Goal: Task Accomplishment & Management: Manage account settings

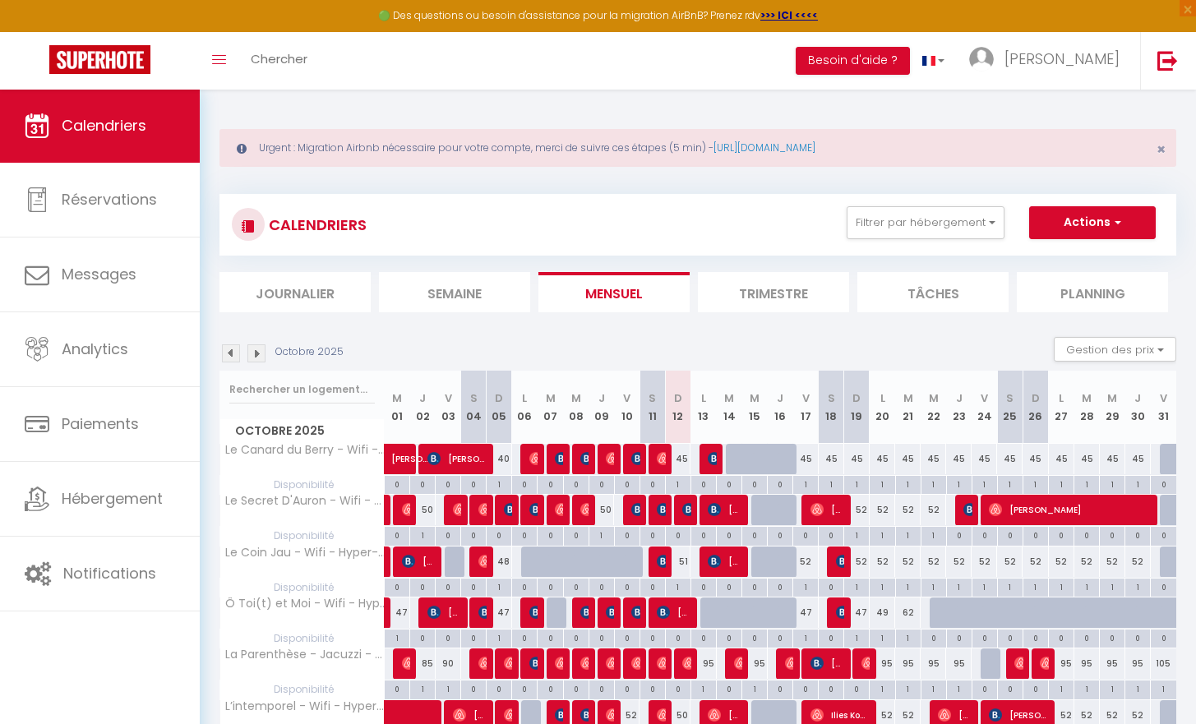
scroll to position [89, 0]
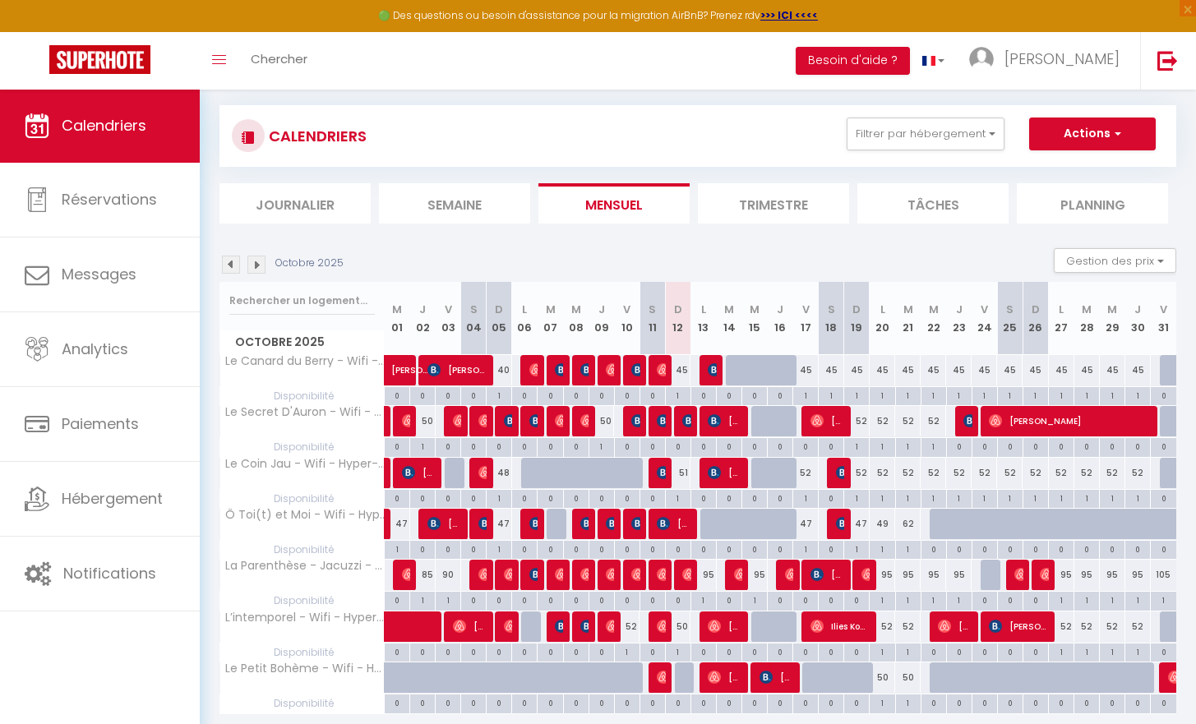
click at [121, 113] on link "Calendriers" at bounding box center [100, 126] width 200 height 74
click at [533, 472] on div at bounding box center [533, 473] width 25 height 31
type input "58"
type input "Lun 06 Octobre 2025"
type input "Mar 07 Octobre 2025"
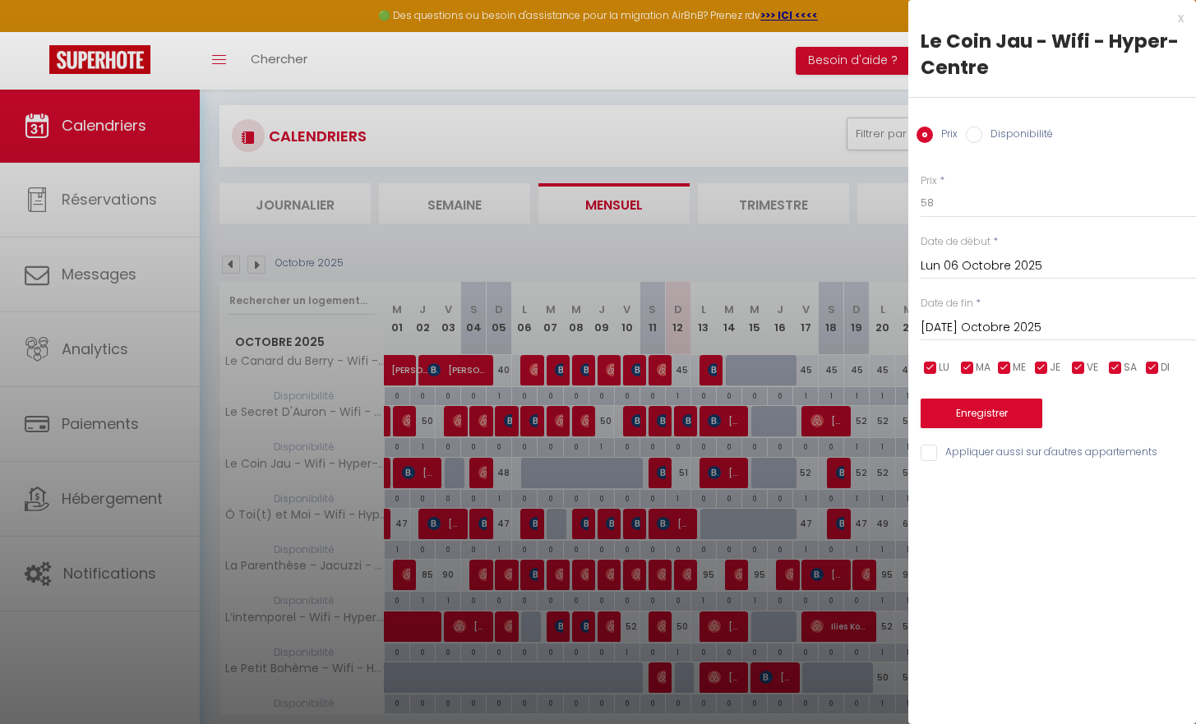
click at [533, 471] on div at bounding box center [598, 362] width 1196 height 724
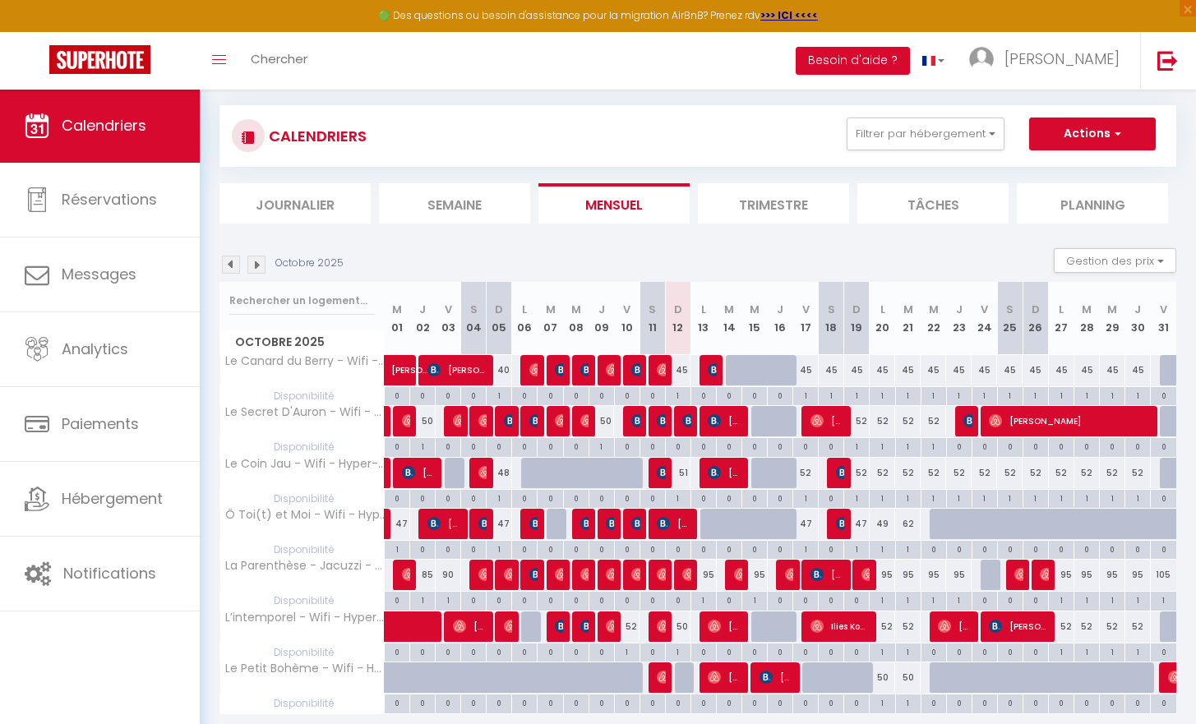
click at [685, 672] on div at bounding box center [687, 678] width 25 height 31
type input "50"
select select "1"
type input "Dim 12 Octobre 2025"
type input "Lun 13 Octobre 2025"
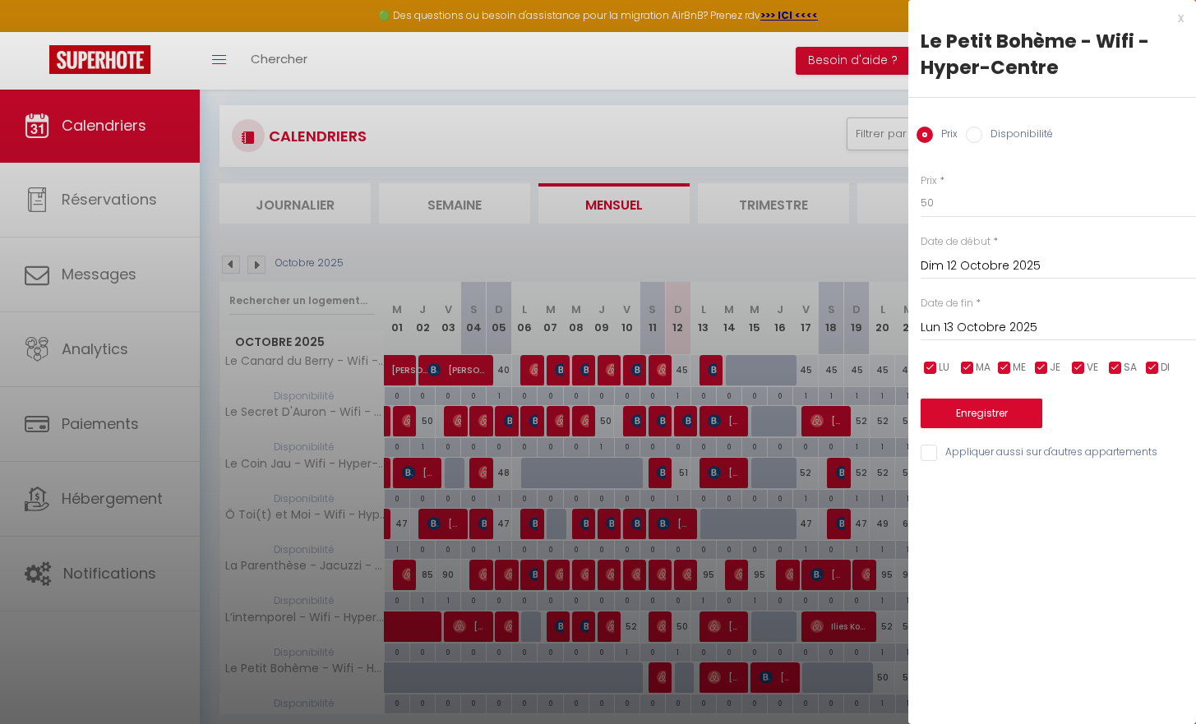
click at [976, 124] on div "Prix Disponibilité" at bounding box center [1052, 125] width 288 height 55
click at [980, 127] on input "Disponibilité" at bounding box center [974, 135] width 16 height 16
radio input "true"
radio input "false"
click at [977, 414] on button "Enregistrer" at bounding box center [982, 415] width 122 height 30
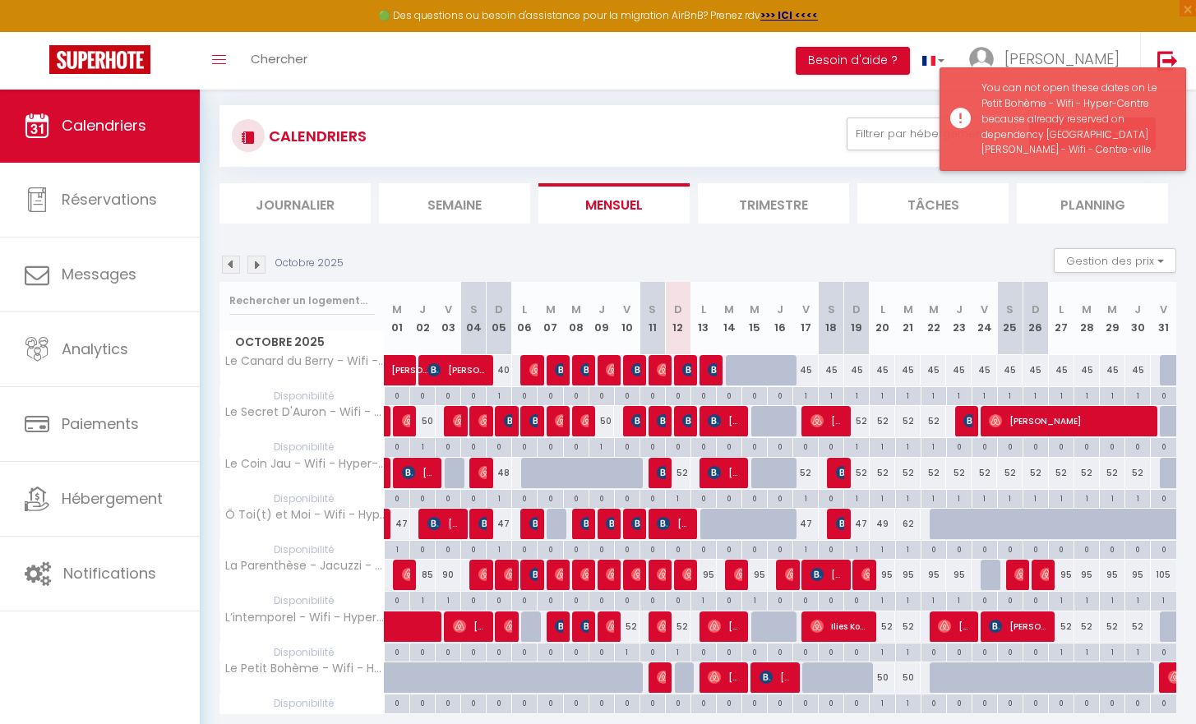
click at [987, 104] on div "You can not open these dates on Le Petit Bohème - Wifi - Hyper-Centre because a…" at bounding box center [1075, 119] width 187 height 77
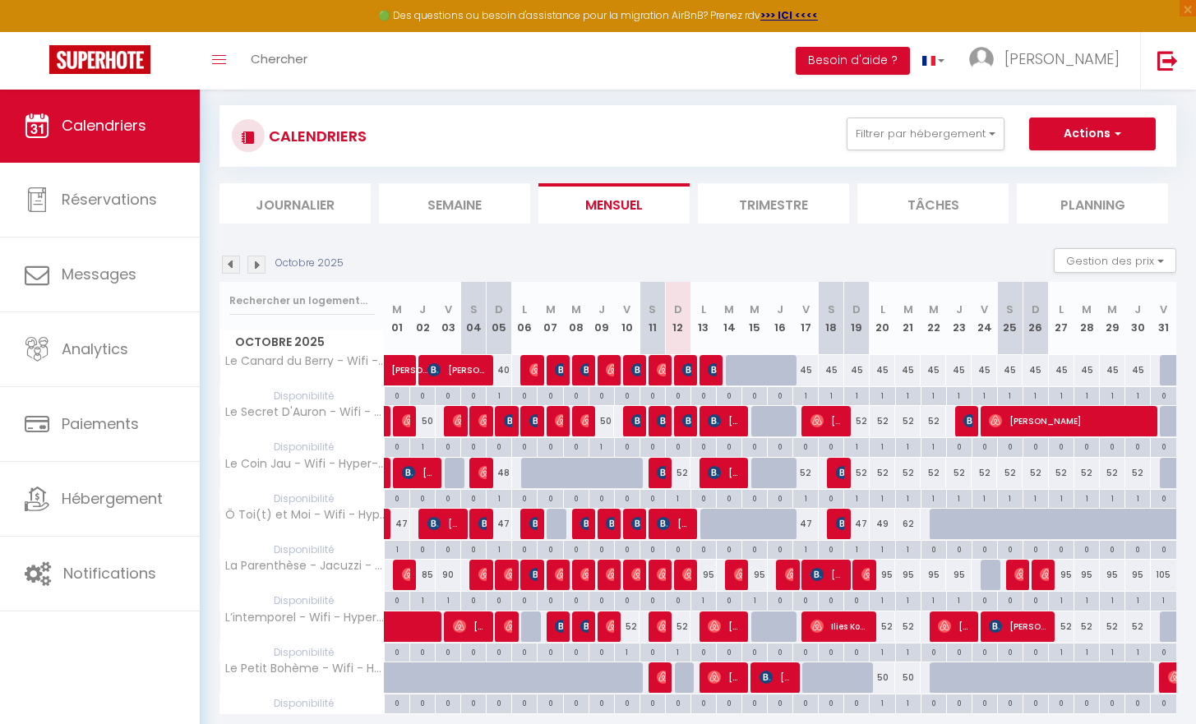
drag, startPoint x: 985, startPoint y: 81, endPoint x: 545, endPoint y: 300, distance: 491.2
click at [545, 300] on div "🟢 Des questions ou besoin d'assistance pour la migration AirBnB? Prenez rdv >>>…" at bounding box center [598, 391] width 1196 height 783
click at [778, 627] on div at bounding box center [789, 636] width 25 height 31
type input "Jeu 16 Octobre 2025"
type input "Ven 17 Octobre 2025"
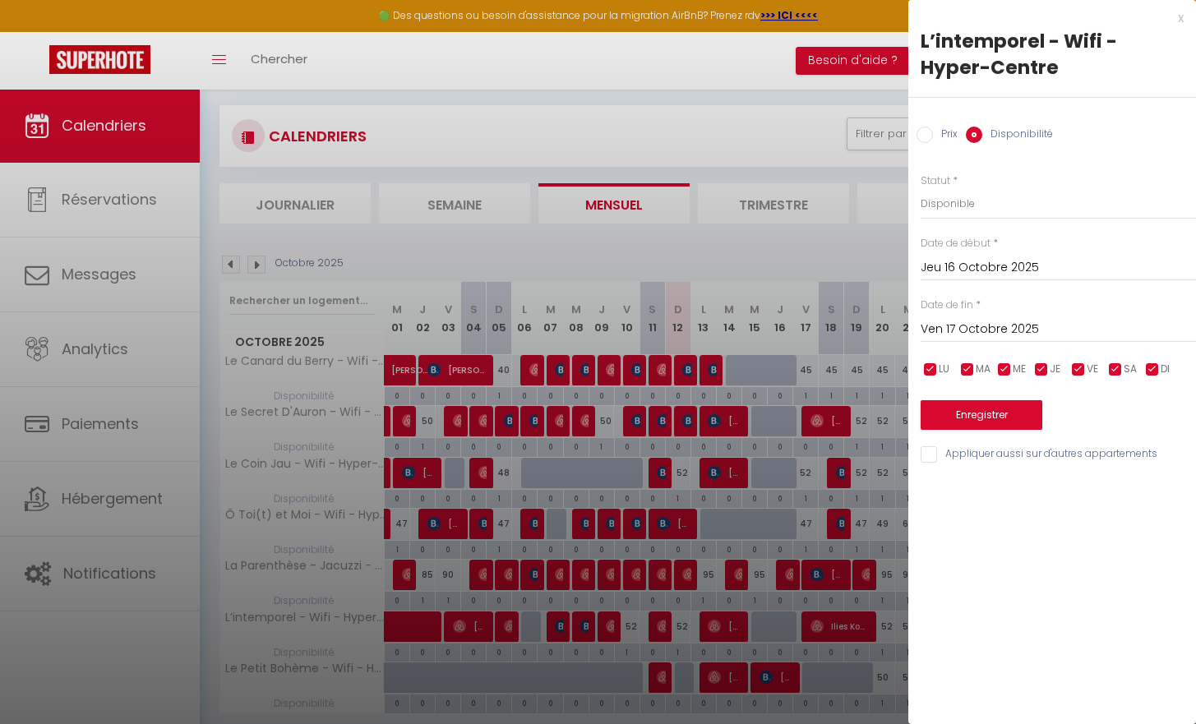
click at [1017, 139] on label "Disponibilité" at bounding box center [1017, 136] width 71 height 18
click at [982, 139] on input "Disponibilité" at bounding box center [974, 135] width 16 height 16
click at [1006, 410] on button "Enregistrer" at bounding box center [982, 415] width 122 height 30
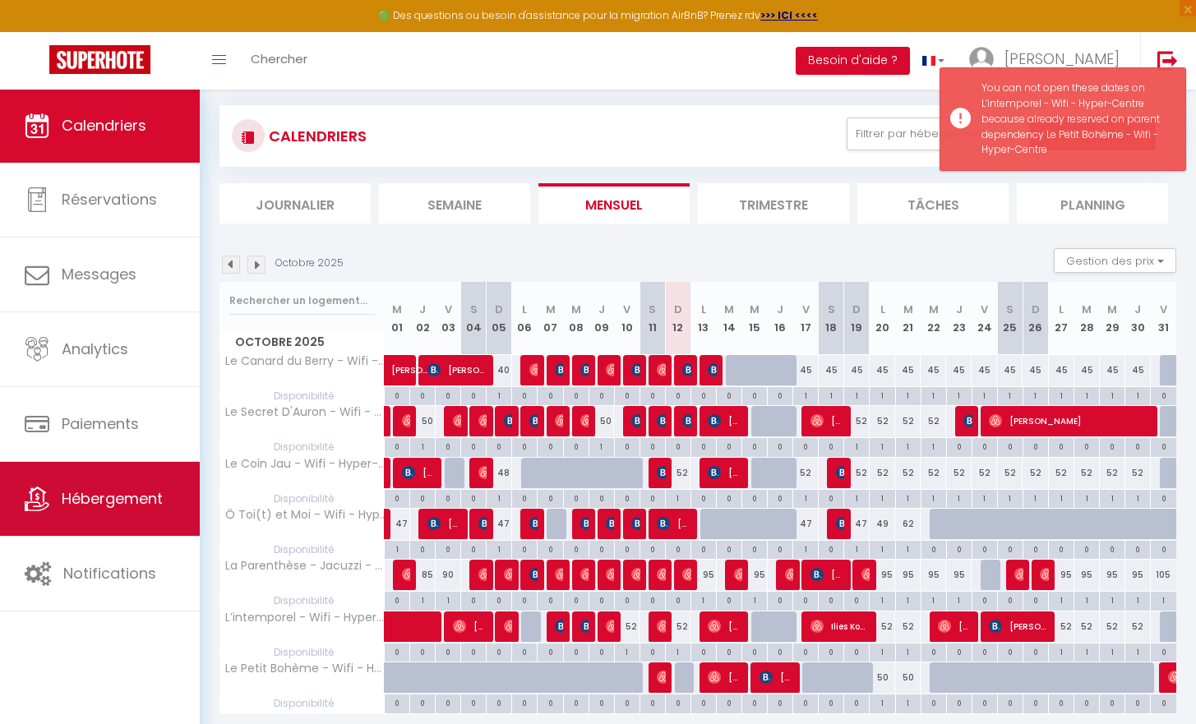
click at [56, 532] on link "Hébergement" at bounding box center [100, 499] width 200 height 74
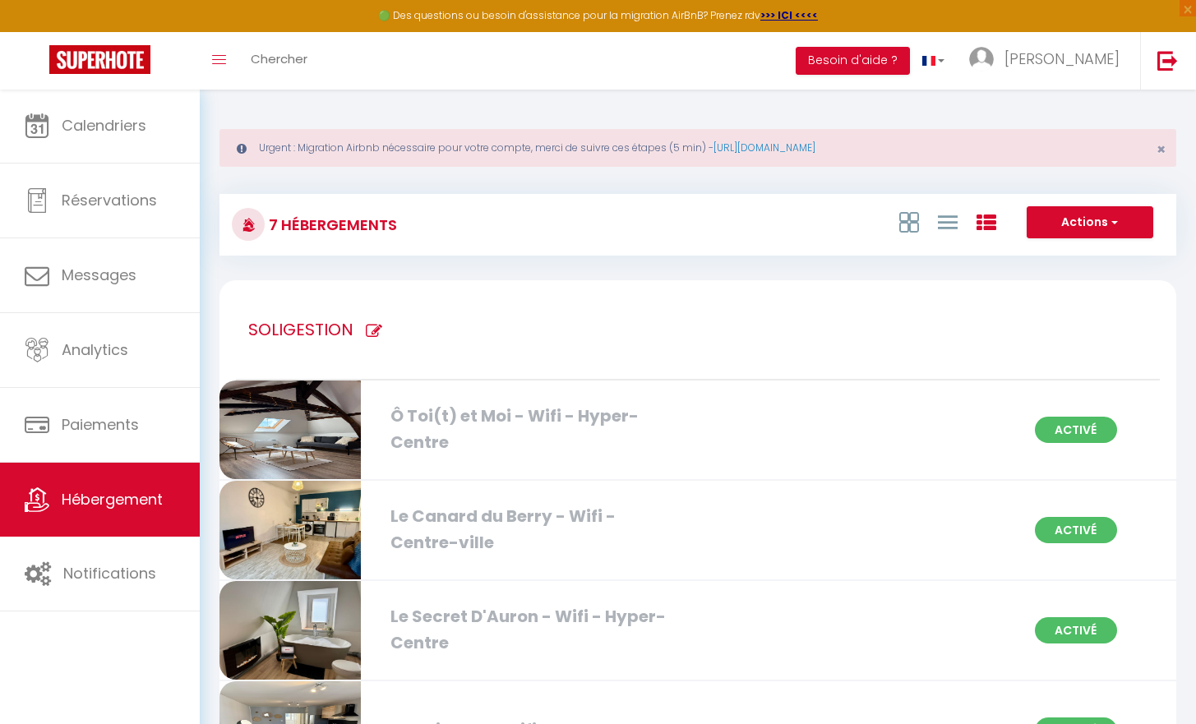
click at [1192, 257] on div "Urgent : Migration Airbnb nécessaire pour votre compte, merci de suivre ces éta…" at bounding box center [698, 504] width 996 height 831
click at [301, 217] on h3 "7 Hébergements" at bounding box center [331, 224] width 132 height 37
click at [256, 221] on div at bounding box center [248, 224] width 33 height 33
click at [377, 324] on icon at bounding box center [374, 331] width 16 height 16
type input "SOLIGESTION"
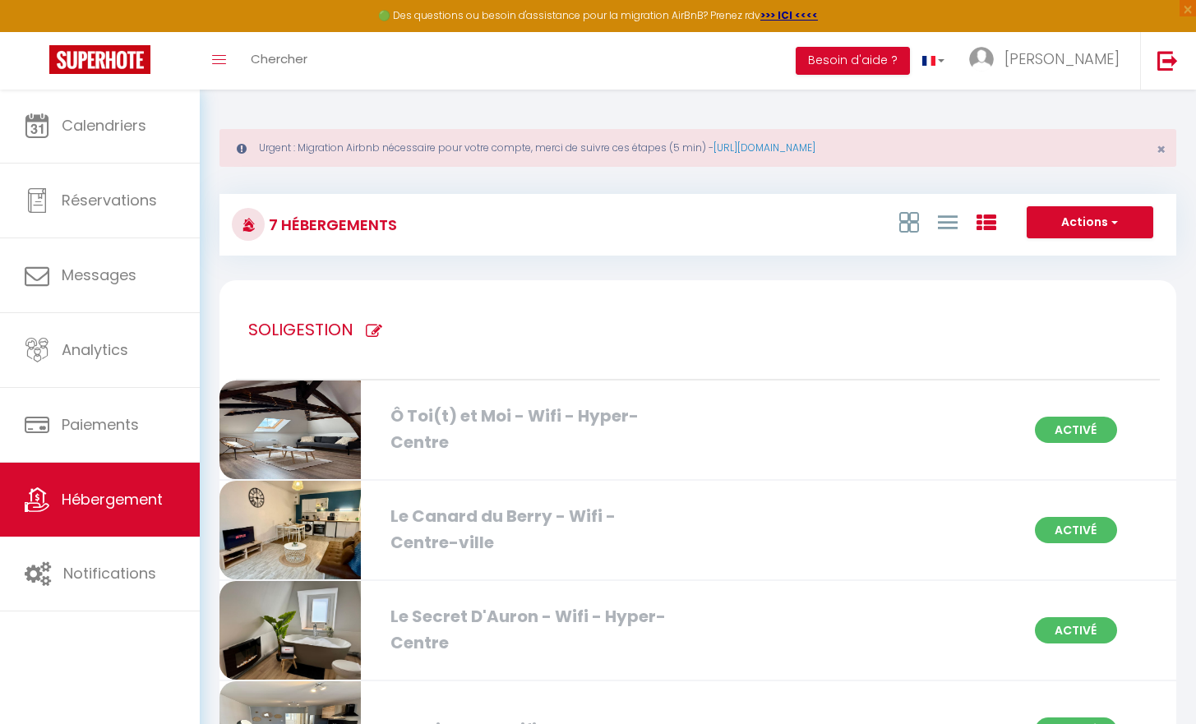
checkbox Centre-ville "true"
checkbox Hyper-Centre "true"
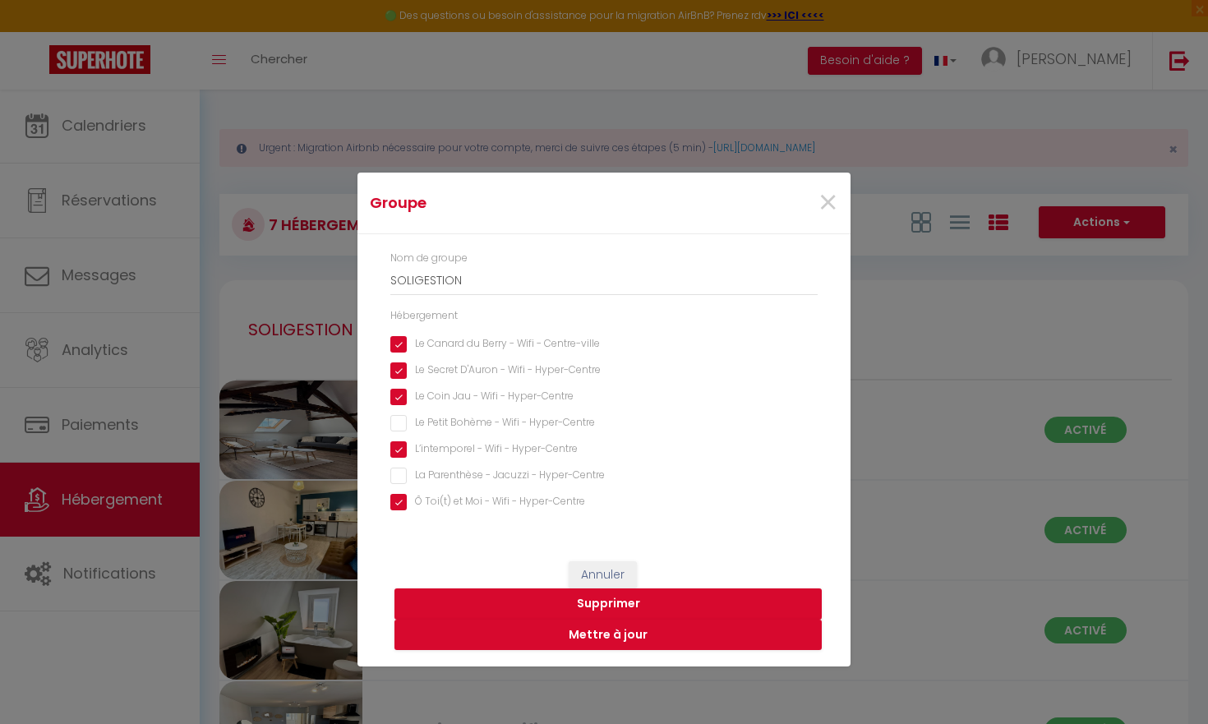
click at [400, 415] on Hyper-Centre "Le Petit Bohème - Wifi - Hyper-Centre" at bounding box center [603, 423] width 427 height 16
checkbox Hyper-Centre "true"
click at [610, 636] on button "Mettre à jour" at bounding box center [608, 635] width 427 height 31
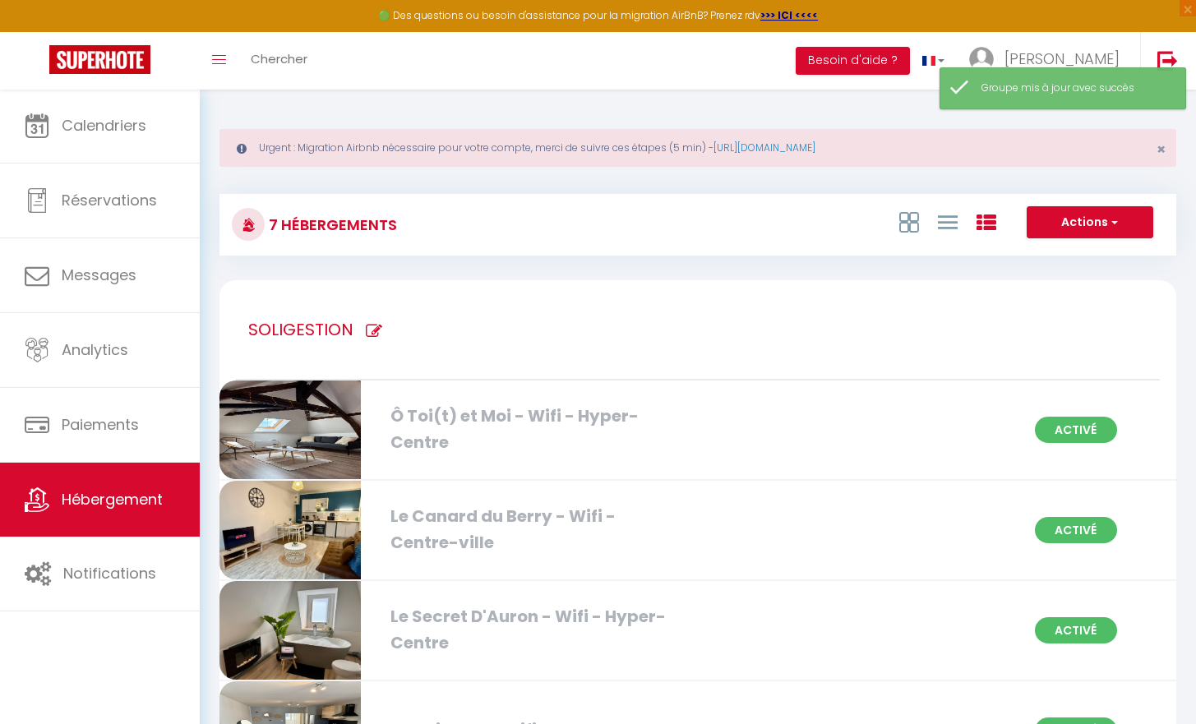
click at [1123, 222] on button "Actions" at bounding box center [1090, 222] width 127 height 33
click at [981, 222] on icon at bounding box center [987, 223] width 20 height 20
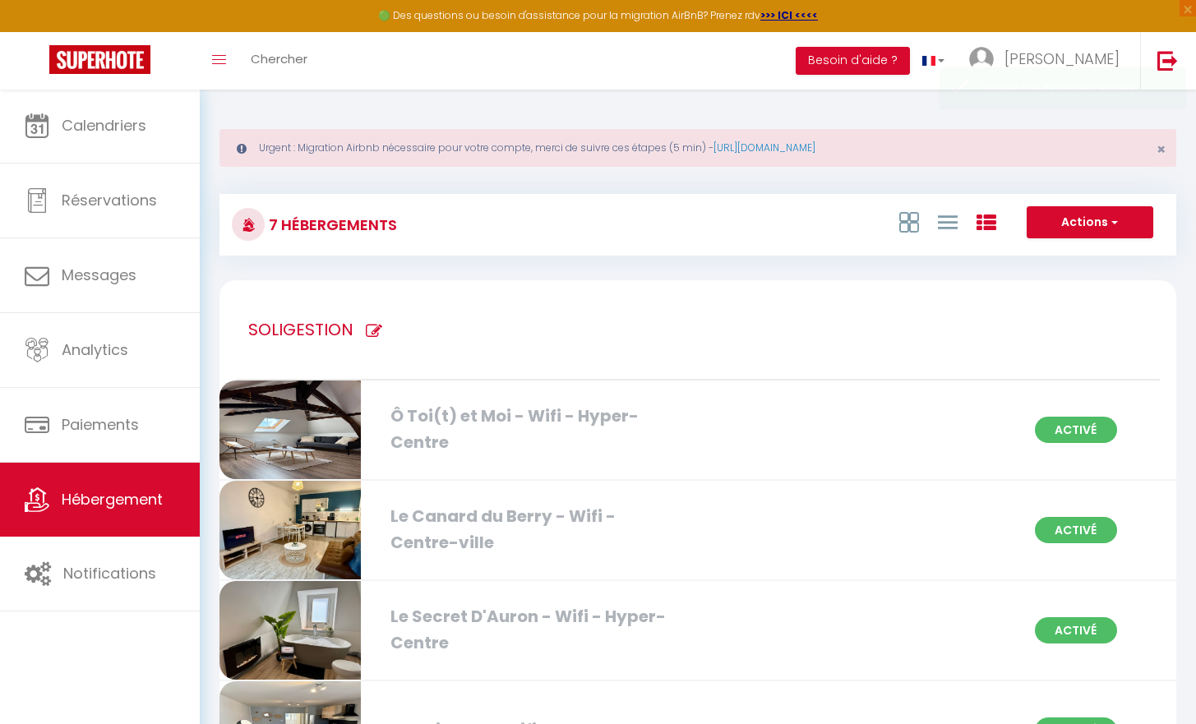
click at [987, 222] on icon at bounding box center [987, 223] width 20 height 20
click at [943, 227] on icon at bounding box center [948, 222] width 20 height 21
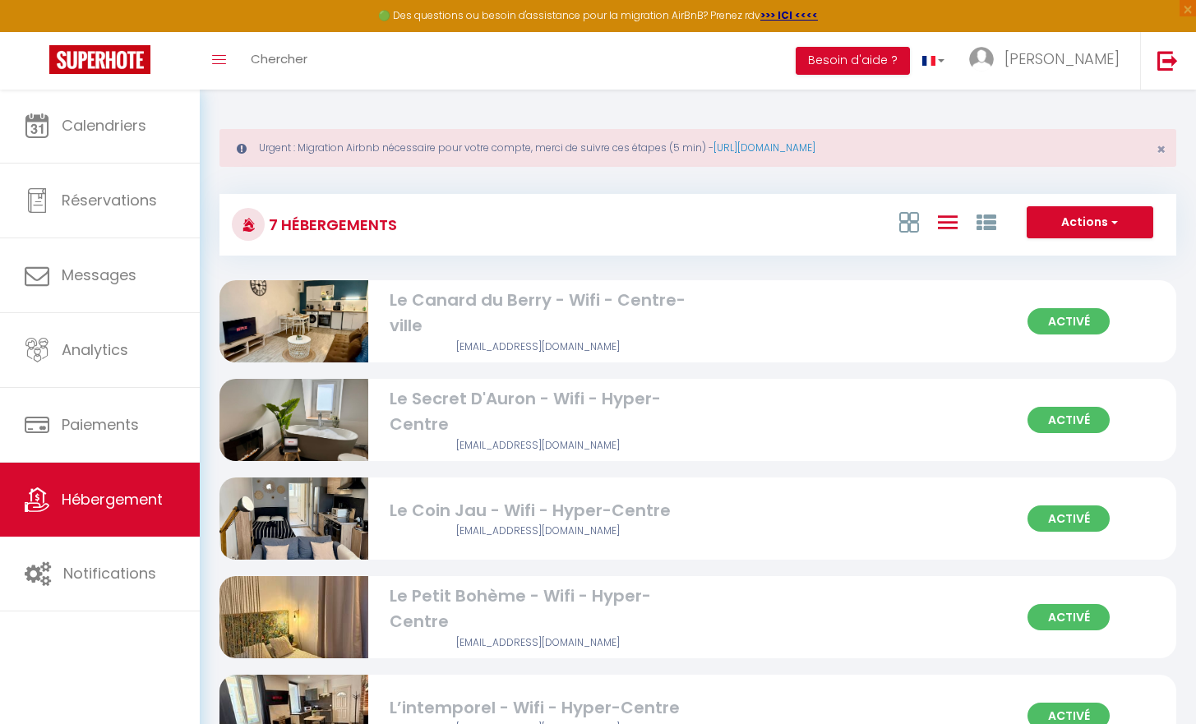
click at [943, 227] on icon at bounding box center [948, 222] width 20 height 21
click at [970, 226] on div at bounding box center [947, 221] width 113 height 31
click at [919, 230] on div at bounding box center [947, 221] width 113 height 31
click at [916, 229] on icon at bounding box center [909, 222] width 20 height 21
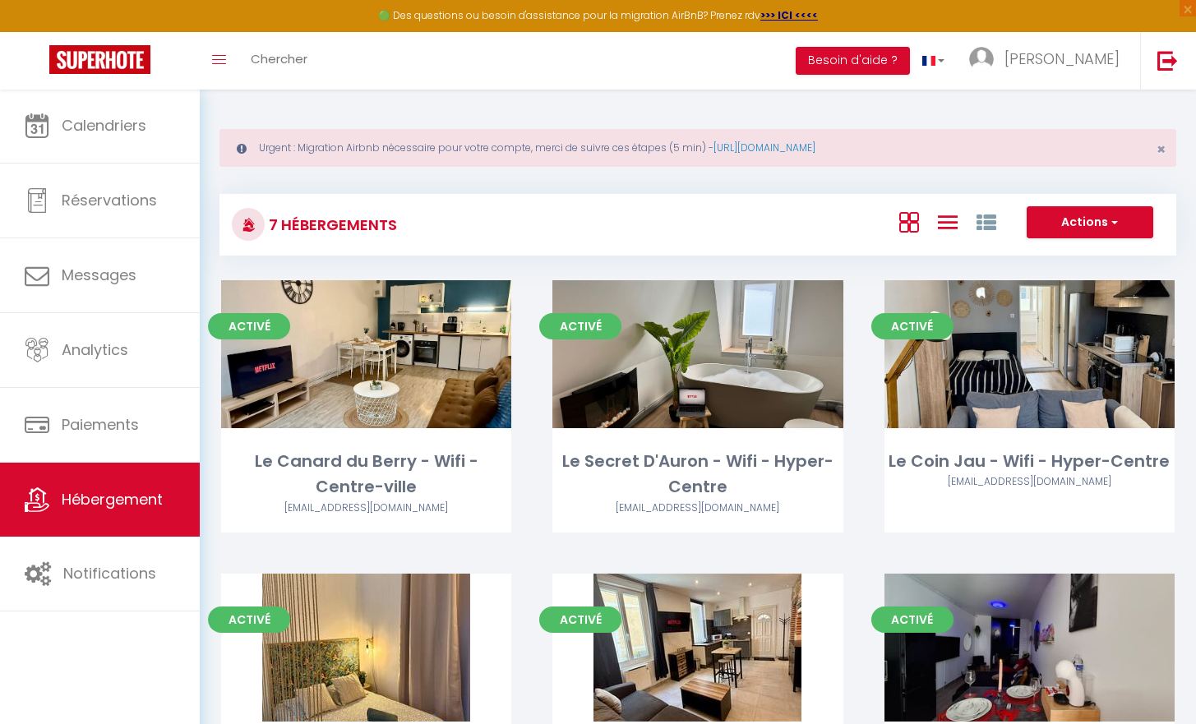
click at [946, 229] on icon at bounding box center [948, 222] width 20 height 21
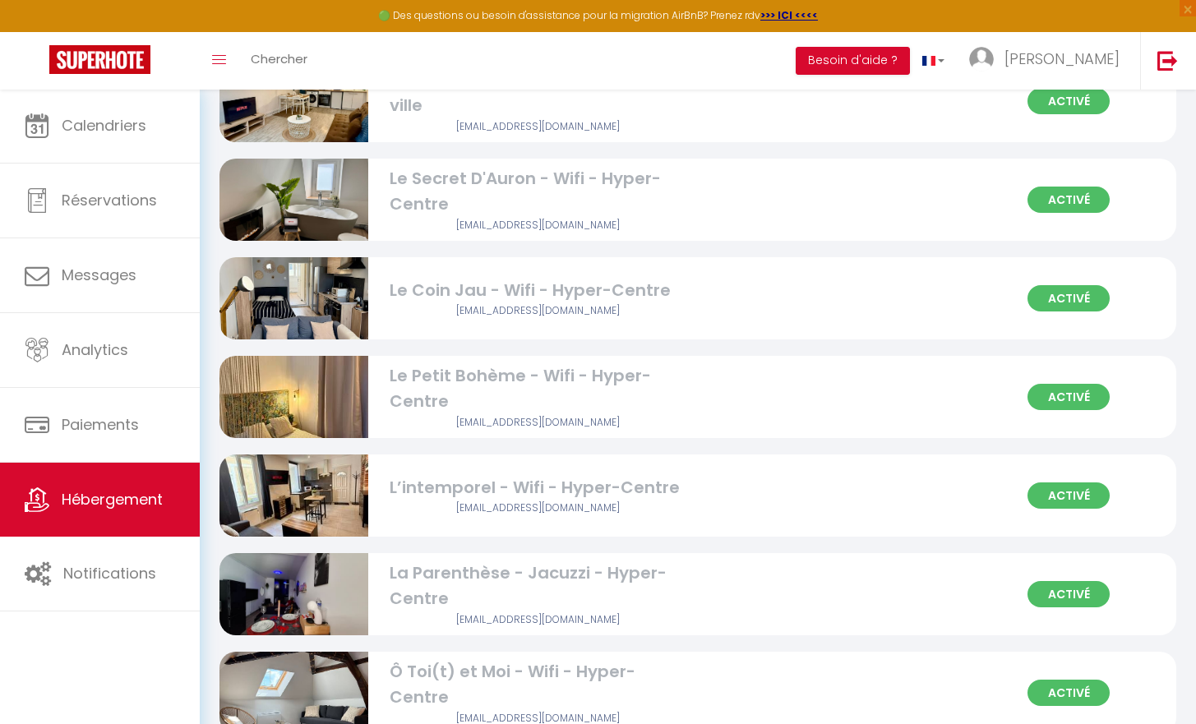
scroll to position [211, 0]
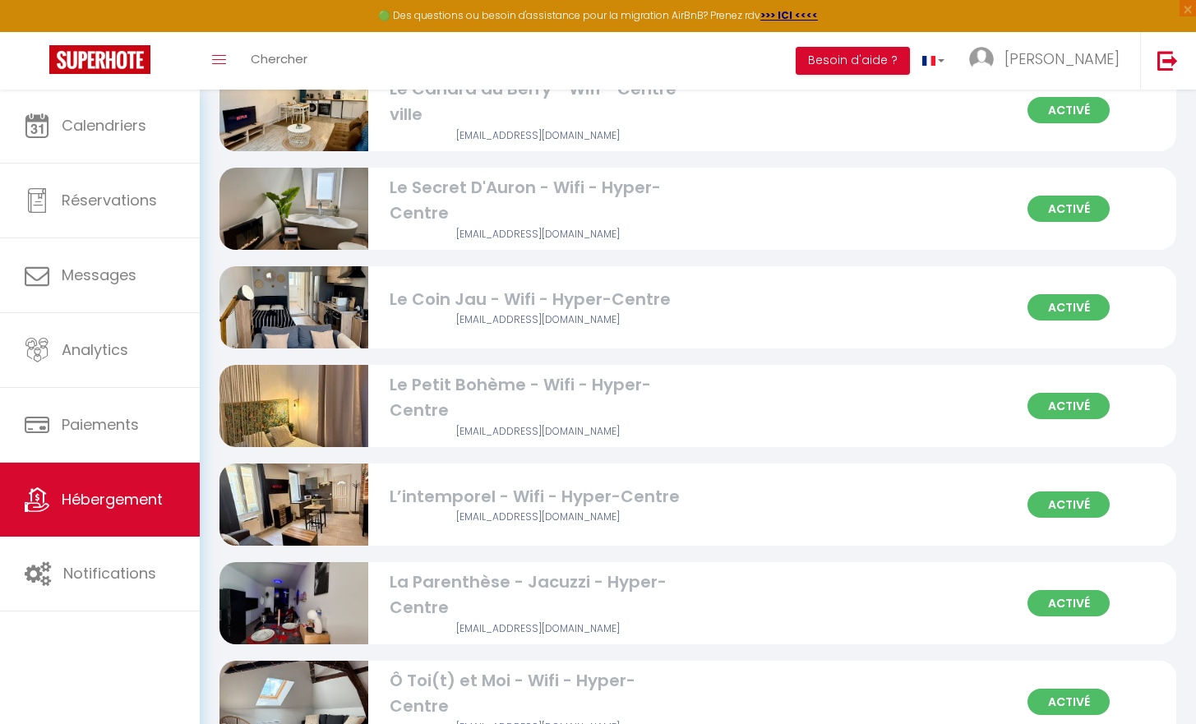
click at [1051, 404] on span "Activé" at bounding box center [1069, 406] width 82 height 26
select select "3"
select select "2"
select select "1"
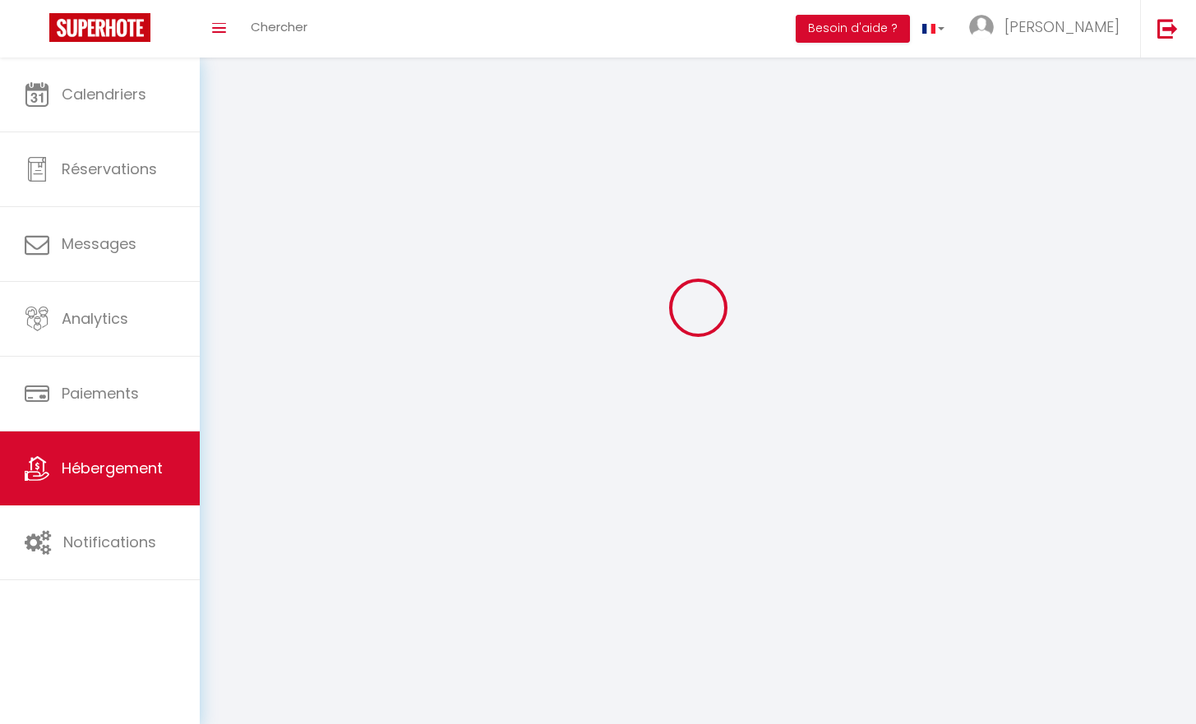
select select
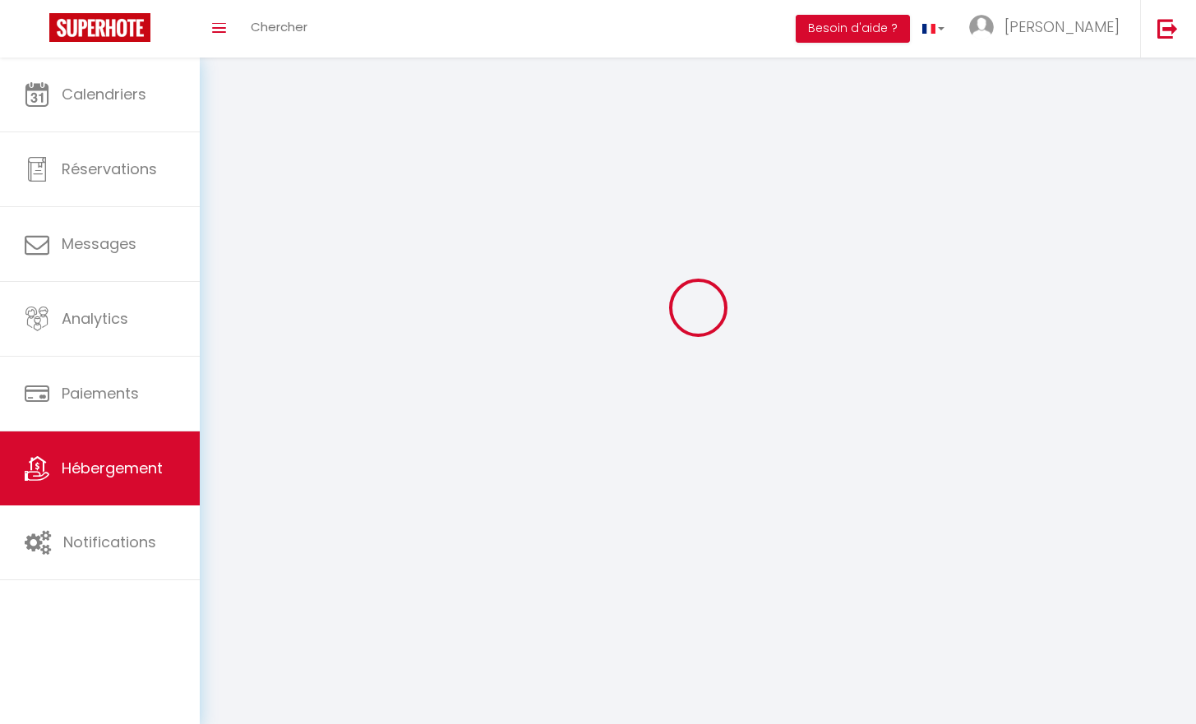
select select
checkbox input "false"
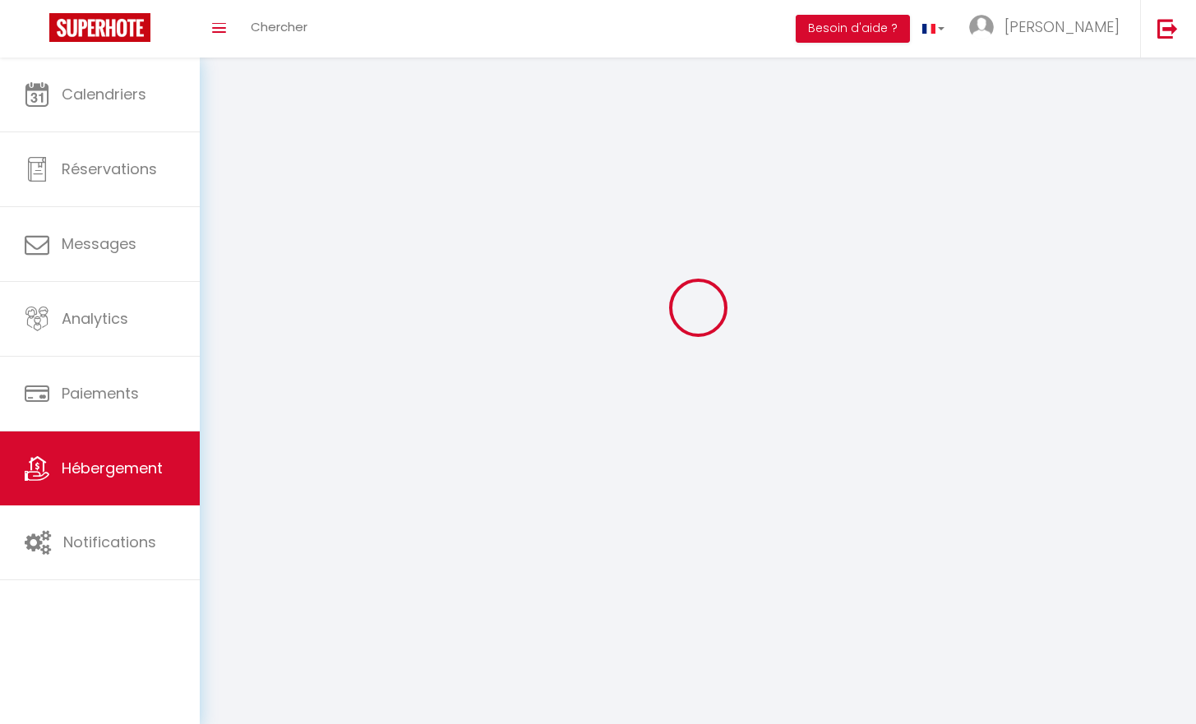
checkbox input "false"
select select
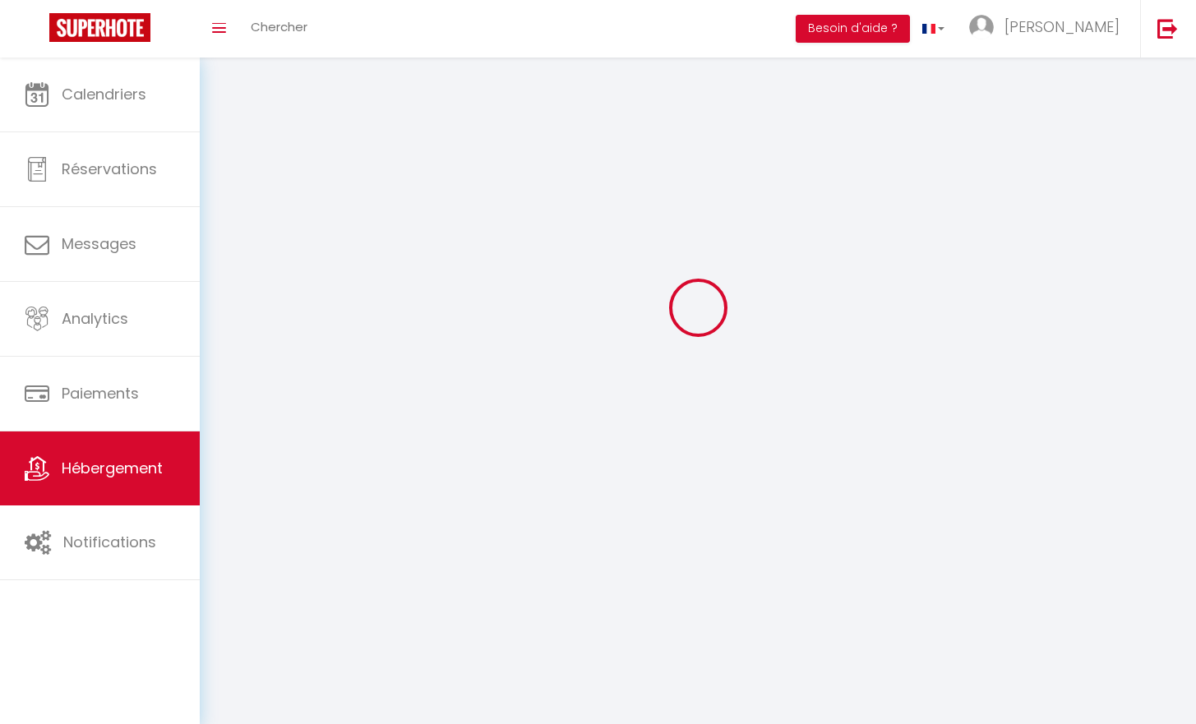
select select
checkbox input "false"
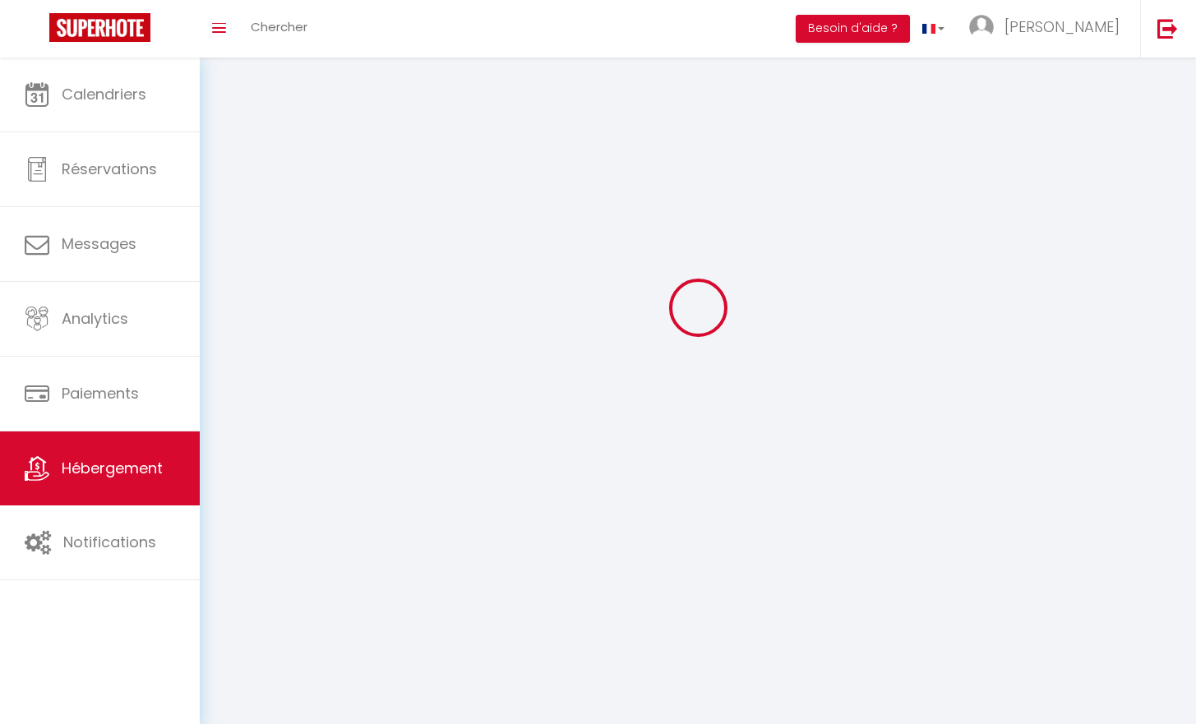
checkbox input "false"
select select
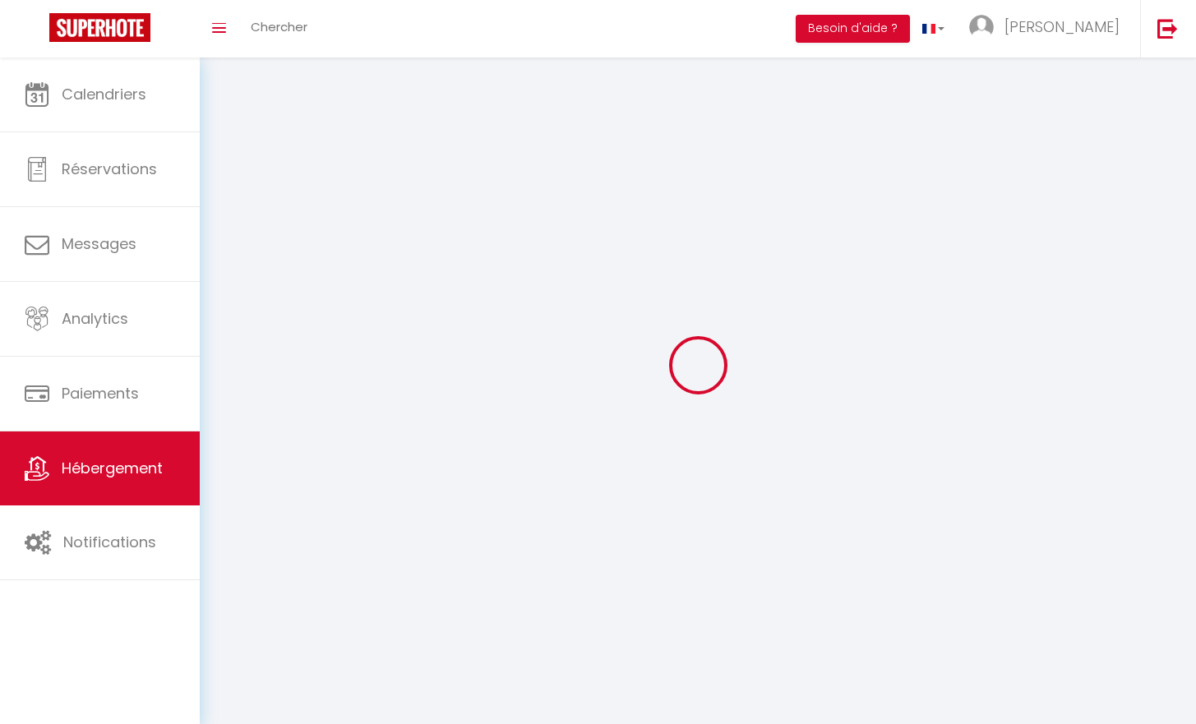
select select
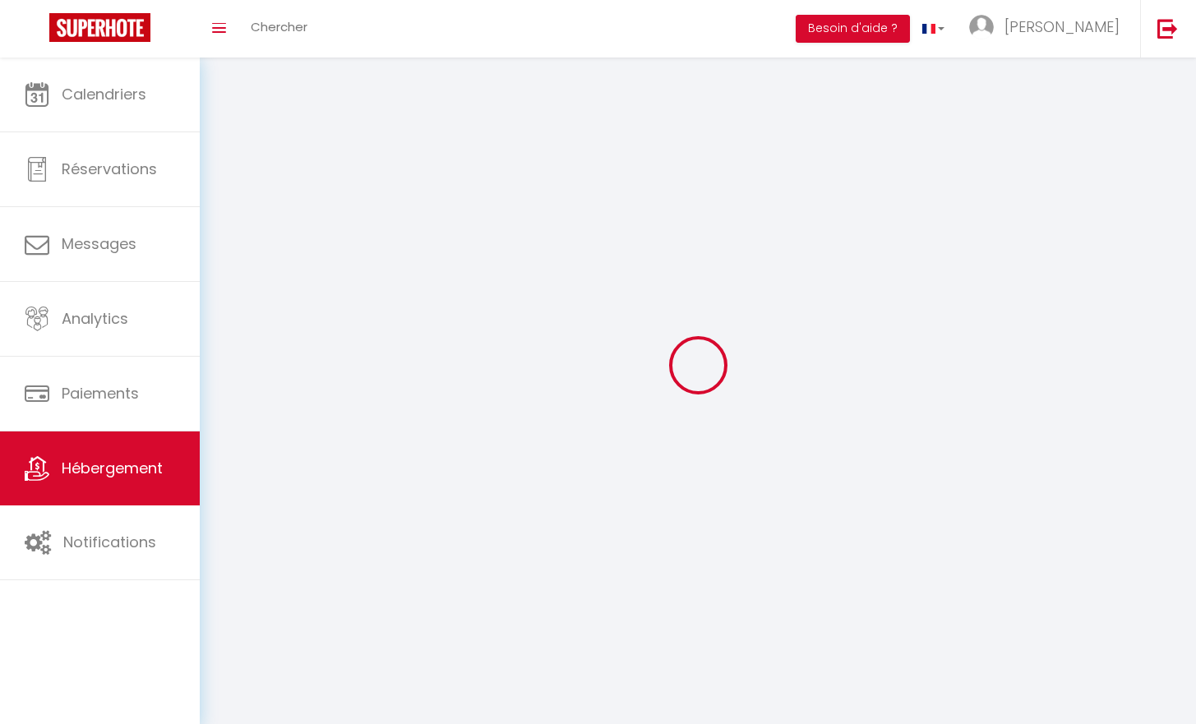
checkbox input "false"
select select
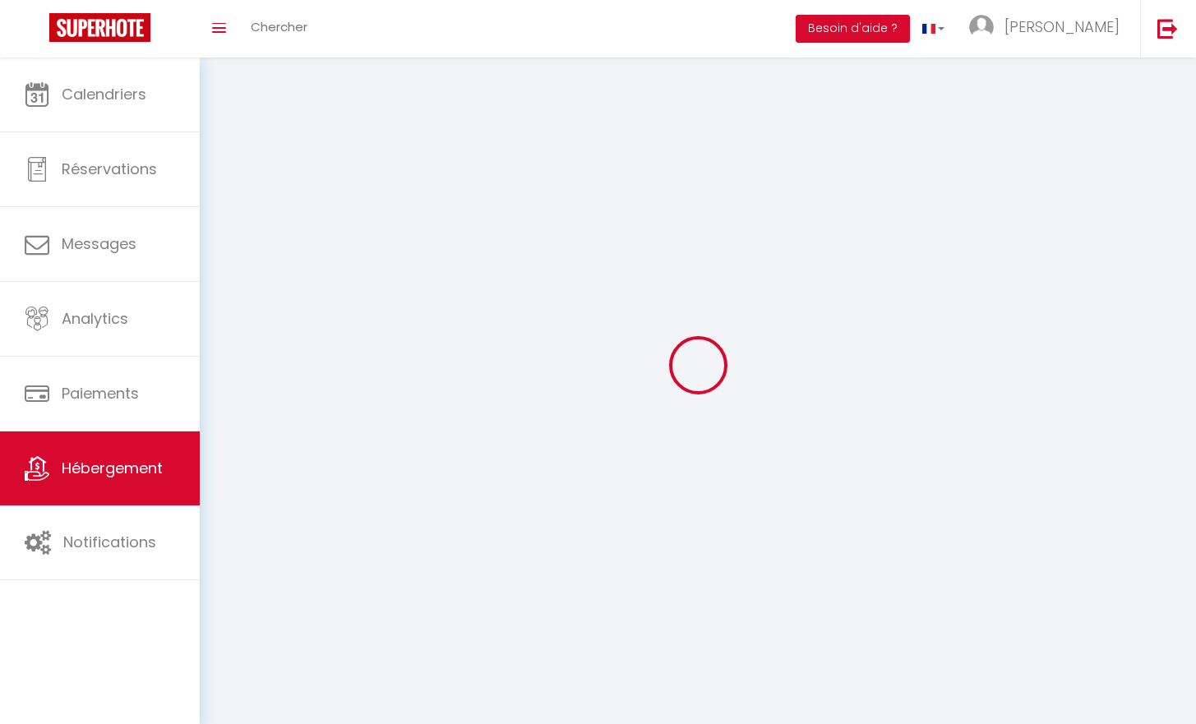
select select
select select "1"
select select
select select "28"
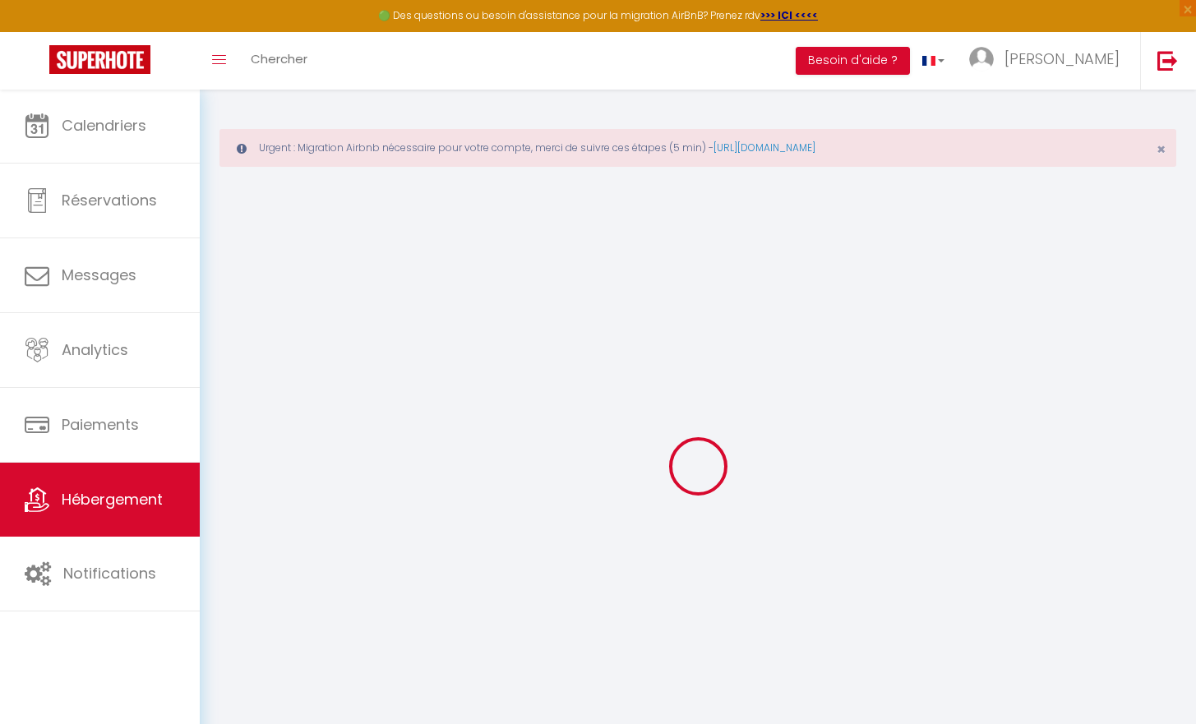
select select
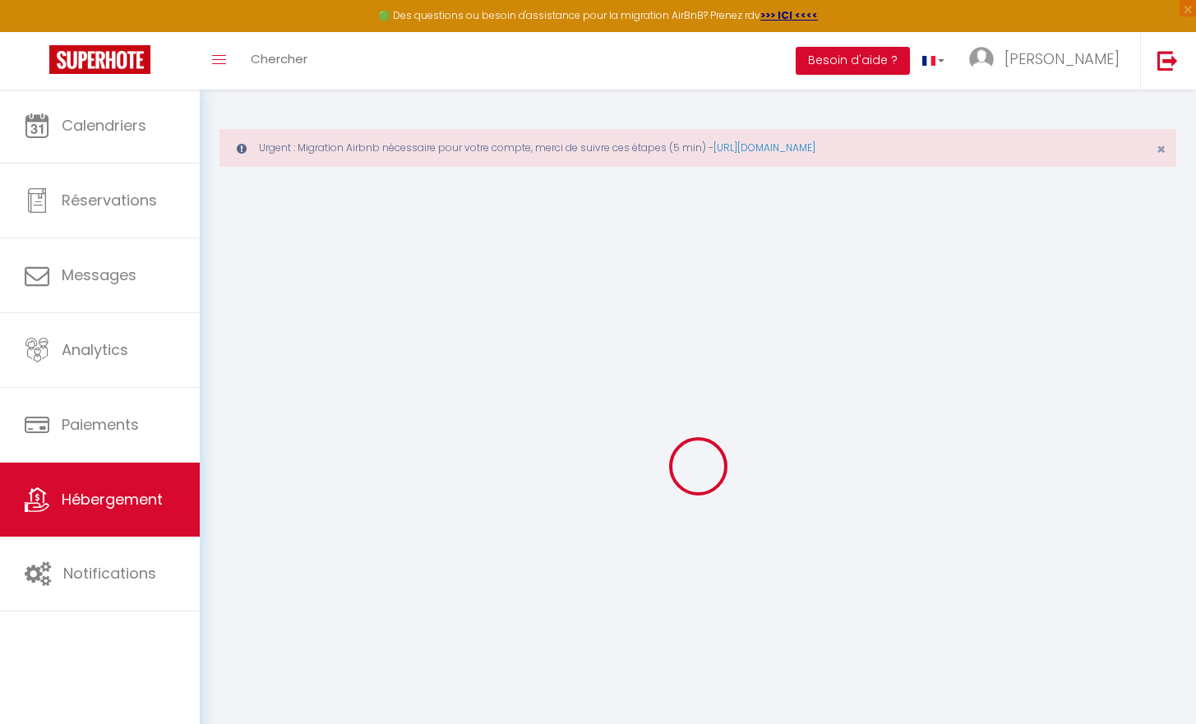
select select
checkbox input "false"
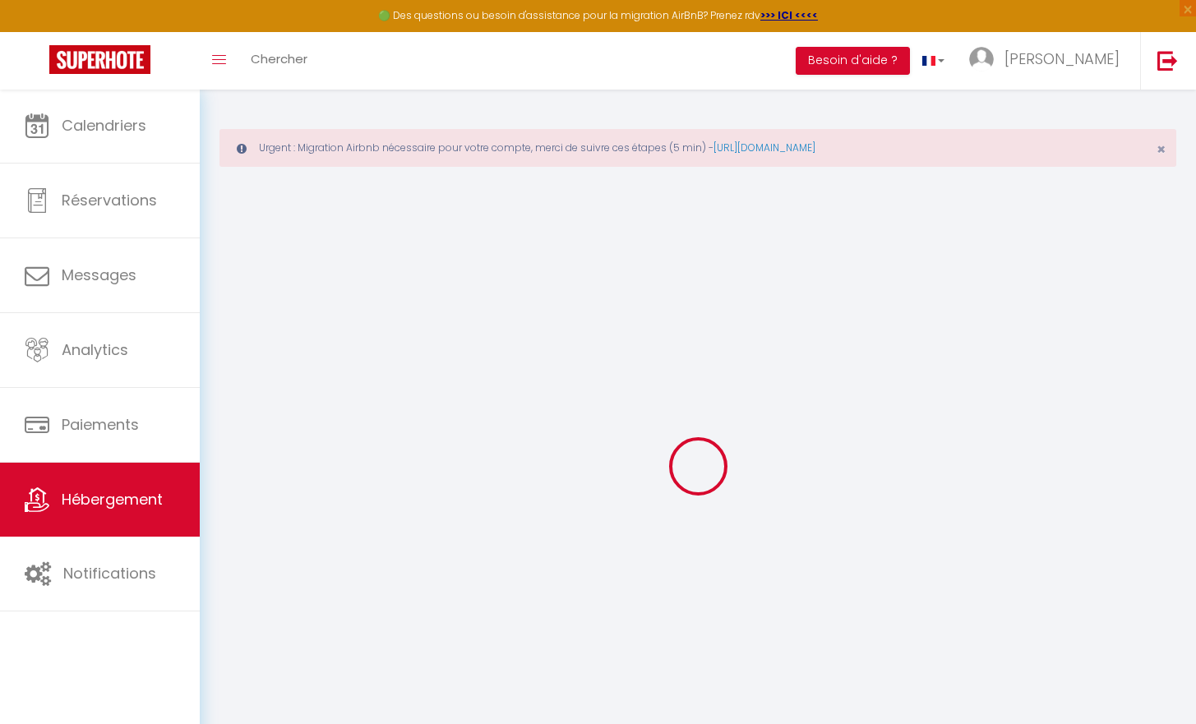
select select
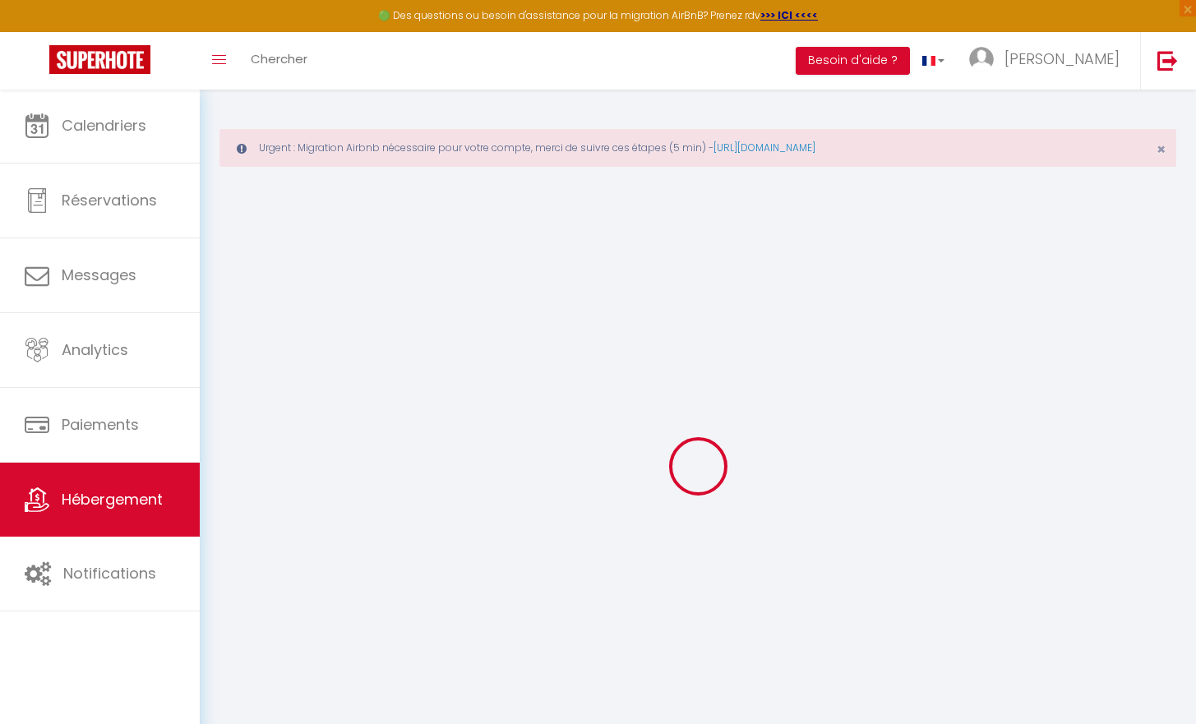
select select
checkbox input "false"
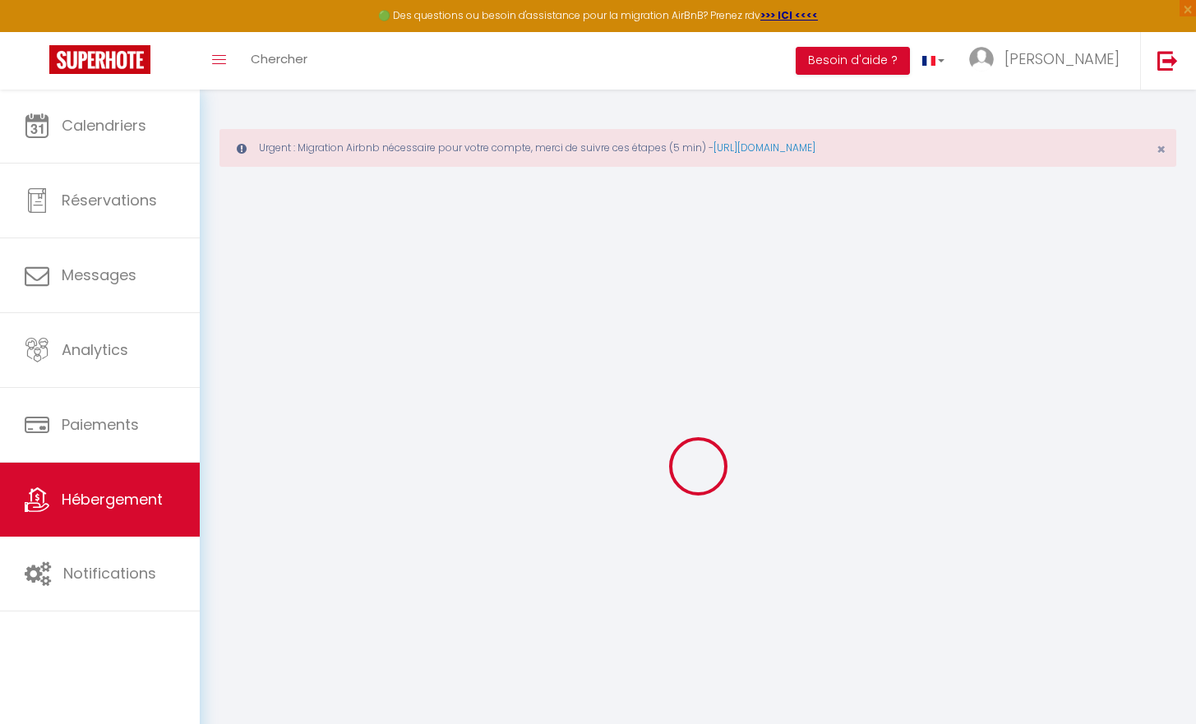
checkbox input "false"
select select
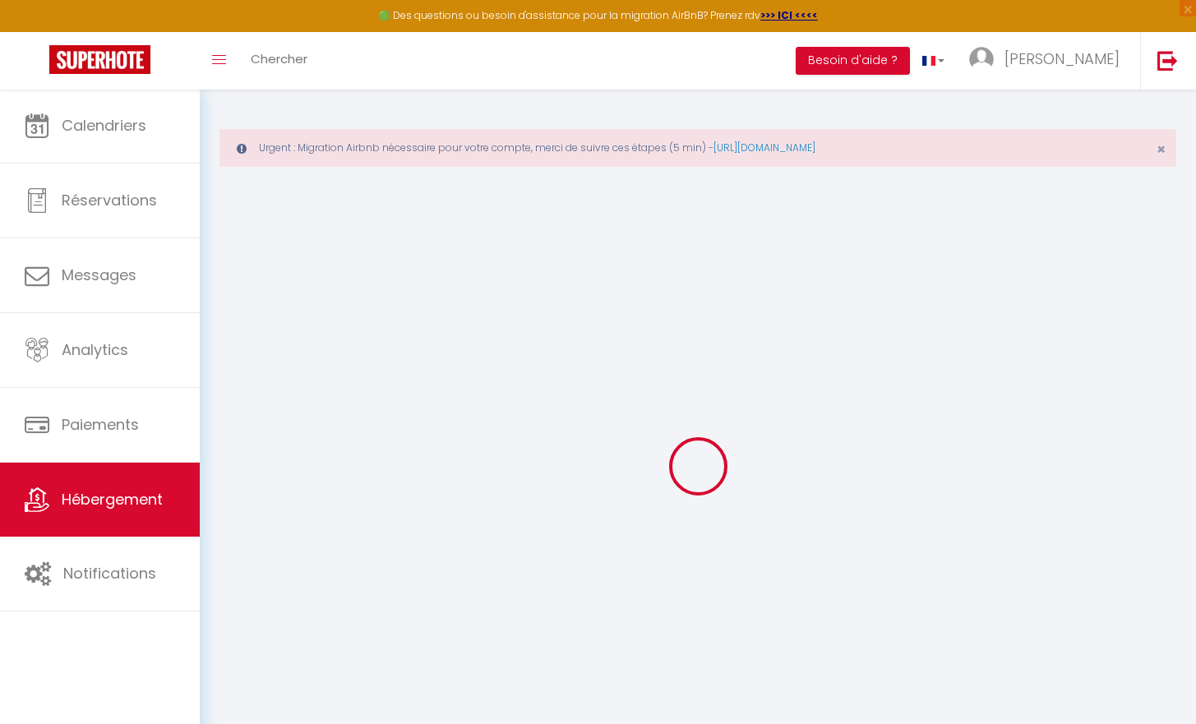
select select
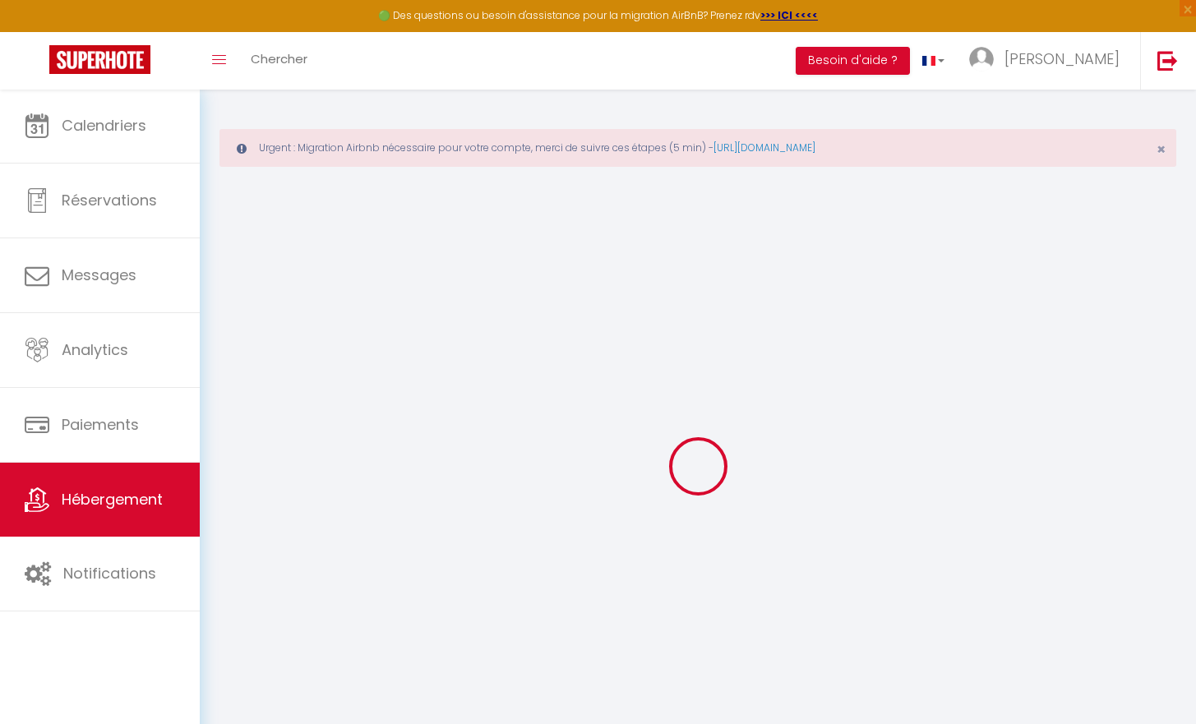
checkbox input "false"
select select
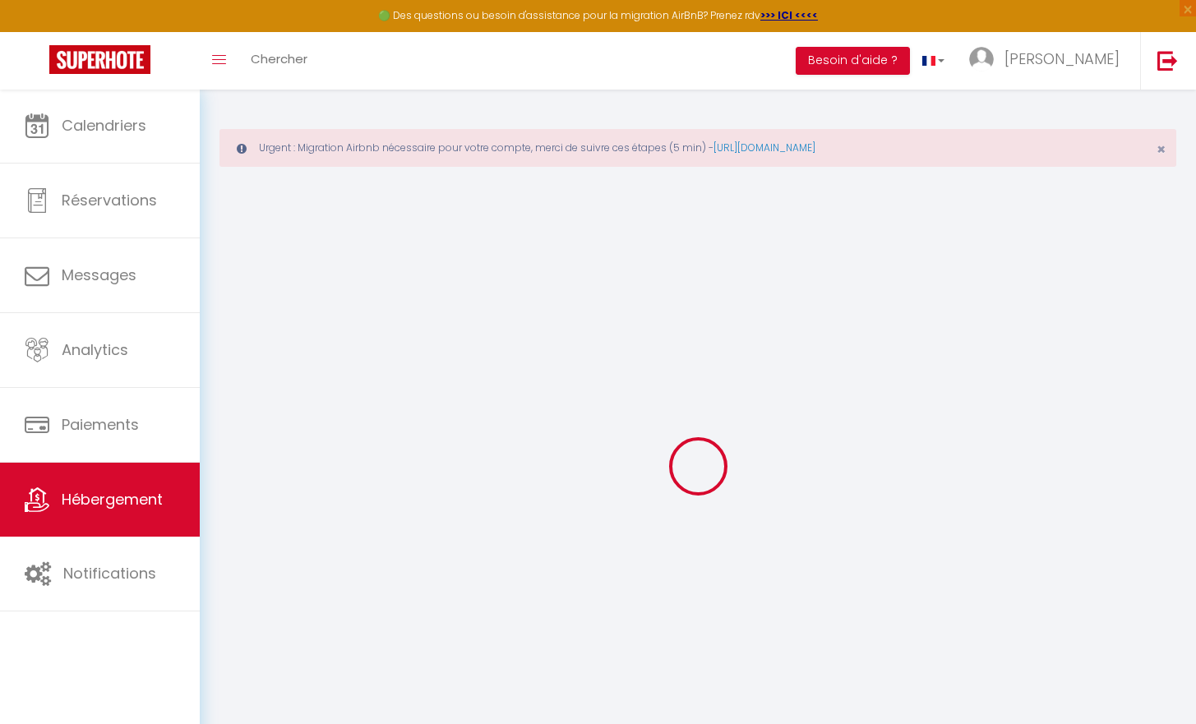
select select
type input "Le Petit Bohème - Wifi - Hyper-Centre"
type input "[PERSON_NAME]"
select select "2"
type input "47"
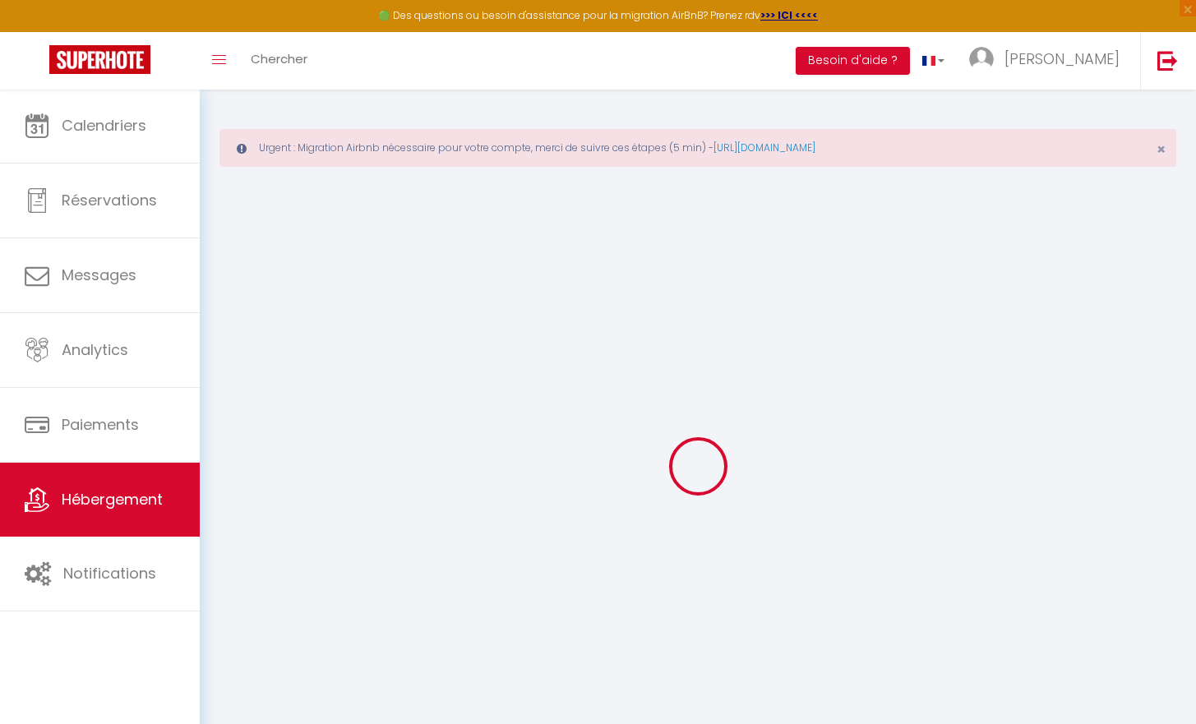
select select
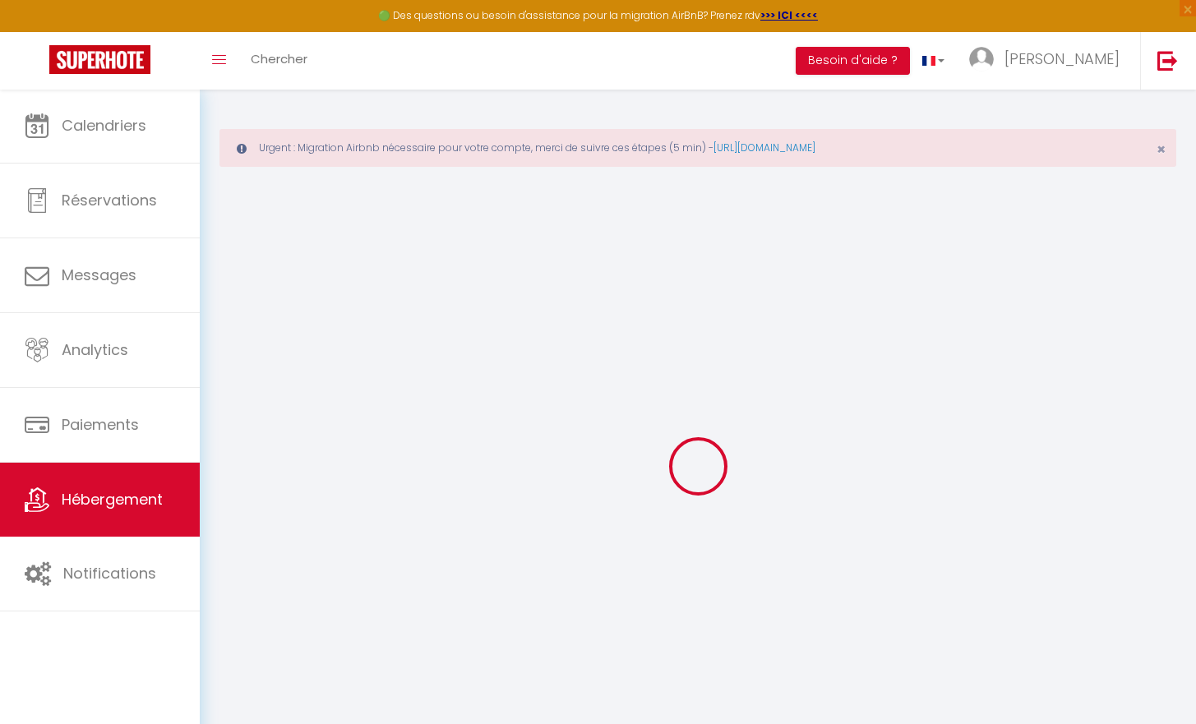
type input "[STREET_ADDRESS]"
type input "18000"
type input "[GEOGRAPHIC_DATA]"
type input "[EMAIL_ADDRESS][DOMAIN_NAME]"
select select
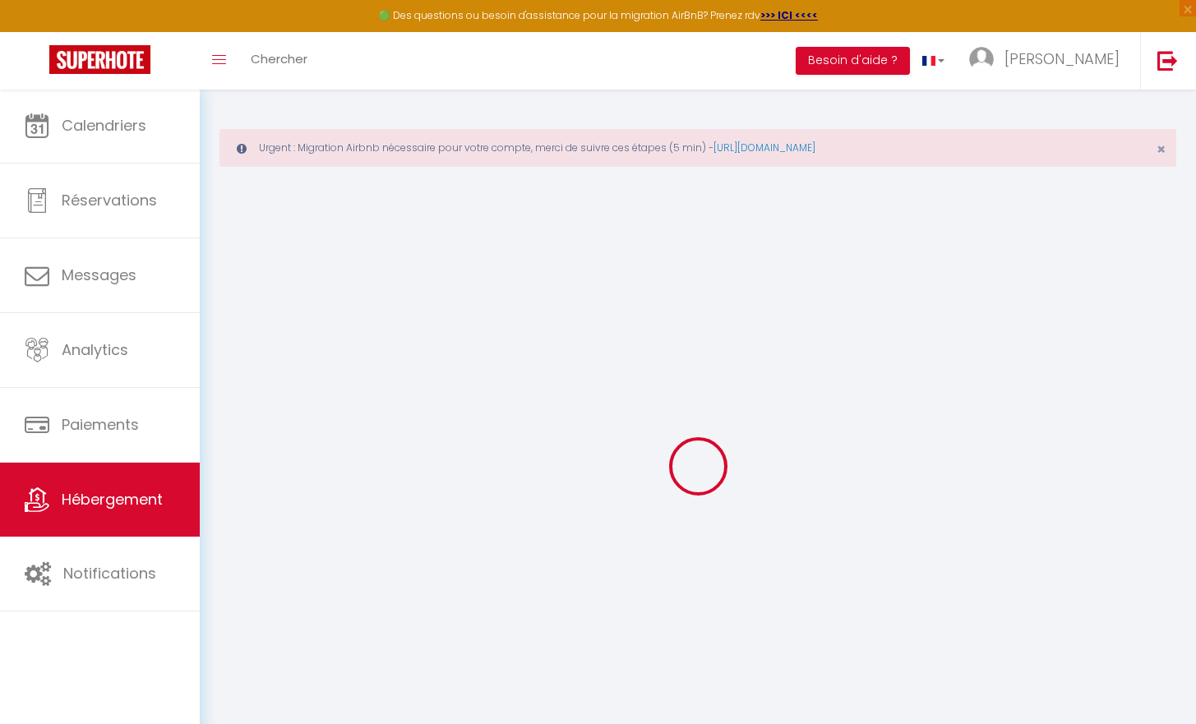
checkbox input "false"
type input "0"
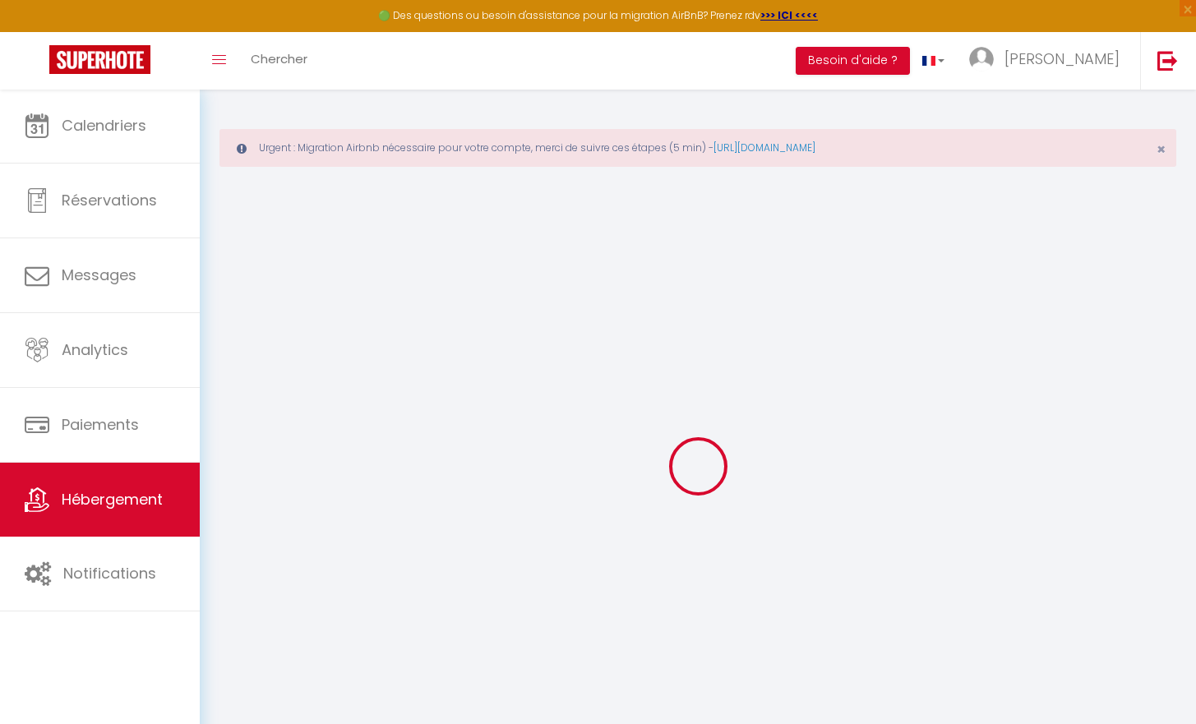
type input "0"
select select
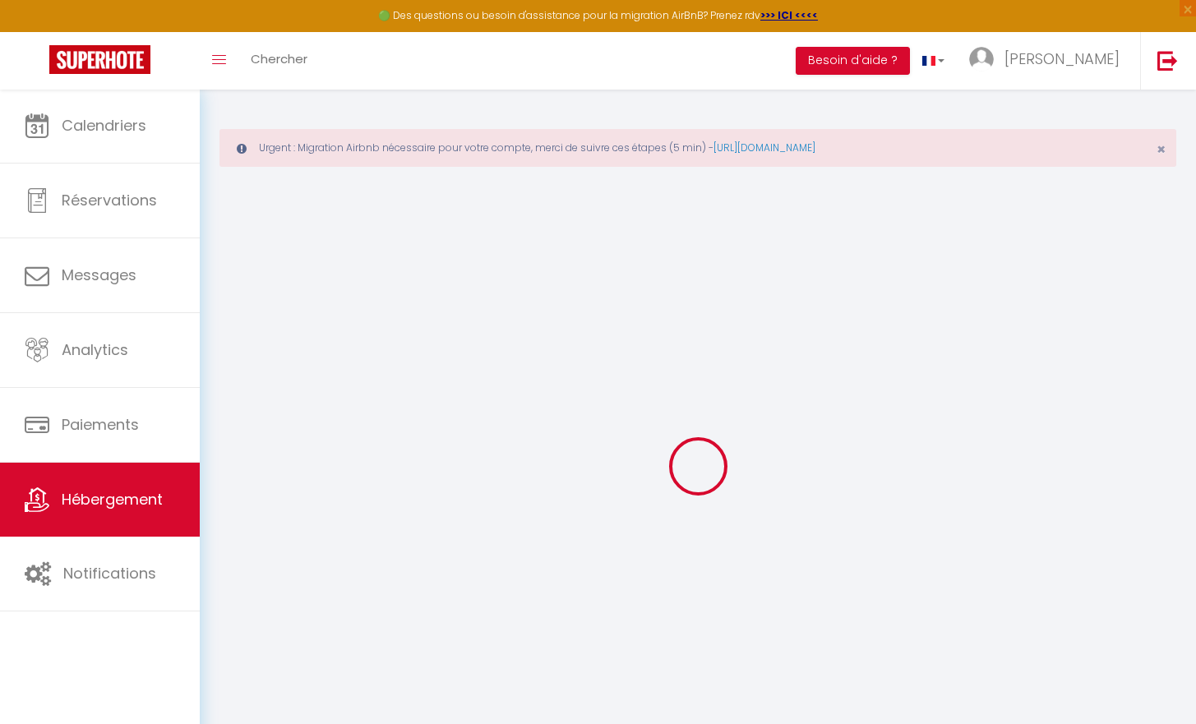
select select
checkbox input "false"
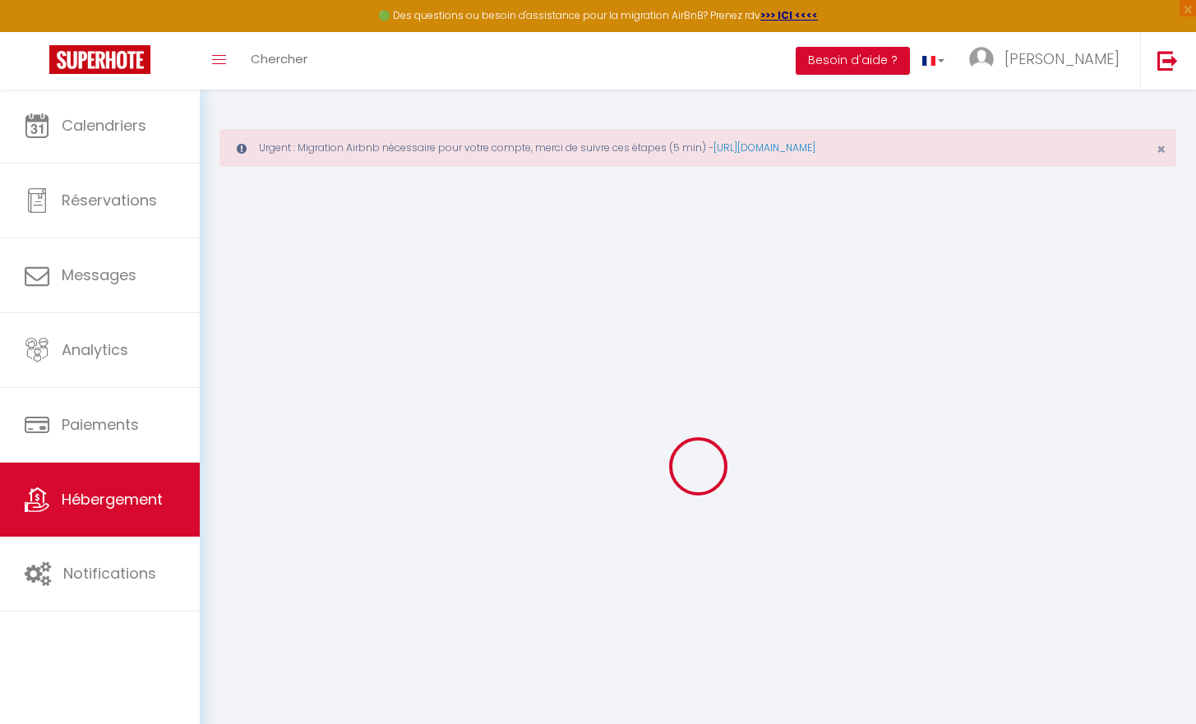
checkbox input "false"
select select
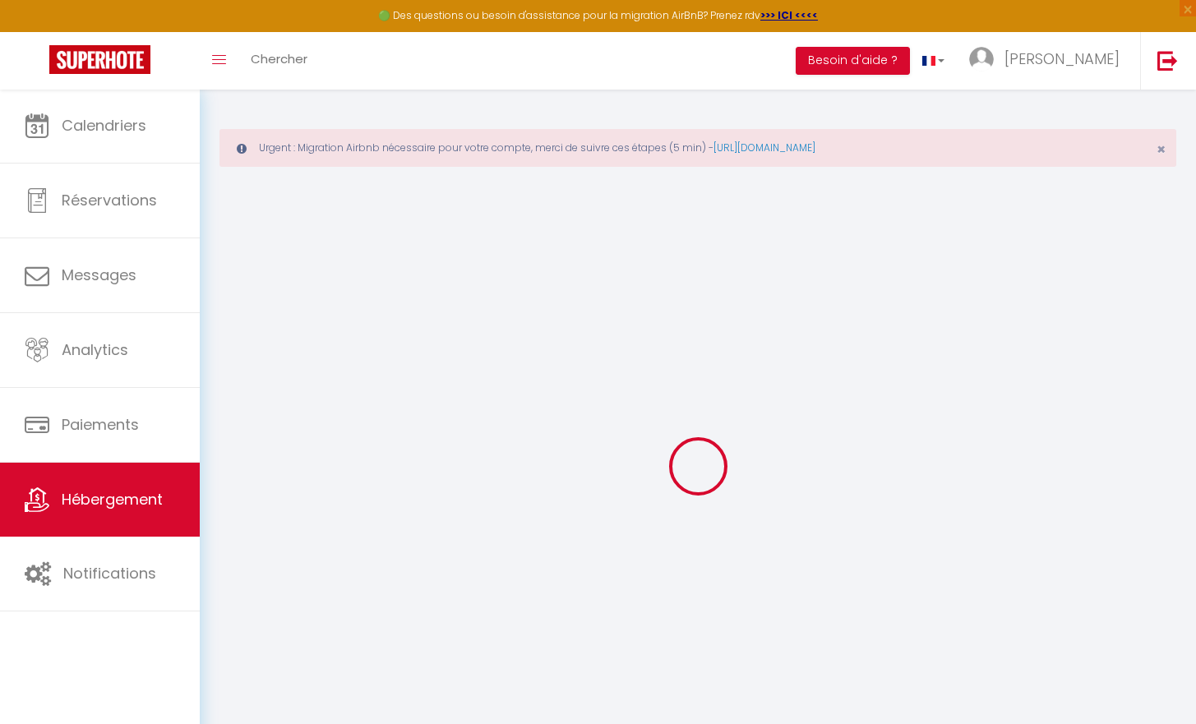
select select
checkbox input "false"
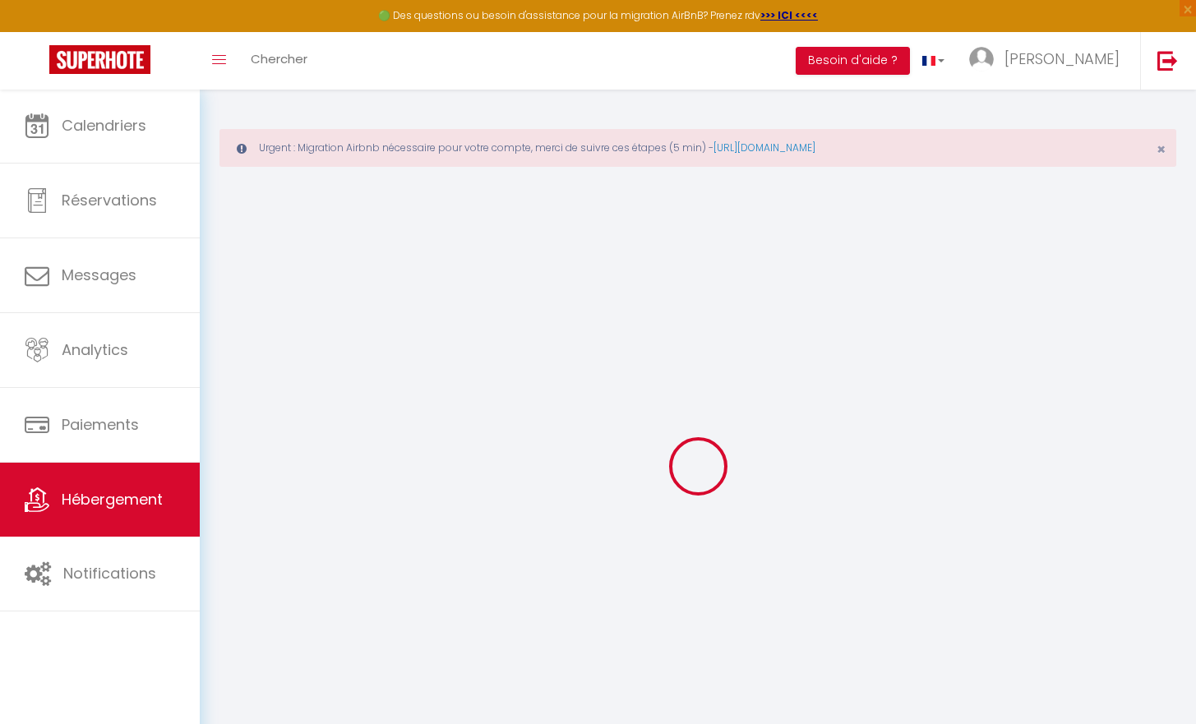
checkbox input "false"
select select
checkbox input "false"
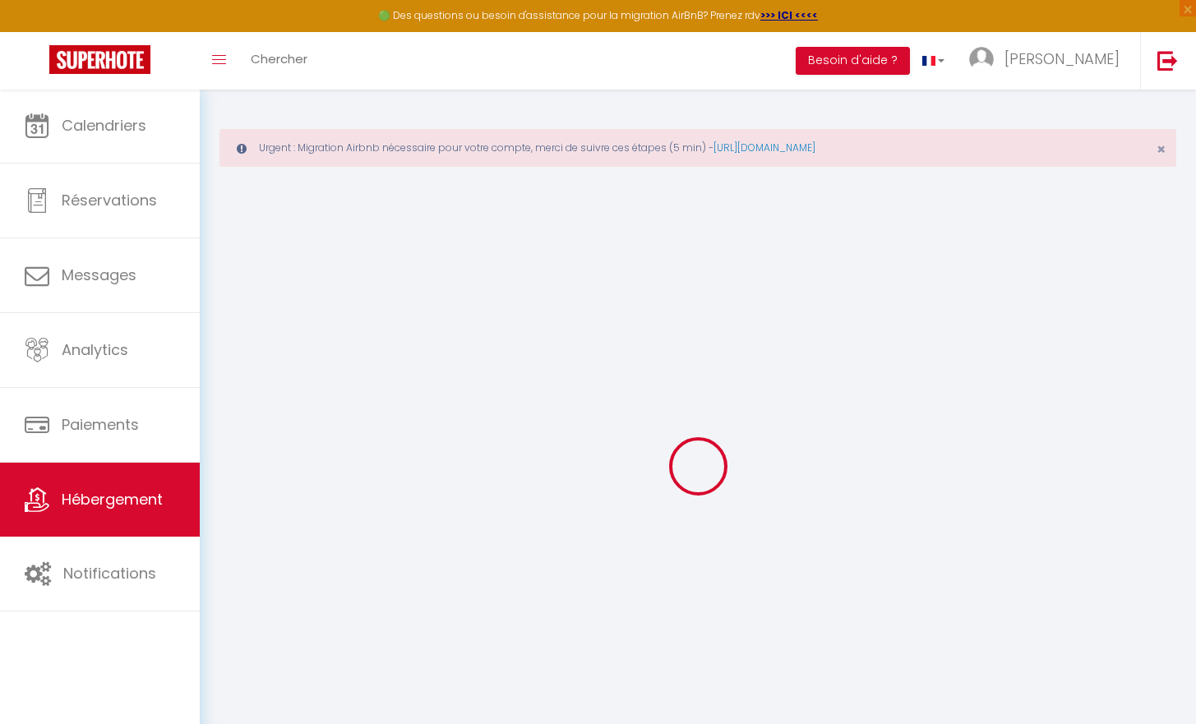
checkbox input "false"
select select "17:00"
select select "23:45"
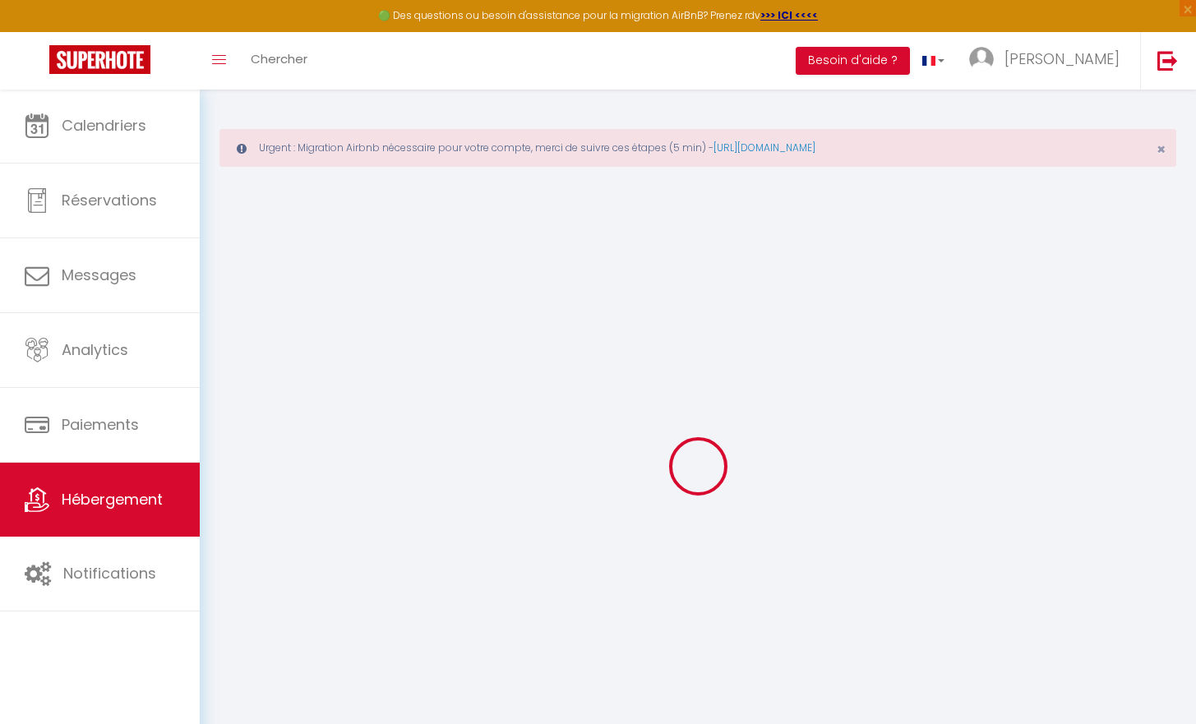
select select "10:00"
select select "30"
select select "120"
select select
checkbox input "false"
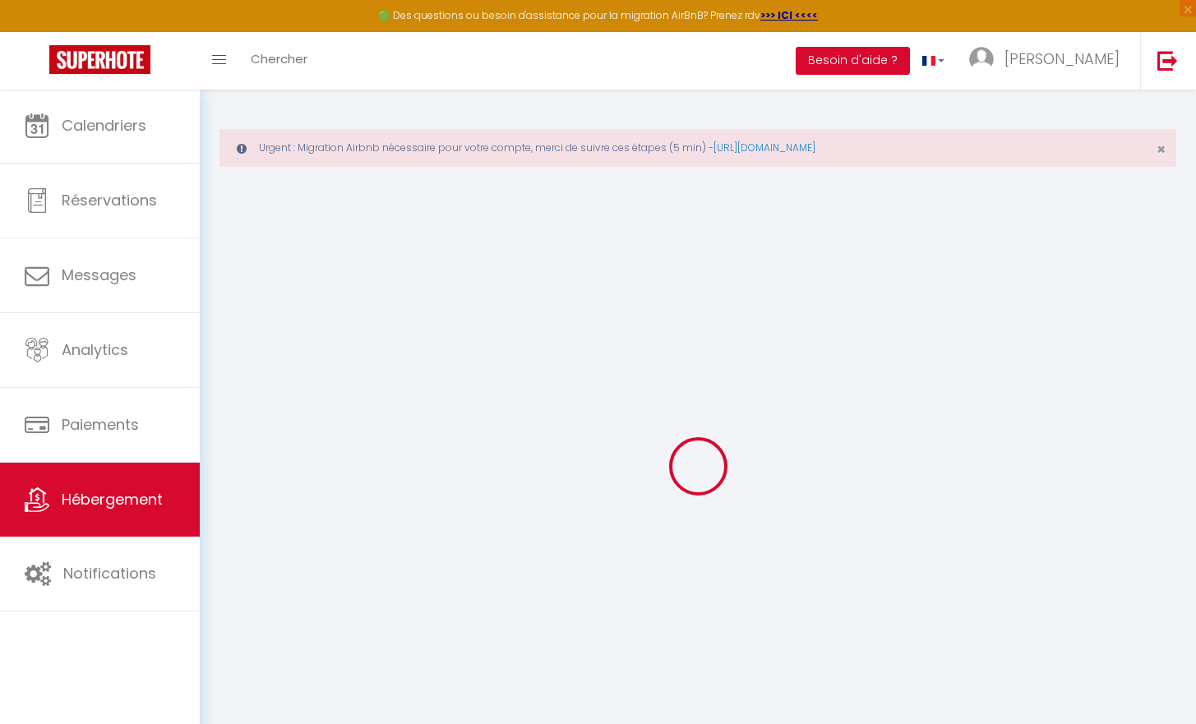
checkbox input "false"
select select
checkbox input "false"
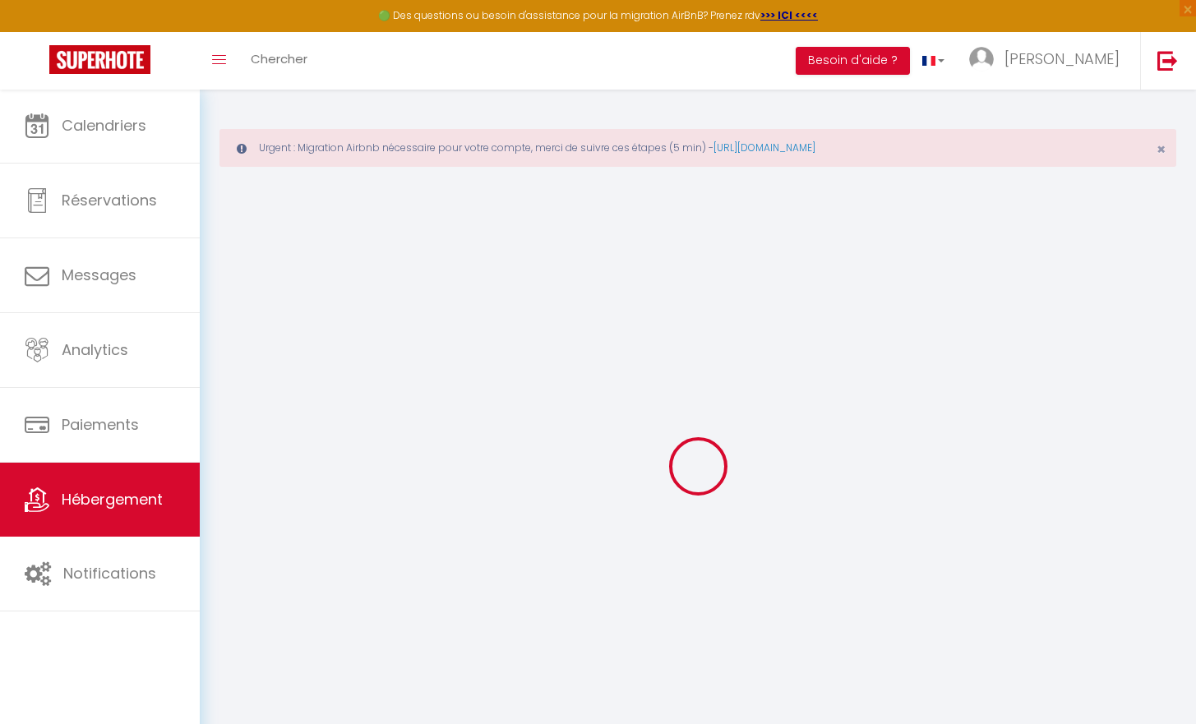
checkbox input "false"
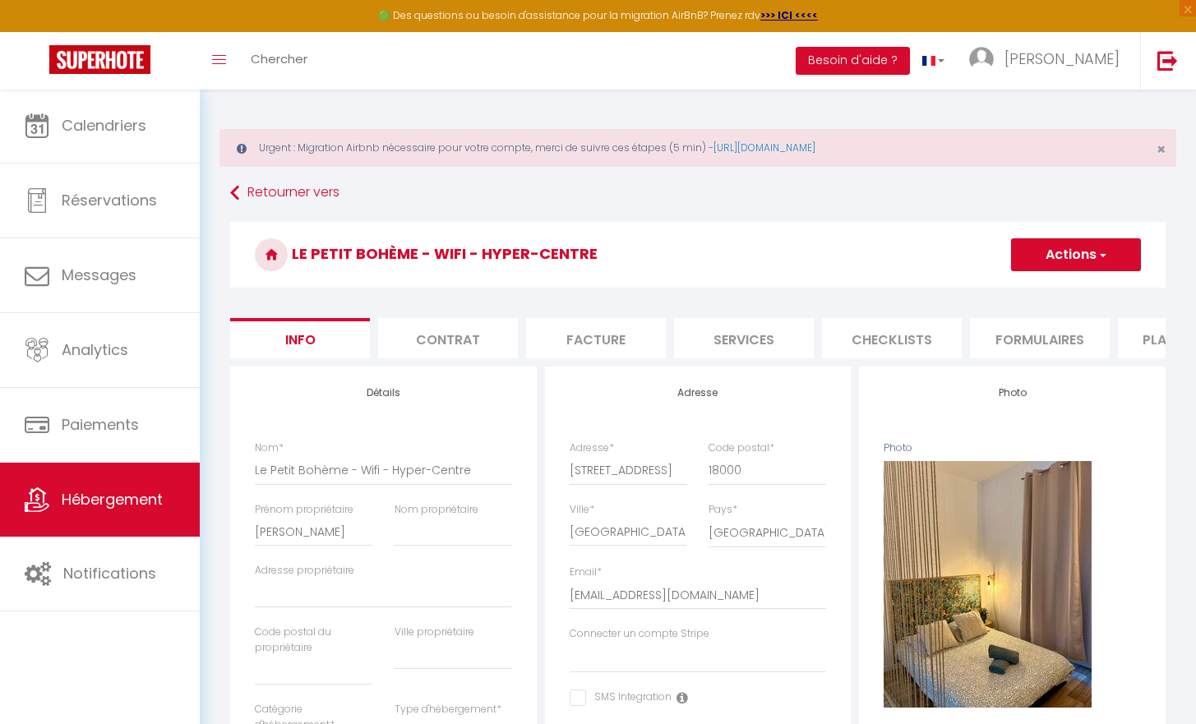
select select
checkbox input "false"
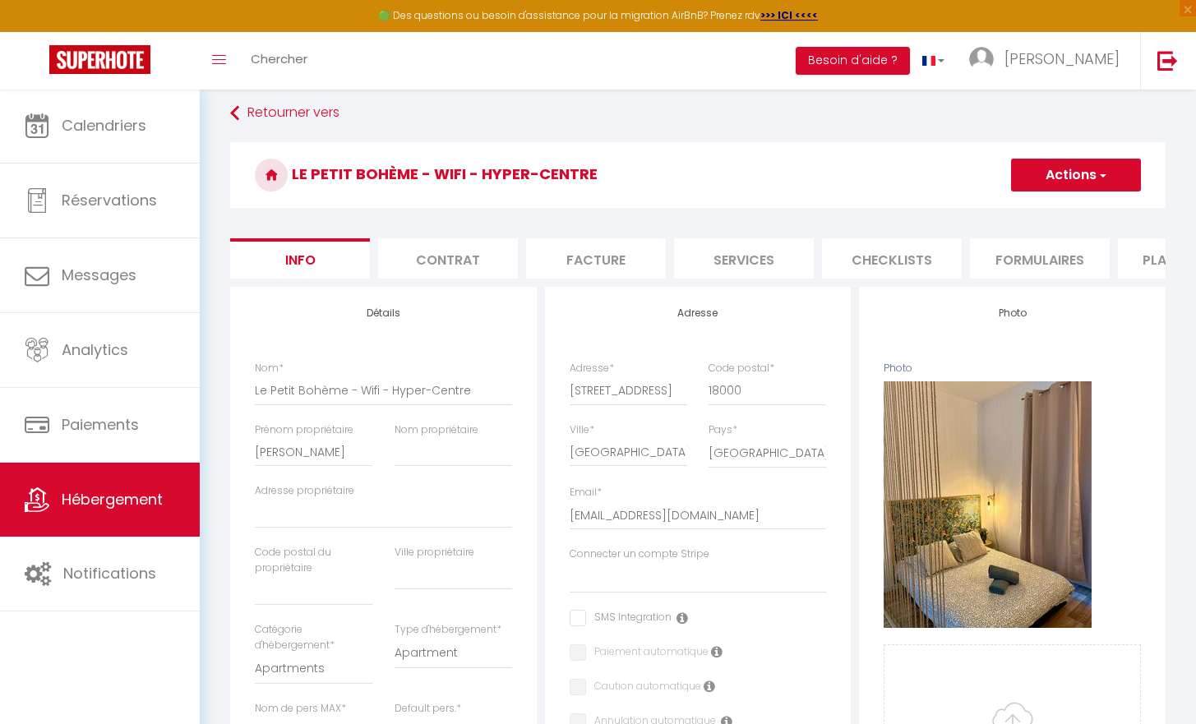
scroll to position [69, 0]
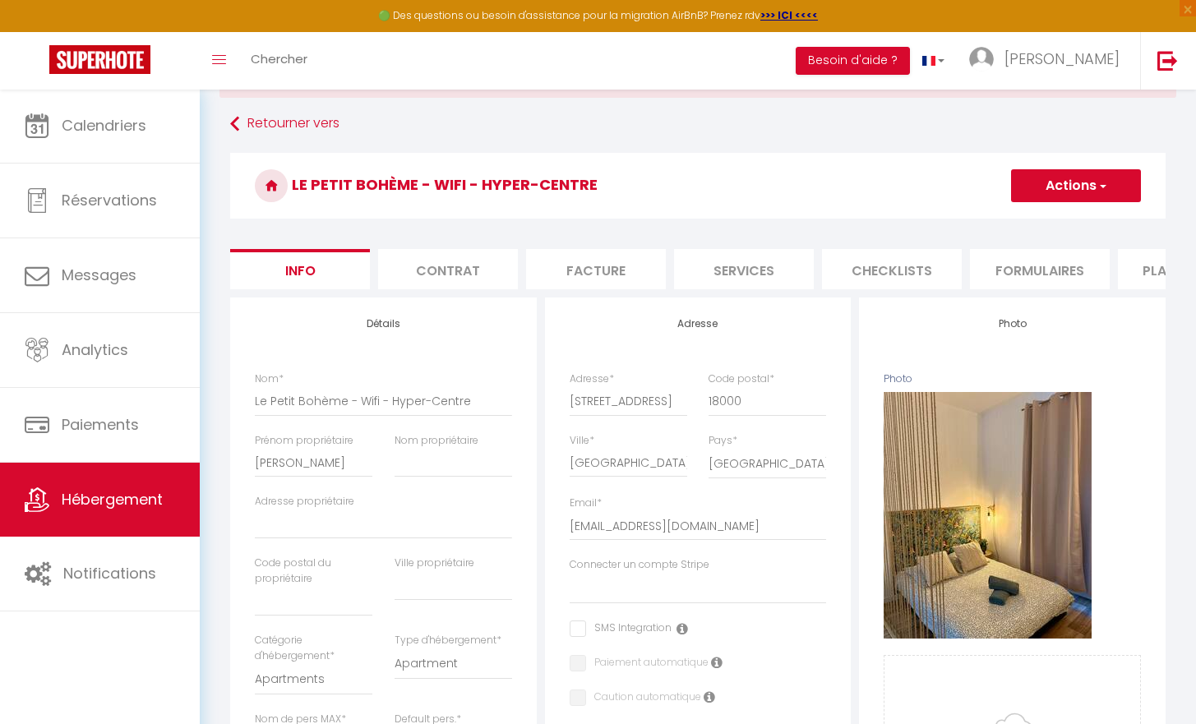
click at [823, 261] on li "Checklists" at bounding box center [892, 269] width 140 height 40
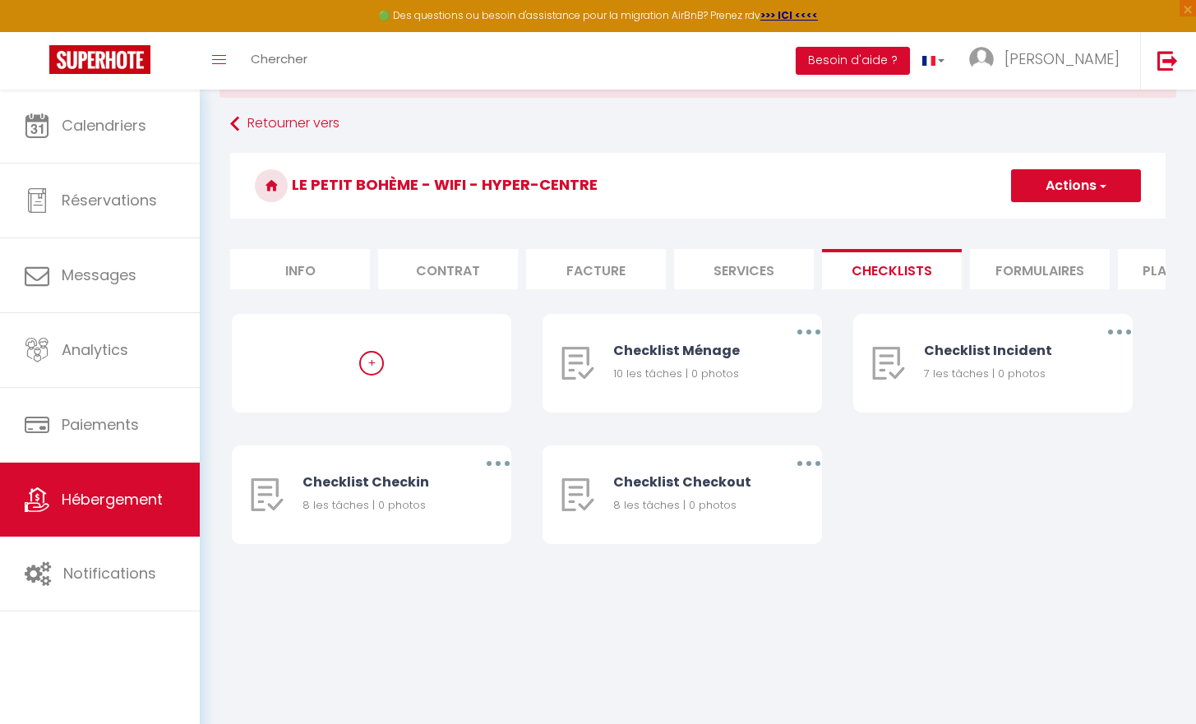
click at [469, 289] on li "Contrat" at bounding box center [448, 269] width 140 height 40
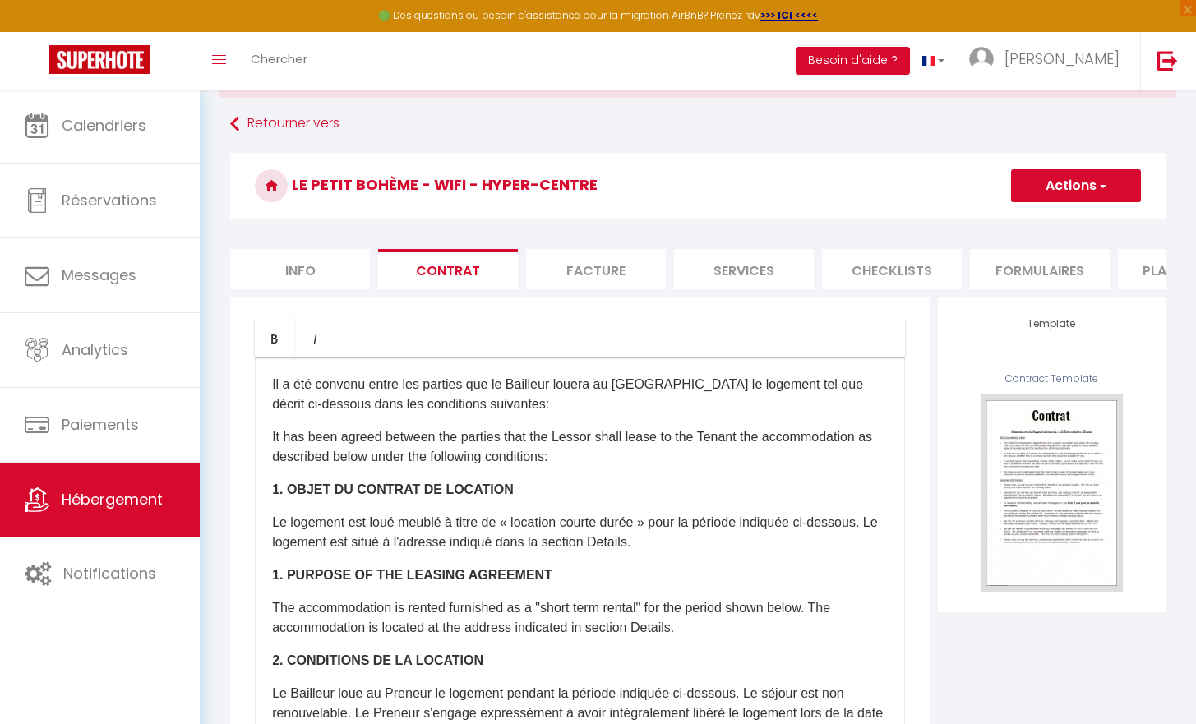
click at [596, 247] on form "Le Petit Bohème - Wifi - Hyper-Centre Actions Enregistrer Sauvegarder en tant q…" at bounding box center [698, 594] width 936 height 883
click at [600, 269] on li "Facture" at bounding box center [596, 269] width 140 height 40
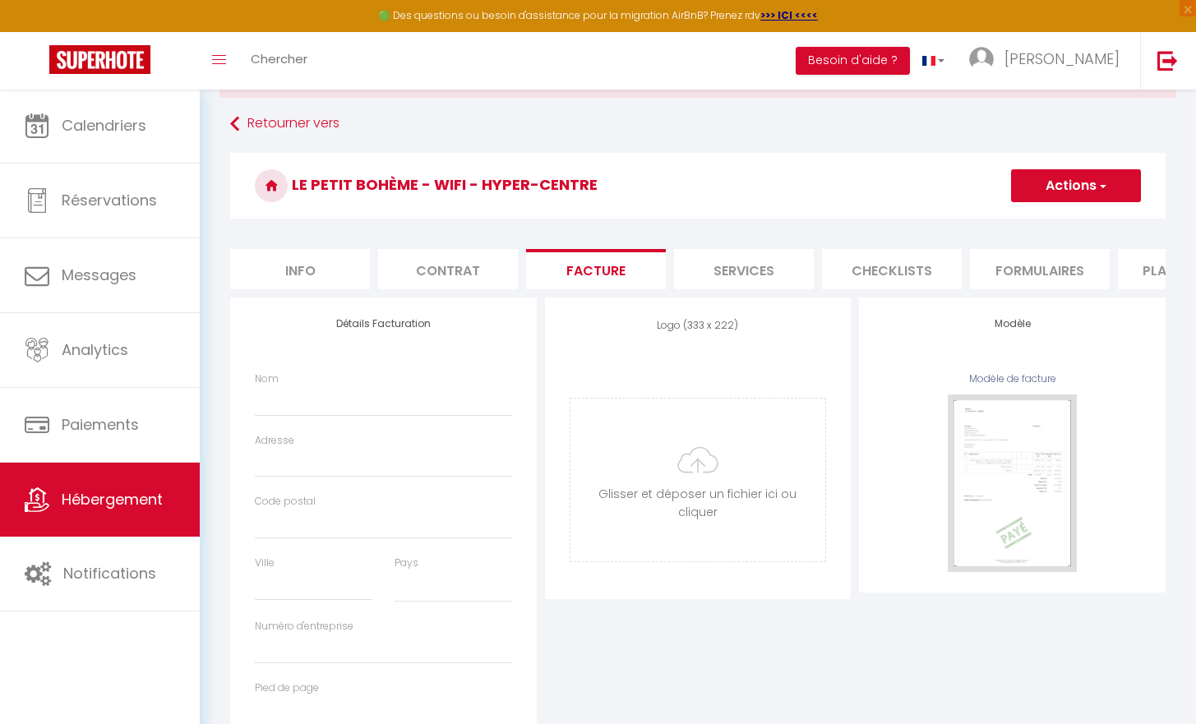
select select
click at [732, 262] on li "Services" at bounding box center [744, 269] width 140 height 40
select select
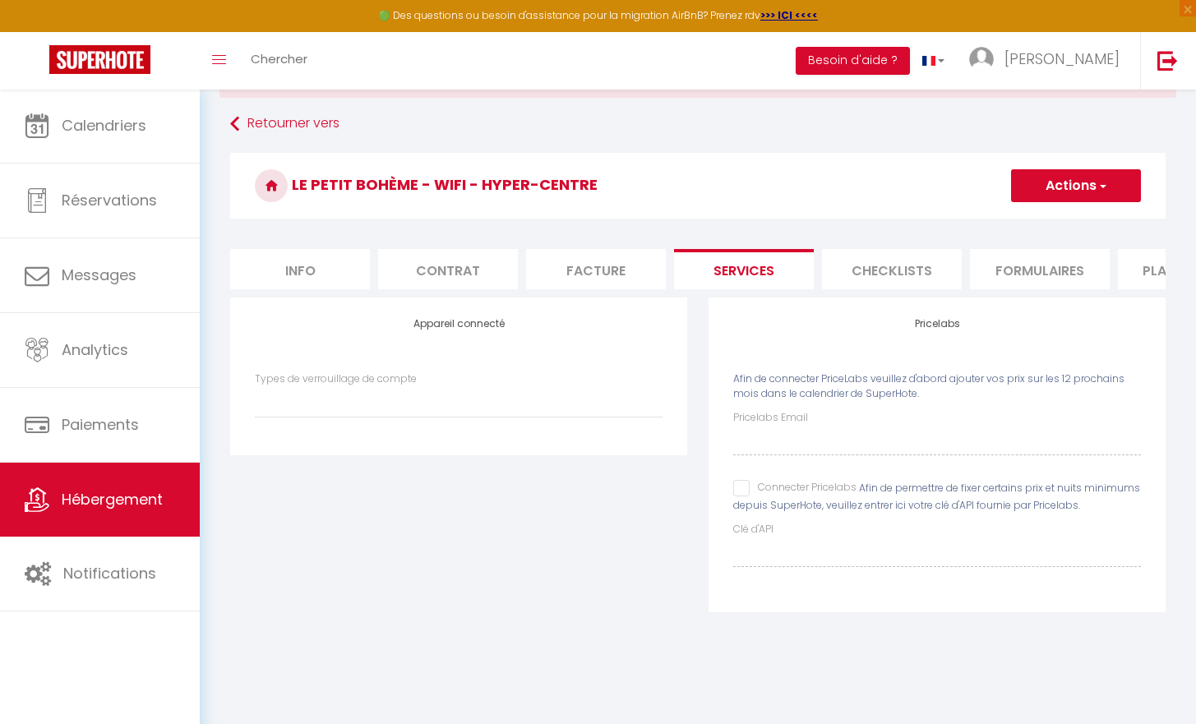
click at [897, 275] on li "Checklists" at bounding box center [892, 269] width 140 height 40
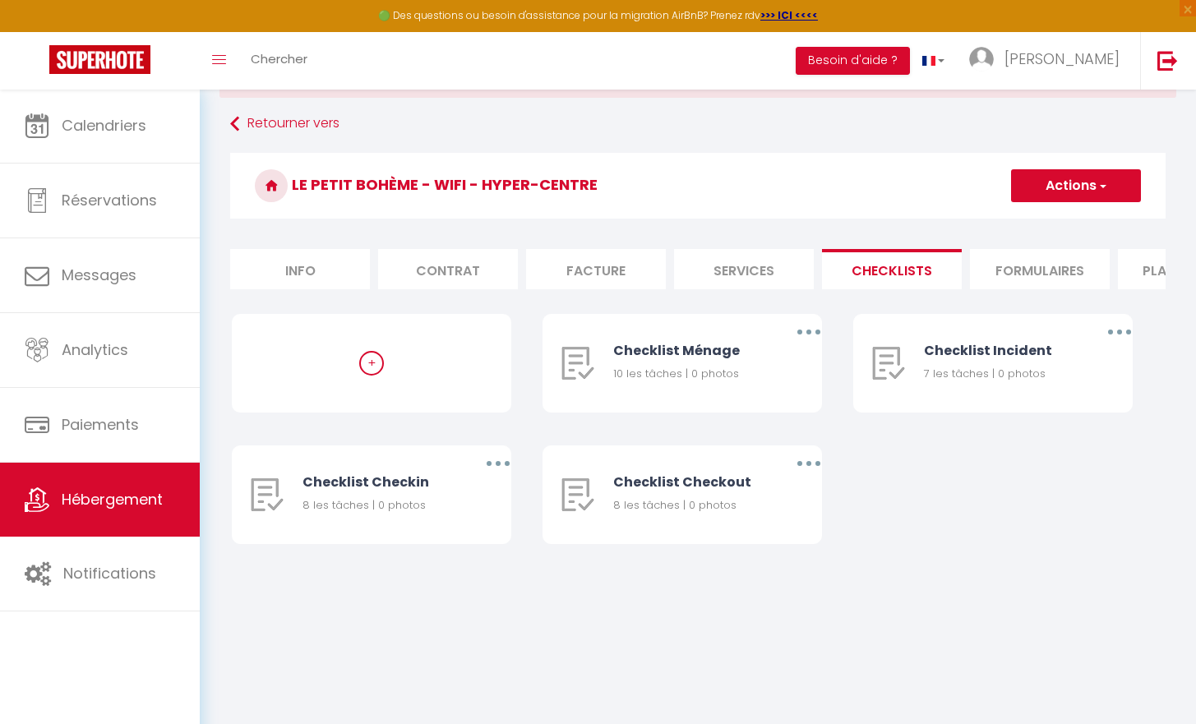
click at [1017, 261] on li "Formulaires" at bounding box center [1040, 269] width 140 height 40
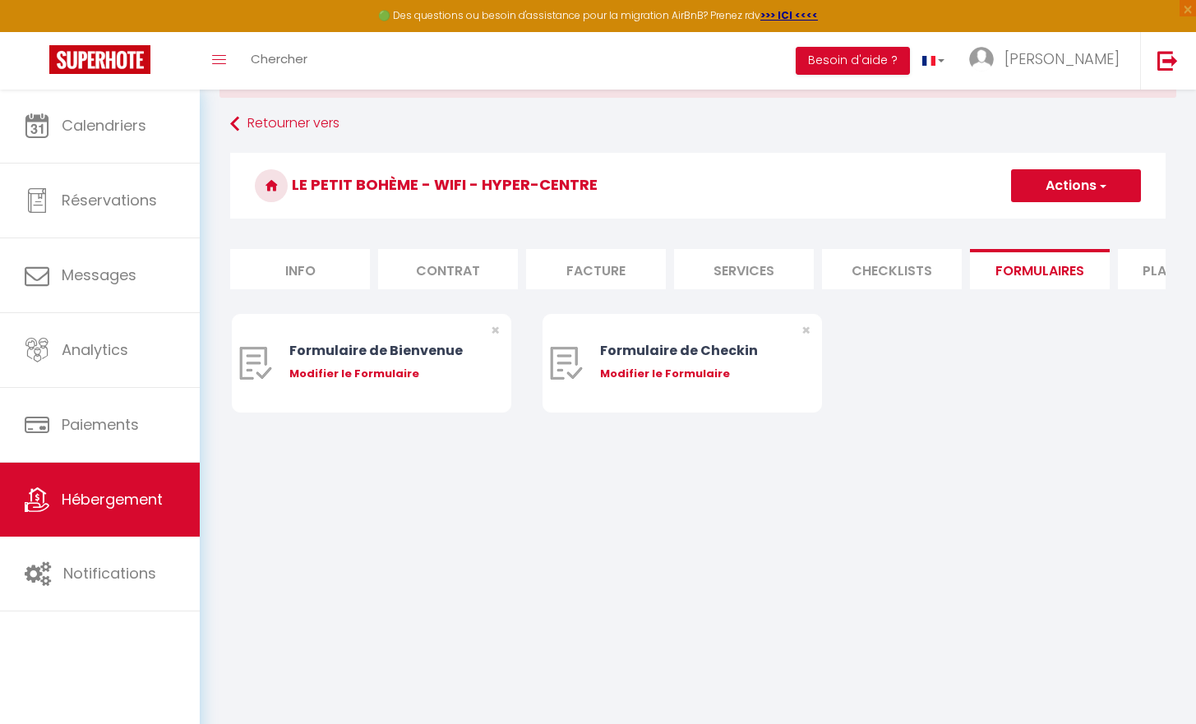
click at [1166, 275] on div "Retourner vers Le Petit Bohème - Wifi - Hyper-Centre Actions Créer un nouveau f…" at bounding box center [698, 277] width 957 height 336
click at [1165, 276] on li "Plateformes" at bounding box center [1188, 269] width 140 height 40
select select
click at [1157, 277] on li "Plateformes" at bounding box center [1188, 269] width 140 height 40
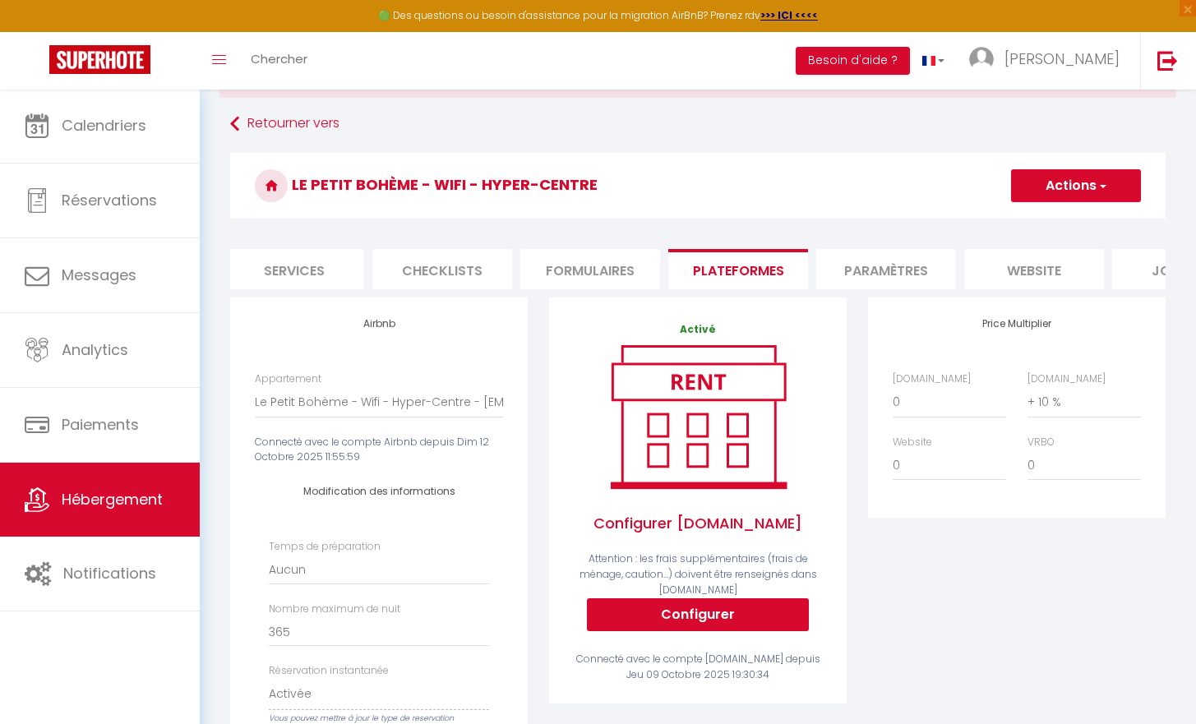
scroll to position [0, 453]
click at [848, 265] on li "Paramètres" at bounding box center [883, 269] width 140 height 40
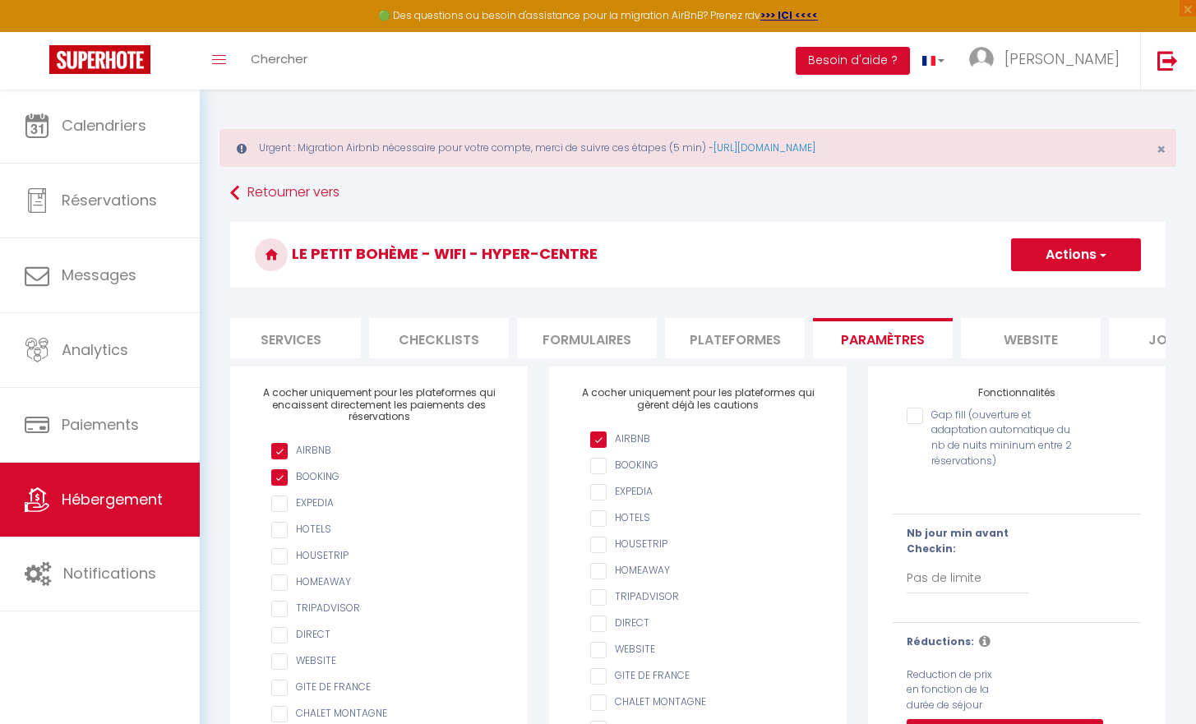
click at [1025, 318] on li "website" at bounding box center [1031, 338] width 140 height 40
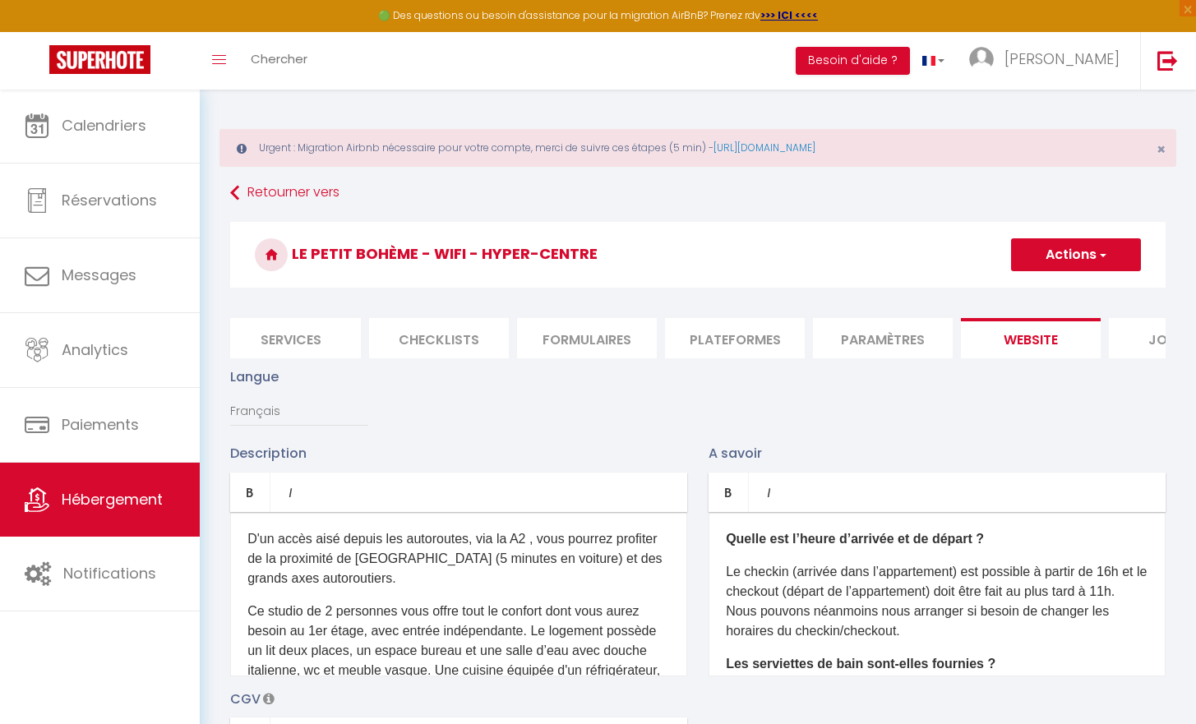
scroll to position [0, 536]
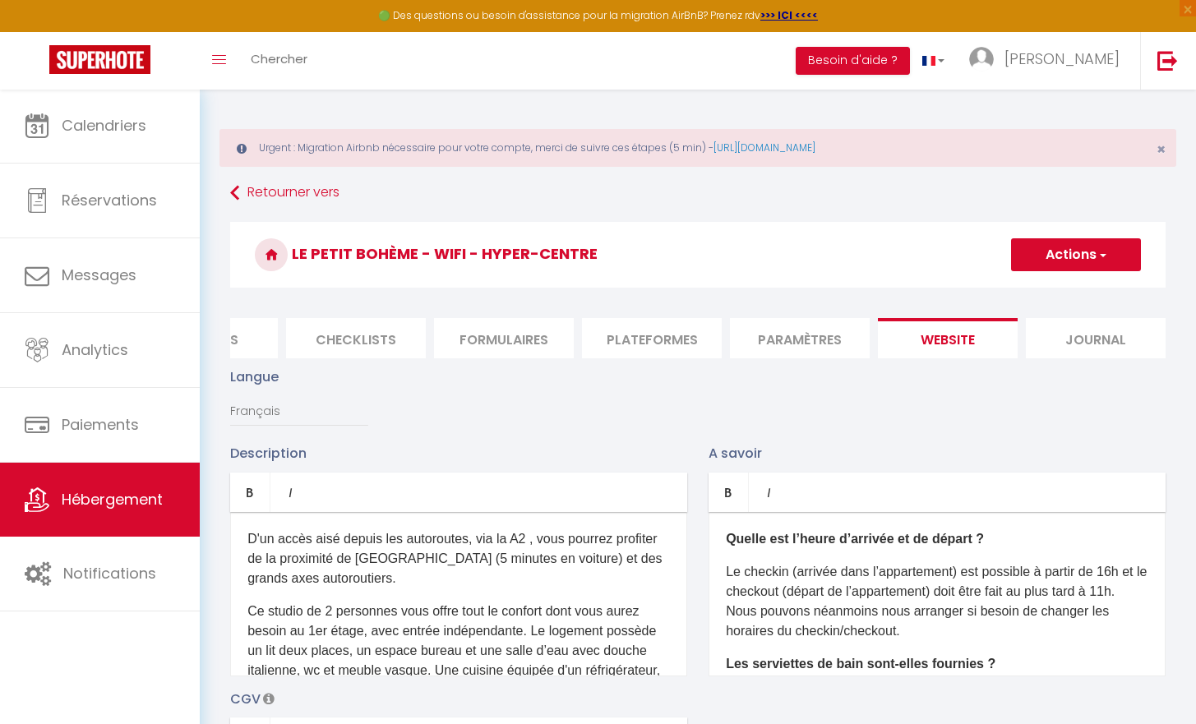
click at [1092, 254] on button "Actions" at bounding box center [1076, 254] width 130 height 33
click at [832, 244] on h3 "Le Petit Bohème - Wifi - Hyper-Centre" at bounding box center [698, 255] width 936 height 66
click at [449, 350] on li "Formulaires" at bounding box center [504, 338] width 140 height 40
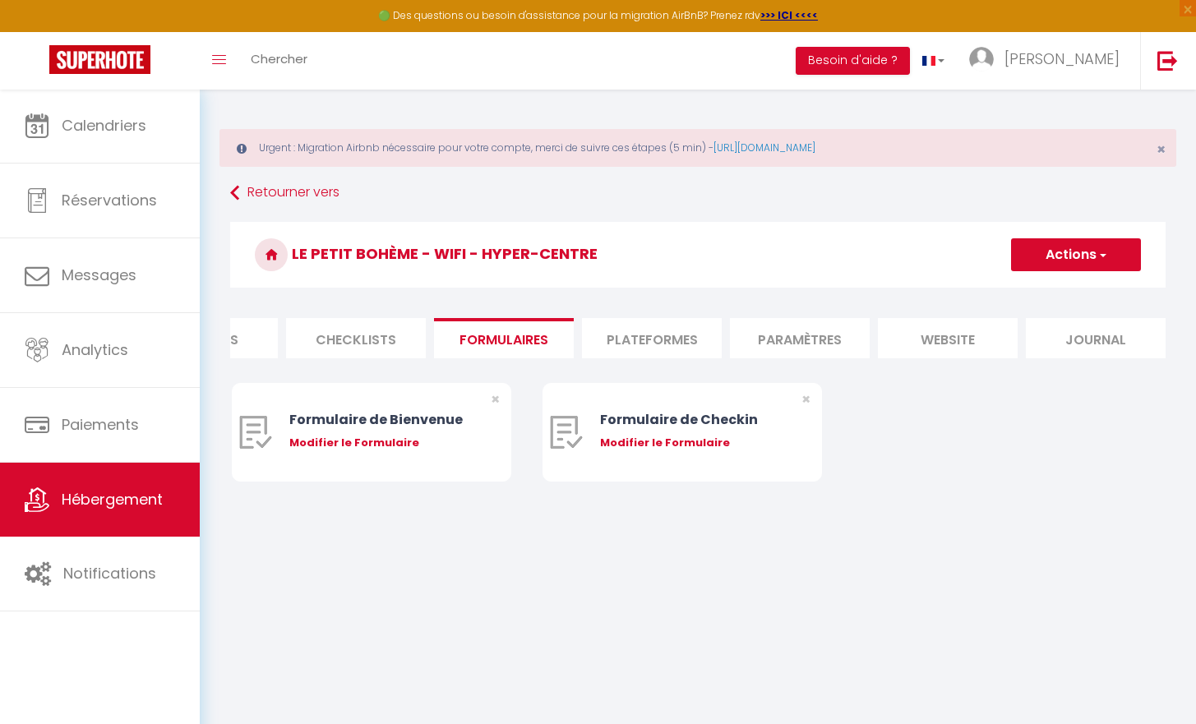
click at [410, 337] on li "Checklists" at bounding box center [356, 338] width 140 height 40
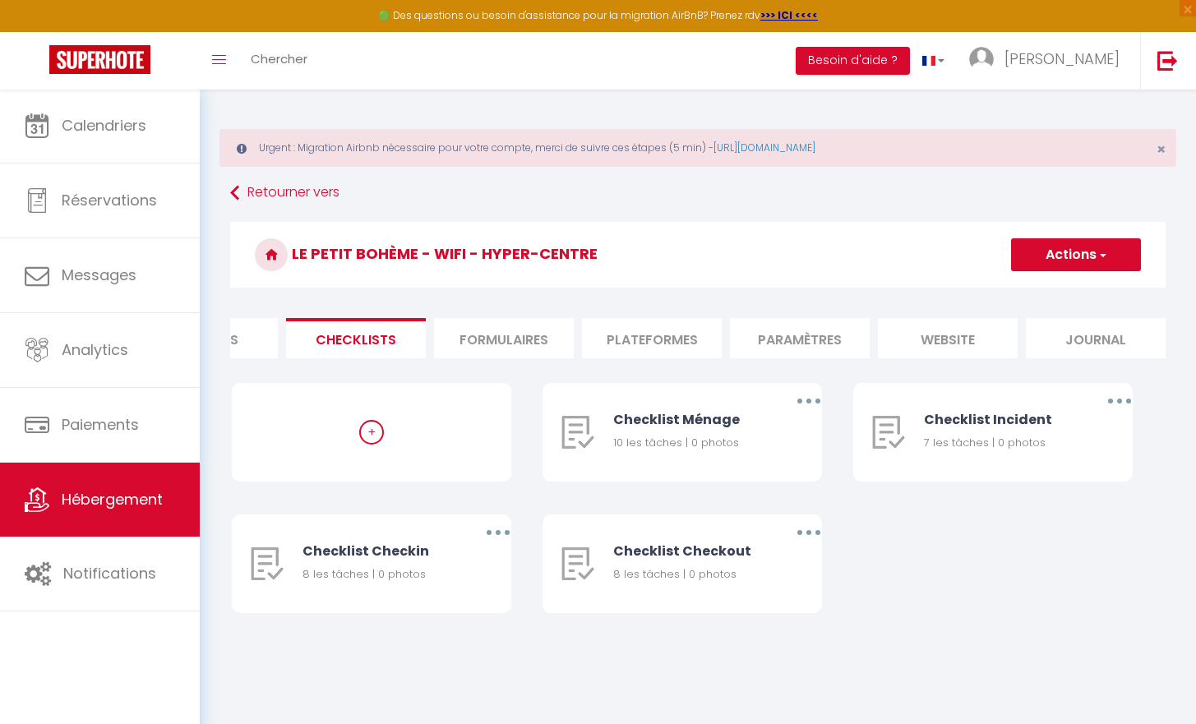
click at [229, 326] on div "Retourner vers Le Petit Bohème - Wifi - Hyper-Centre Actions Créer une nouvelle…" at bounding box center [698, 412] width 957 height 468
click at [809, 159] on div "Urgent : Migration Airbnb nécessaire pour votre compte, merci de suivre ces éta…" at bounding box center [698, 148] width 957 height 38
click at [809, 146] on link "[URL][DOMAIN_NAME]" at bounding box center [765, 148] width 102 height 14
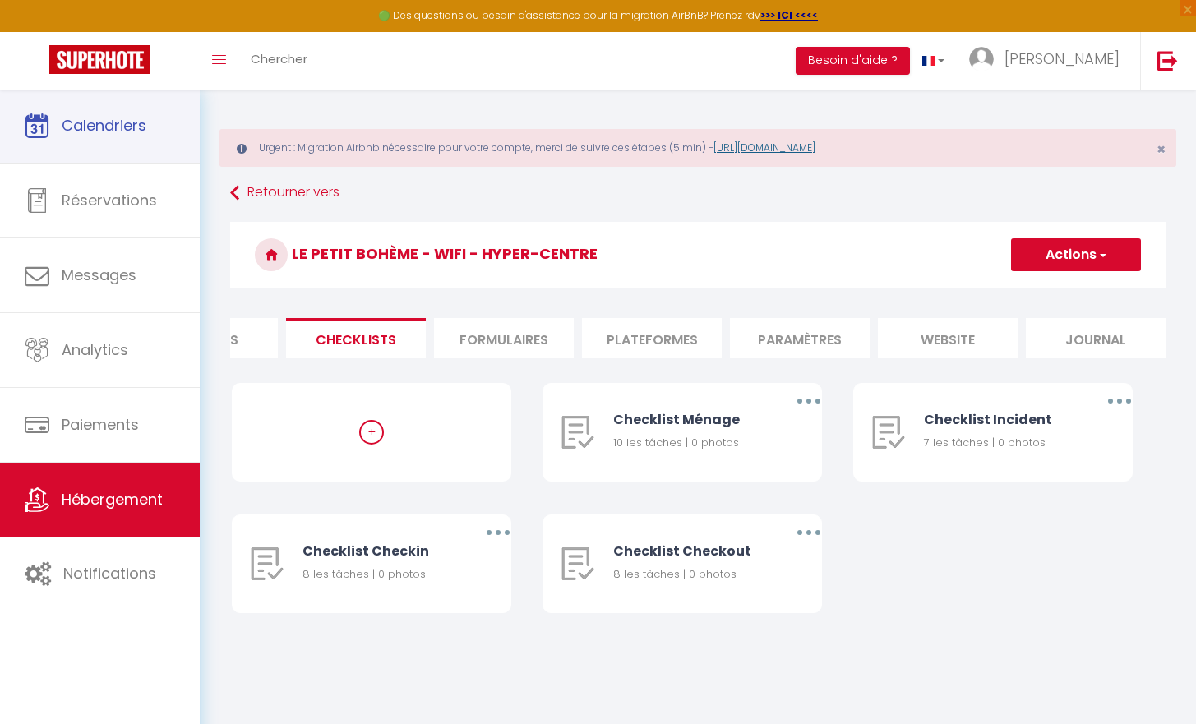
click at [107, 134] on span "Calendriers" at bounding box center [104, 125] width 85 height 21
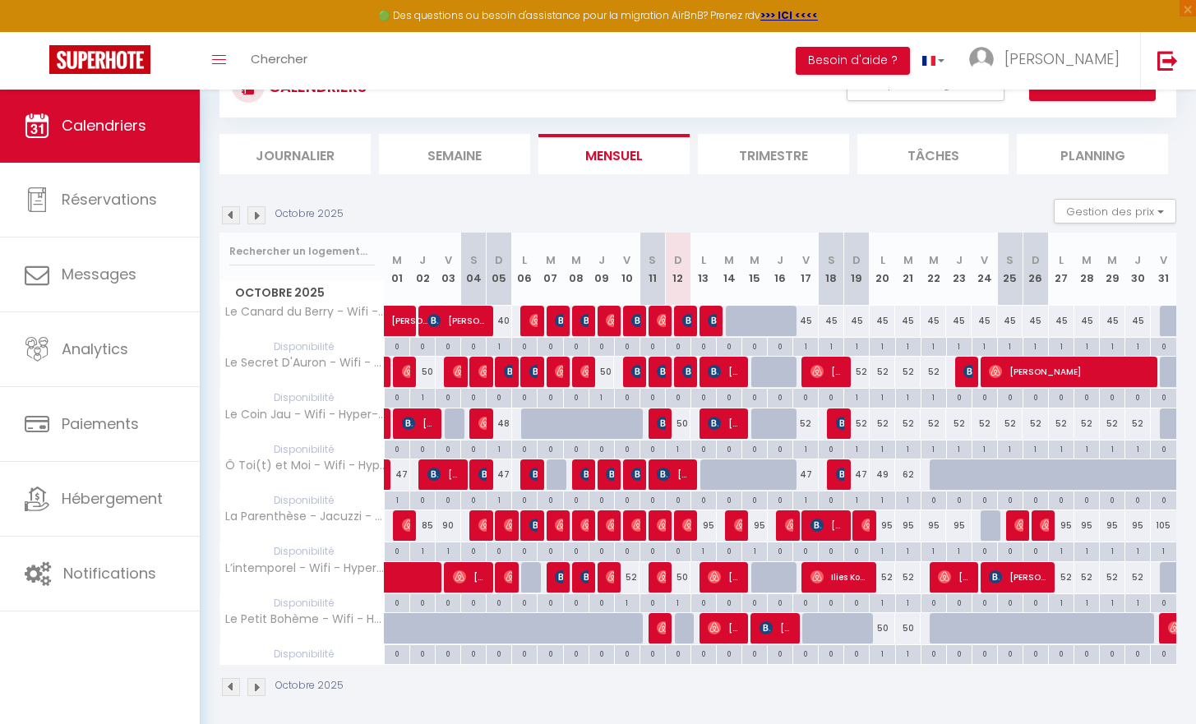
scroll to position [136, 0]
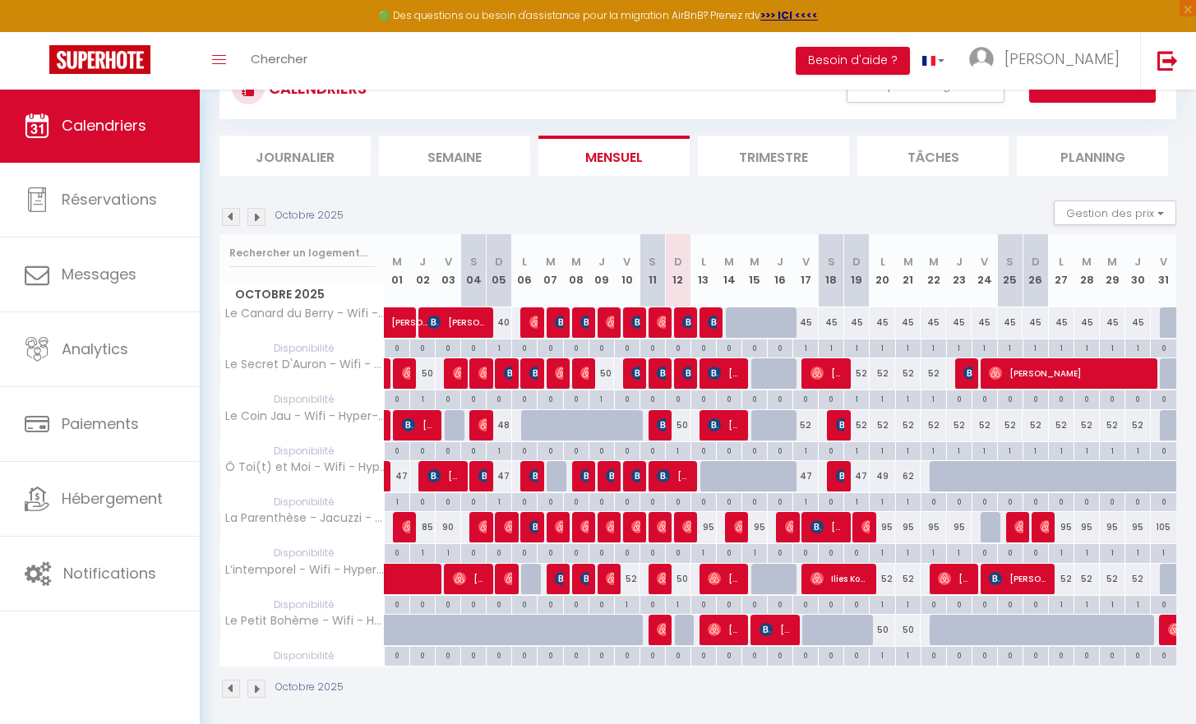
click at [843, 629] on div "50" at bounding box center [856, 630] width 26 height 30
type input "50"
type input "Dim 19 Octobre 2025"
type input "Lun 20 Octobre 2025"
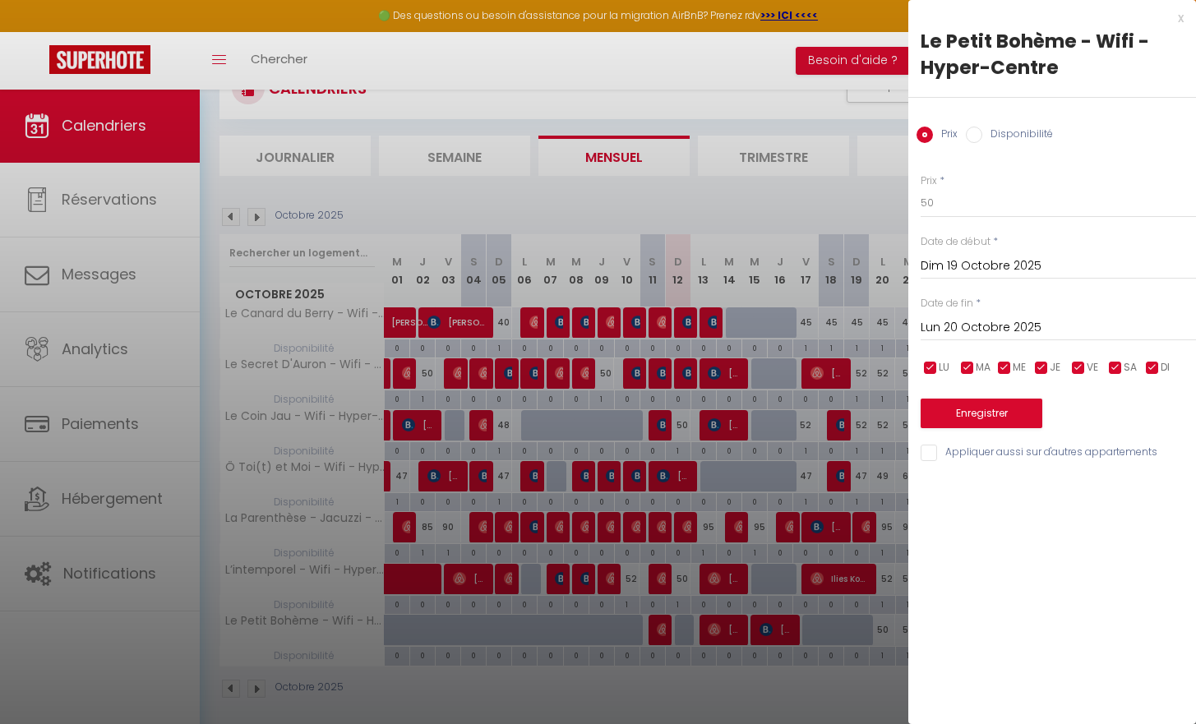
click at [845, 631] on div at bounding box center [598, 362] width 1196 height 724
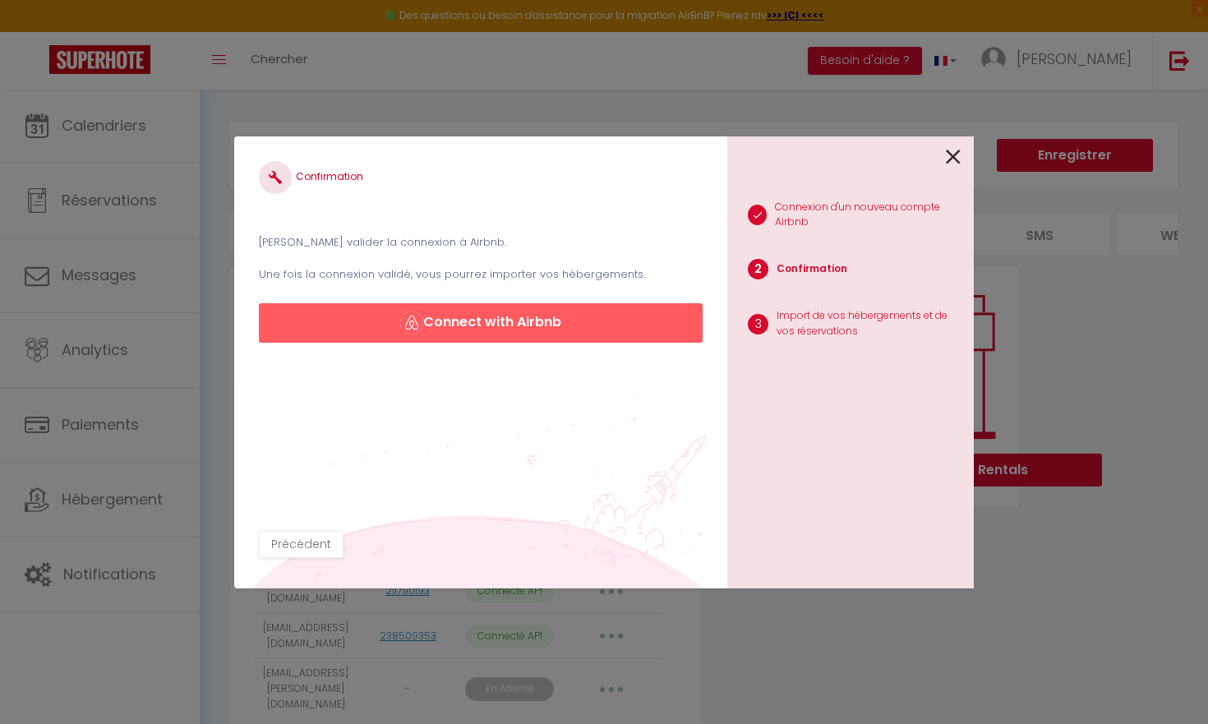
click at [947, 159] on icon at bounding box center [953, 157] width 15 height 25
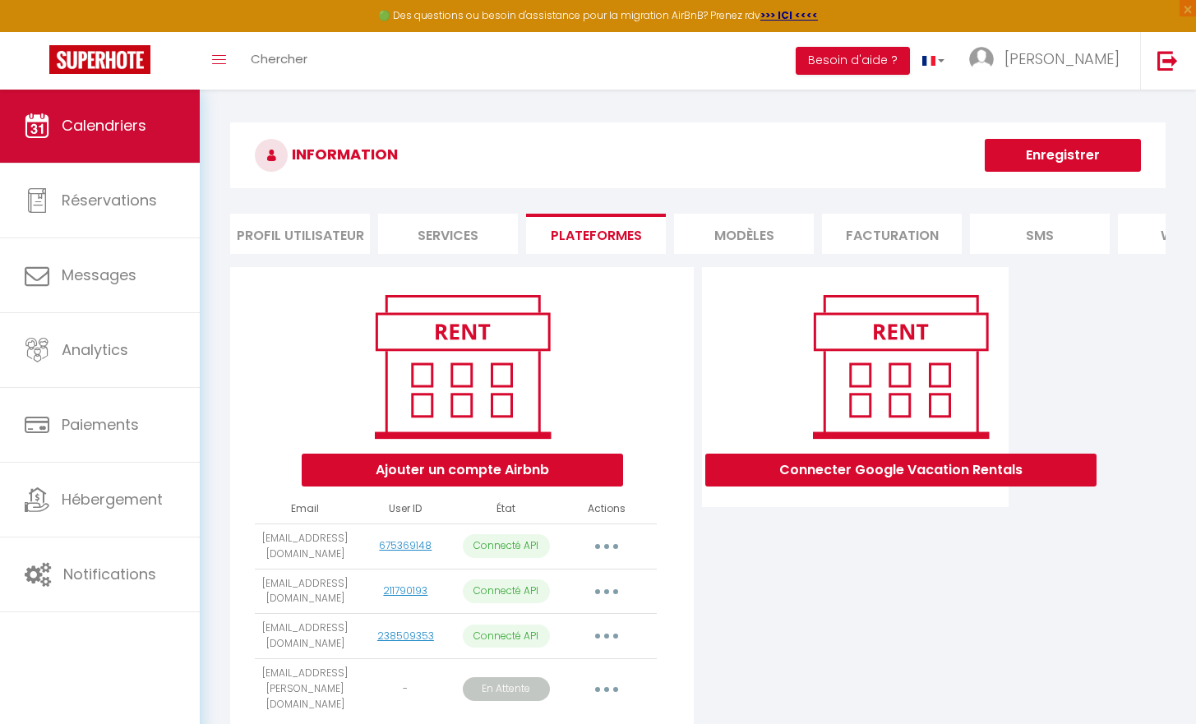
click at [66, 155] on link "Calendriers" at bounding box center [100, 126] width 200 height 74
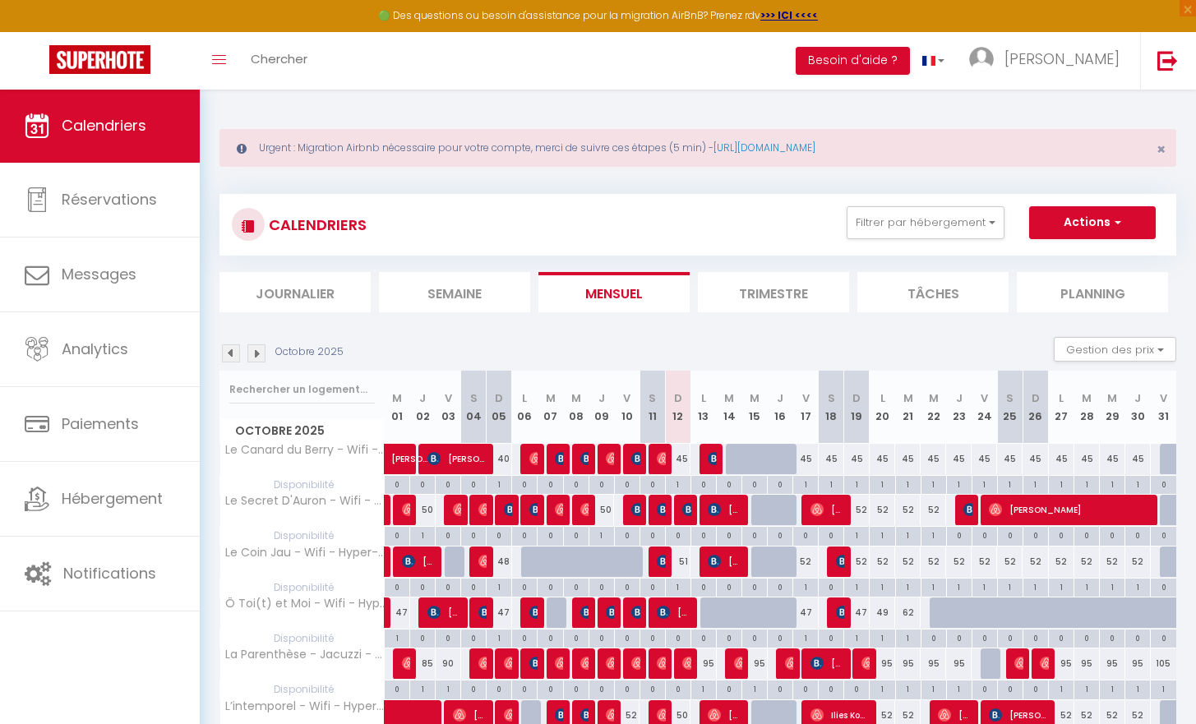
select select
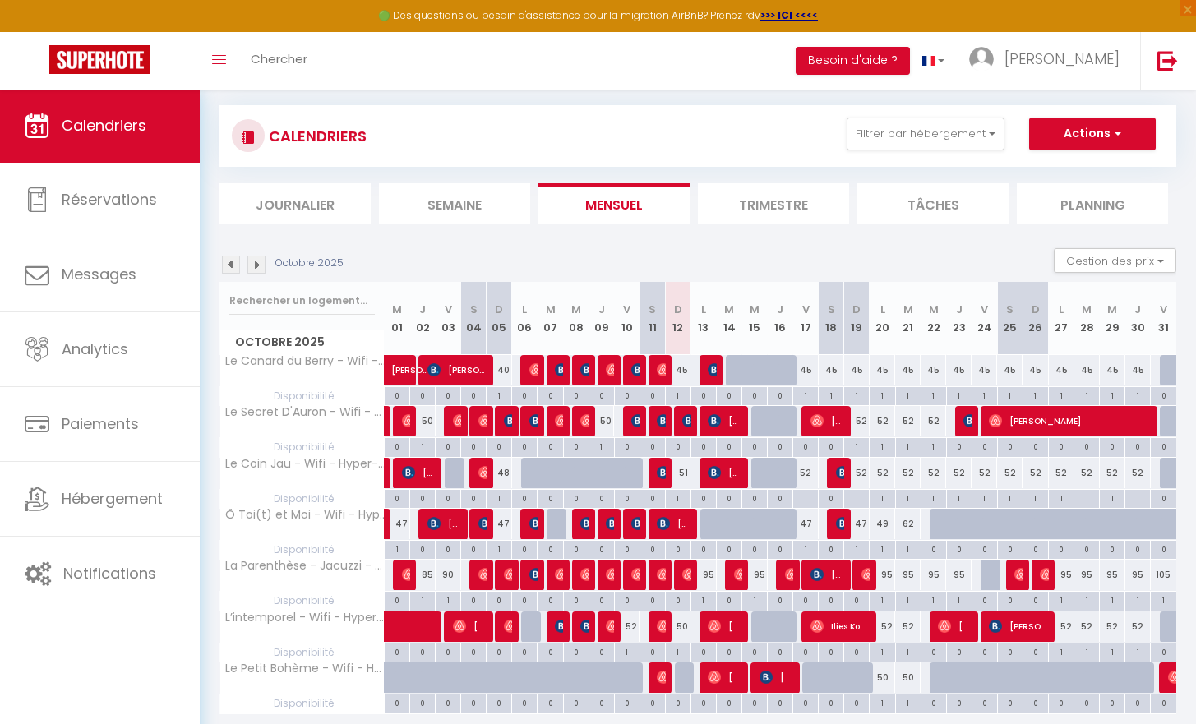
click at [683, 675] on div at bounding box center [687, 678] width 25 height 31
type input "50"
type input "Dim 12 Octobre 2025"
type input "Lun 13 Octobre 2025"
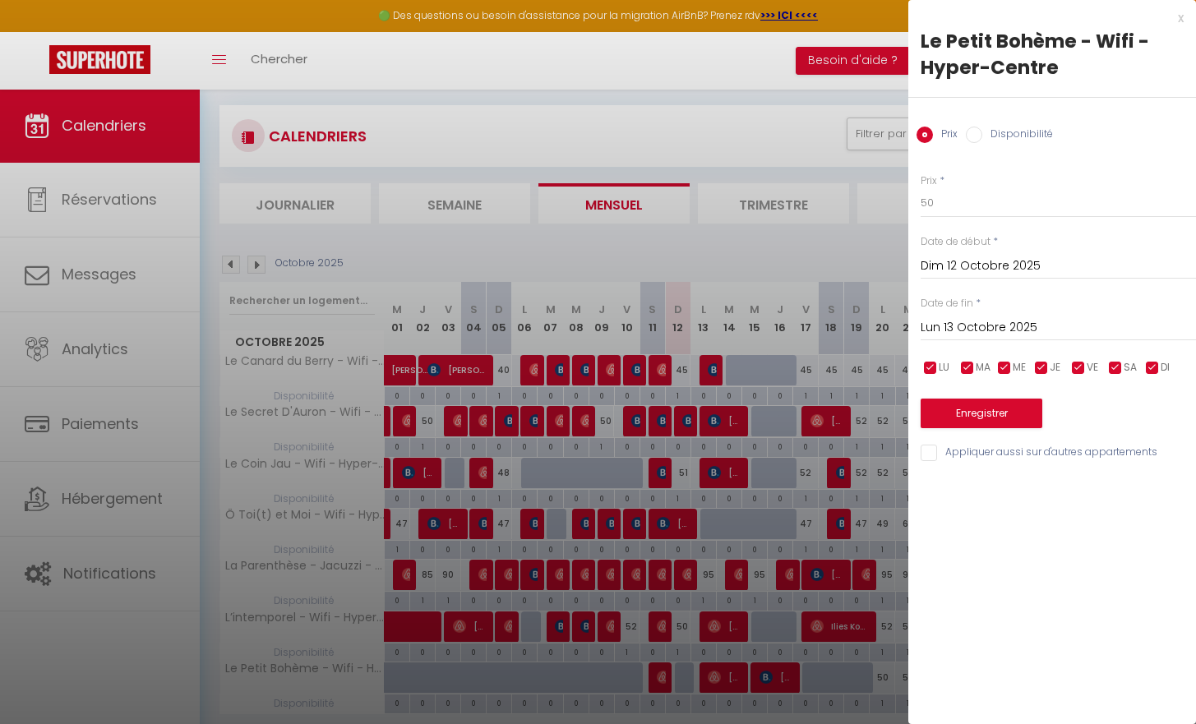
click at [1005, 132] on label "Disponibilité" at bounding box center [1017, 136] width 71 height 18
click at [982, 132] on input "Disponibilité" at bounding box center [974, 135] width 16 height 16
radio input "true"
radio input "false"
click at [987, 397] on div "Enregistrer" at bounding box center [1058, 405] width 275 height 50
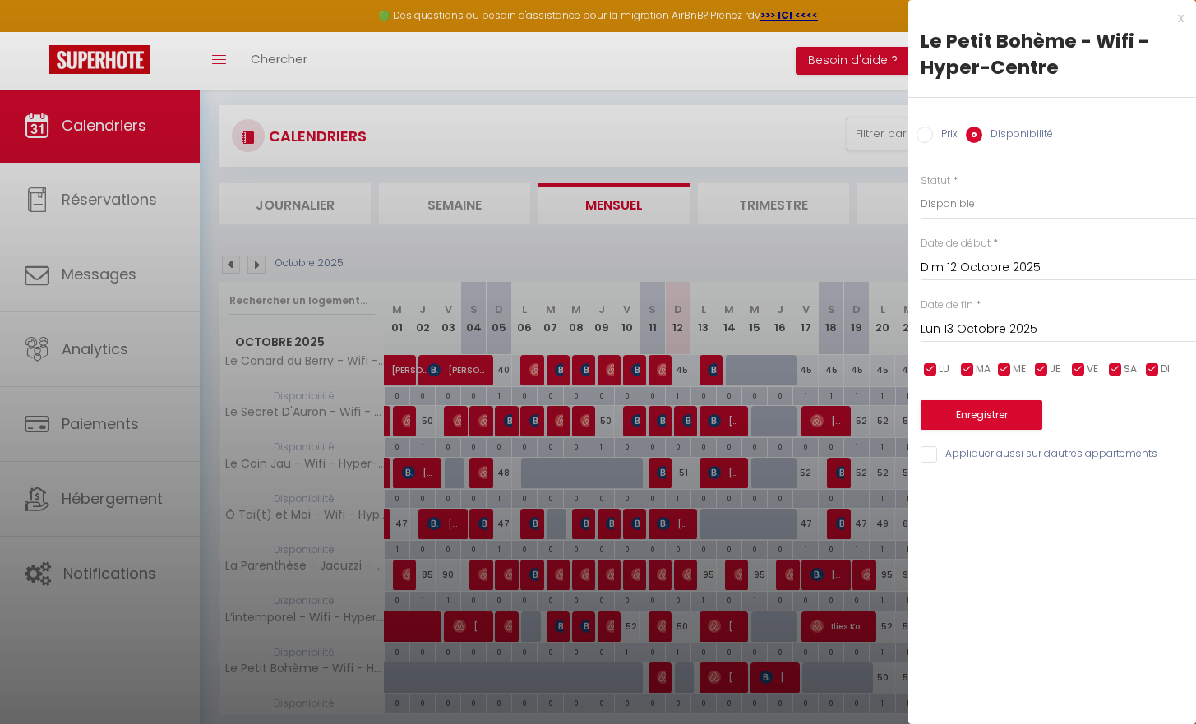
click at [987, 400] on button "Enregistrer" at bounding box center [982, 415] width 122 height 30
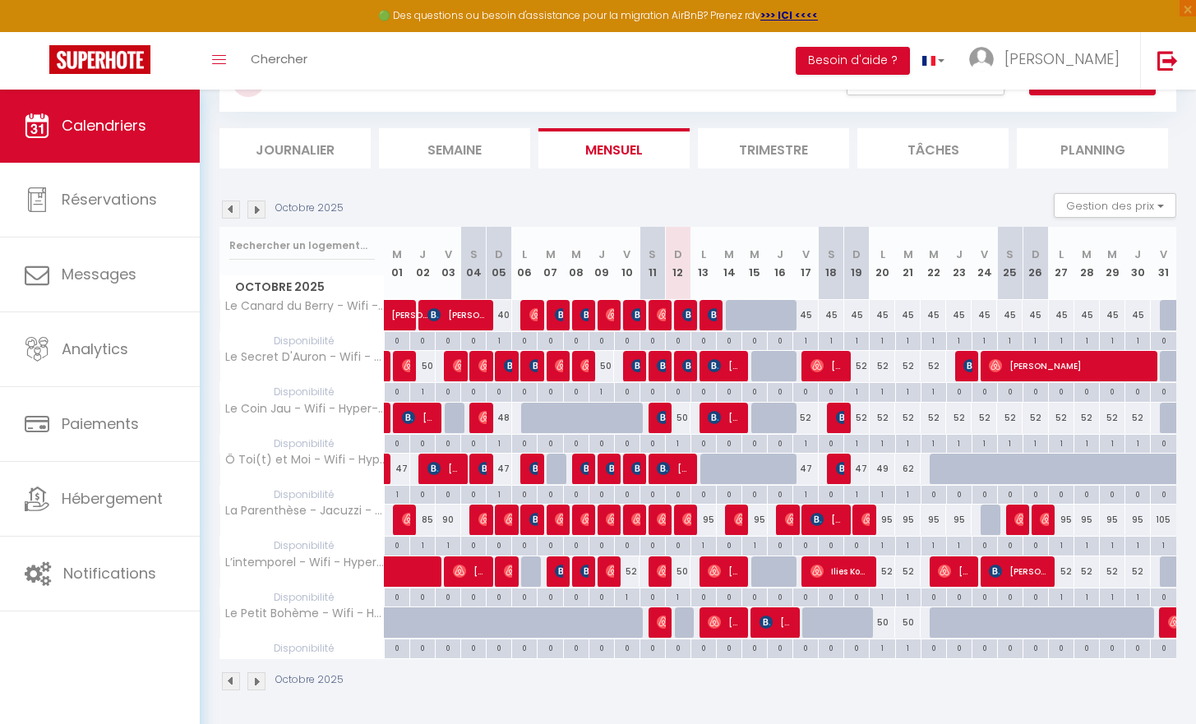
scroll to position [143, 0]
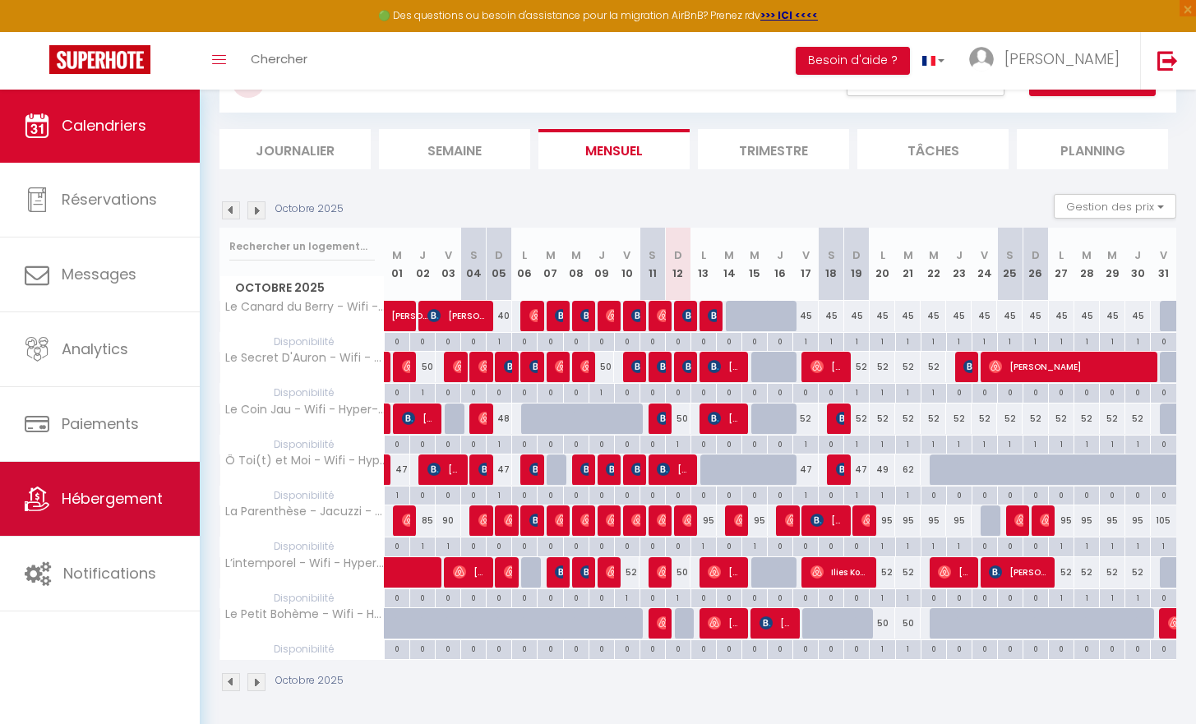
click at [90, 506] on span "Hébergement" at bounding box center [112, 498] width 101 height 21
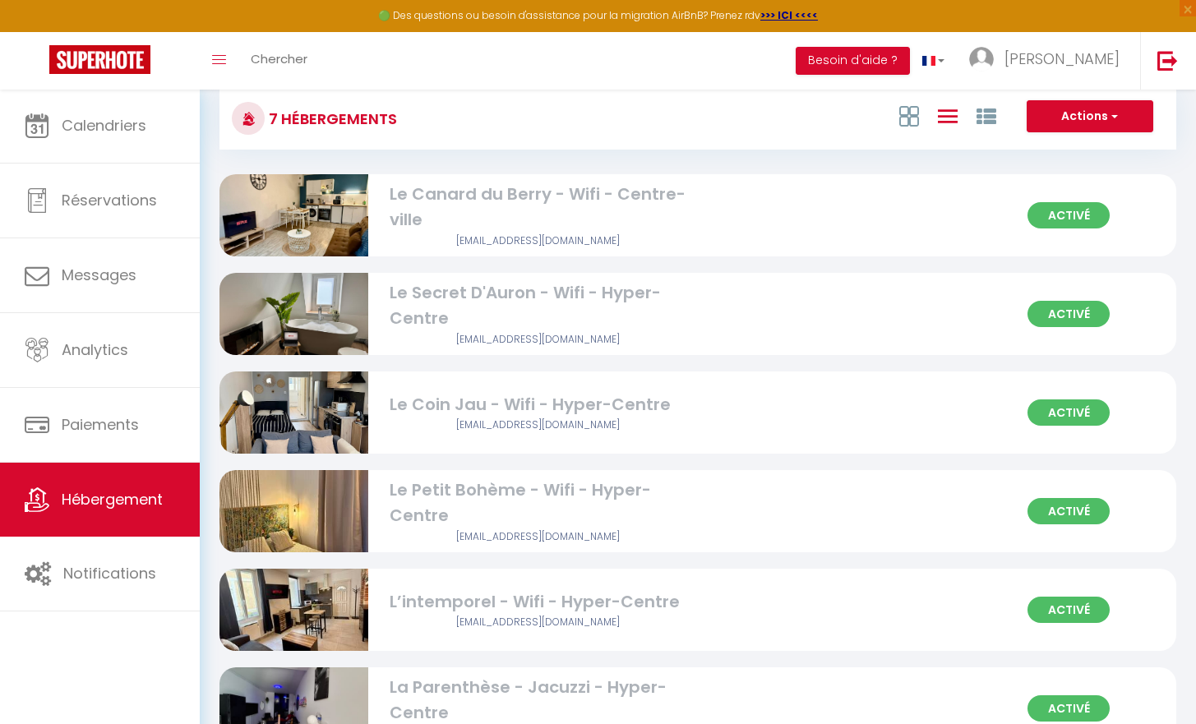
scroll to position [266, 0]
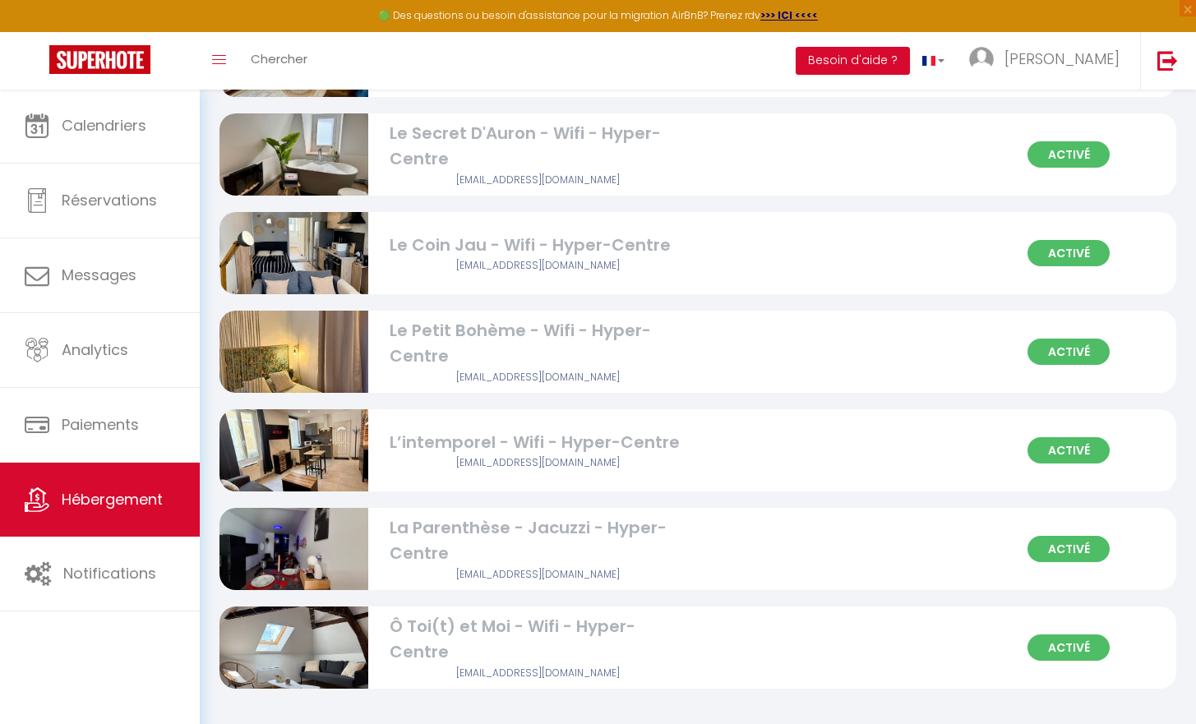
click at [967, 321] on div "Activé Le Petit Bohème - Wifi - Hyper-Centre [EMAIL_ADDRESS][DOMAIN_NAME]" at bounding box center [698, 352] width 957 height 82
select select "3"
select select "2"
select select "1"
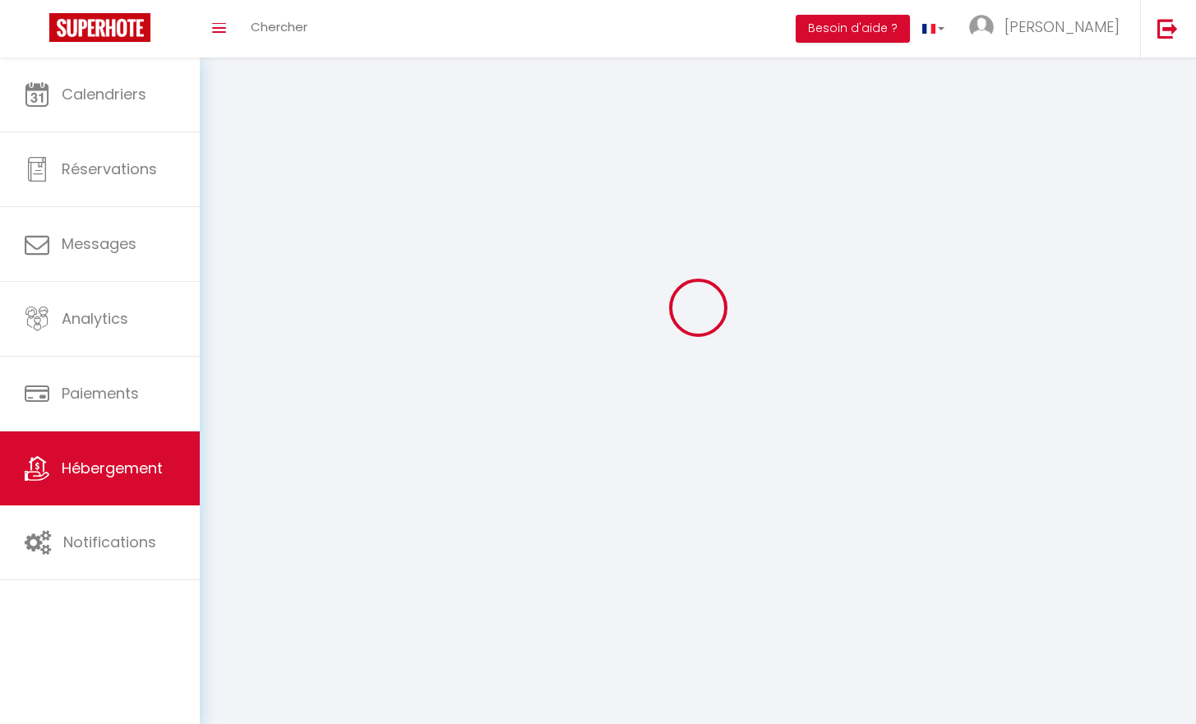
select select
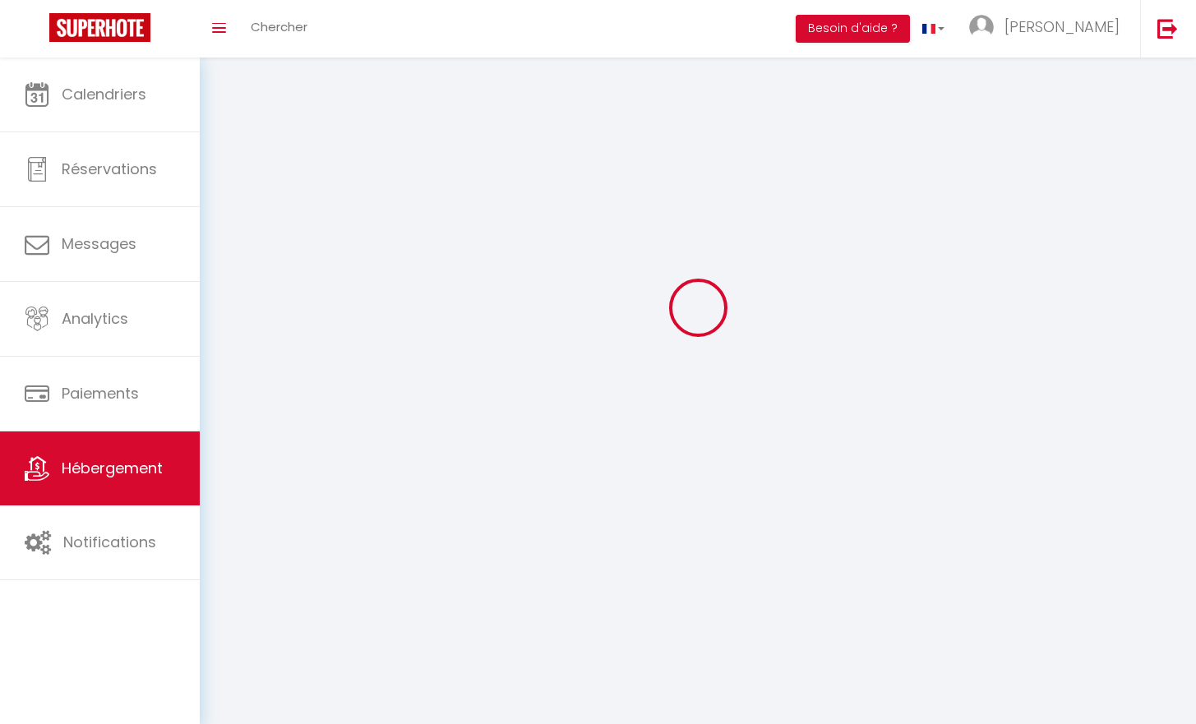
select select
checkbox input "false"
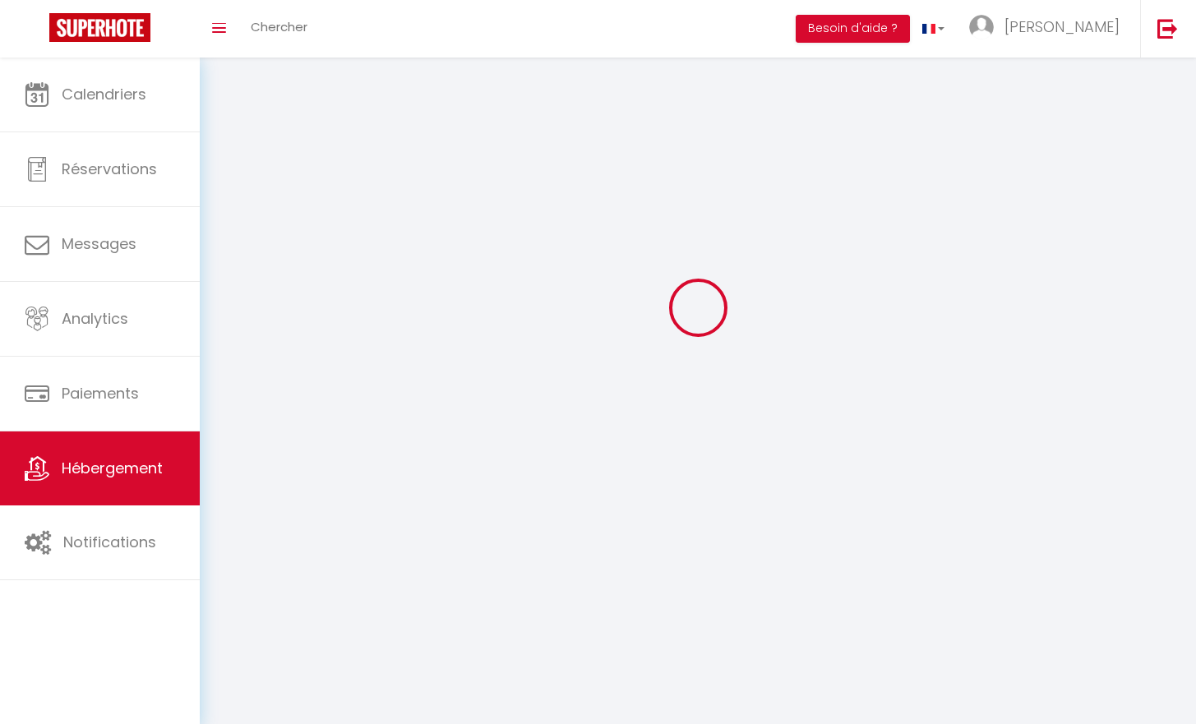
checkbox input "false"
select select
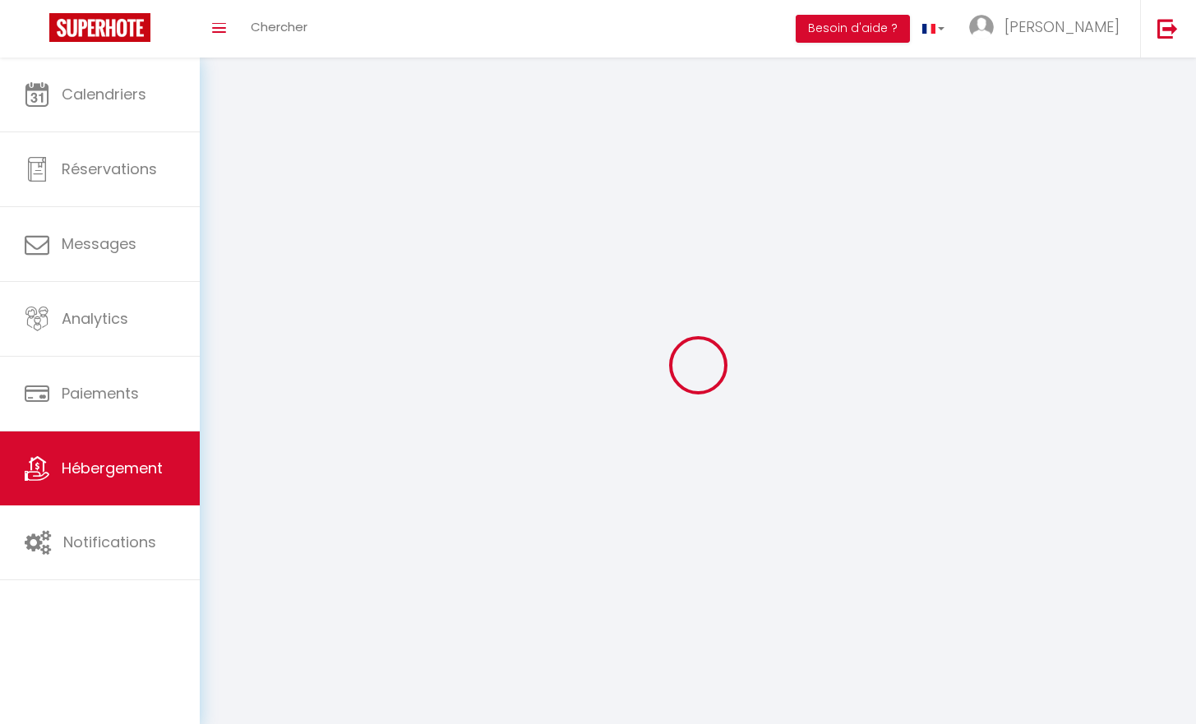
select select
checkbox input "false"
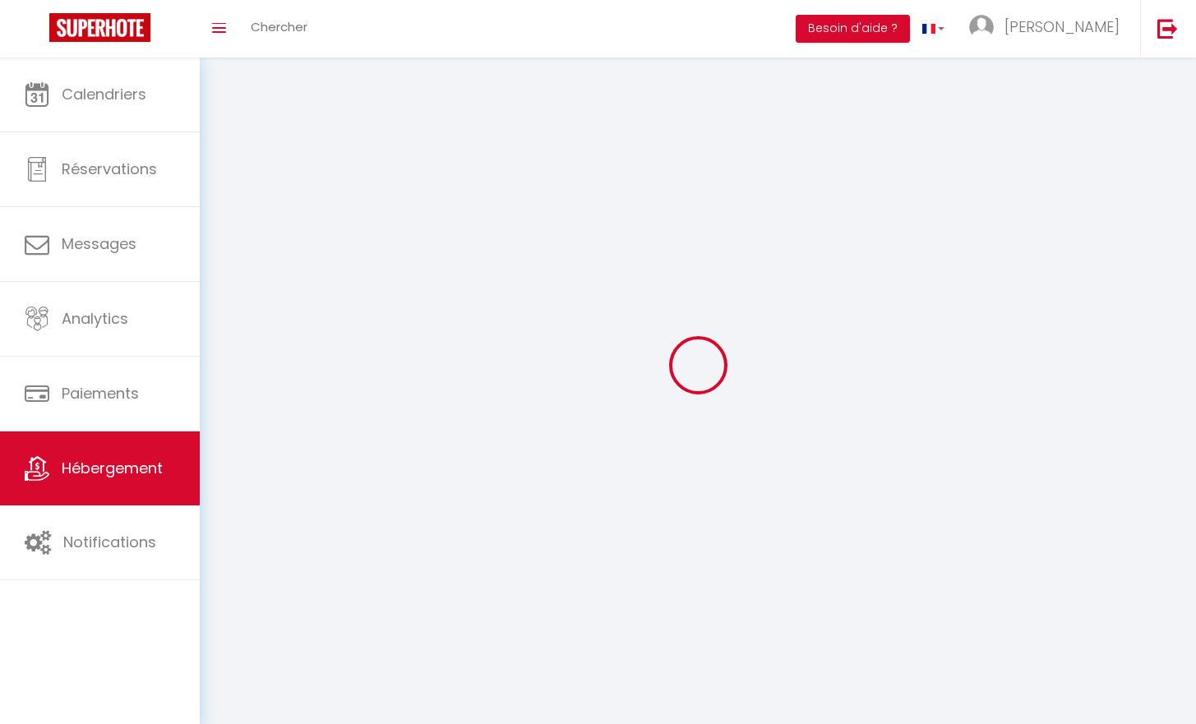
checkbox input "false"
select select
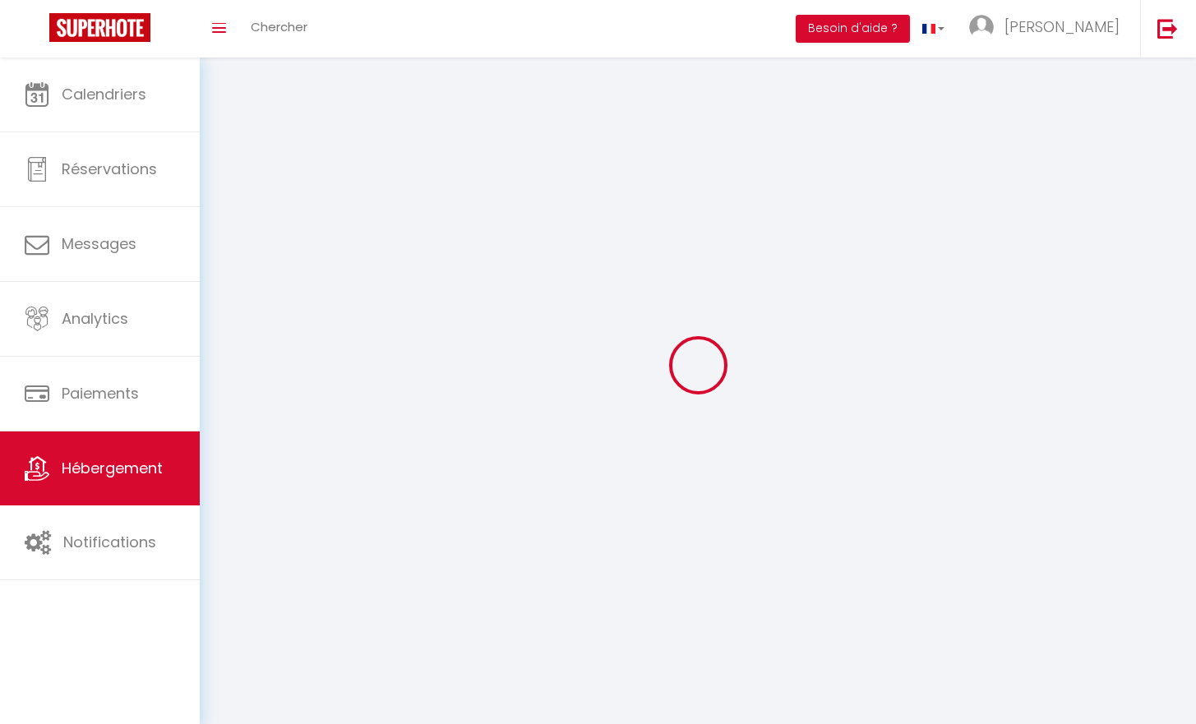
select select
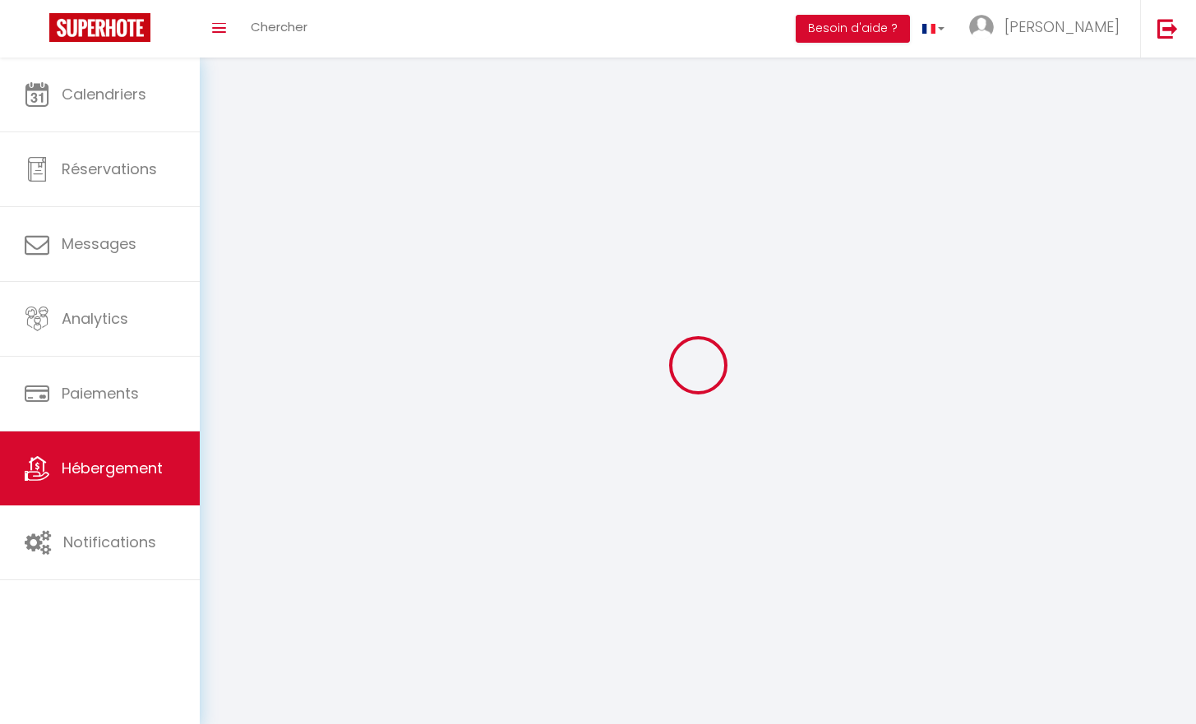
checkbox input "false"
select select
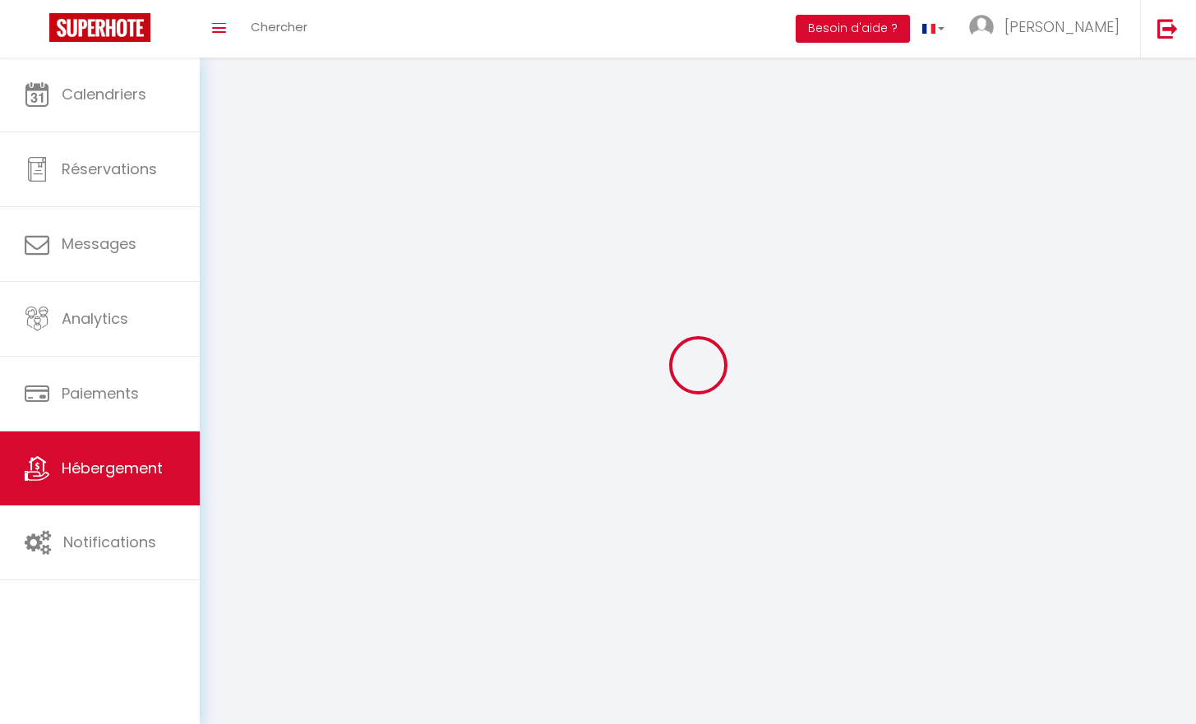
select select
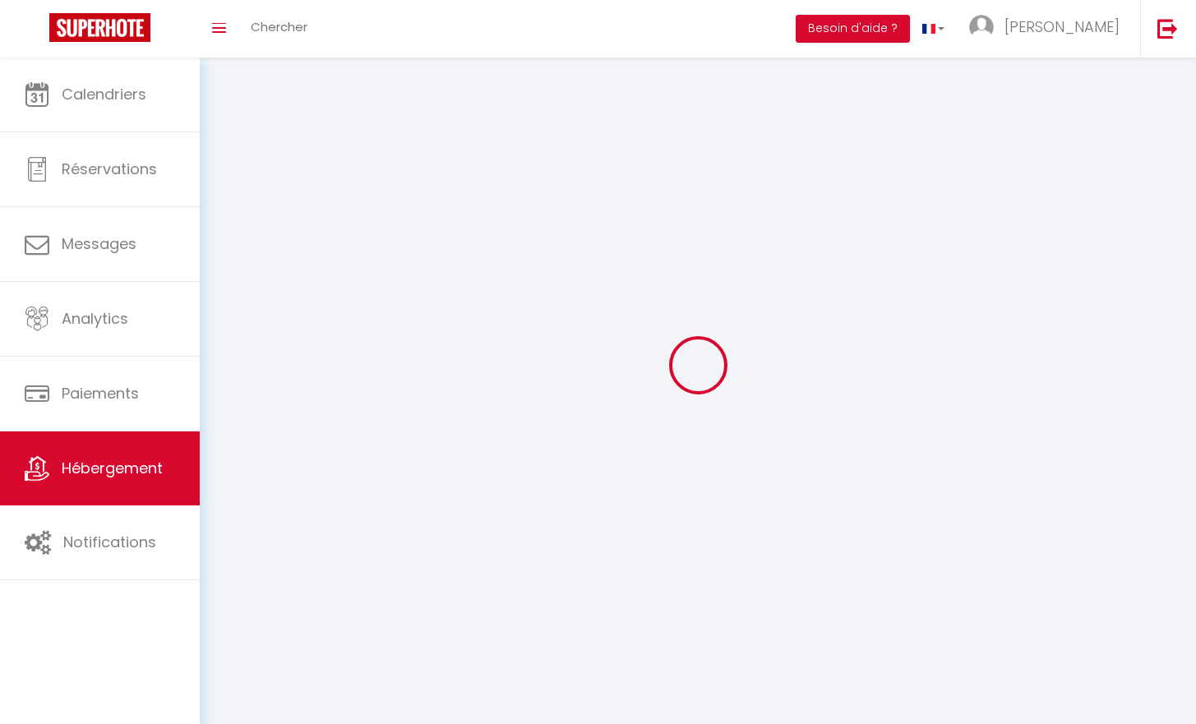
select select
checkbox input "false"
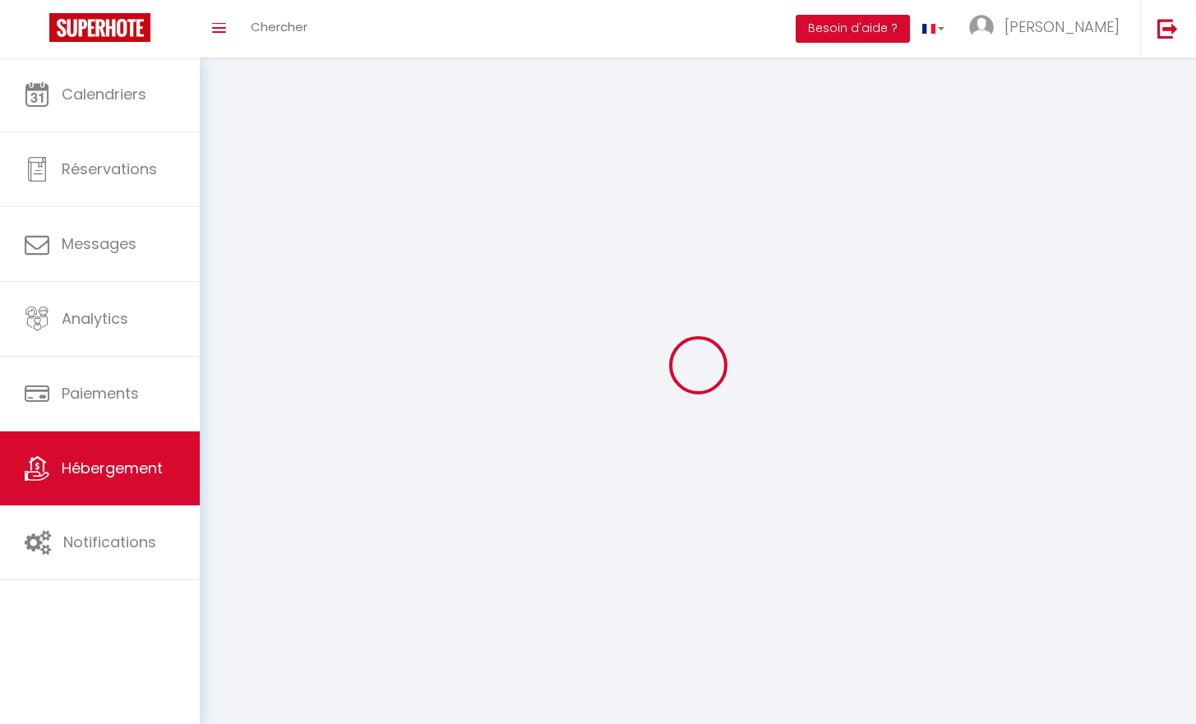
select select
select select "28"
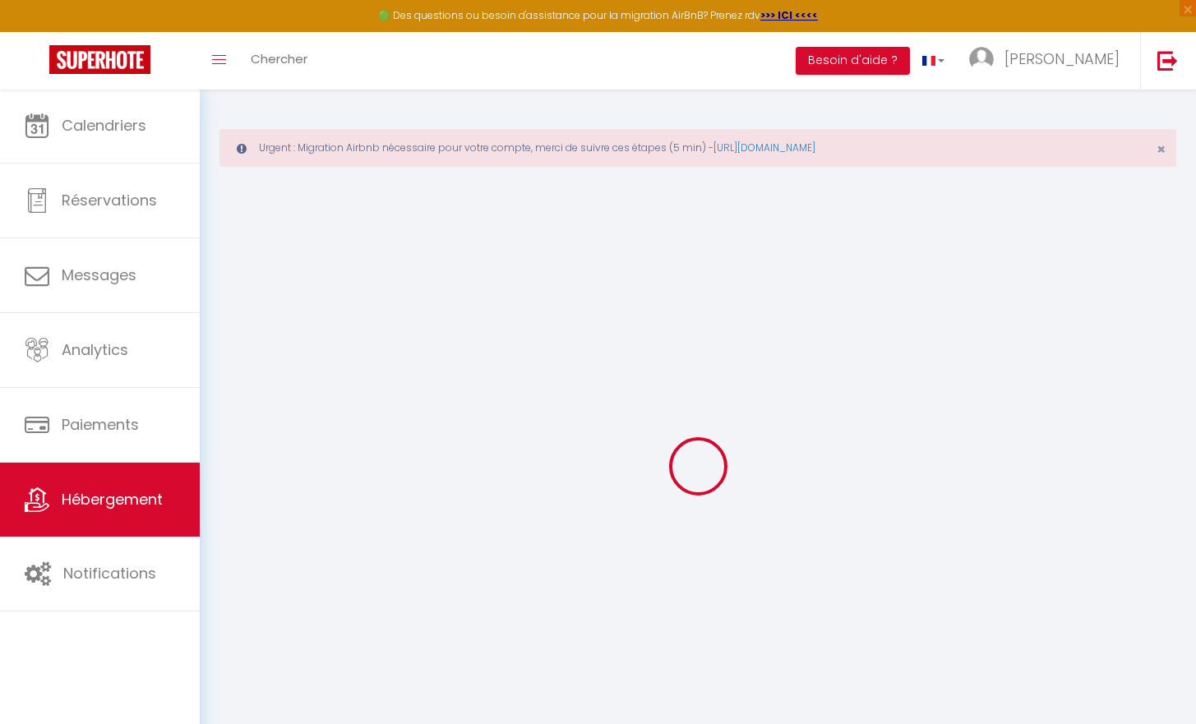
select select
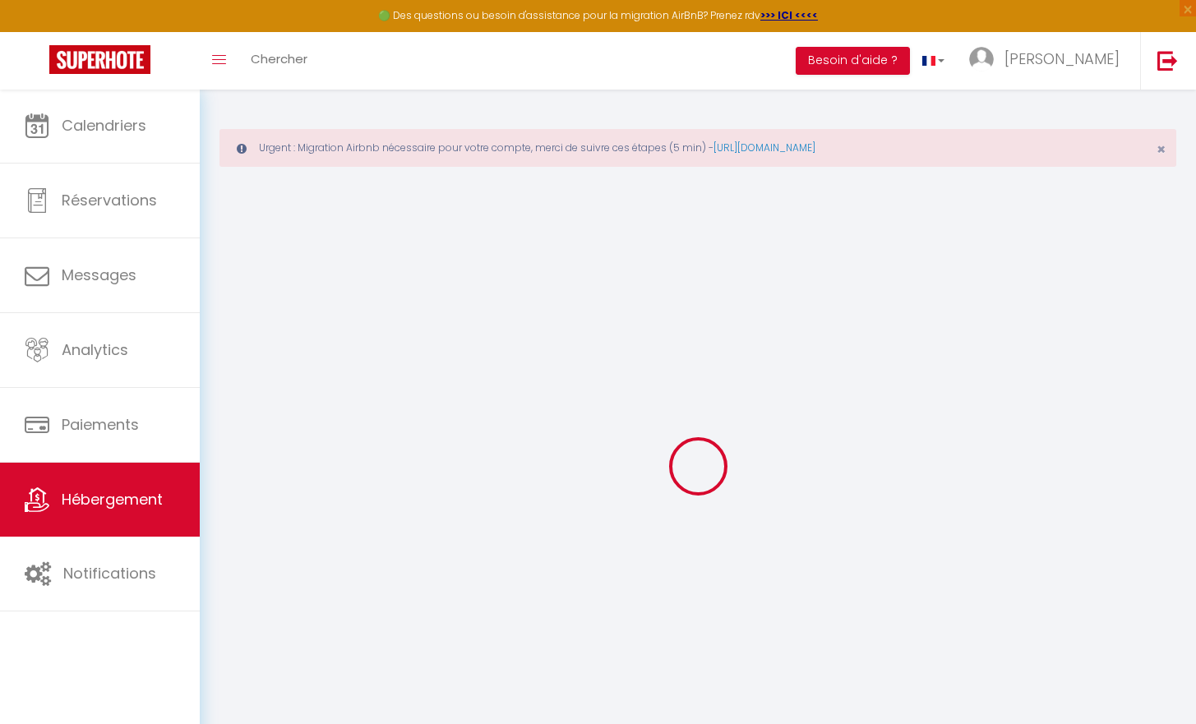
select select
checkbox input "false"
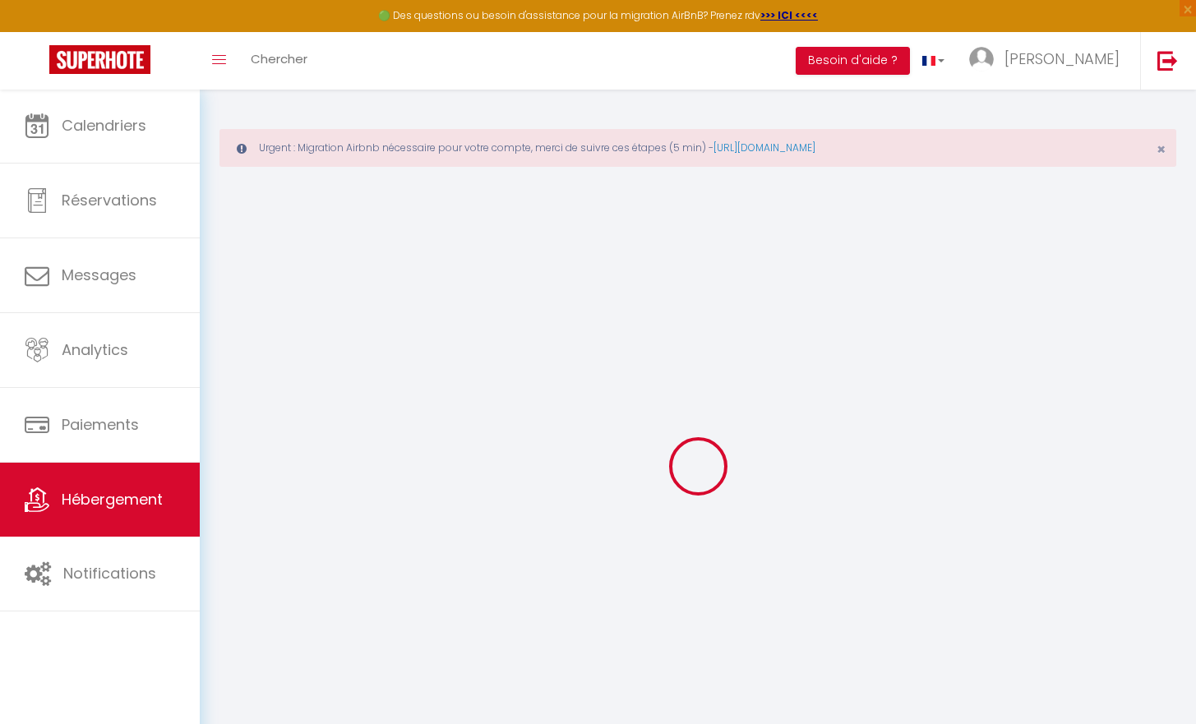
select select
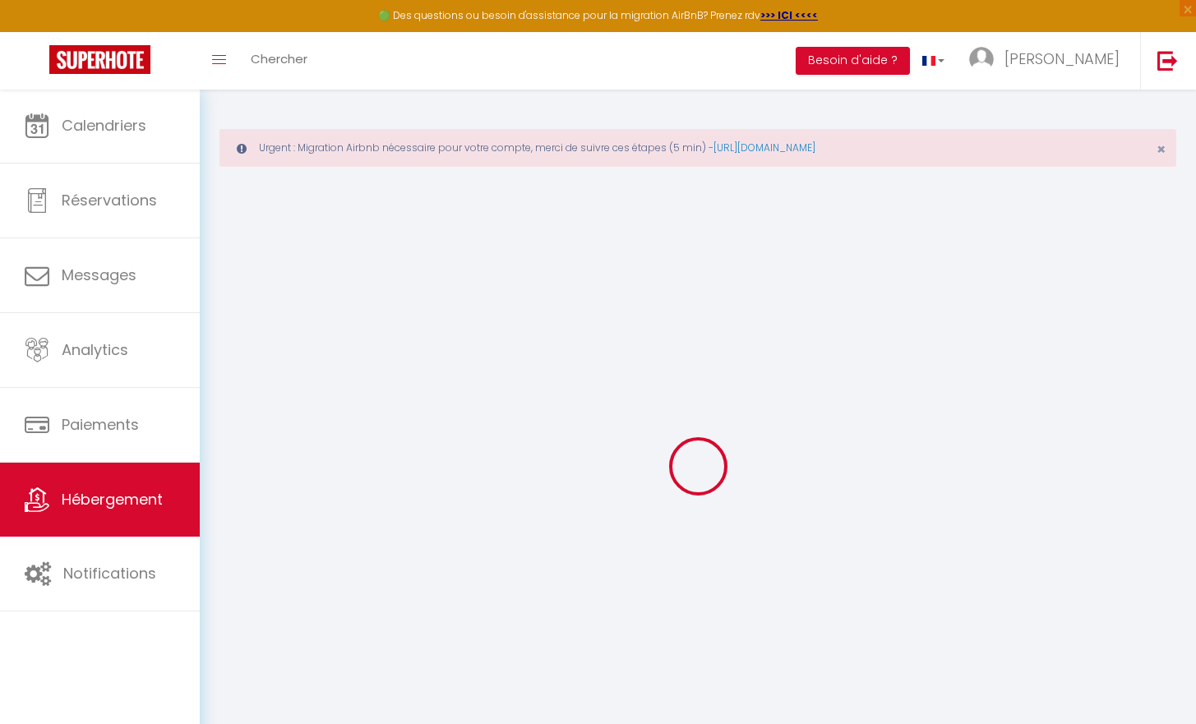
select select
checkbox input "false"
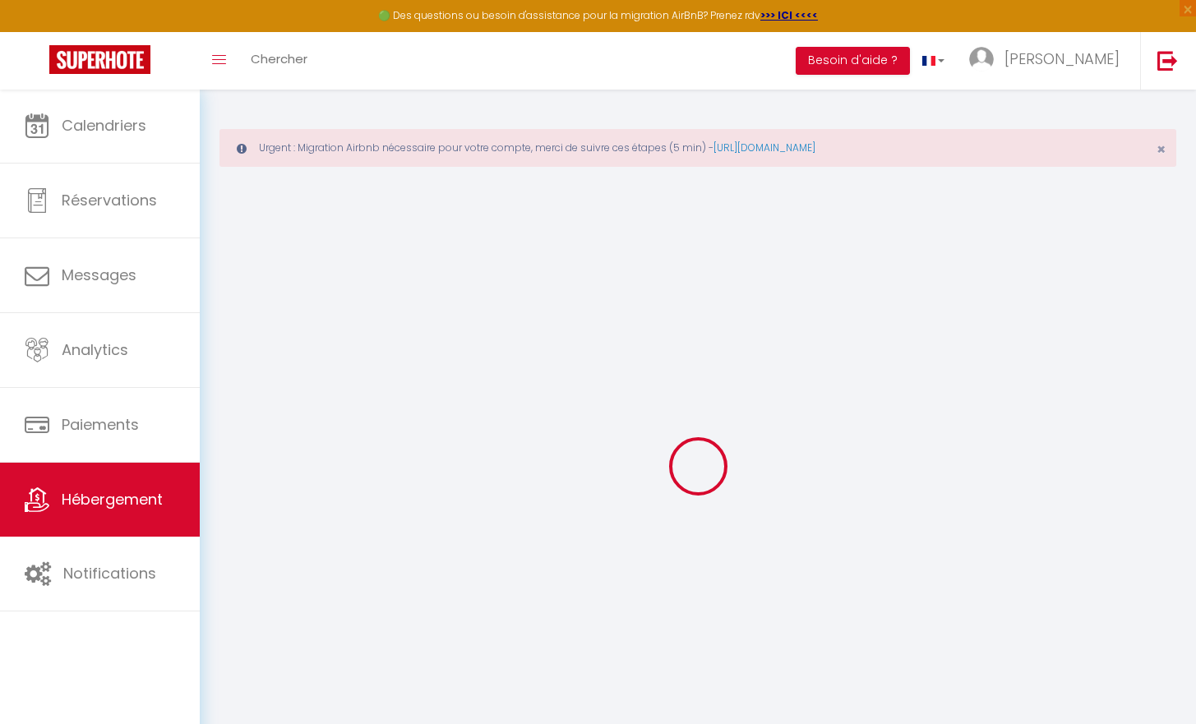
checkbox input "false"
select select
type input "Le Petit Bohème - Wifi - Hyper-Centre"
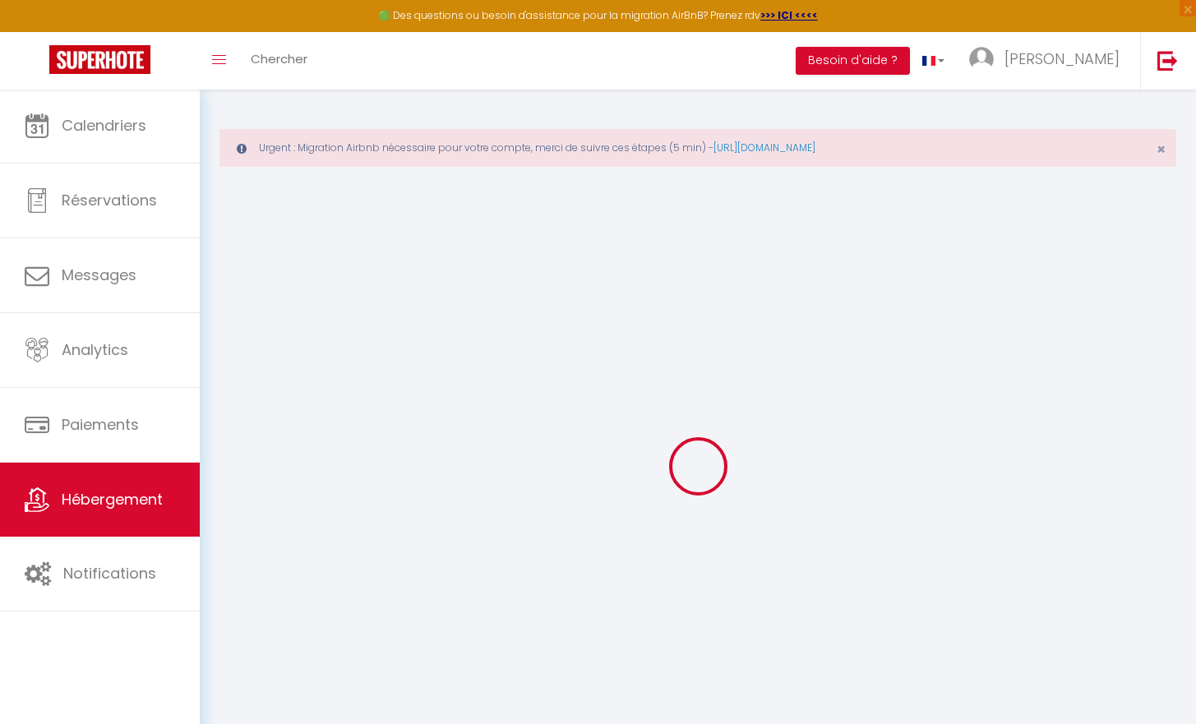
type input "[PERSON_NAME]"
select select "2"
type input "47"
select select
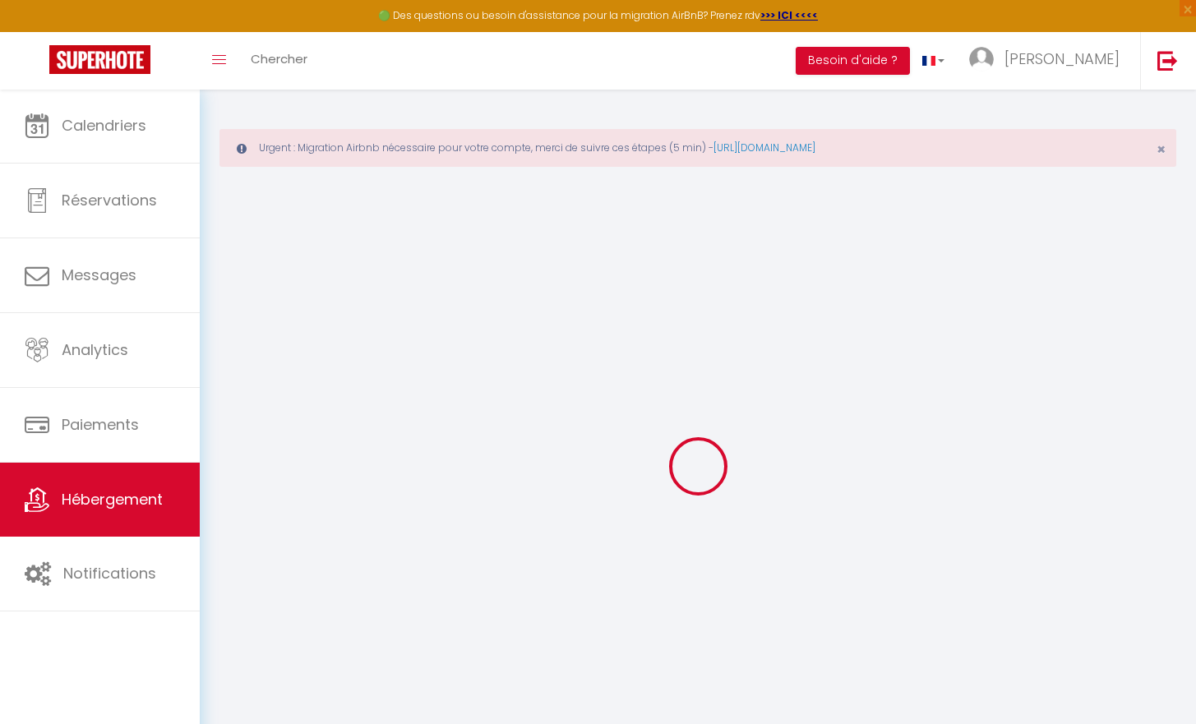
select select
type input "[STREET_ADDRESS]"
type input "18000"
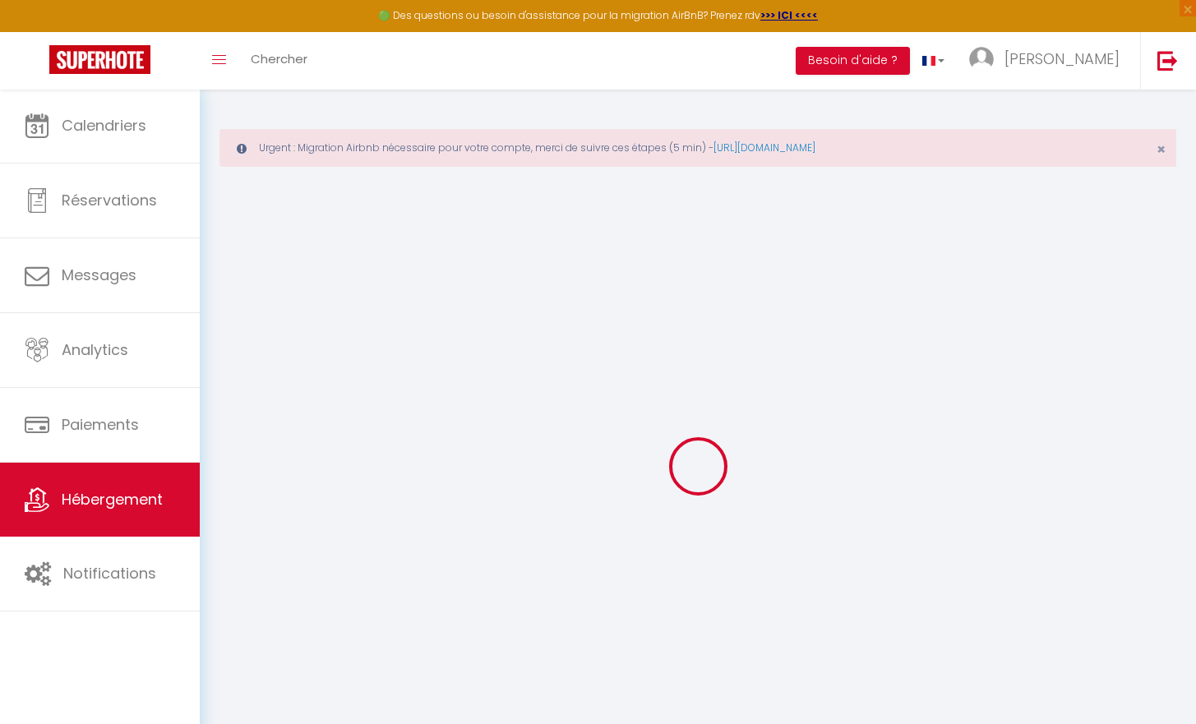
type input "[GEOGRAPHIC_DATA]"
type input "[EMAIL_ADDRESS][DOMAIN_NAME]"
select select
checkbox input "false"
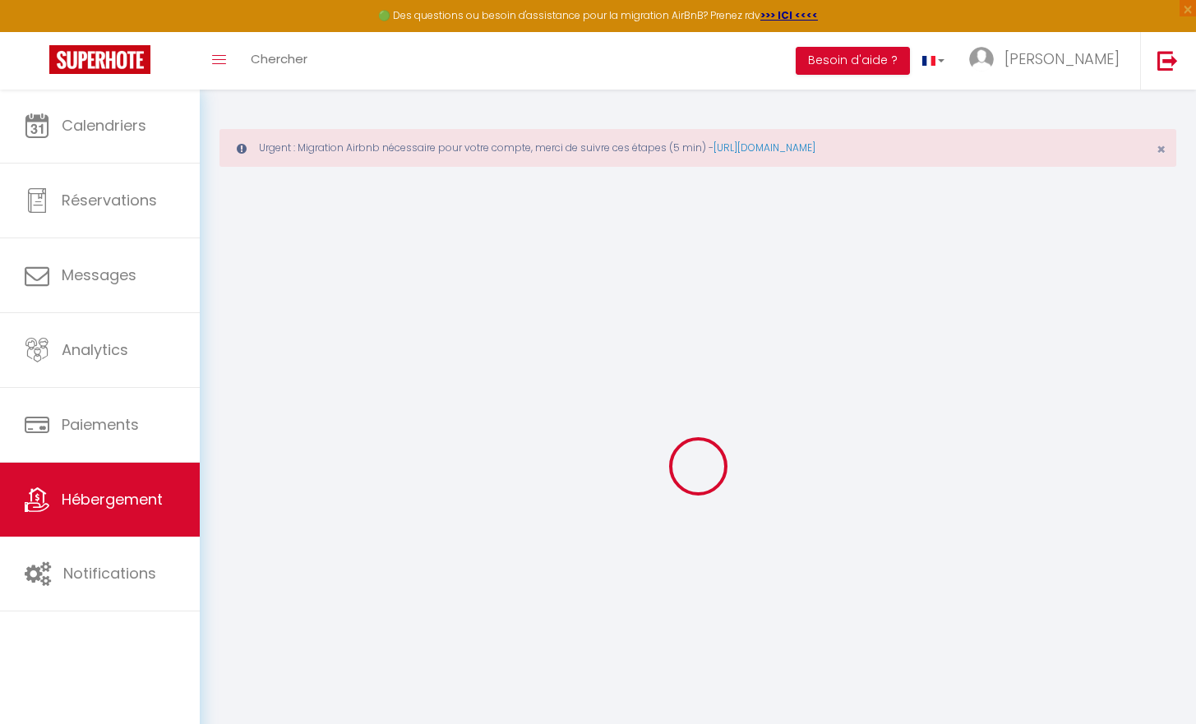
checkbox input "false"
type input "0"
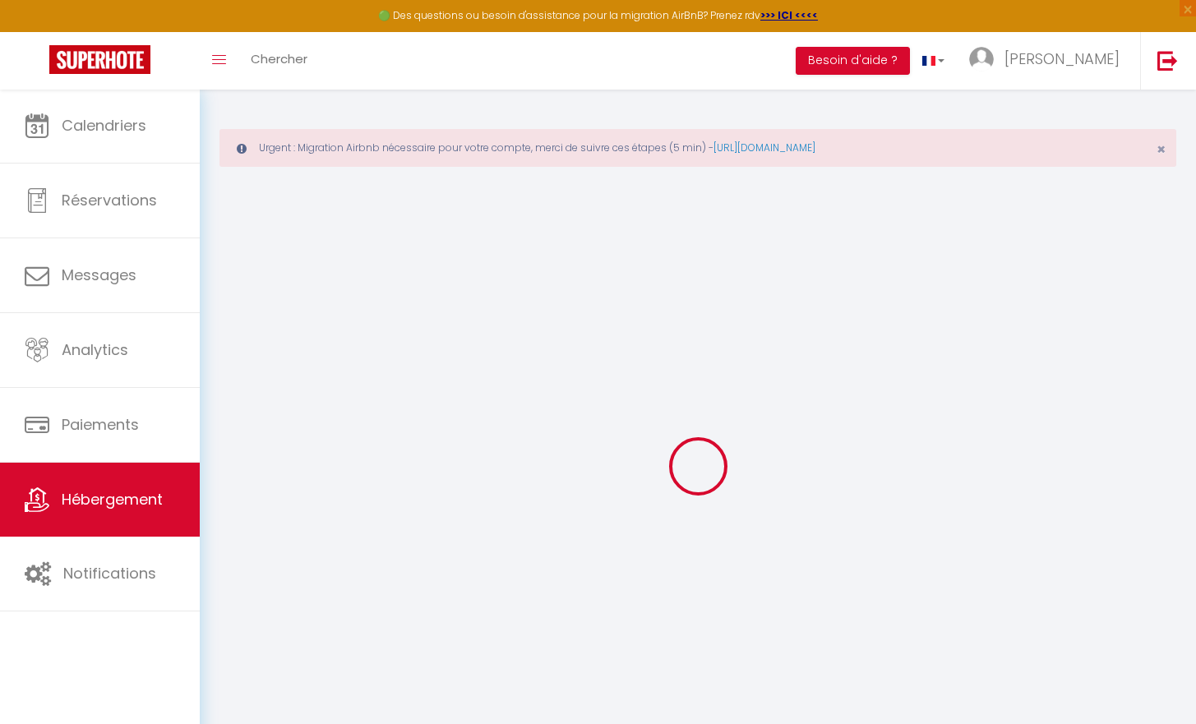
type input "0"
select select
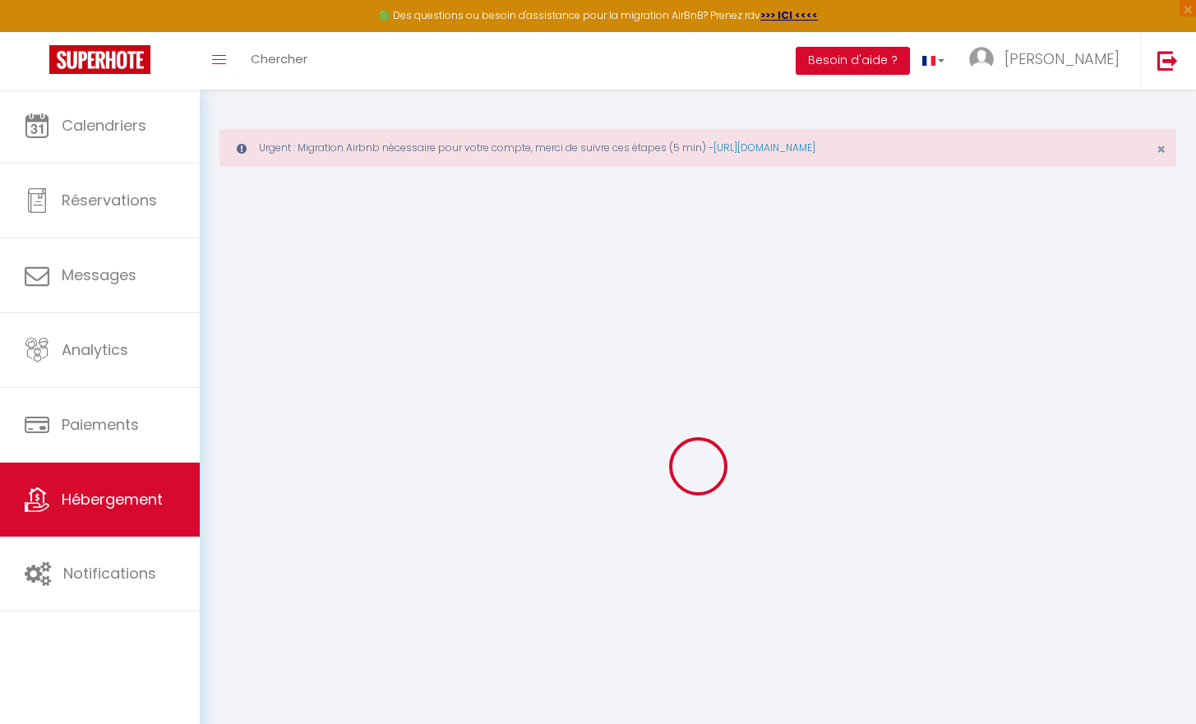
select select
checkbox input "false"
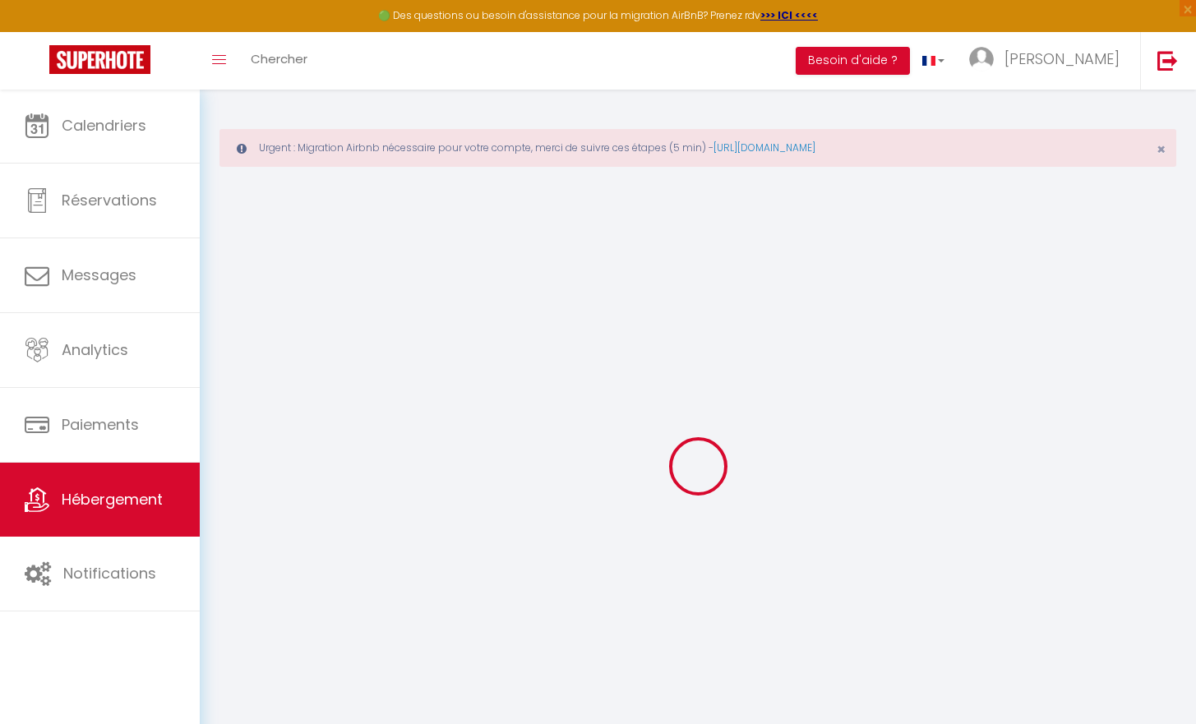
checkbox input "false"
select select
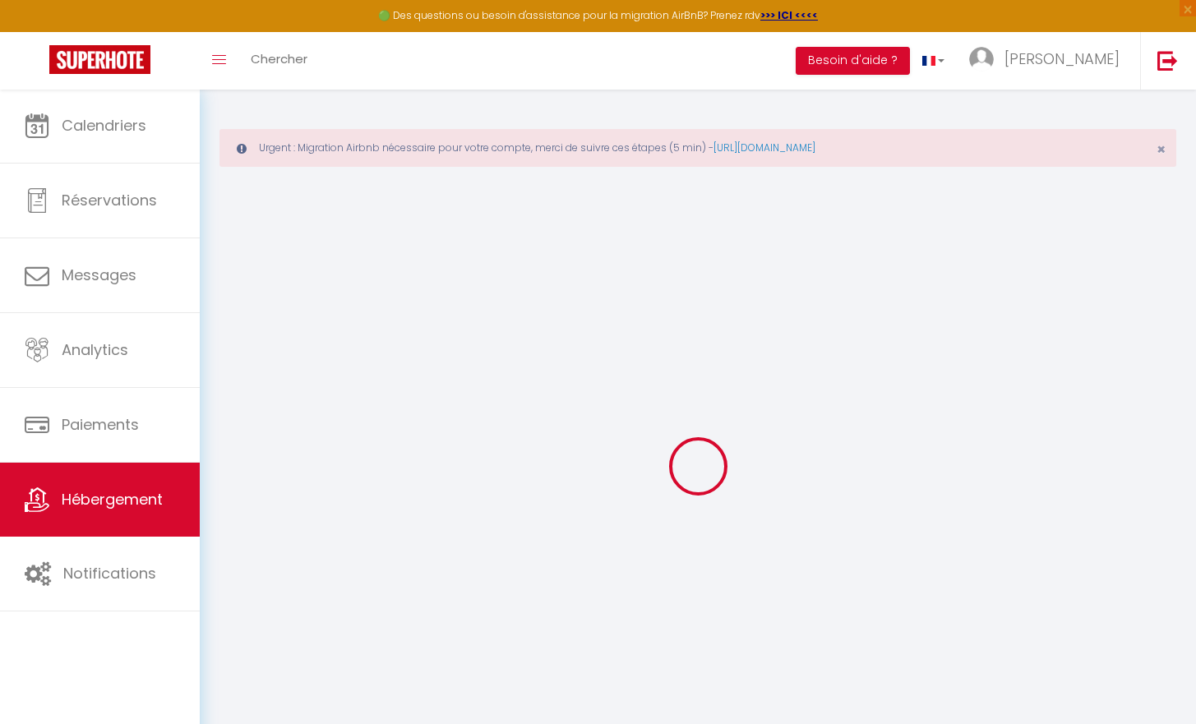
select select
checkbox input "false"
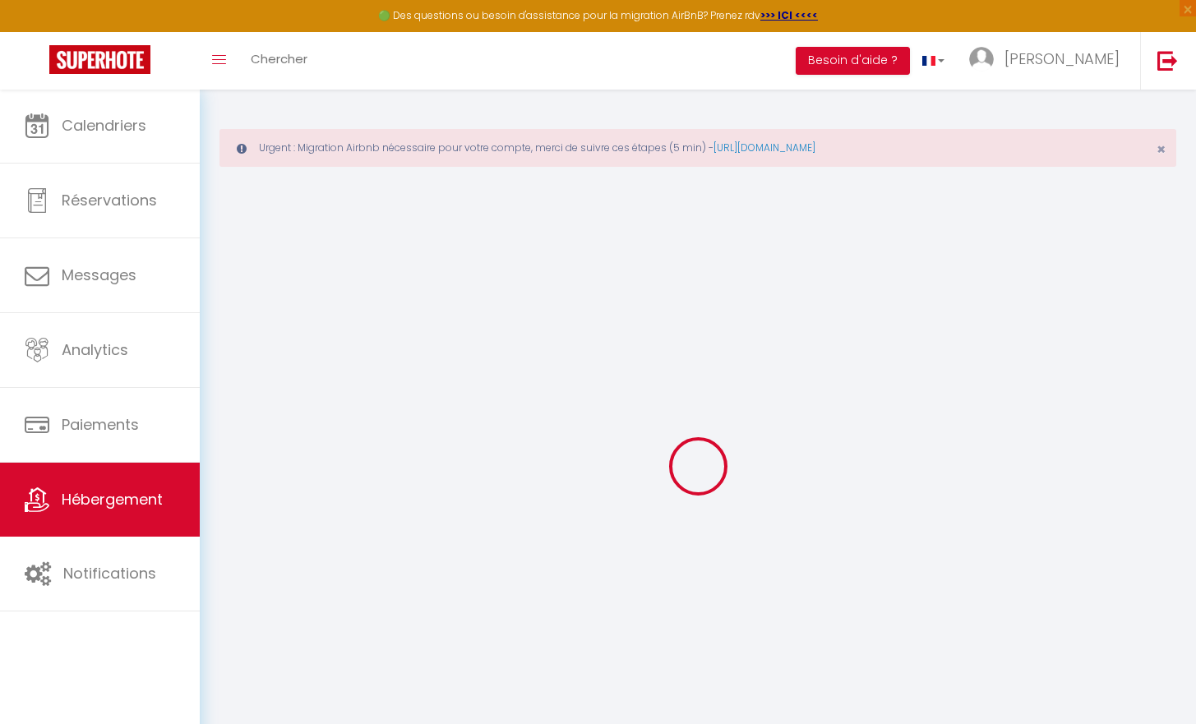
checkbox input "false"
select select
checkbox input "false"
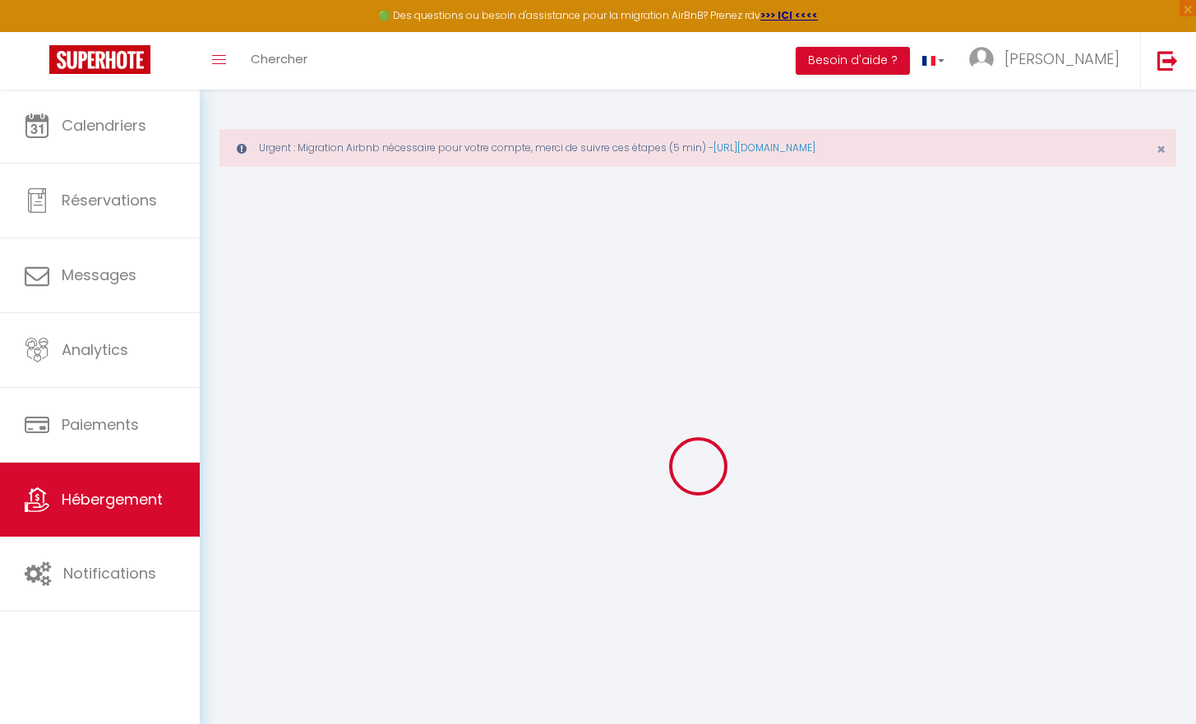
checkbox input "false"
select select "17:00"
select select "23:45"
select select "10:00"
select select "30"
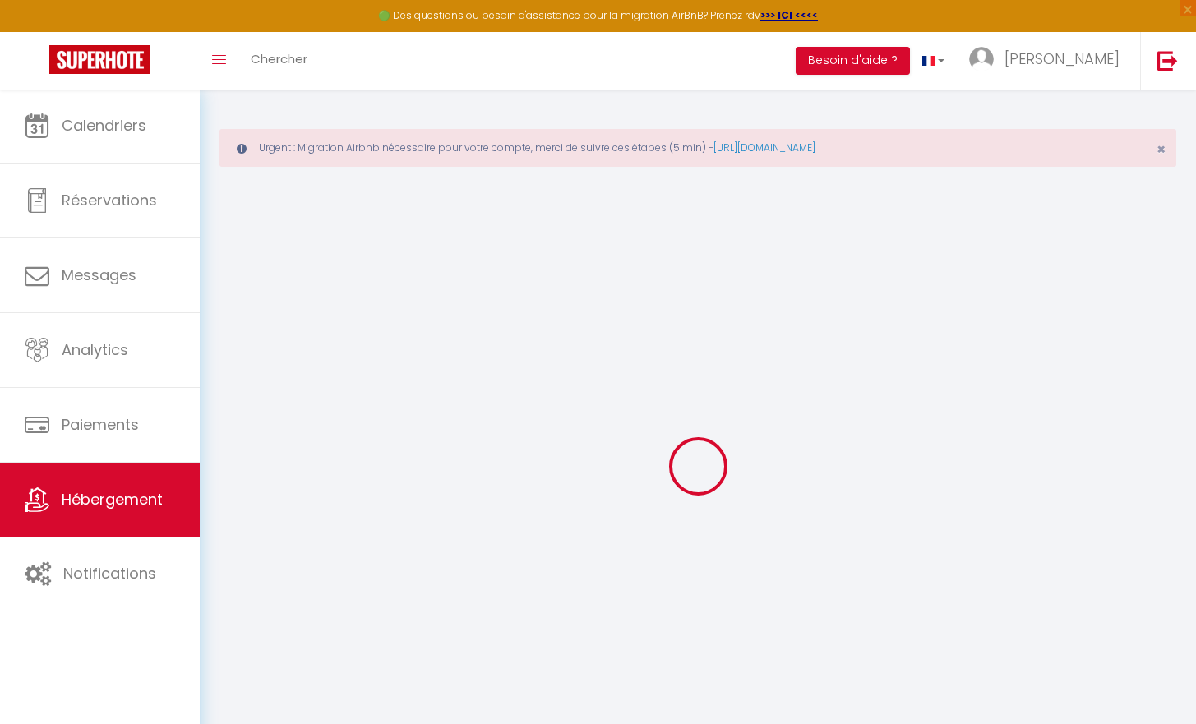
select select "120"
select select
checkbox input "false"
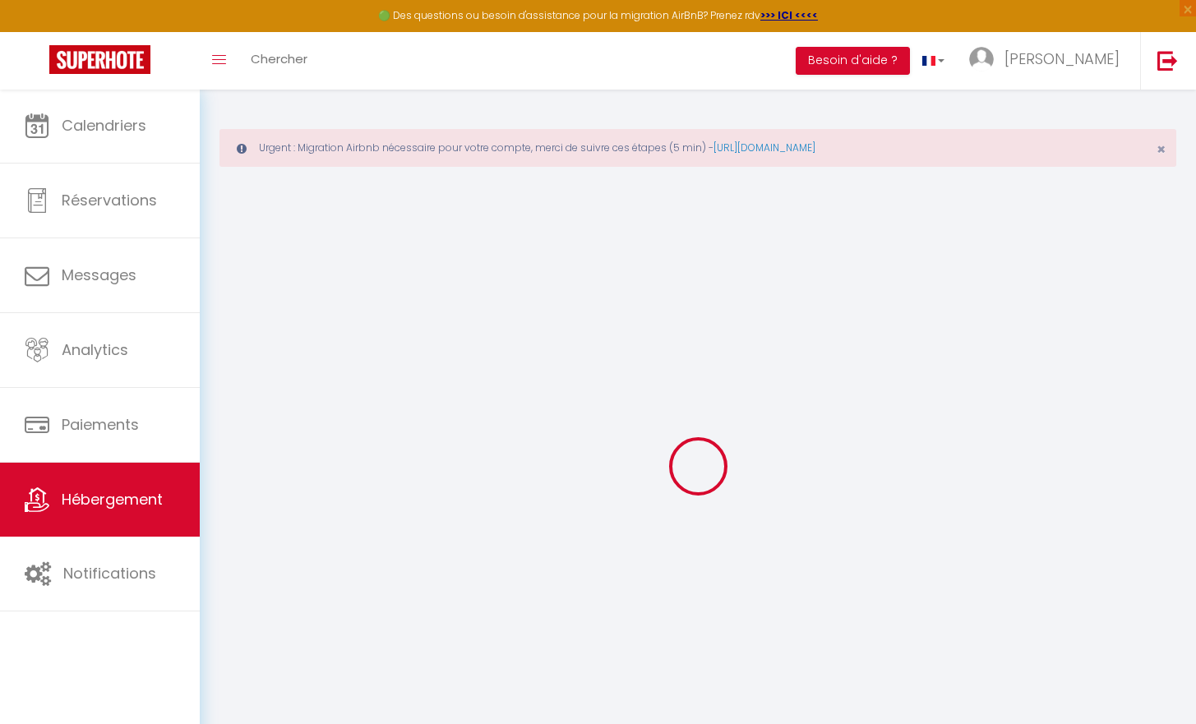
checkbox input "false"
select select
checkbox input "false"
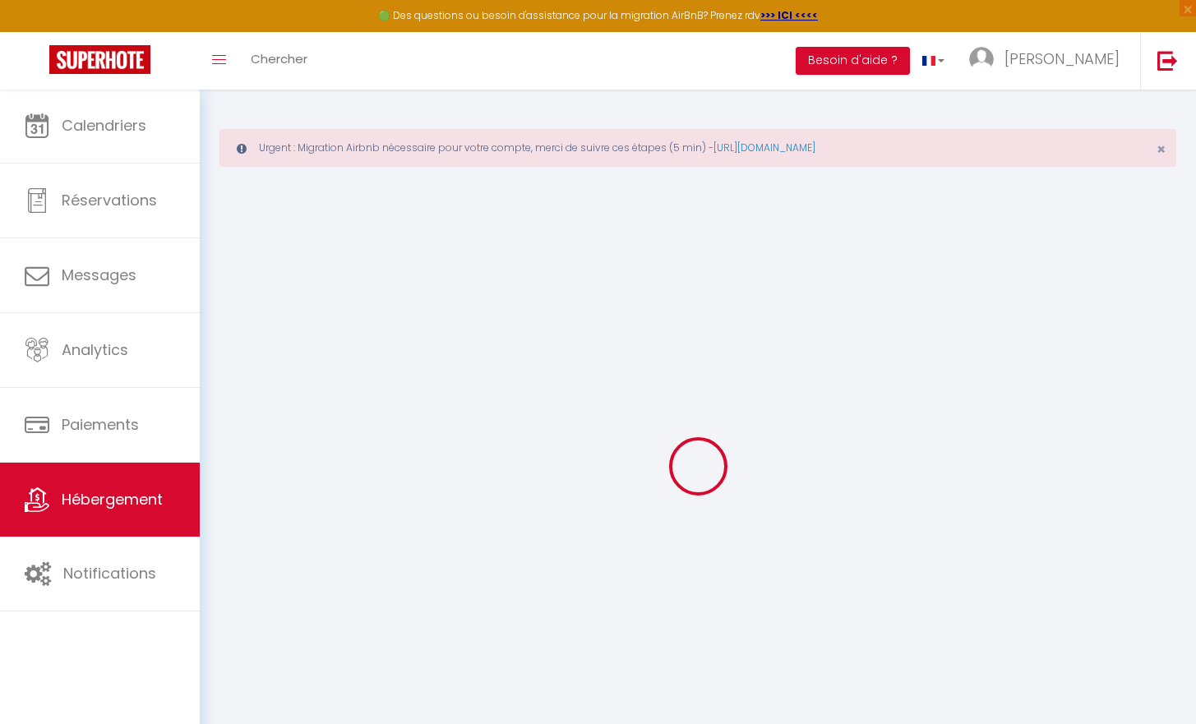
checkbox input "false"
select select
checkbox input "false"
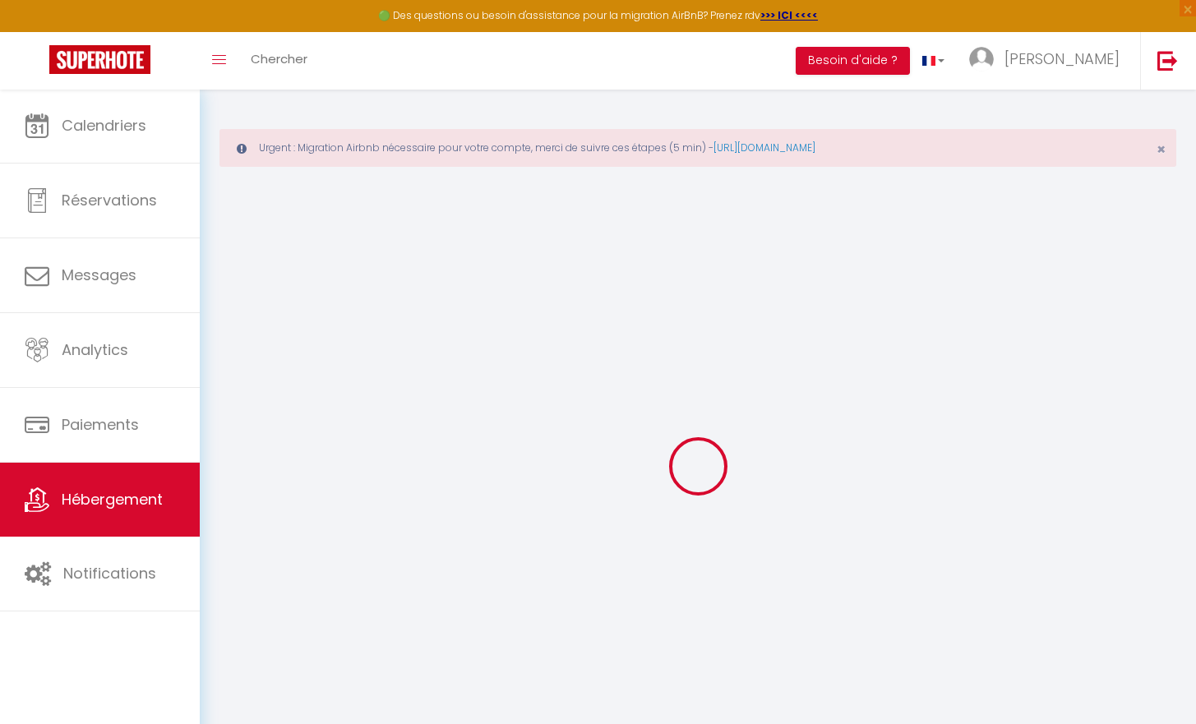
checkbox input "false"
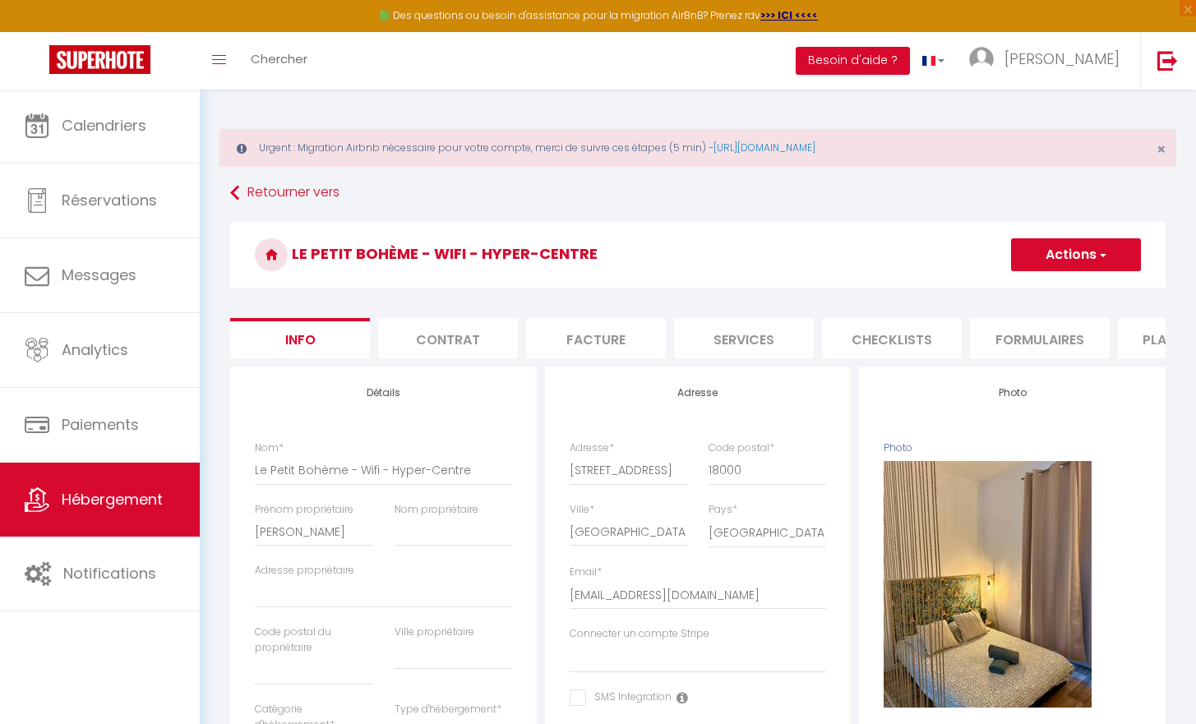
click at [1083, 247] on button "Actions" at bounding box center [1076, 254] width 130 height 33
click at [1101, 354] on link "Importer les réservations" at bounding box center [1052, 354] width 176 height 21
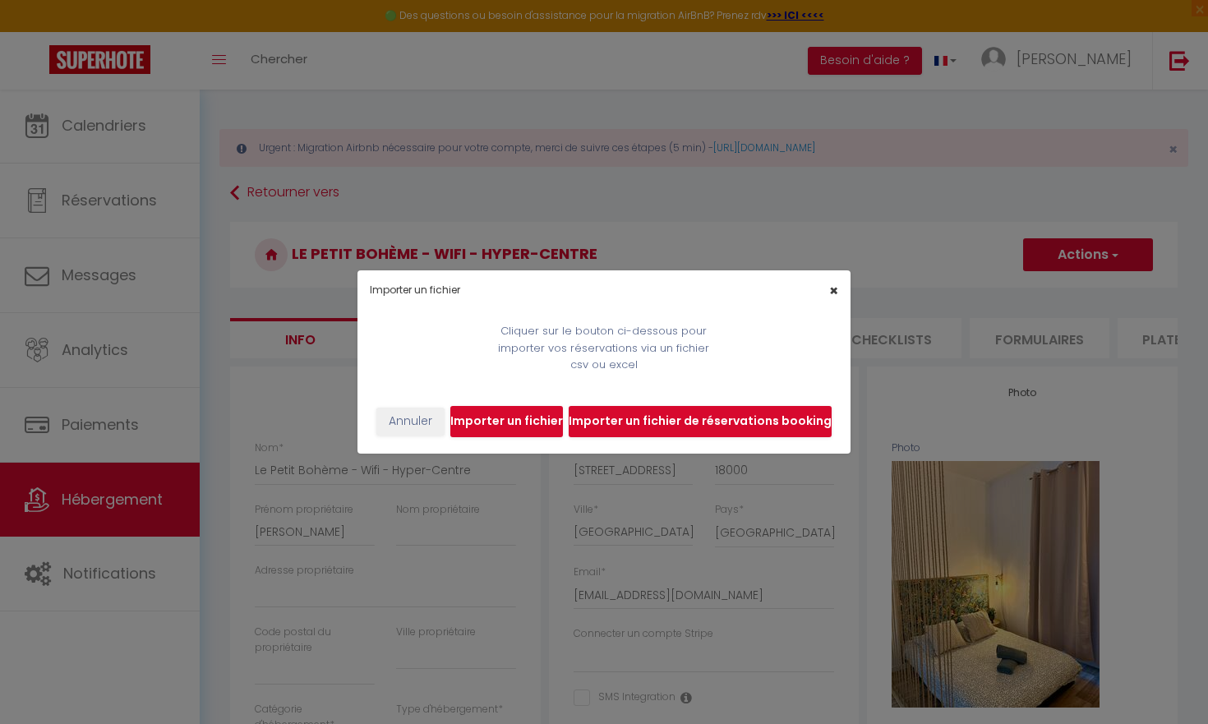
click at [829, 284] on span "×" at bounding box center [833, 290] width 9 height 21
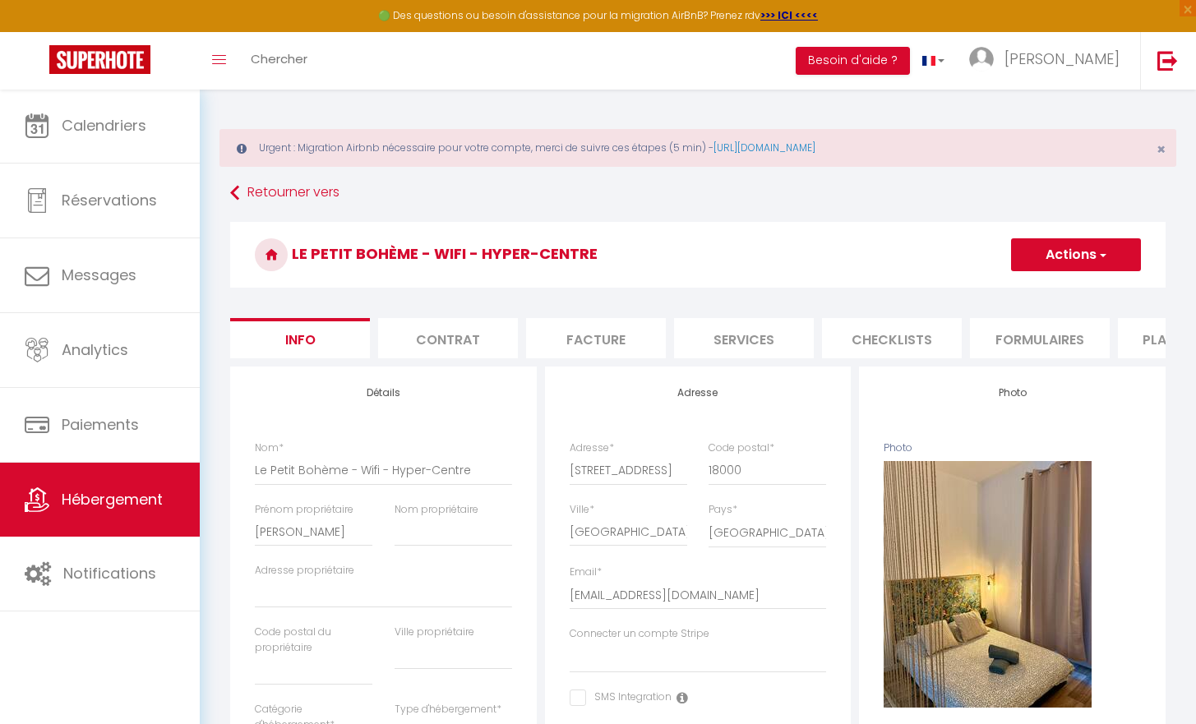
click at [51, 497] on link "Hébergement" at bounding box center [100, 500] width 200 height 74
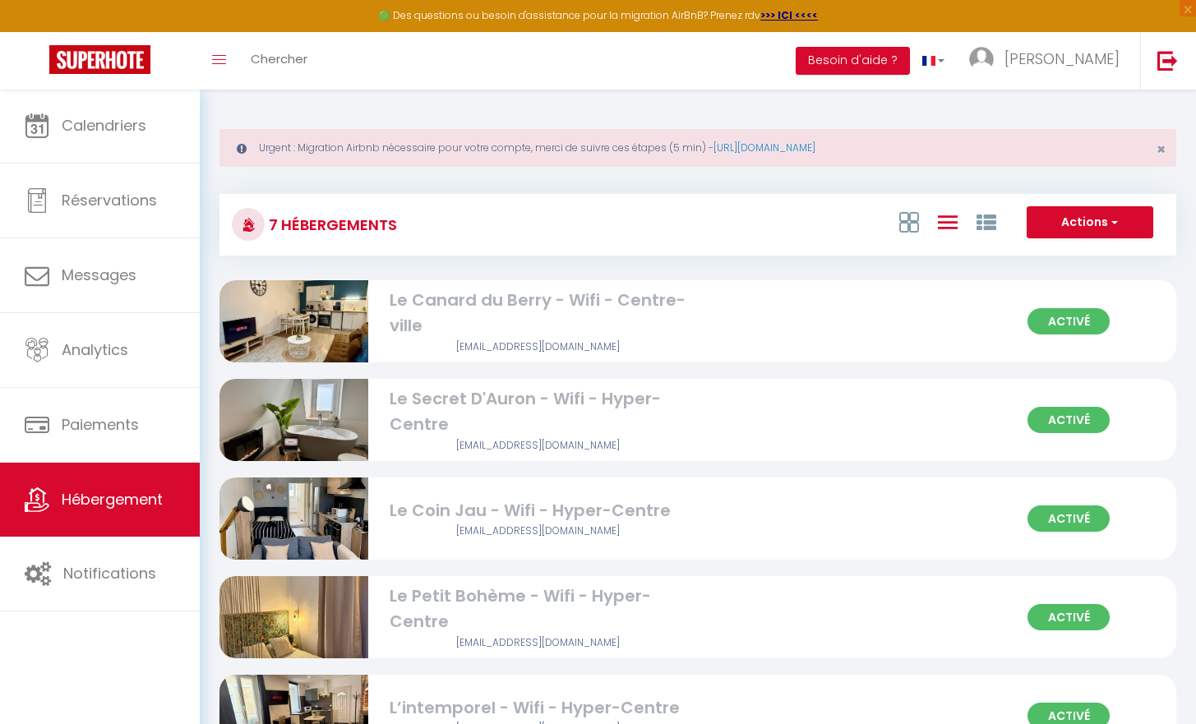
click at [977, 238] on div "Actions Créer un Hébergement Nouveau groupe" at bounding box center [857, 224] width 636 height 37
click at [978, 215] on icon at bounding box center [987, 223] width 20 height 20
checkbox Centre-ville "false"
checkbox Hyper-Centre "false"
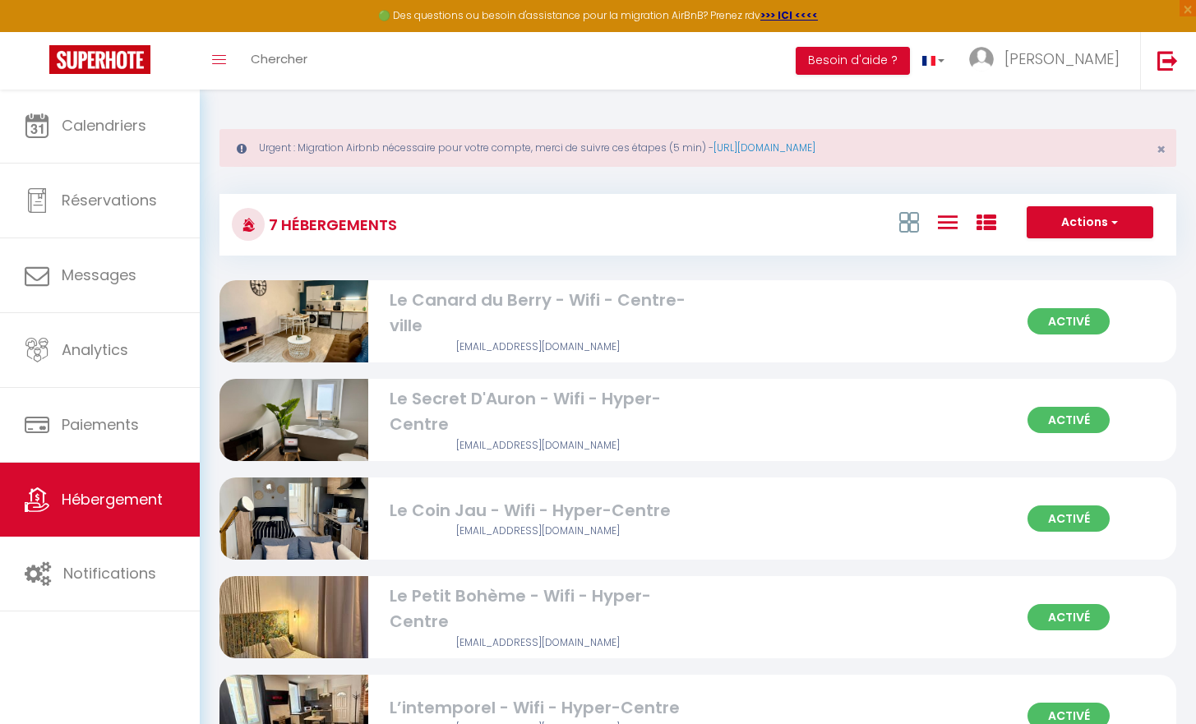
checkbox Hyper-Centre "false"
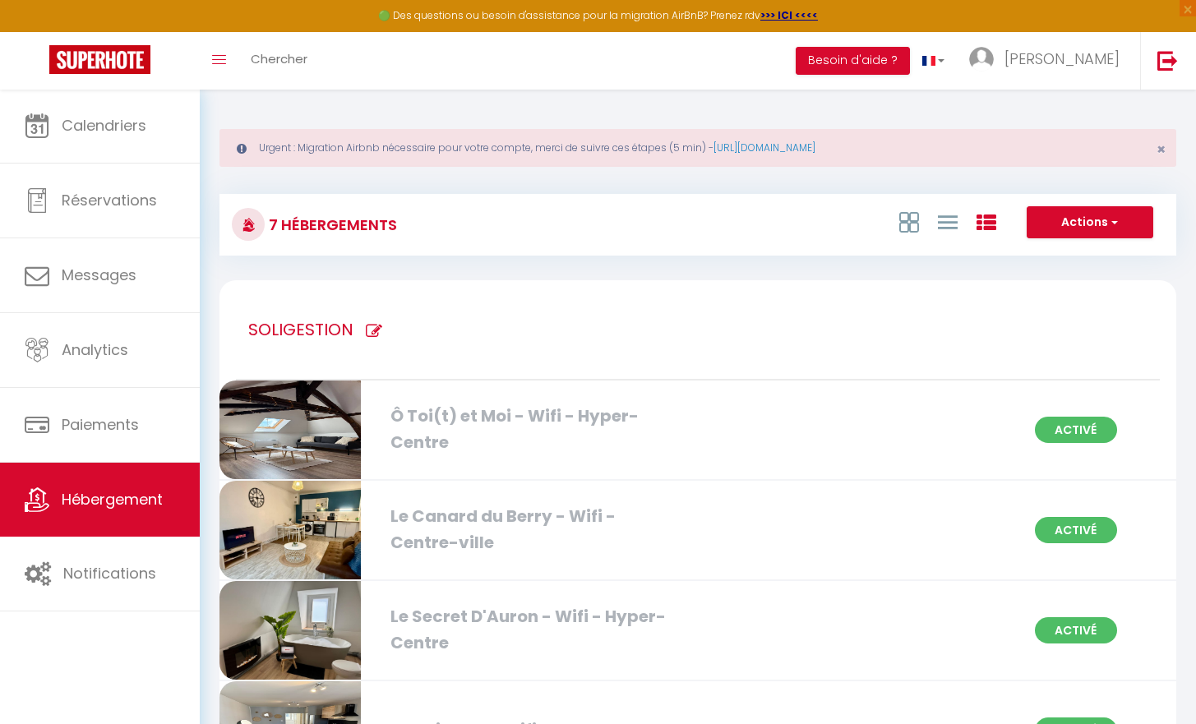
click at [375, 327] on icon at bounding box center [374, 331] width 16 height 16
type input "SOLIGESTION"
checkbox Centre-ville "true"
checkbox Hyper-Centre "true"
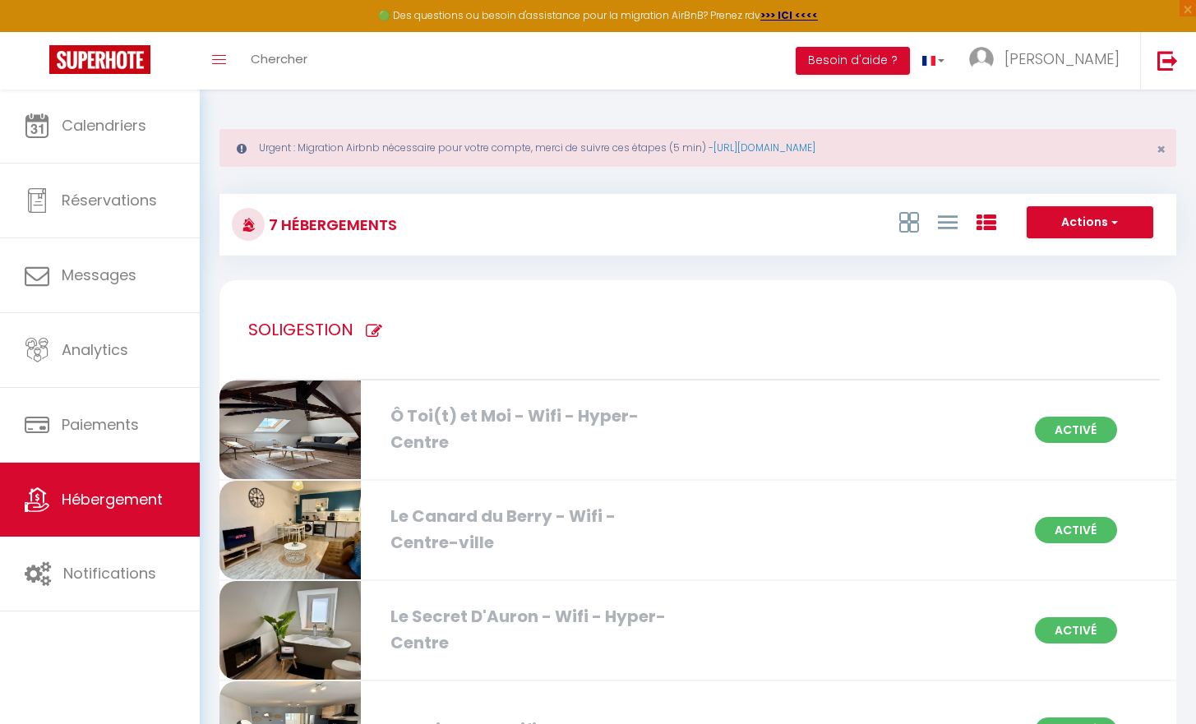
checkbox Hyper-Centre "true"
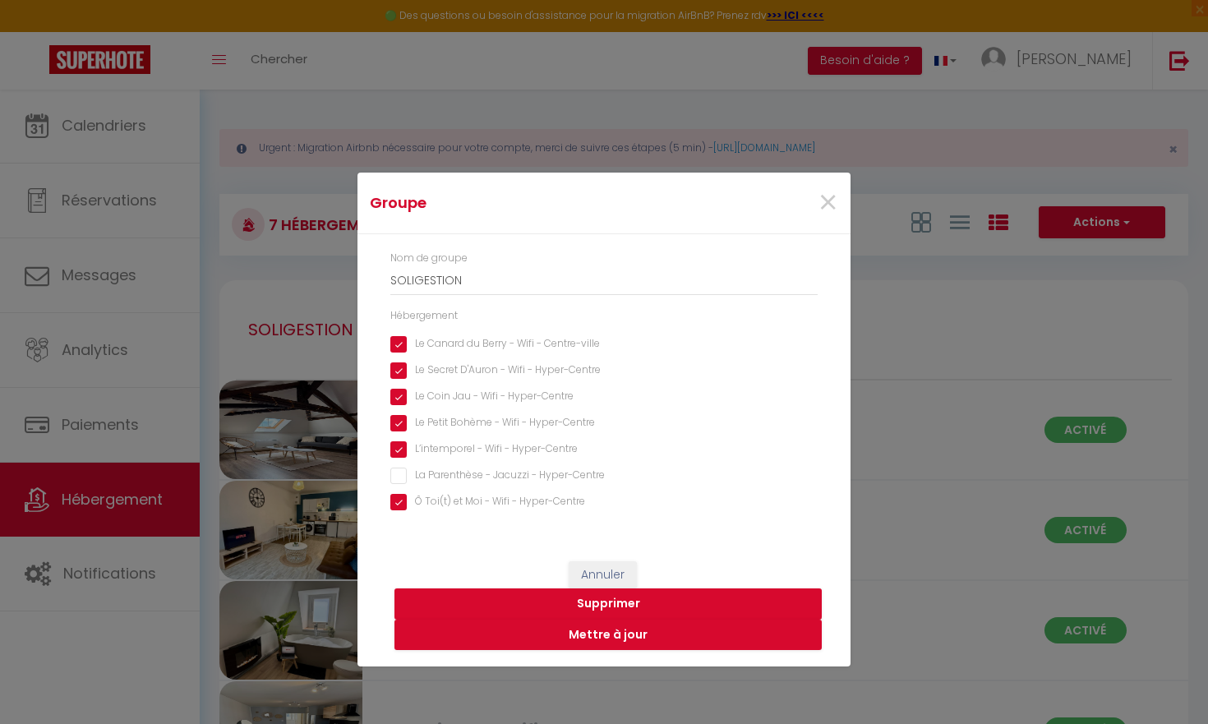
click at [403, 344] on Centre-ville "Le Canard du Berry - Wifi - Centre-ville" at bounding box center [603, 344] width 427 height 16
checkbox Centre-ville "false"
click at [403, 382] on div "Nom de groupe SOLIGESTION Hébergement Le Canard du [PERSON_NAME] - Wifi - Centr…" at bounding box center [603, 381] width 427 height 261
click at [399, 365] on Hyper-Centre "Le Secret D'Auron - Wifi - Hyper-Centre" at bounding box center [603, 371] width 427 height 16
checkbox Hyper-Centre "false"
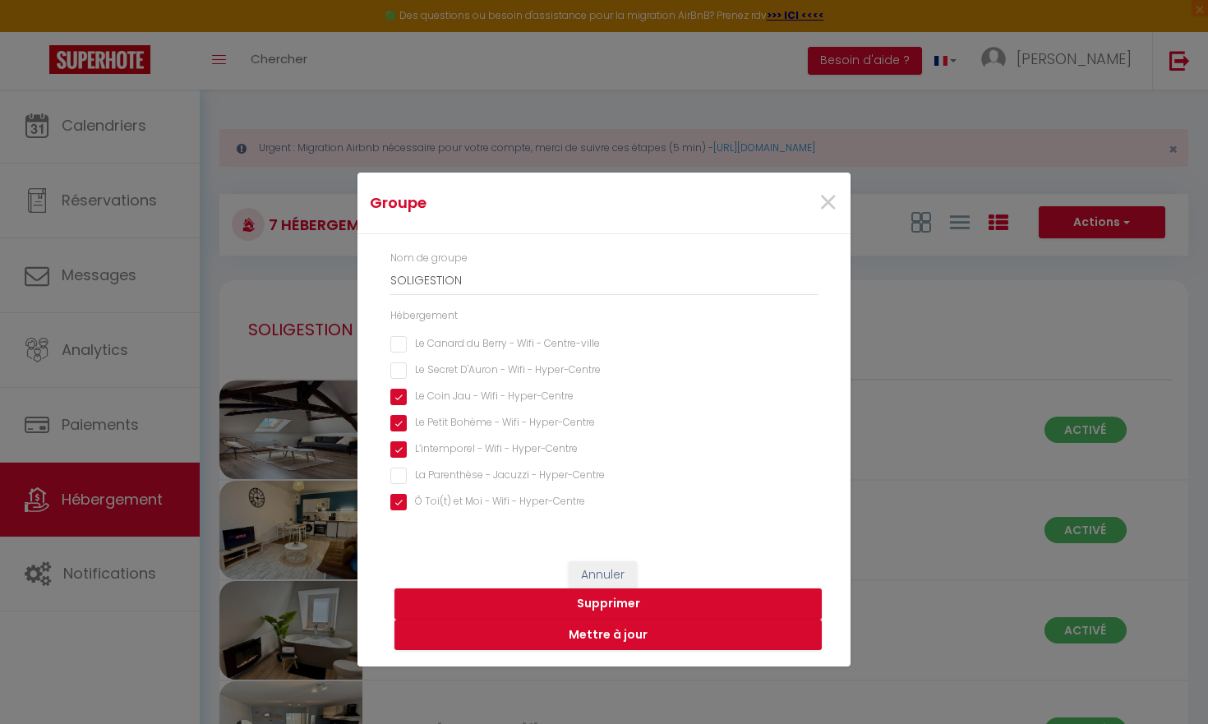
click at [399, 384] on div "Nom de groupe SOLIGESTION Hébergement Le Canard du [PERSON_NAME] - Wifi - Centr…" at bounding box center [603, 381] width 427 height 261
click at [400, 397] on Hyper-Centre "Le Coin Jau - Wifi - Hyper-Centre" at bounding box center [603, 397] width 427 height 16
checkbox Hyper-Centre "false"
click at [402, 428] on Hyper-Centre "Le Petit Bohème - Wifi - Hyper-Centre" at bounding box center [603, 423] width 427 height 16
checkbox Hyper-Centre "false"
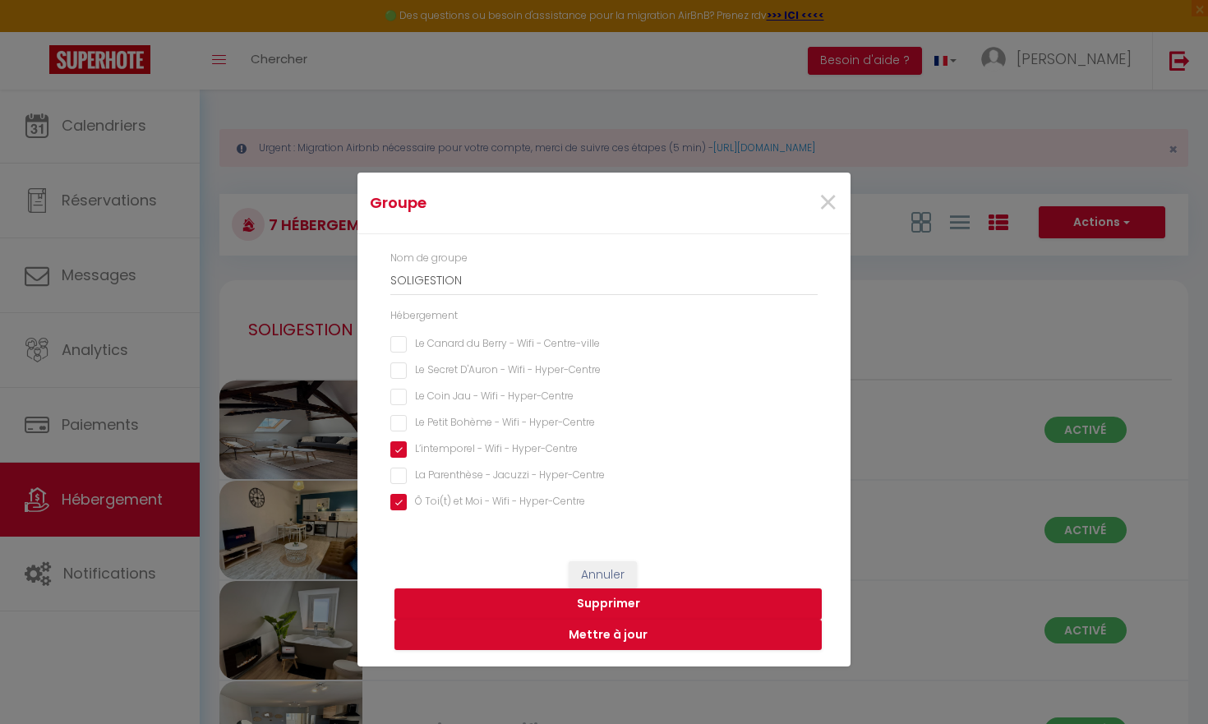
click at [401, 446] on Hyper-Centre "L’intemporel - Wifi - Hyper-Centre" at bounding box center [603, 449] width 427 height 16
checkbox Hyper-Centre "false"
click at [401, 499] on Hyper-Centre "Ô Toi(t) et Moi - Wifi - Hyper-Centre" at bounding box center [603, 502] width 427 height 16
checkbox Hyper-Centre "false"
click at [612, 635] on button "Mettre à jour" at bounding box center [608, 635] width 427 height 31
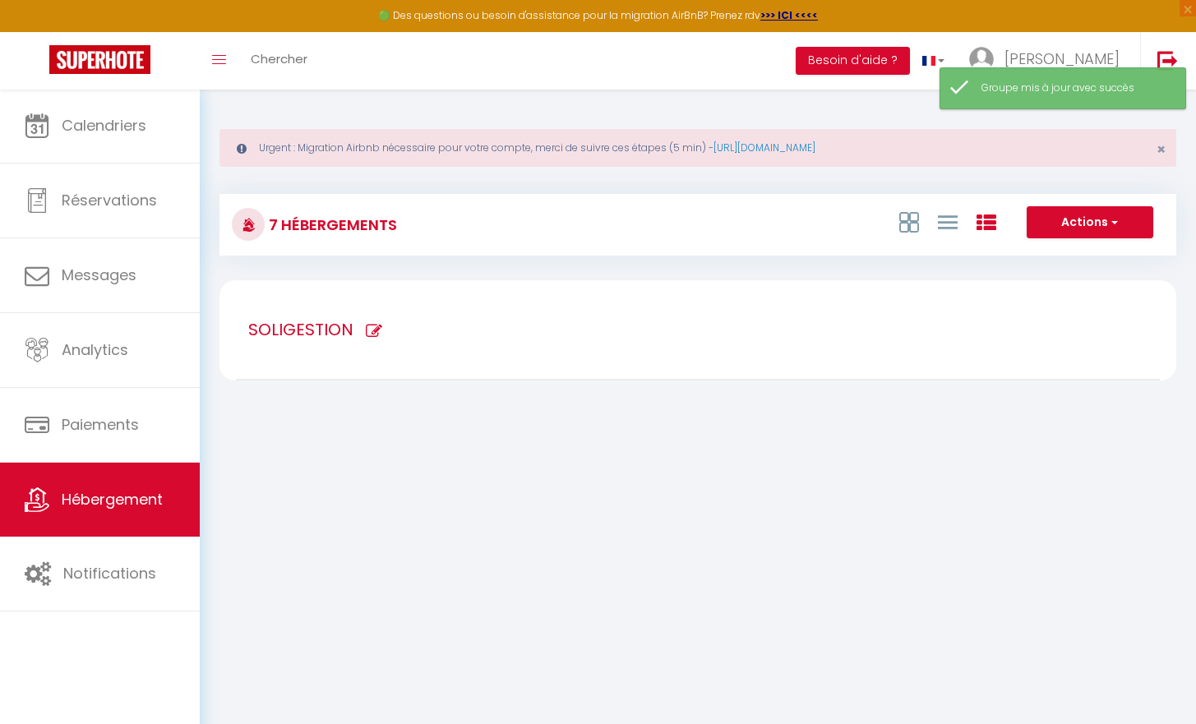
click at [254, 238] on div at bounding box center [248, 224] width 33 height 33
click at [254, 224] on icon at bounding box center [249, 225] width 14 height 14
click at [308, 205] on div "7 Hébergements Actions Créer un Hébergement Nouveau groupe" at bounding box center [698, 225] width 957 height 62
click at [367, 333] on icon at bounding box center [374, 331] width 16 height 16
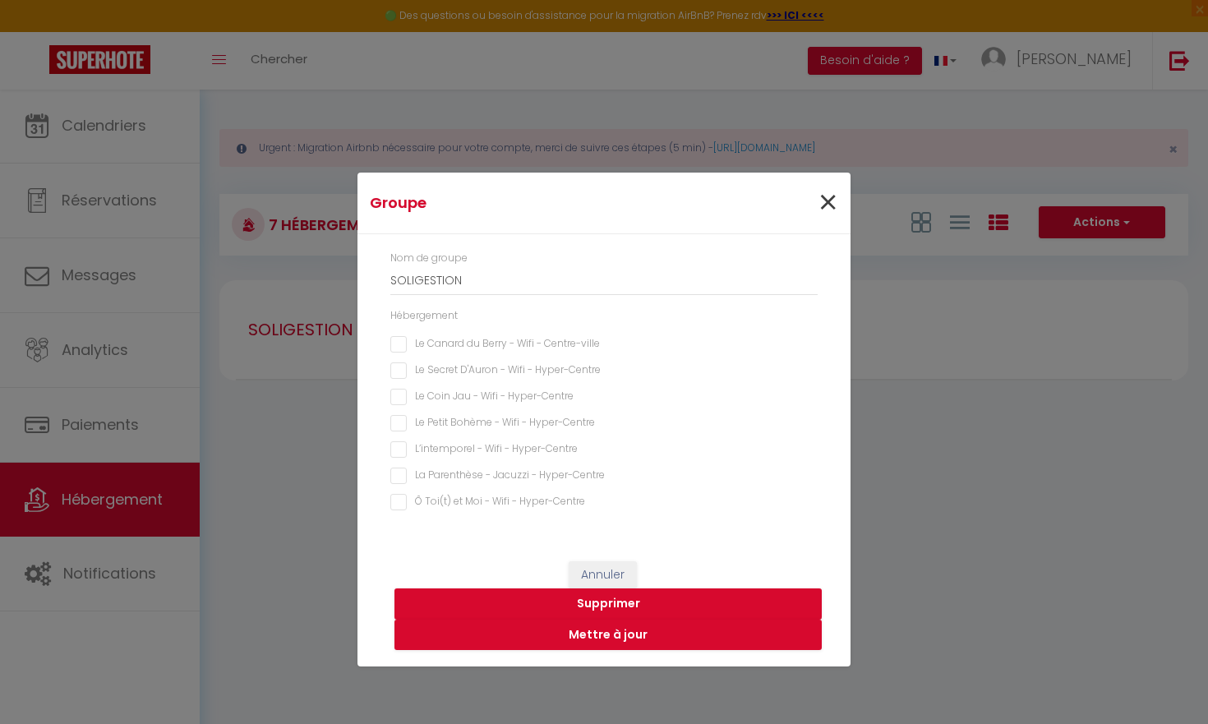
click at [829, 201] on span "×" at bounding box center [828, 202] width 21 height 49
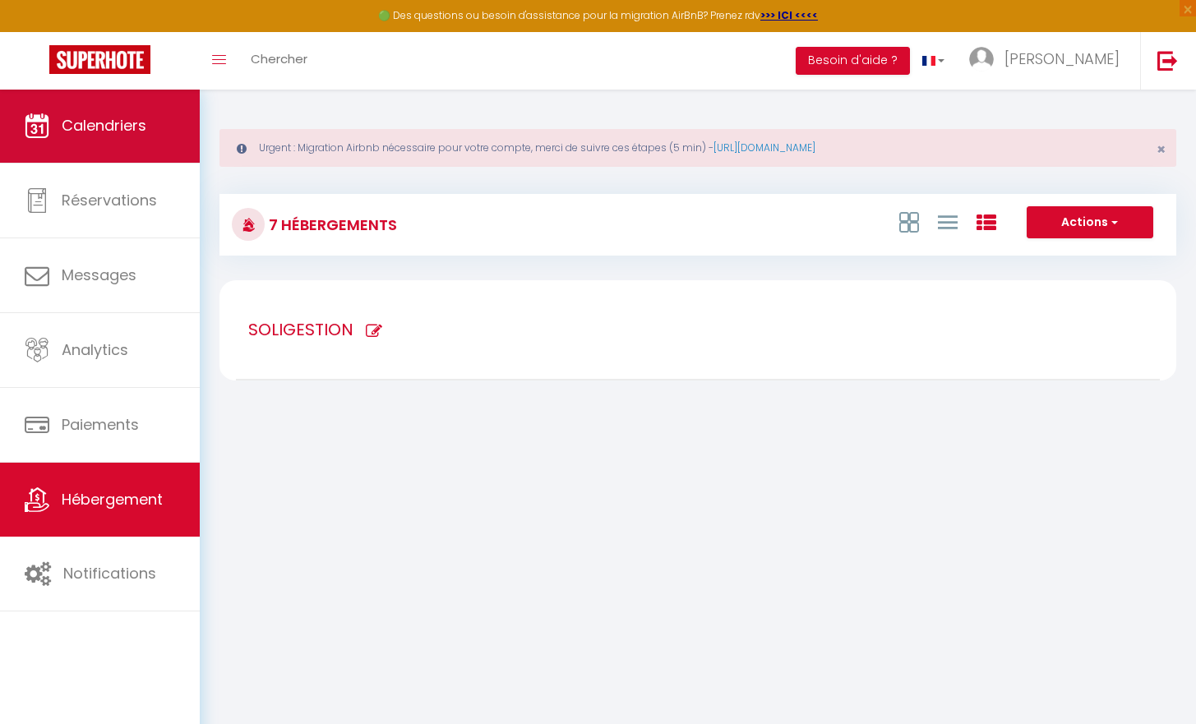
click at [173, 119] on link "Calendriers" at bounding box center [100, 126] width 200 height 74
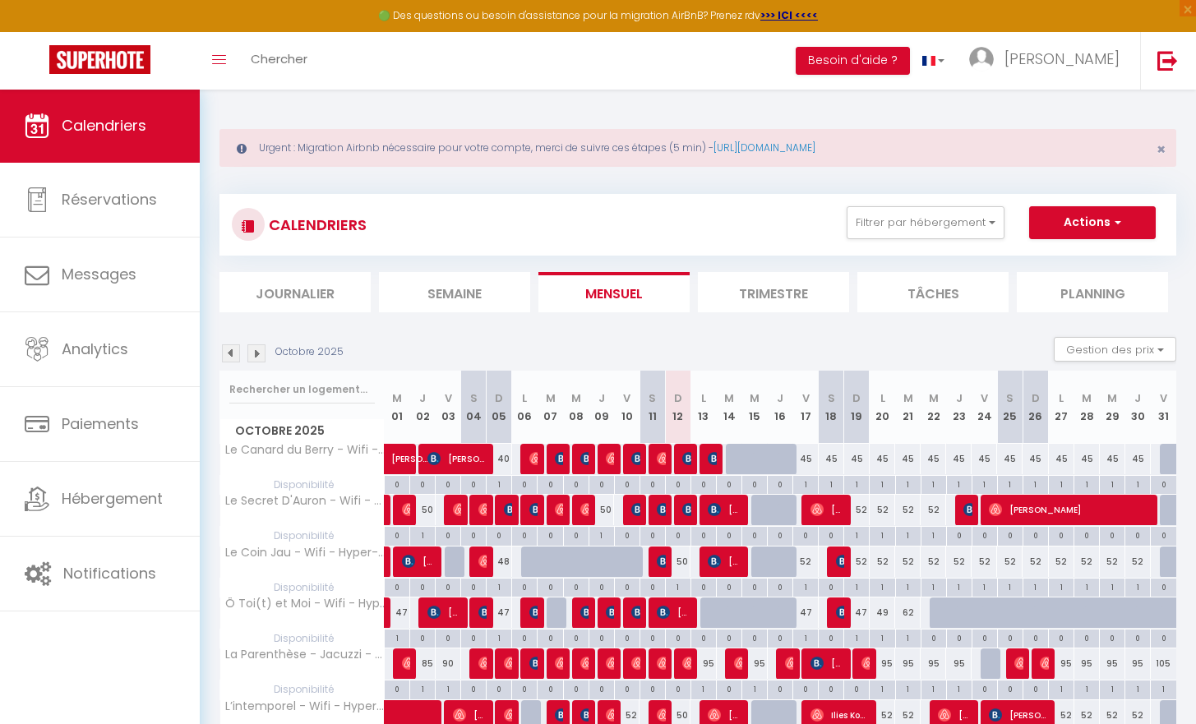
click at [173, 119] on link "Calendriers" at bounding box center [100, 126] width 200 height 74
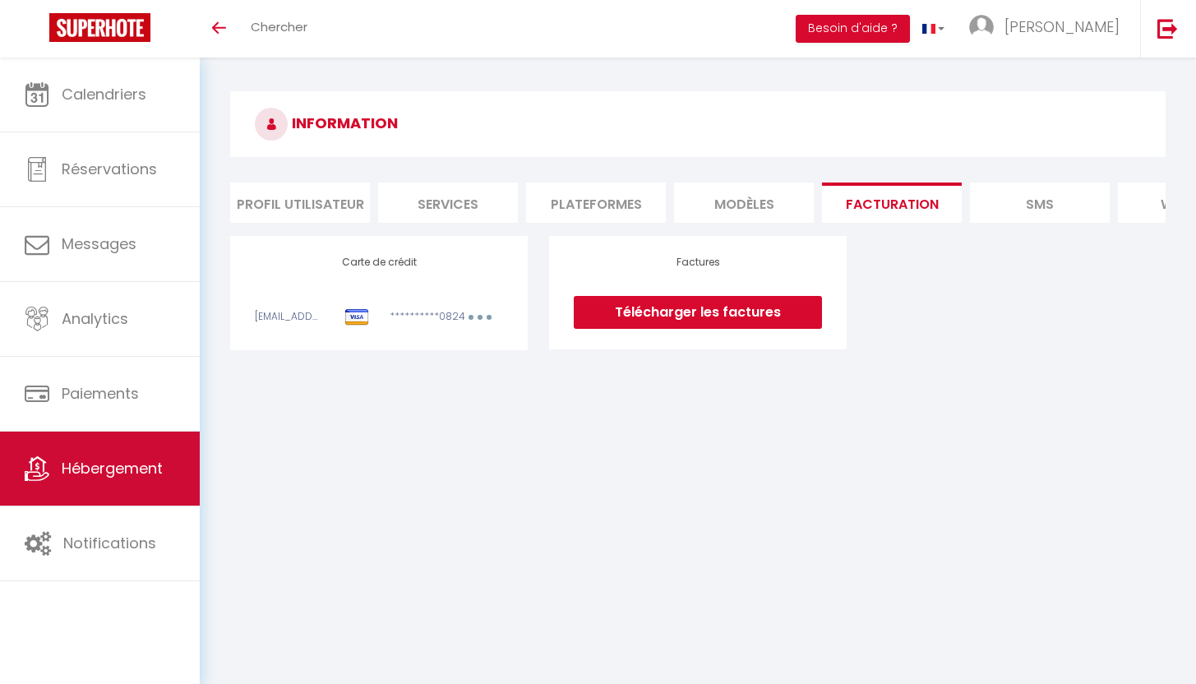
click at [92, 434] on link "Hébergement" at bounding box center [100, 469] width 200 height 74
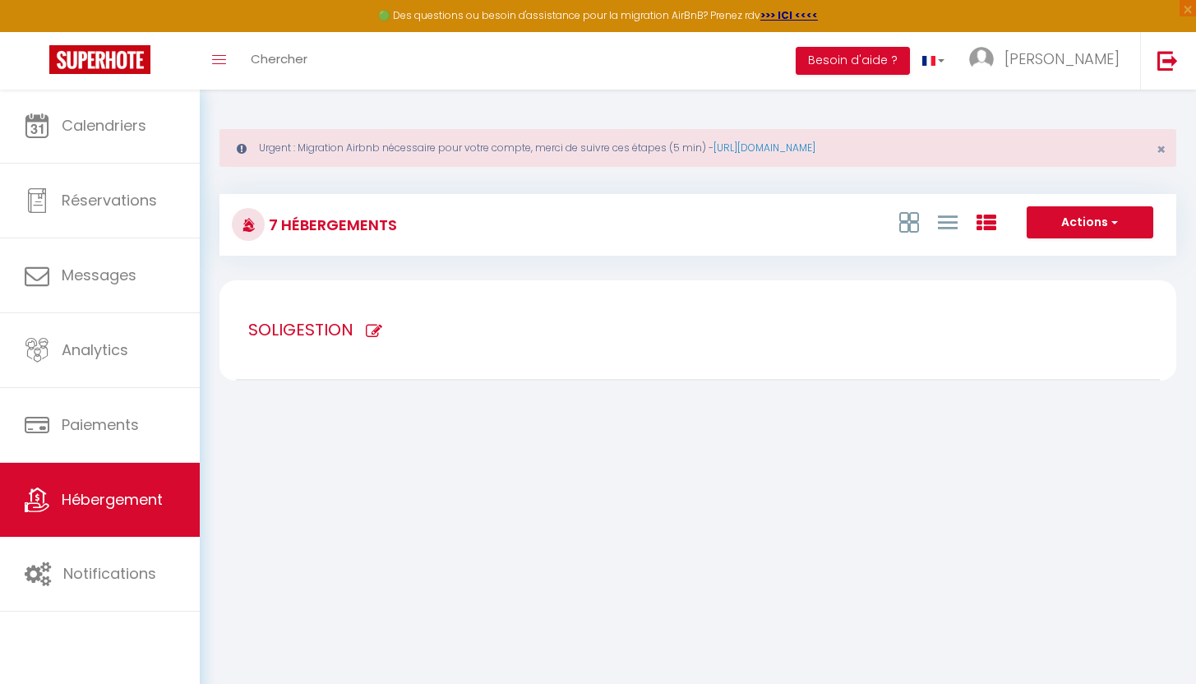
click at [366, 327] on icon at bounding box center [374, 331] width 16 height 16
type input "SOLIGESTION"
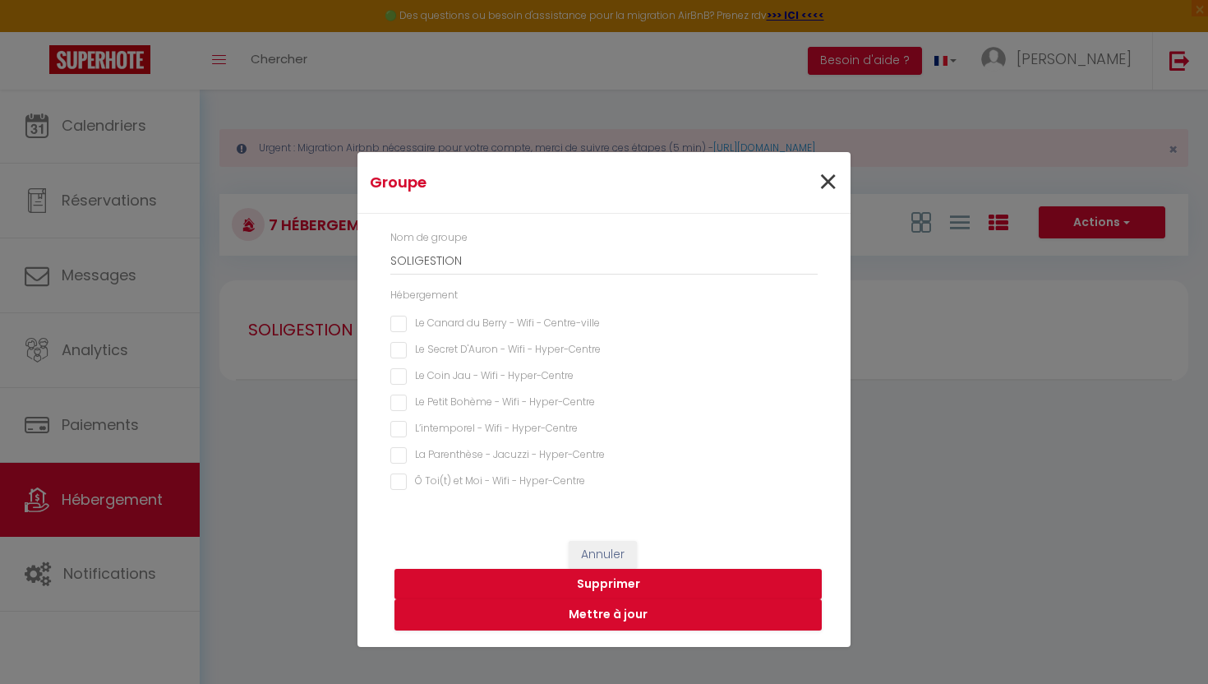
click at [836, 171] on span "×" at bounding box center [828, 182] width 21 height 49
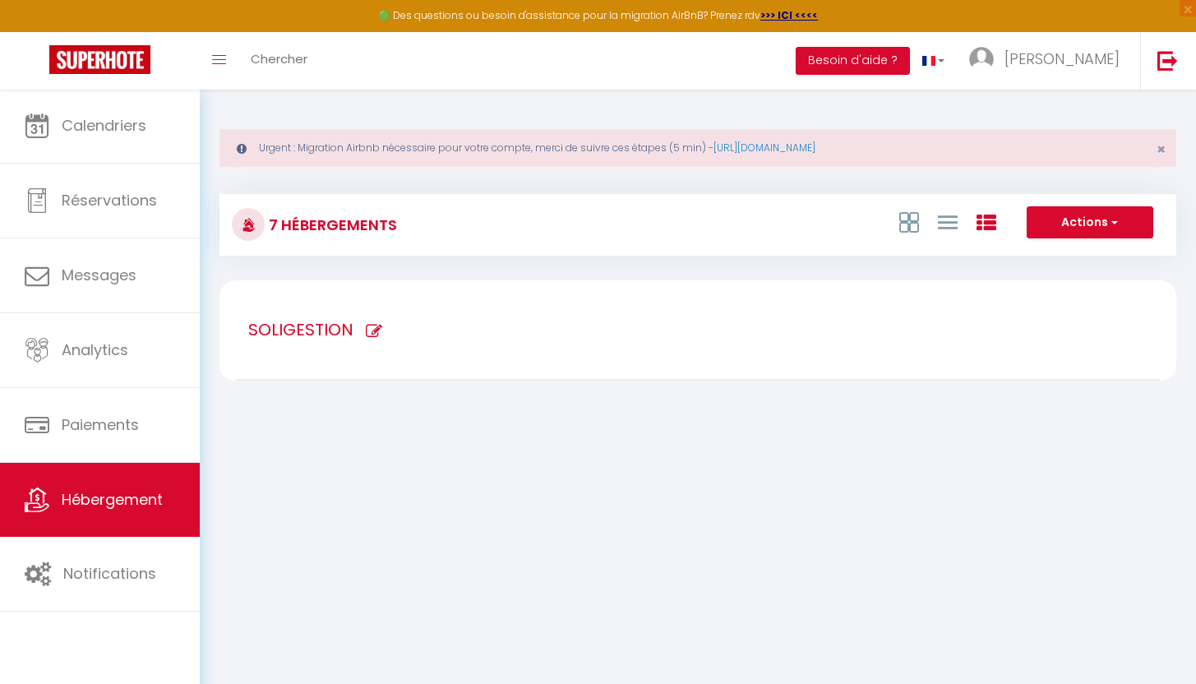
click at [1107, 225] on button "Actions" at bounding box center [1090, 222] width 127 height 33
click at [951, 228] on icon at bounding box center [948, 222] width 20 height 21
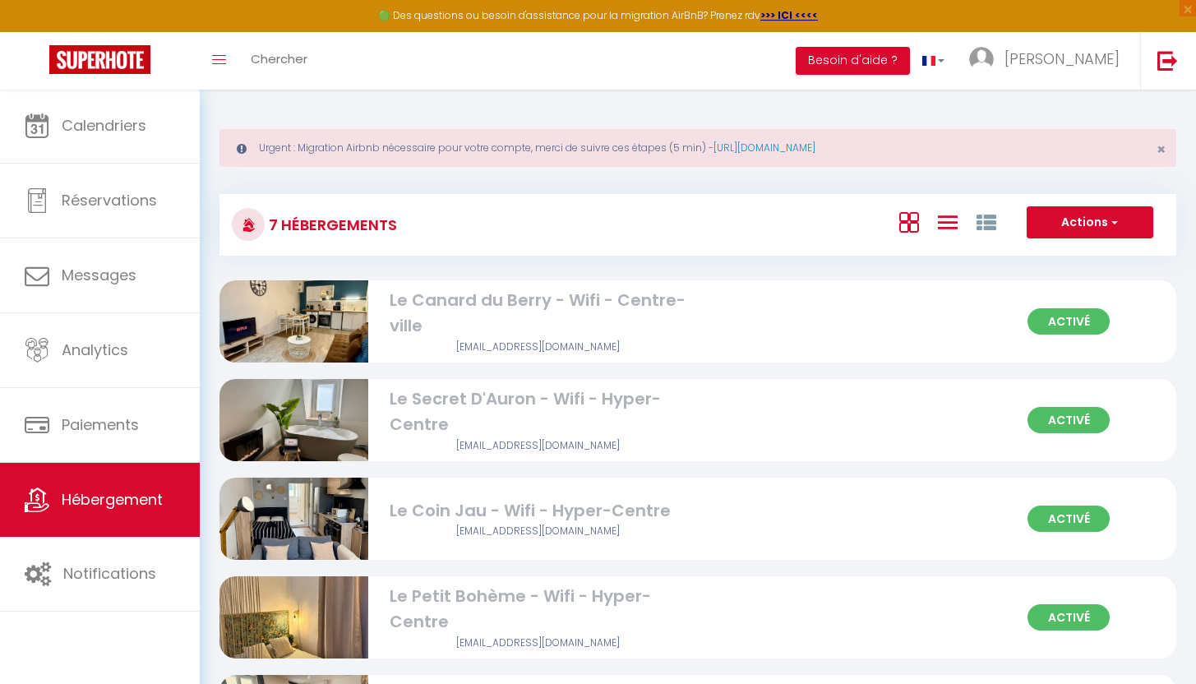
click at [912, 212] on icon at bounding box center [909, 222] width 20 height 21
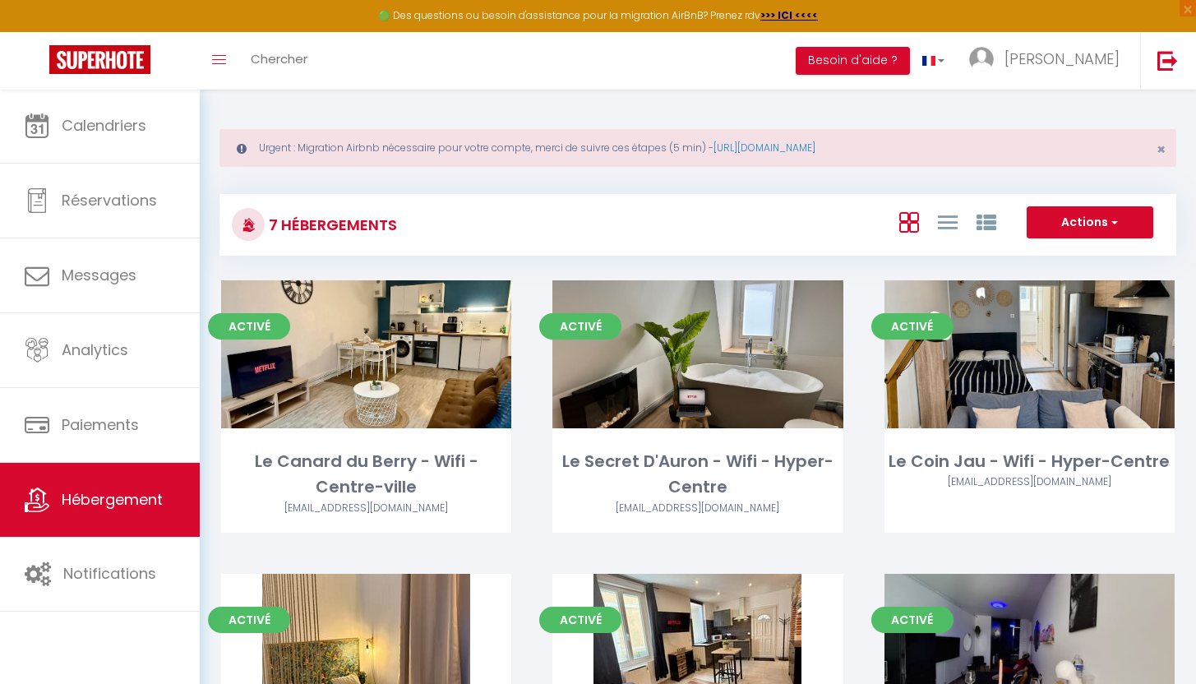
click at [1181, 222] on div "Urgent : Migration Airbnb nécessaire pour votre compte, merci de suivre ces éta…" at bounding box center [698, 634] width 996 height 1091
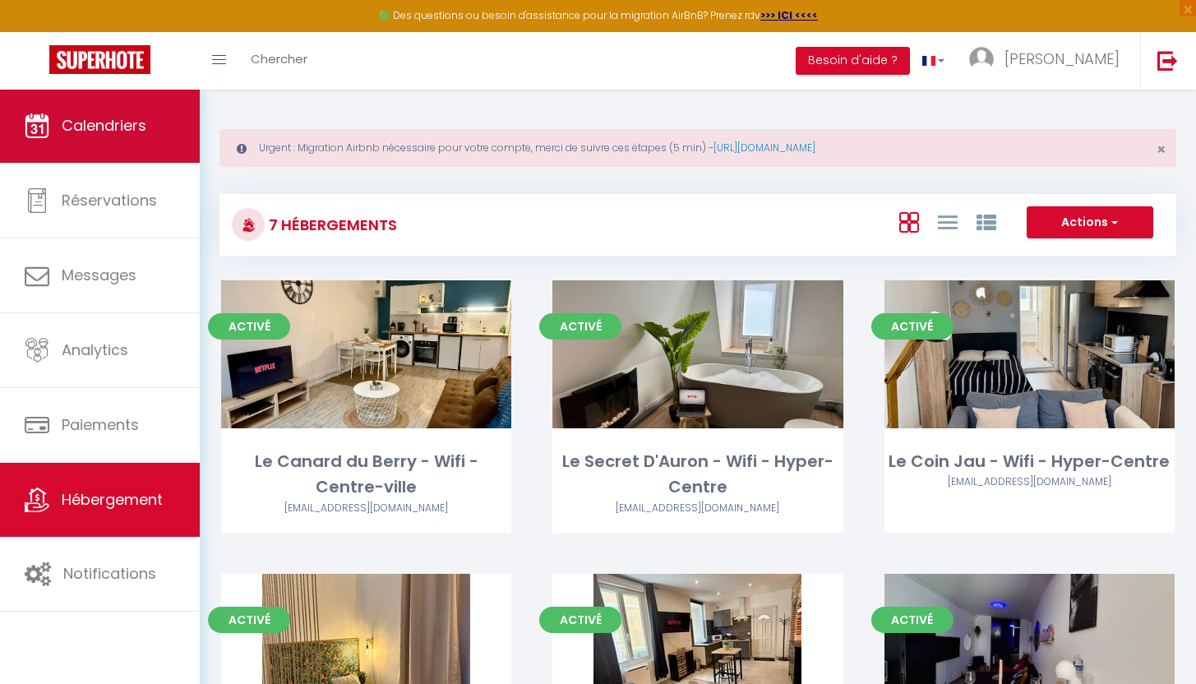
click at [9, 108] on link "Calendriers" at bounding box center [100, 126] width 200 height 74
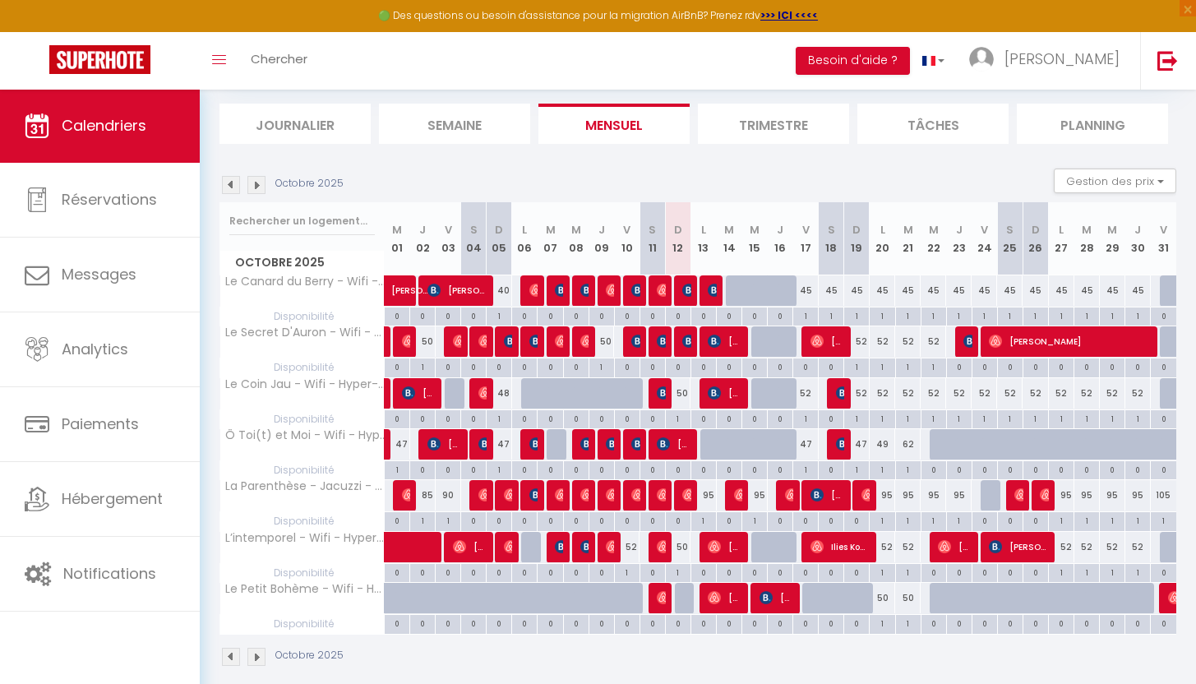
scroll to position [179, 0]
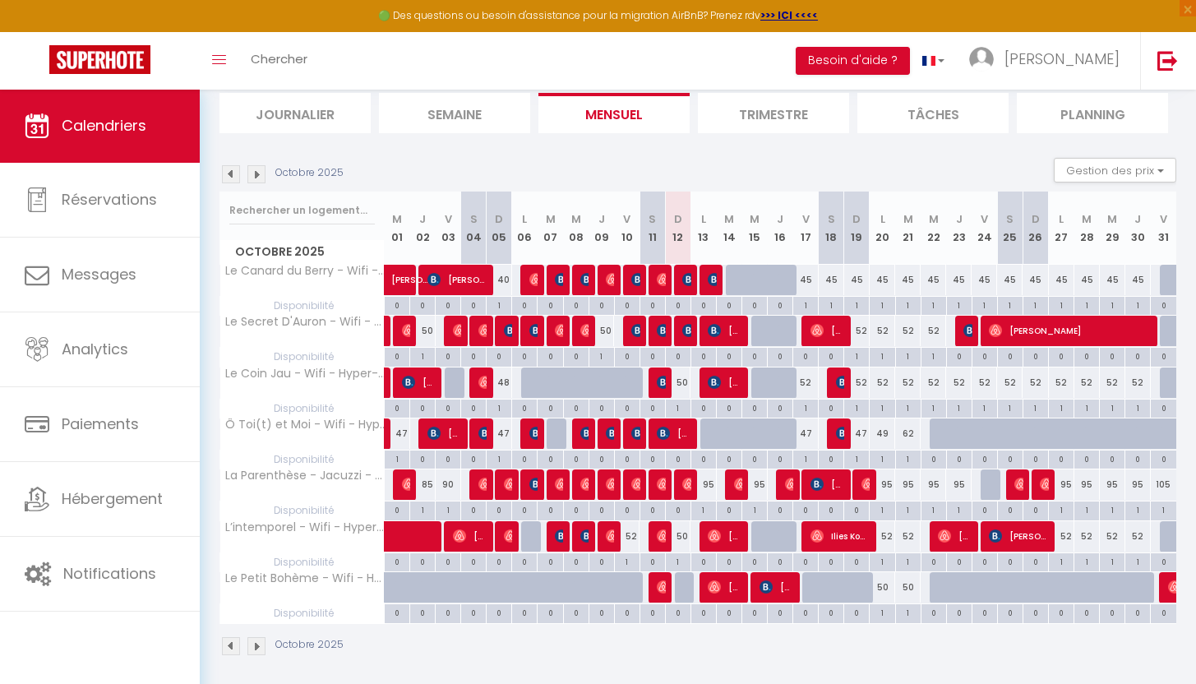
click at [683, 589] on div at bounding box center [687, 587] width 25 height 31
type input "50"
type input "Dim 12 Octobre 2025"
type input "Lun 13 Octobre 2025"
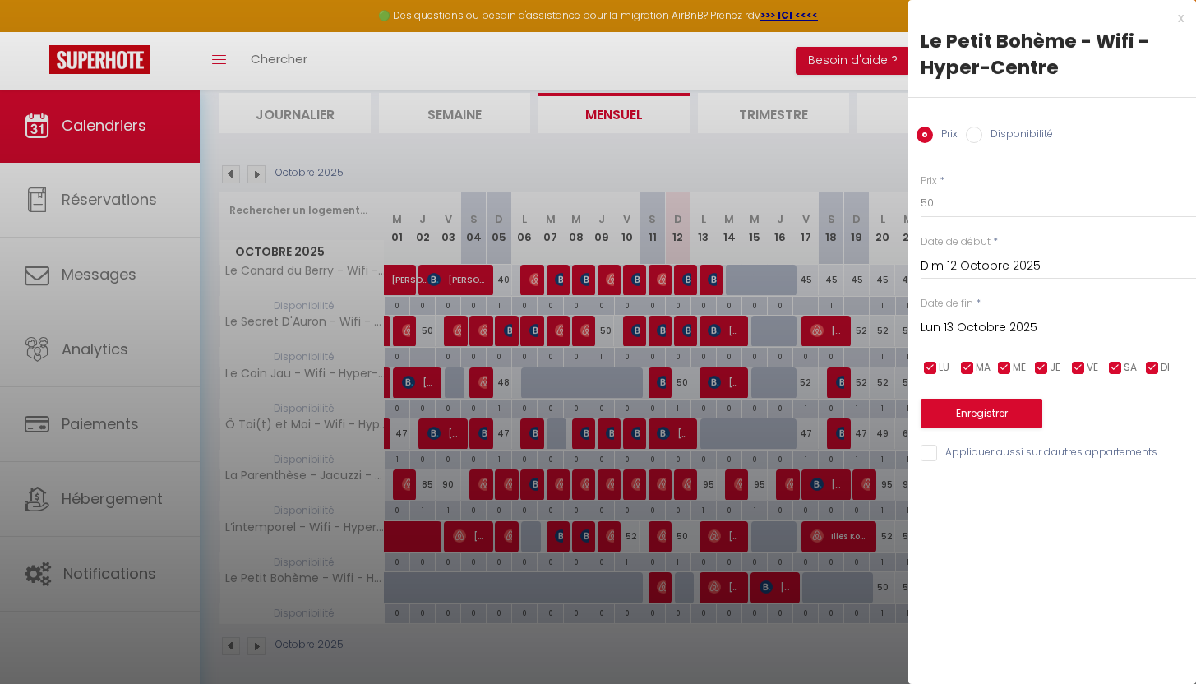
click at [1016, 135] on label "Disponibilité" at bounding box center [1017, 136] width 71 height 18
click at [982, 135] on input "Disponibilité" at bounding box center [974, 135] width 16 height 16
radio input "true"
radio input "false"
click at [1001, 409] on button "Enregistrer" at bounding box center [982, 415] width 122 height 30
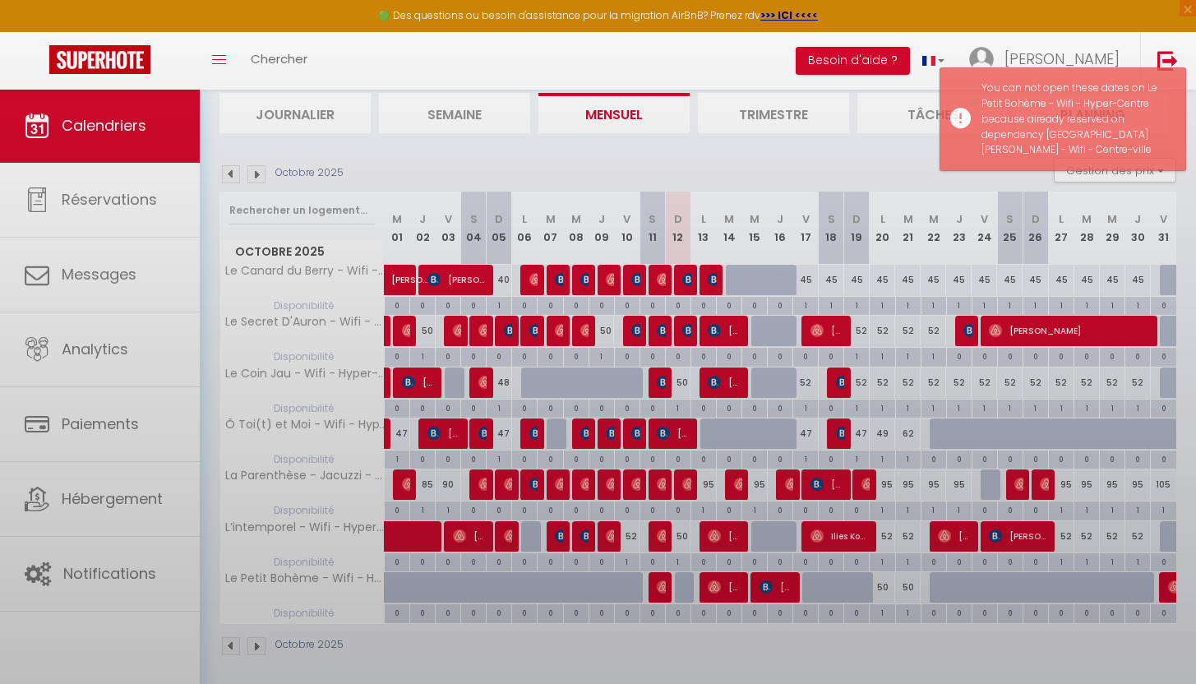
scroll to position [89, 0]
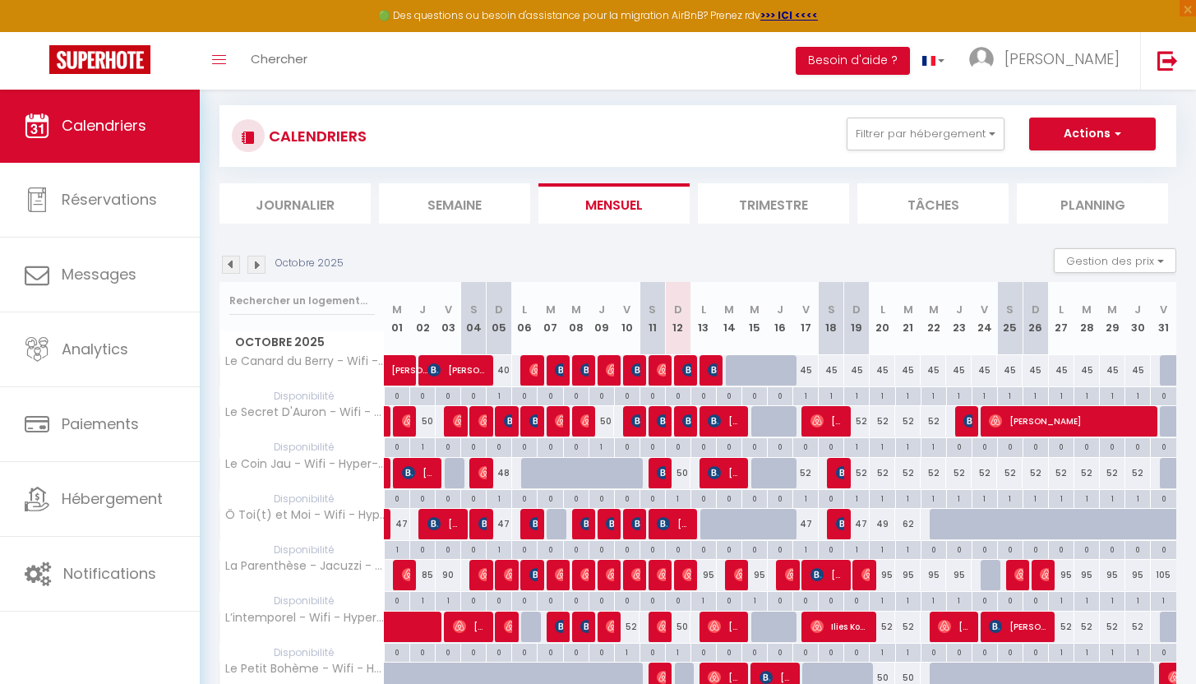
click at [745, 372] on div at bounding box center [754, 370] width 25 height 31
type input "Mer 15 Octobre 2025"
type input "Jeu 16 Octobre 2025"
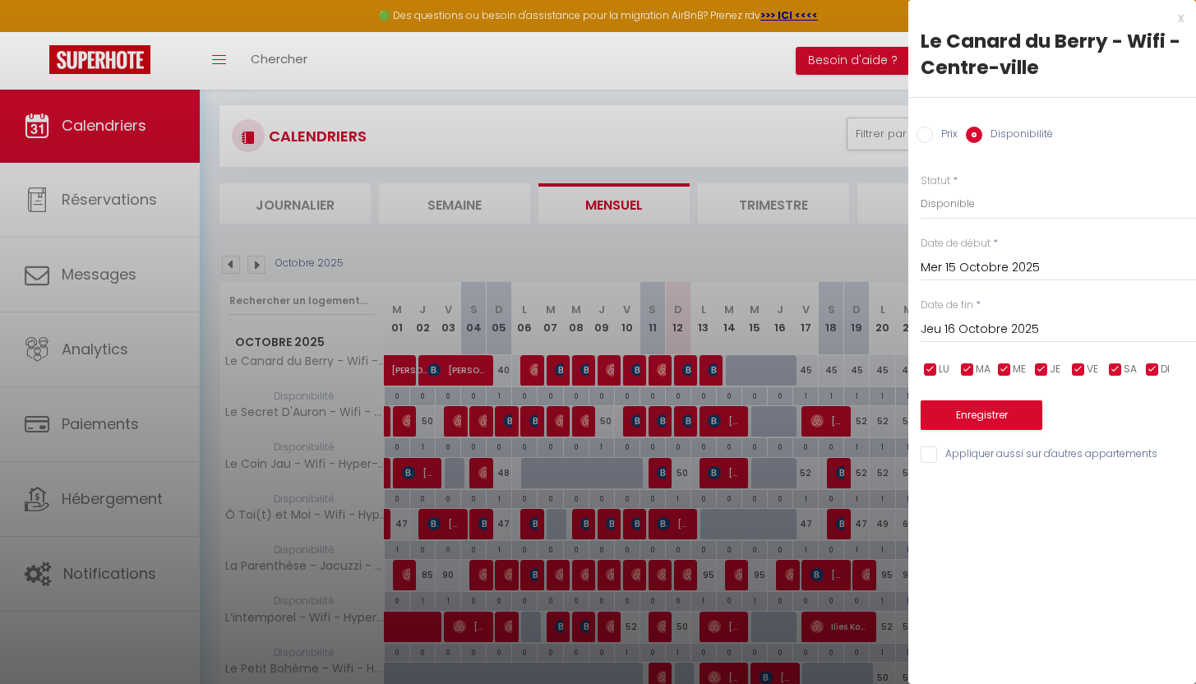
click at [994, 400] on button "Enregistrer" at bounding box center [982, 415] width 122 height 30
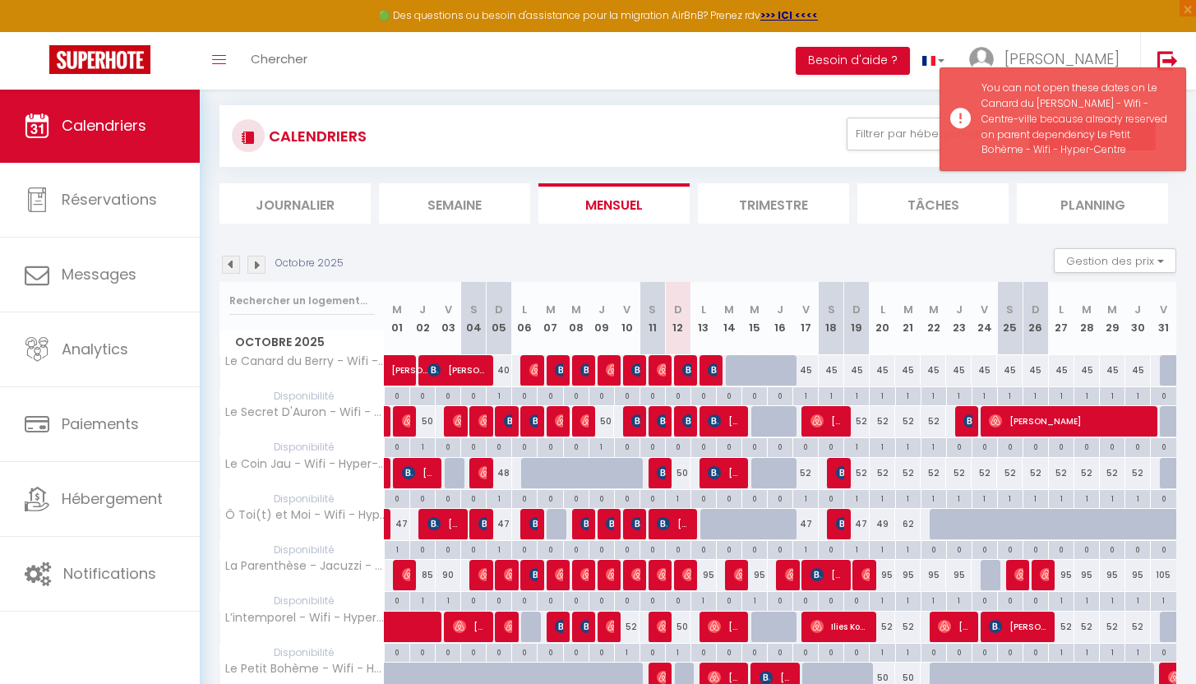
drag, startPoint x: 994, startPoint y: 409, endPoint x: 987, endPoint y: 330, distance: 79.2
click at [987, 330] on body "🟢 Des questions ou besoin d'assistance pour la migration AirBnB? Prenez rdv >>>…" at bounding box center [598, 391] width 1196 height 783
click at [776, 415] on div at bounding box center [780, 421] width 25 height 31
type input "Jeu 16 Octobre 2025"
type input "Ven 17 Octobre 2025"
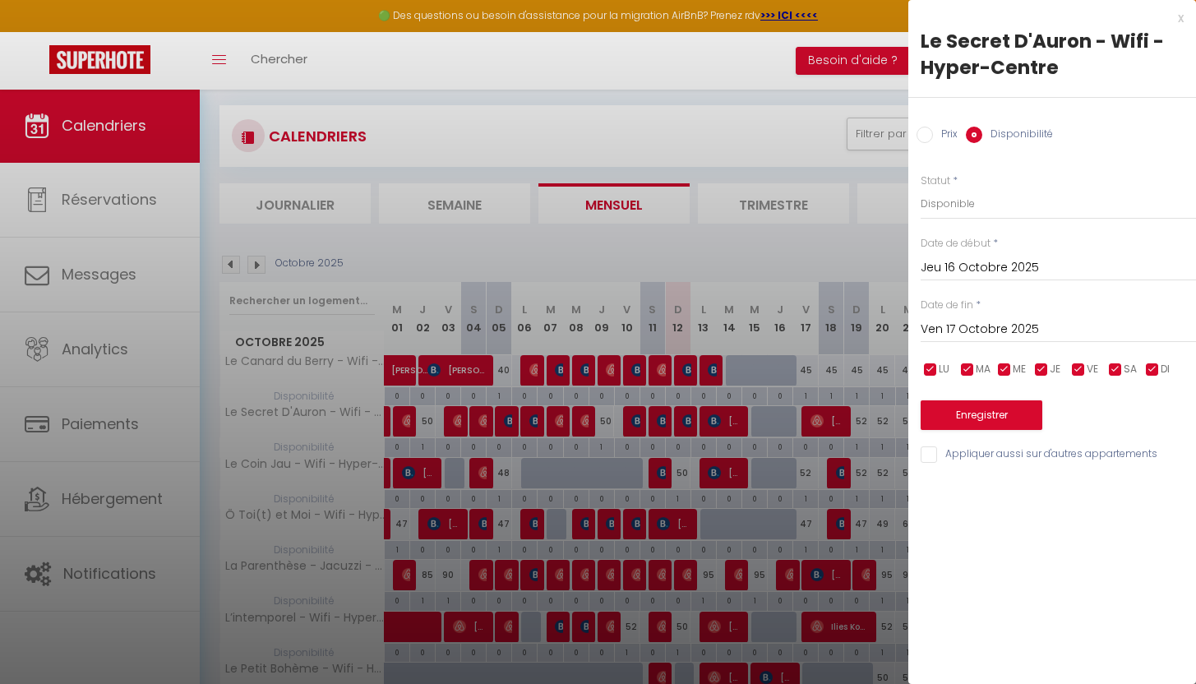
click at [1033, 166] on div "Prix * 52 Statut * Disponible Indisponible Date de début * Jeu 16 Octobre 2025 …" at bounding box center [1052, 309] width 288 height 312
click at [970, 416] on button "Enregistrer" at bounding box center [982, 415] width 122 height 30
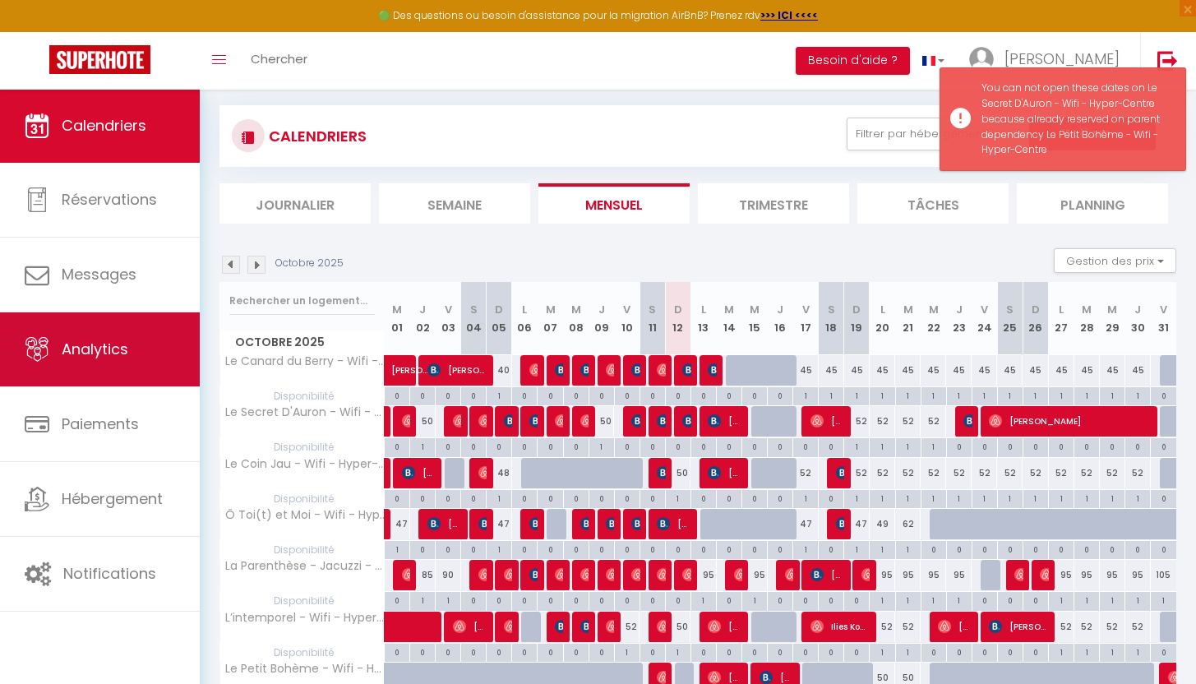
click at [115, 330] on link "Analytics" at bounding box center [100, 349] width 200 height 74
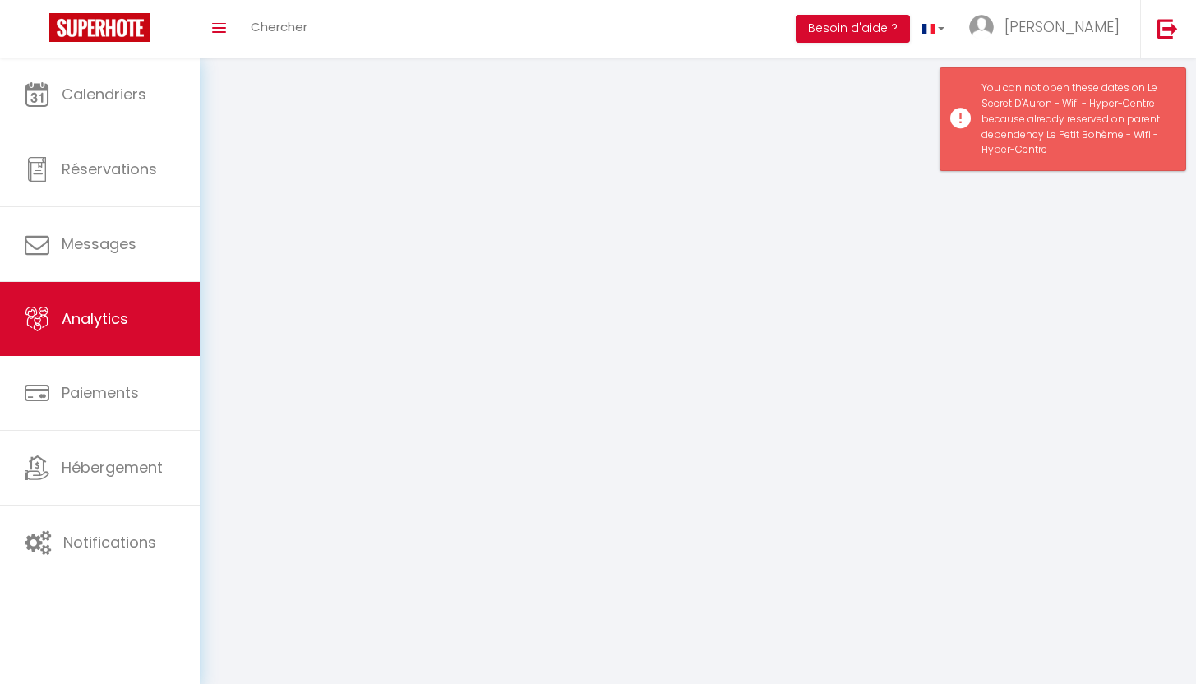
select select "2025"
select select "10"
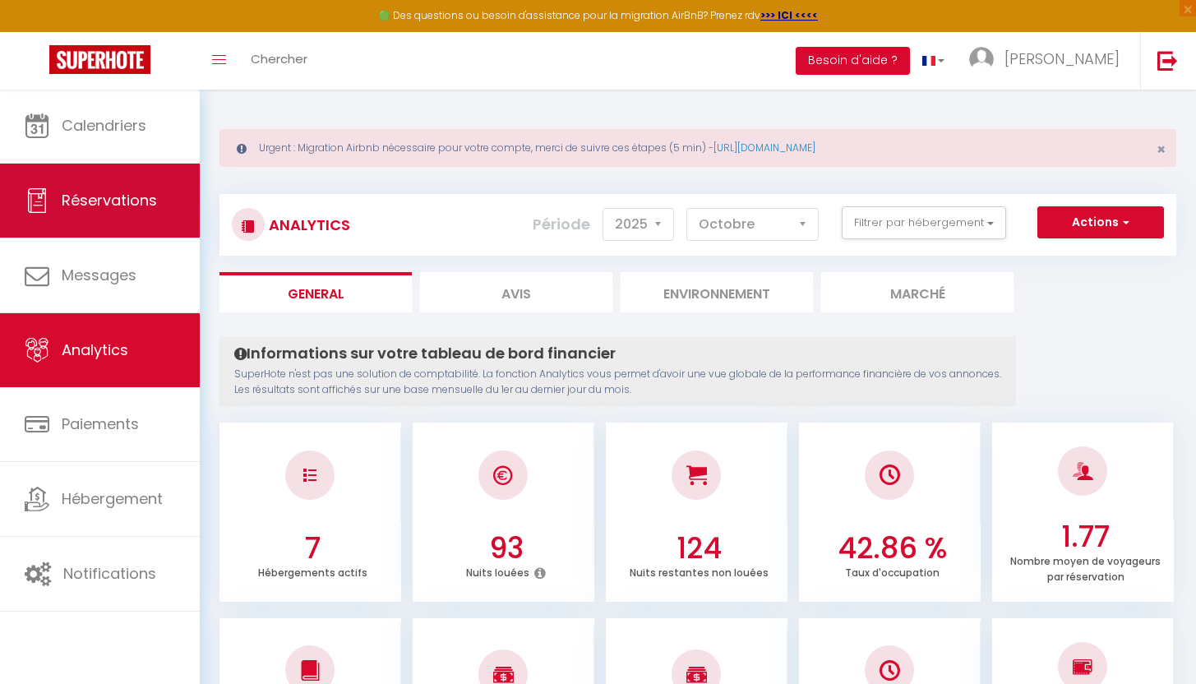
click at [91, 169] on link "Réservations" at bounding box center [100, 201] width 200 height 74
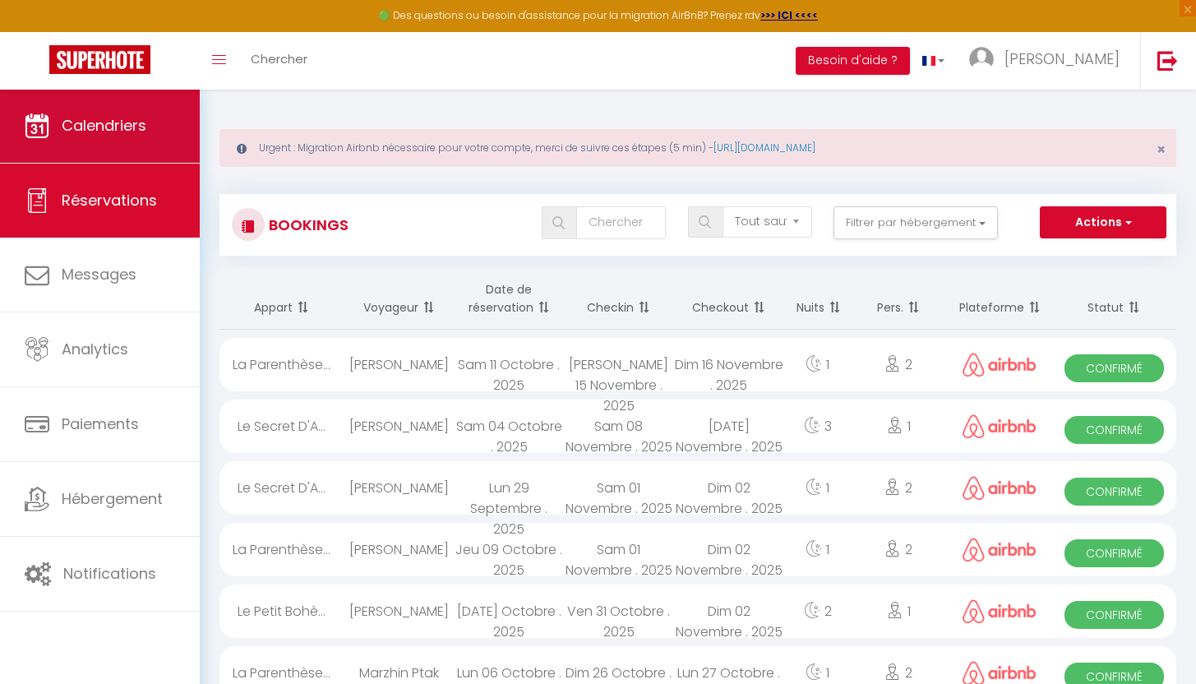
click at [64, 127] on span "Calendriers" at bounding box center [104, 125] width 85 height 21
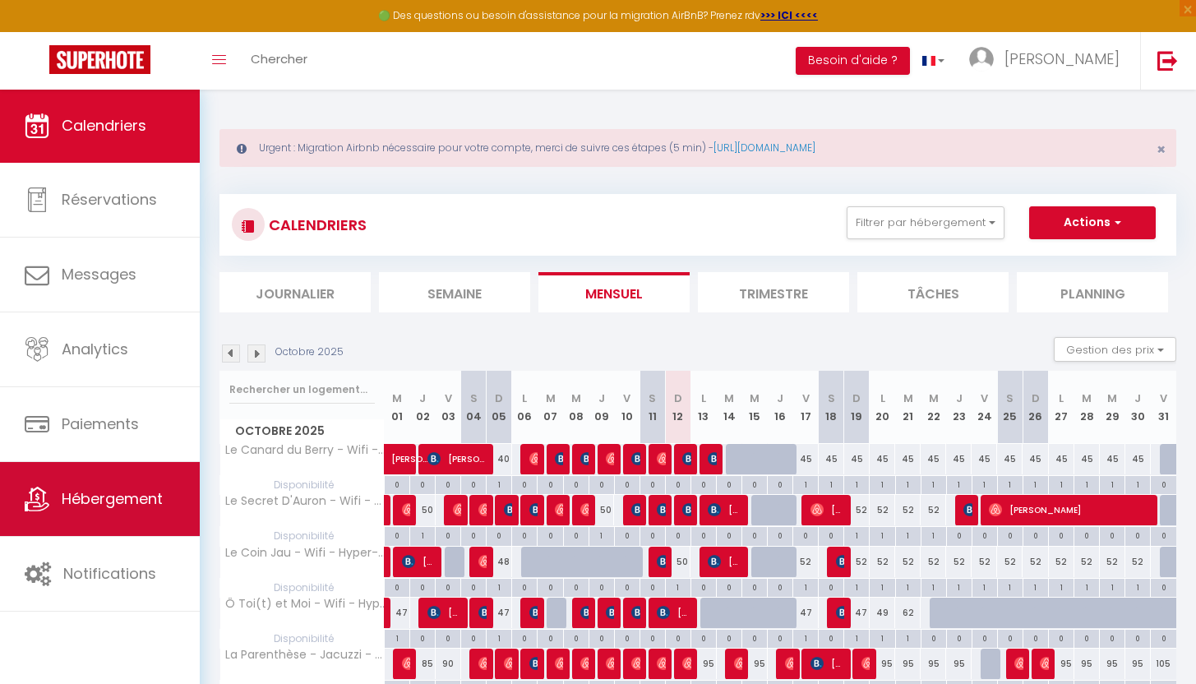
click at [118, 504] on span "Hébergement" at bounding box center [112, 498] width 101 height 21
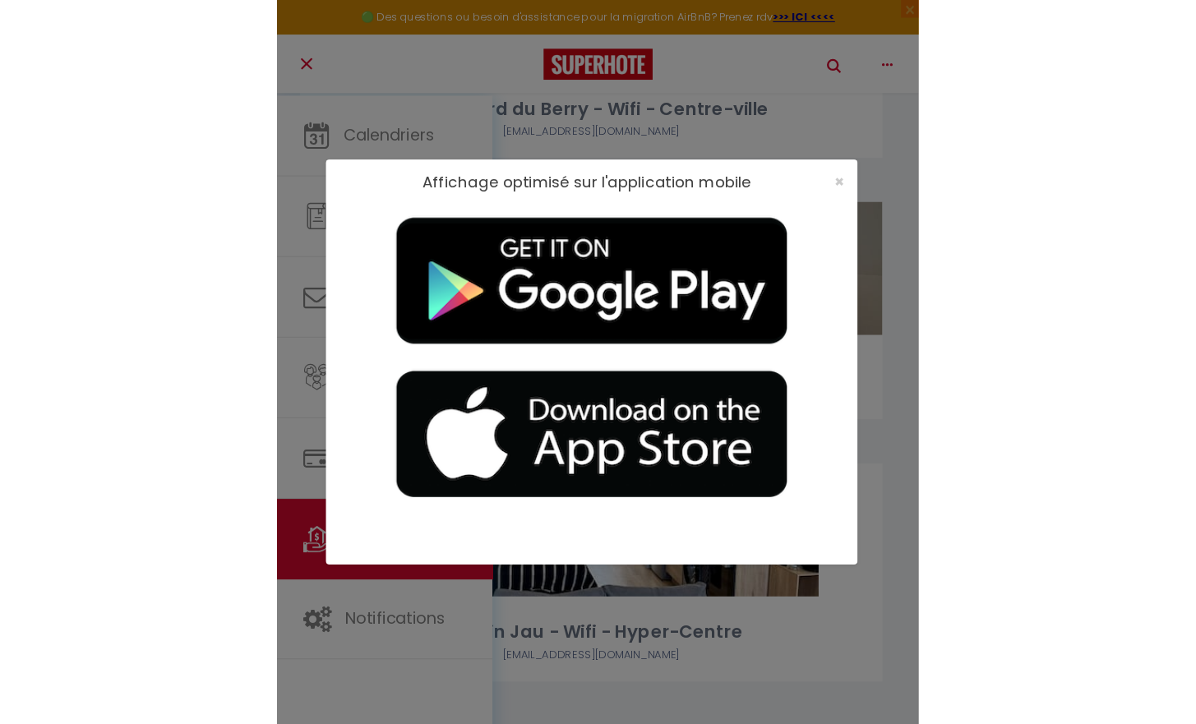
scroll to position [371, 0]
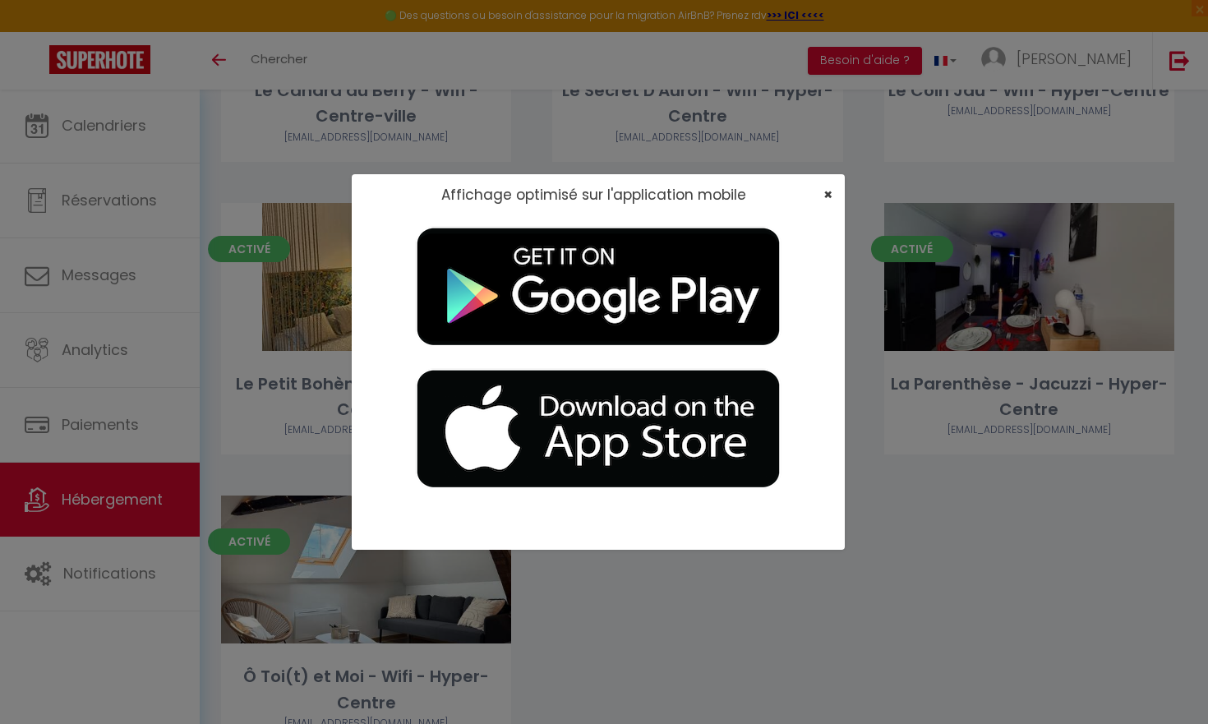
click at [831, 200] on span "×" at bounding box center [828, 194] width 9 height 21
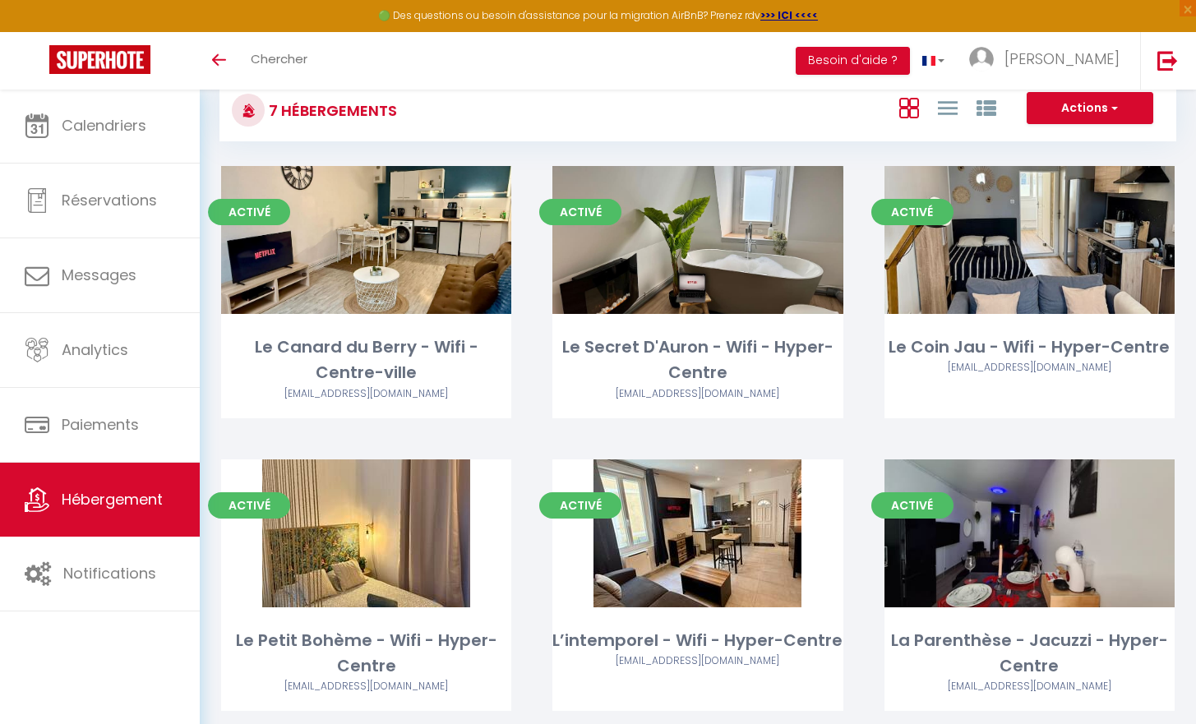
scroll to position [0, 0]
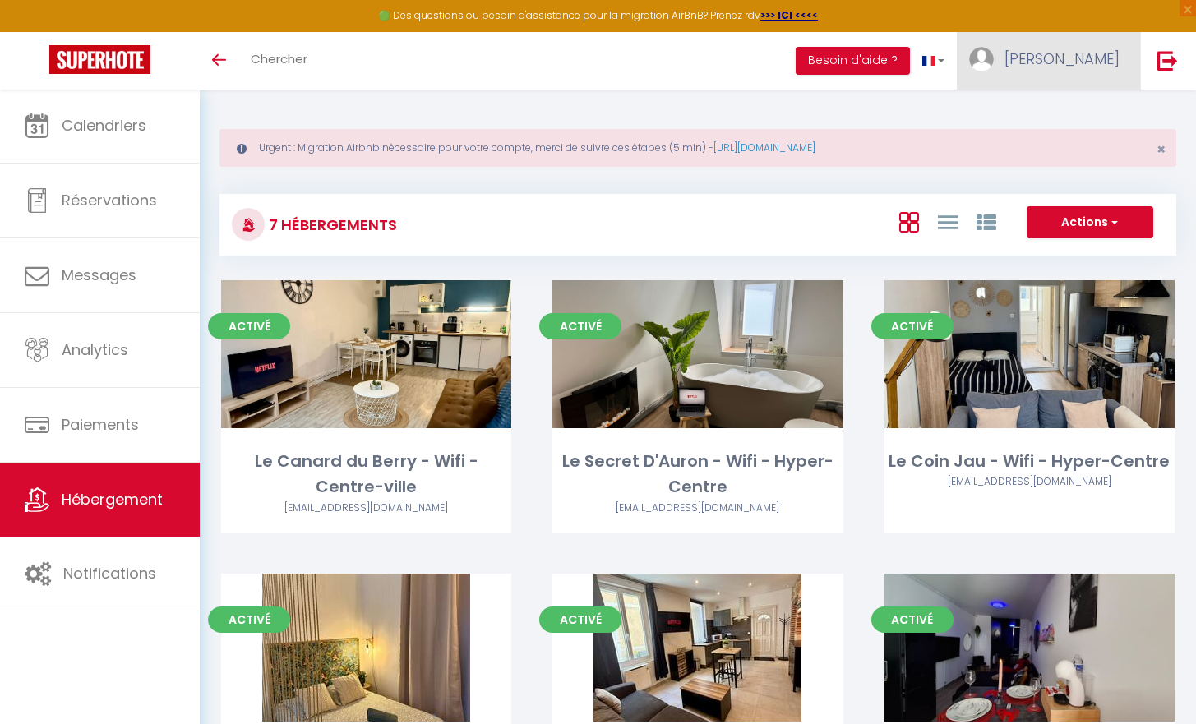
click at [1087, 44] on link "[PERSON_NAME]" at bounding box center [1048, 61] width 183 height 58
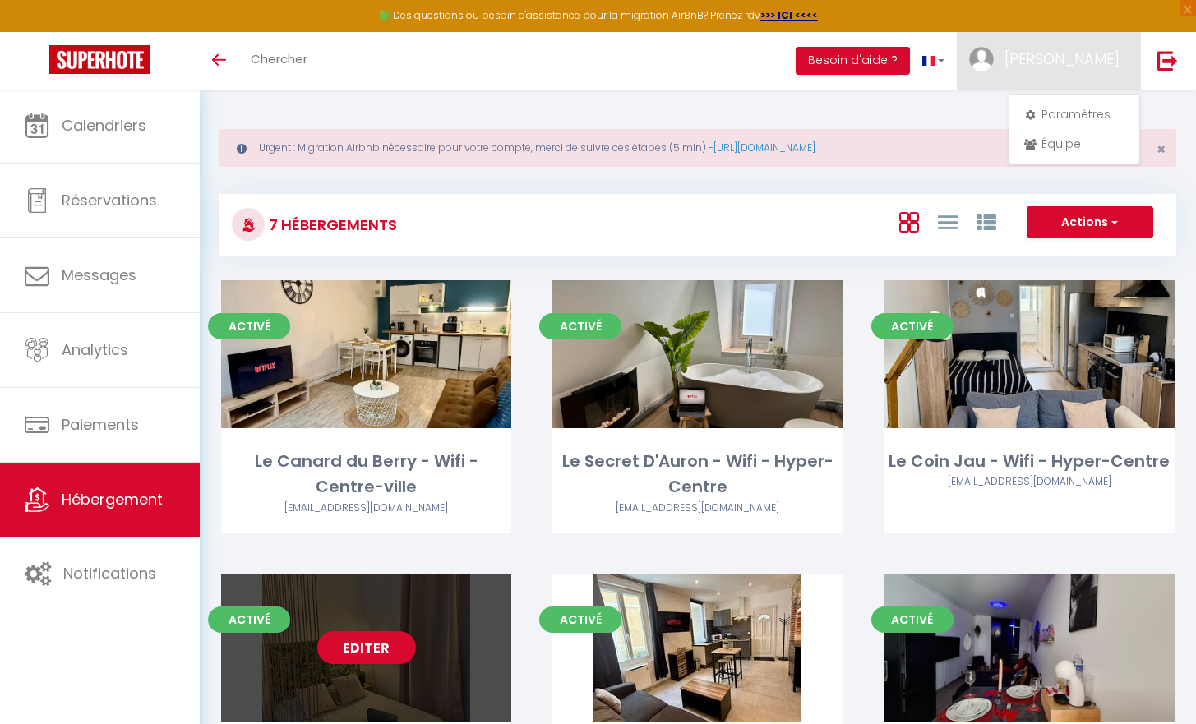
click at [471, 631] on div "Editer" at bounding box center [366, 648] width 290 height 148
select select "3"
select select "2"
select select "1"
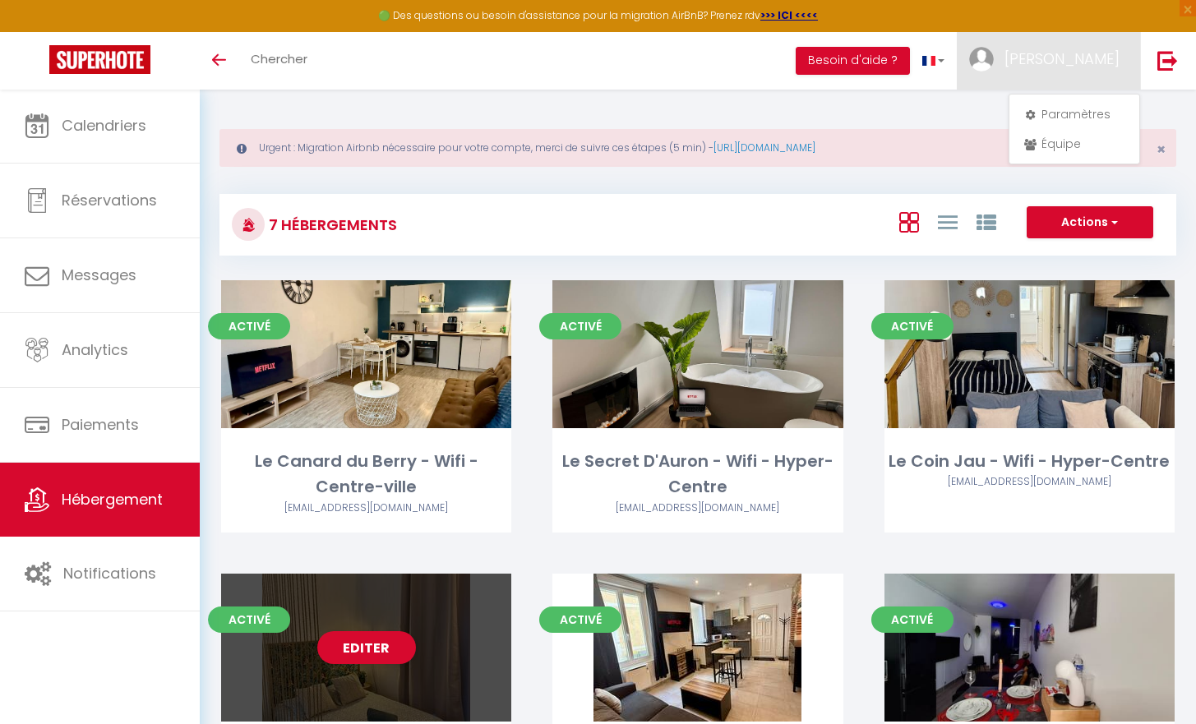
select select
select select "28"
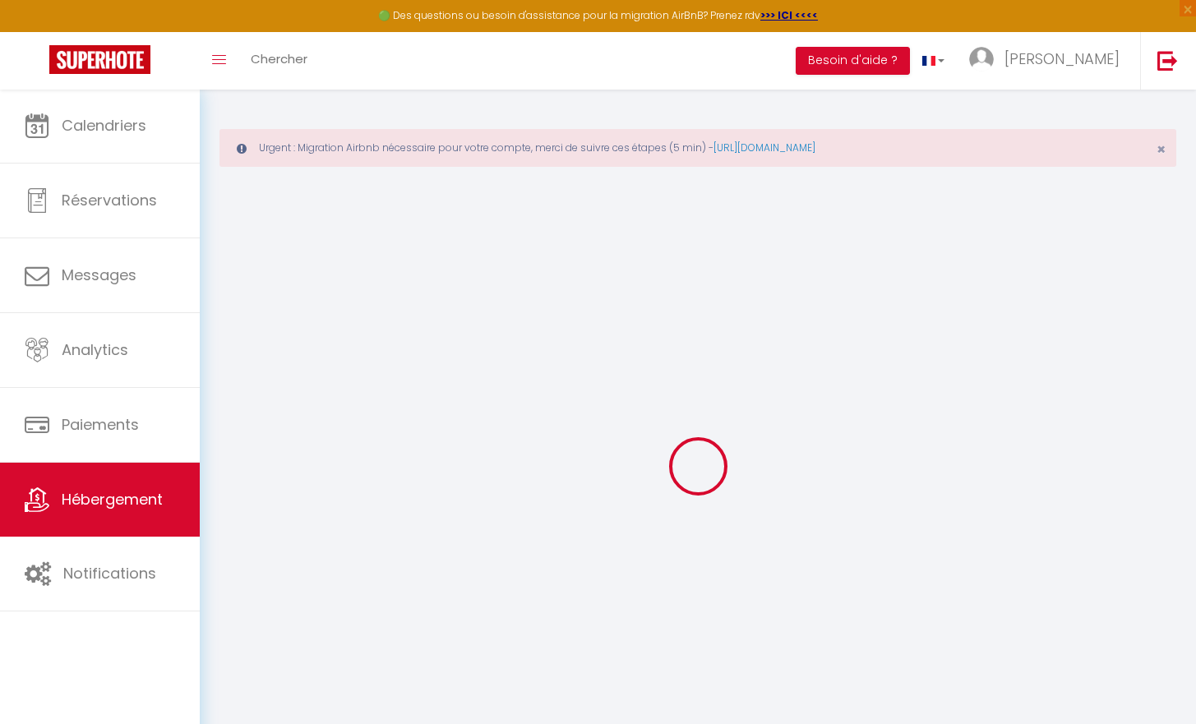
select select
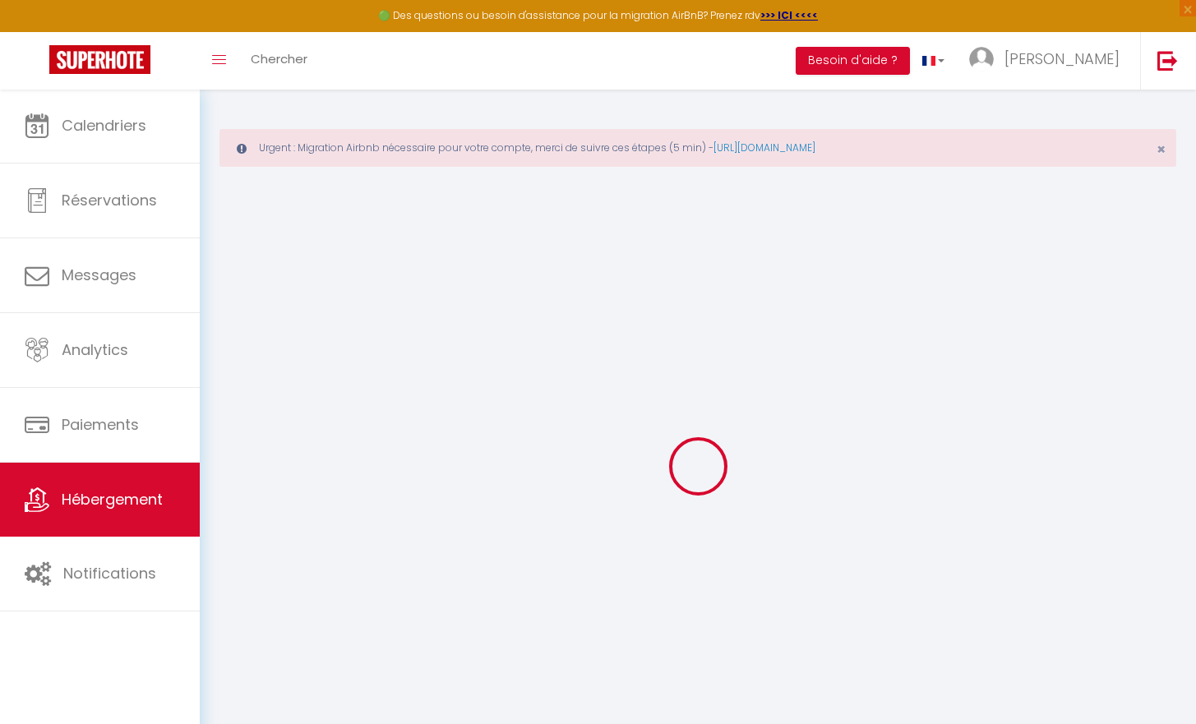
select select
checkbox input "false"
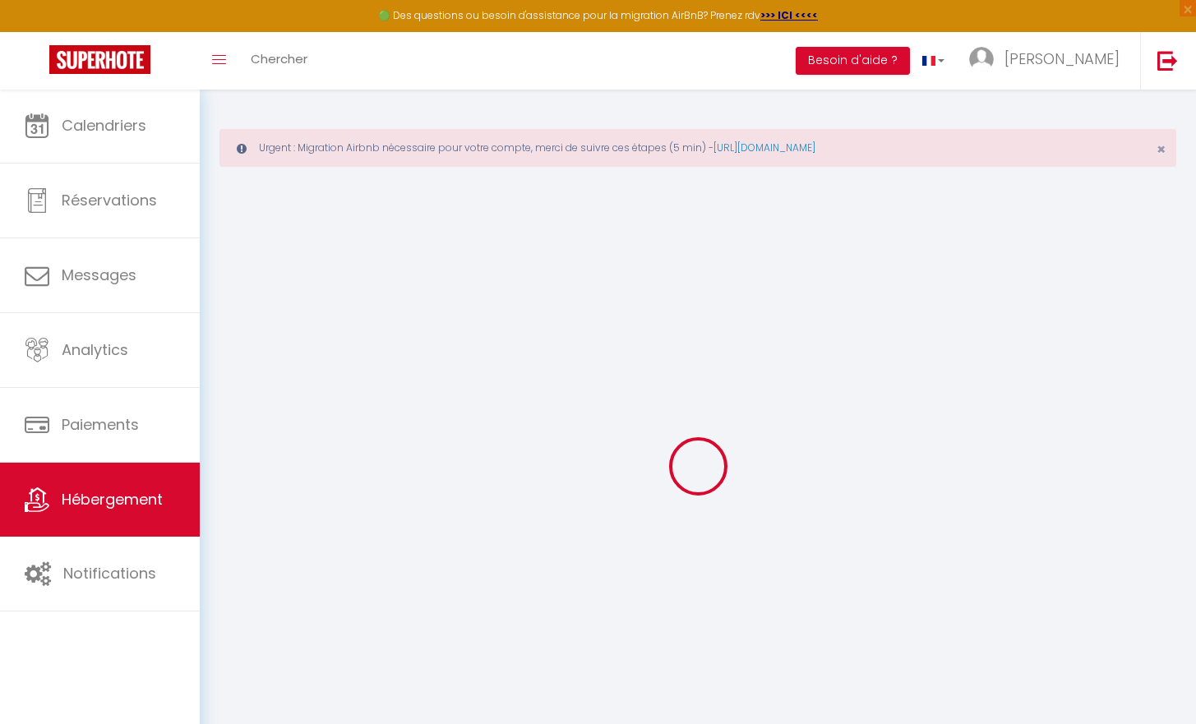
select select
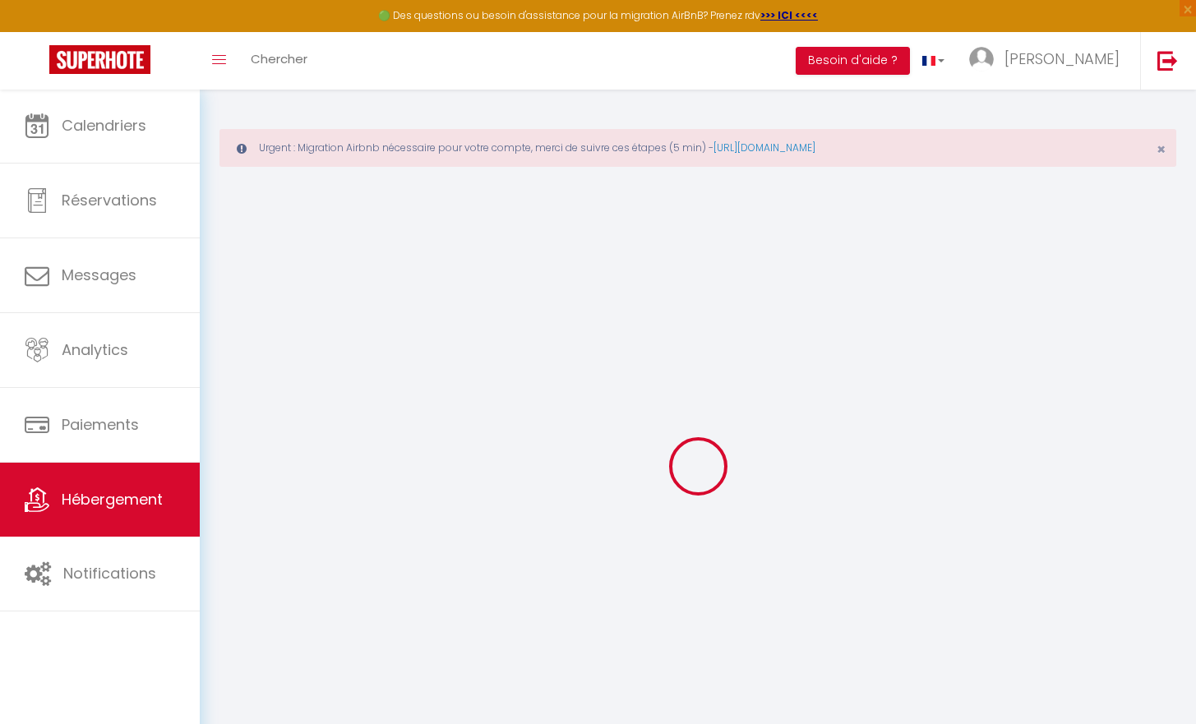
select select
checkbox input "false"
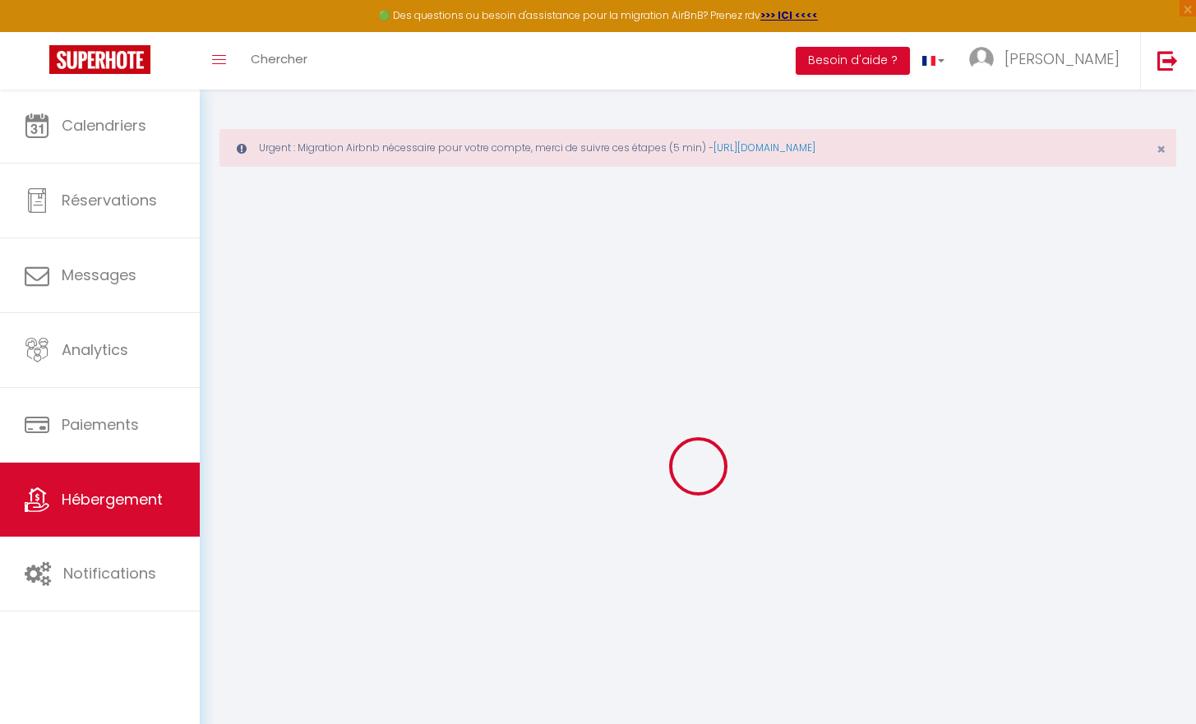
checkbox input "false"
select select
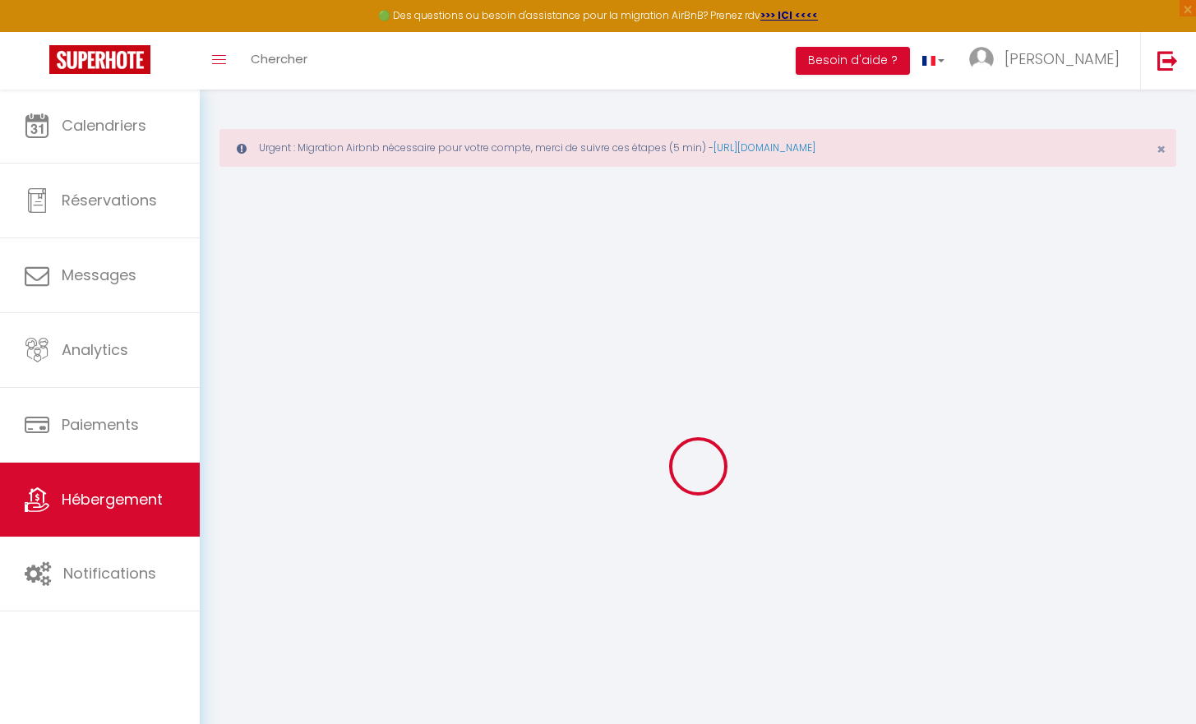
select select
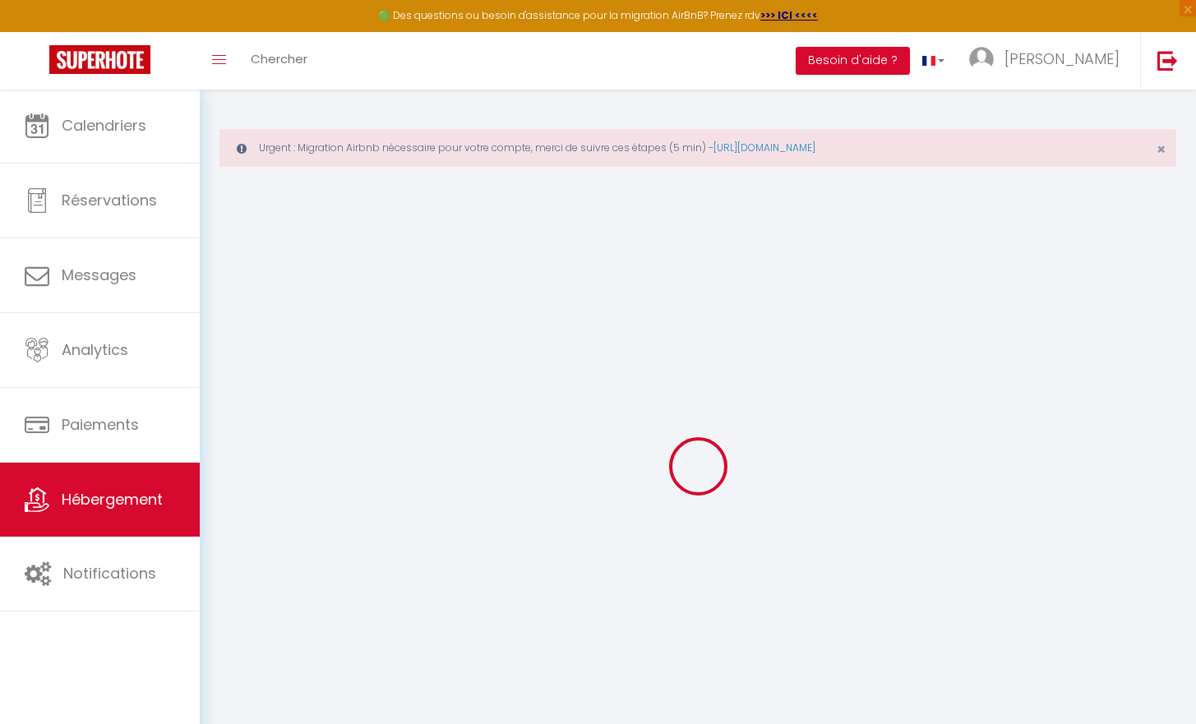
checkbox input "false"
select select
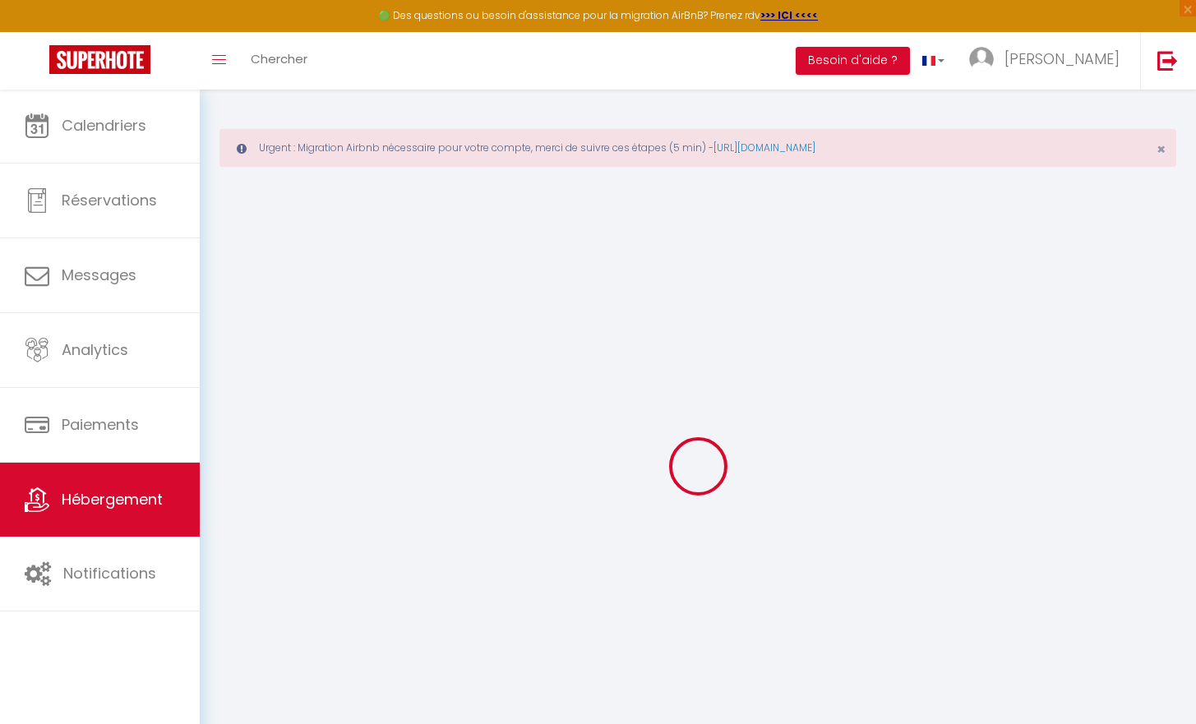
select select
type input "Le Petit Bohème - Wifi - Hyper-Centre"
type input "[PERSON_NAME]"
select select "2"
type input "47"
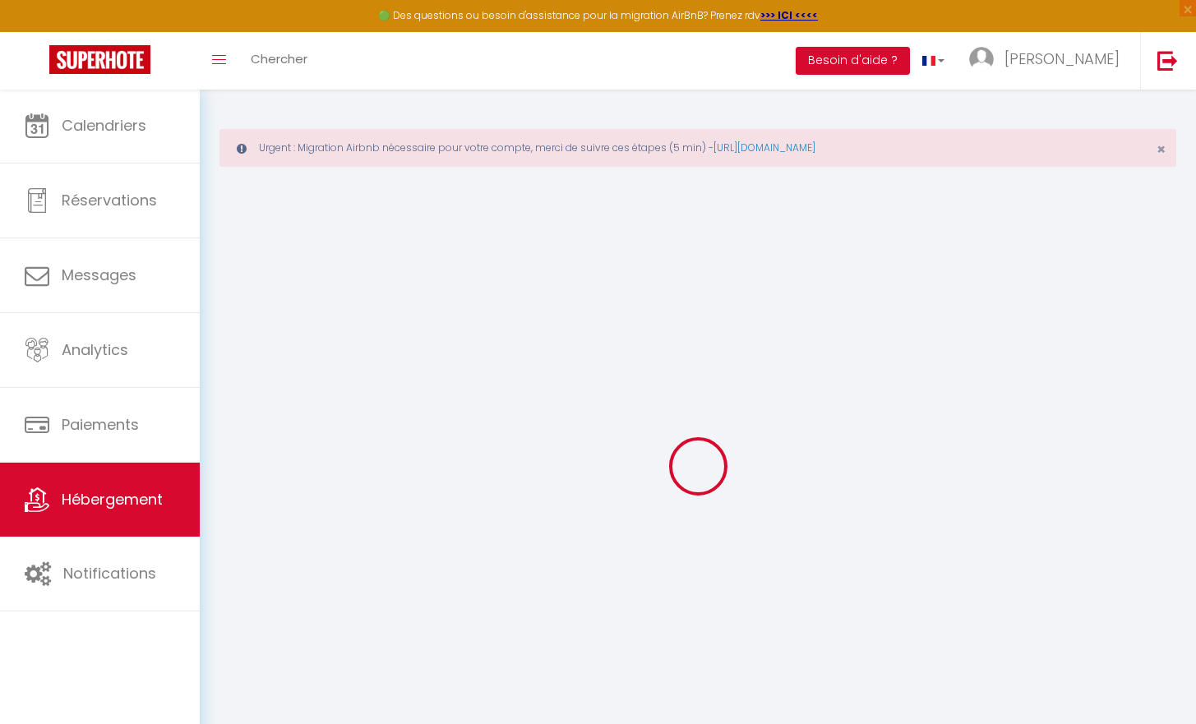
select select
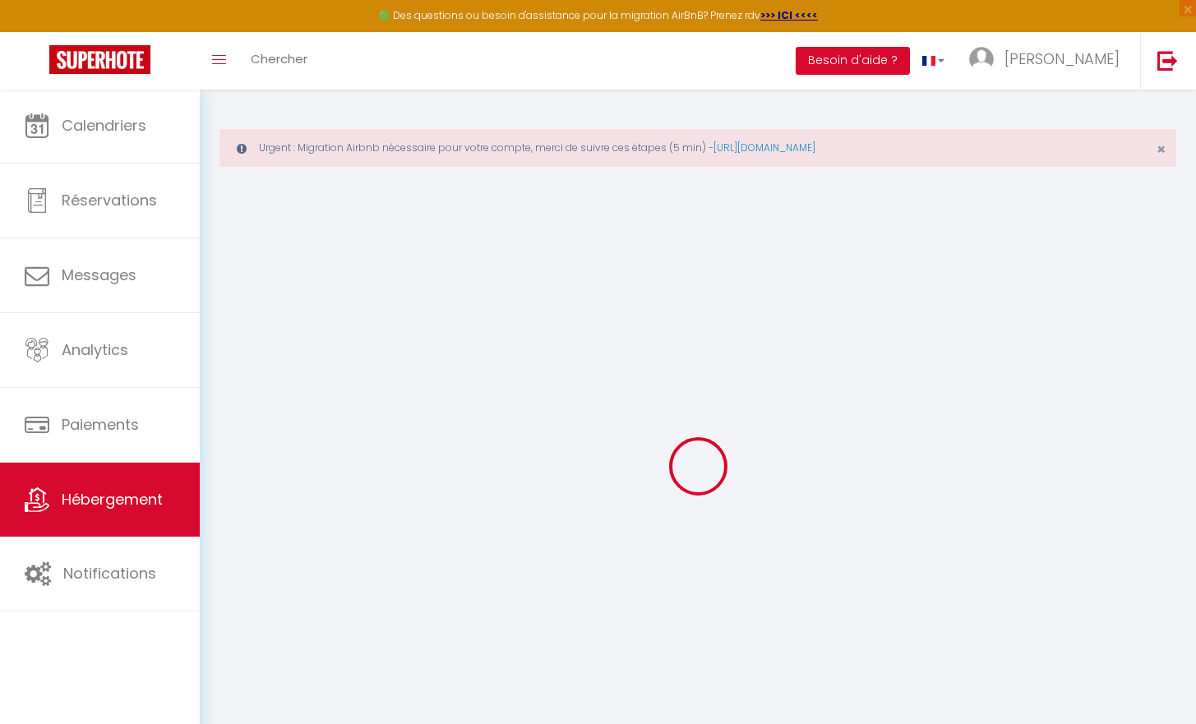
type input "[STREET_ADDRESS]"
type input "18000"
type input "[GEOGRAPHIC_DATA]"
type input "[EMAIL_ADDRESS][DOMAIN_NAME]"
select select
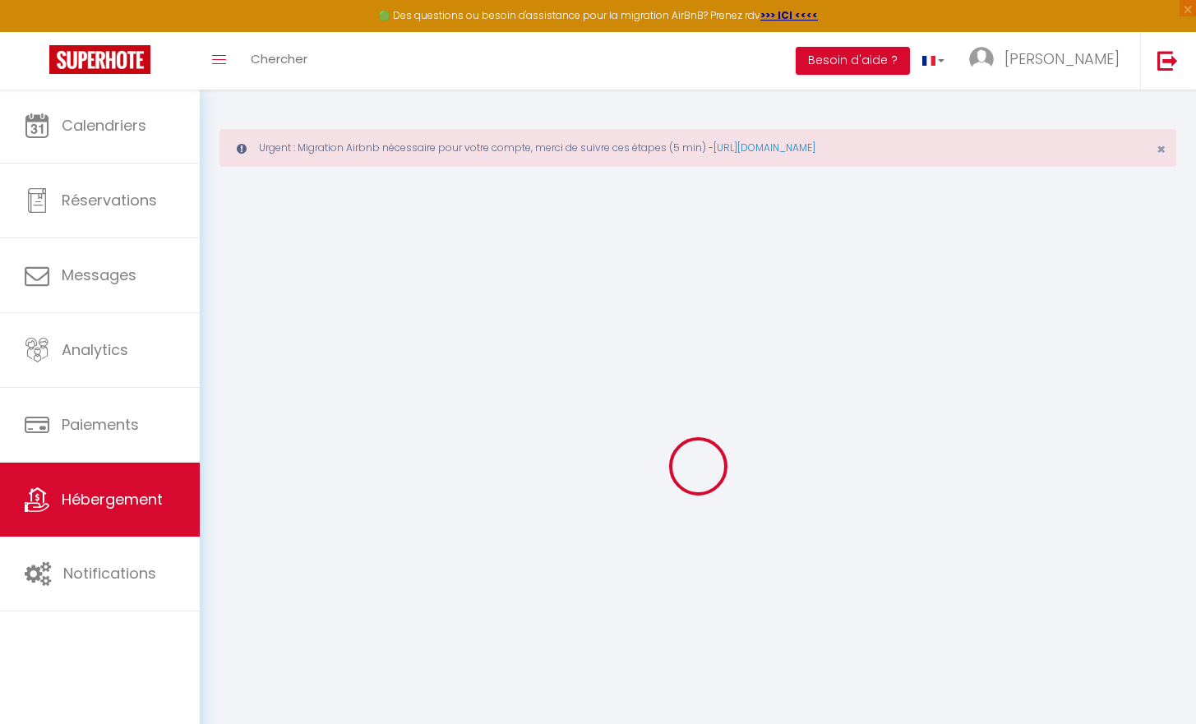
checkbox input "false"
type input "0"
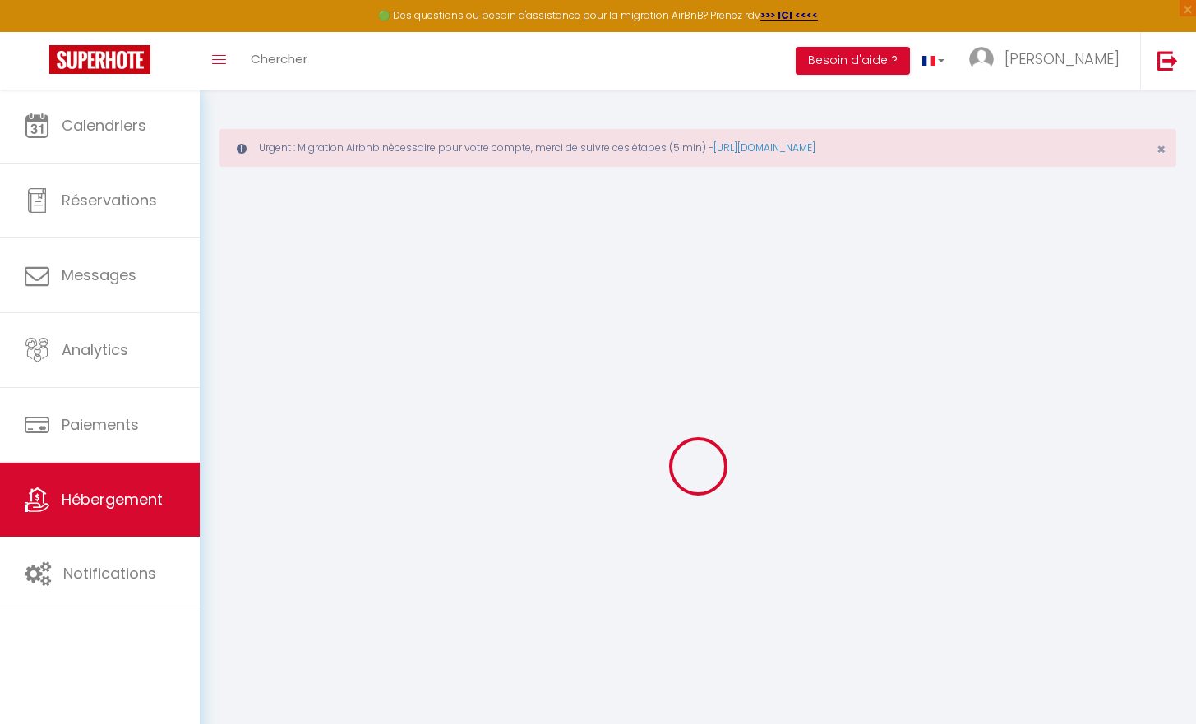
type input "0"
select select
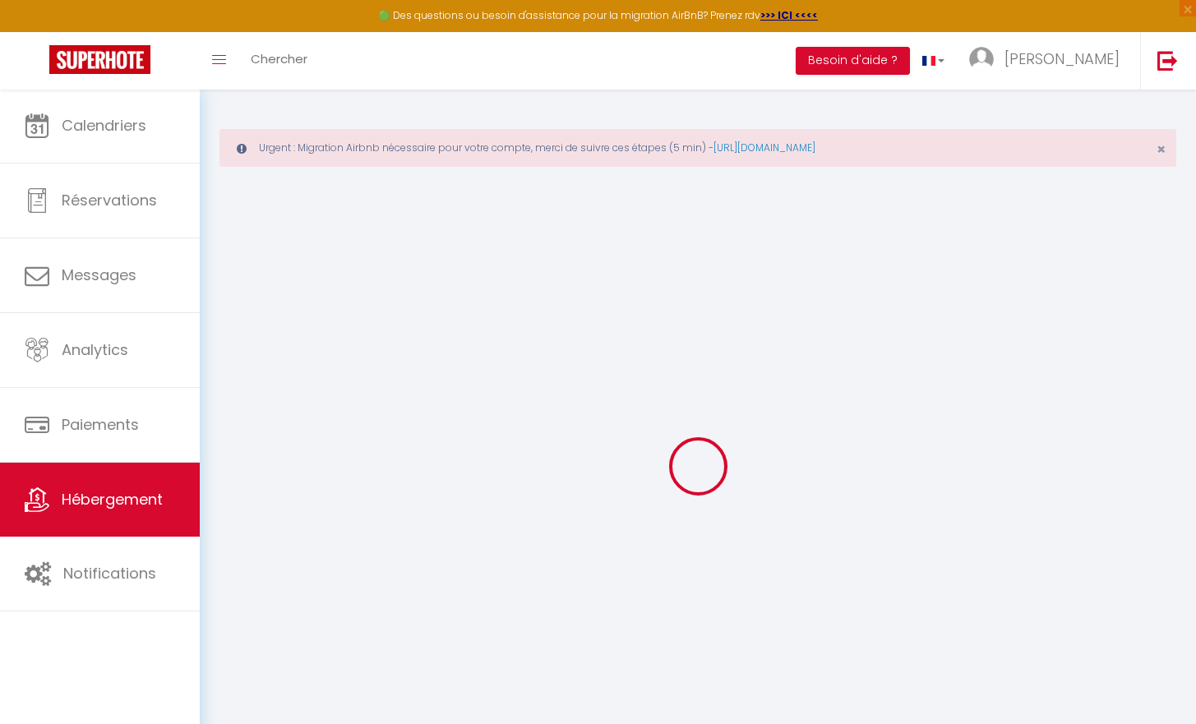
select select
checkbox input "false"
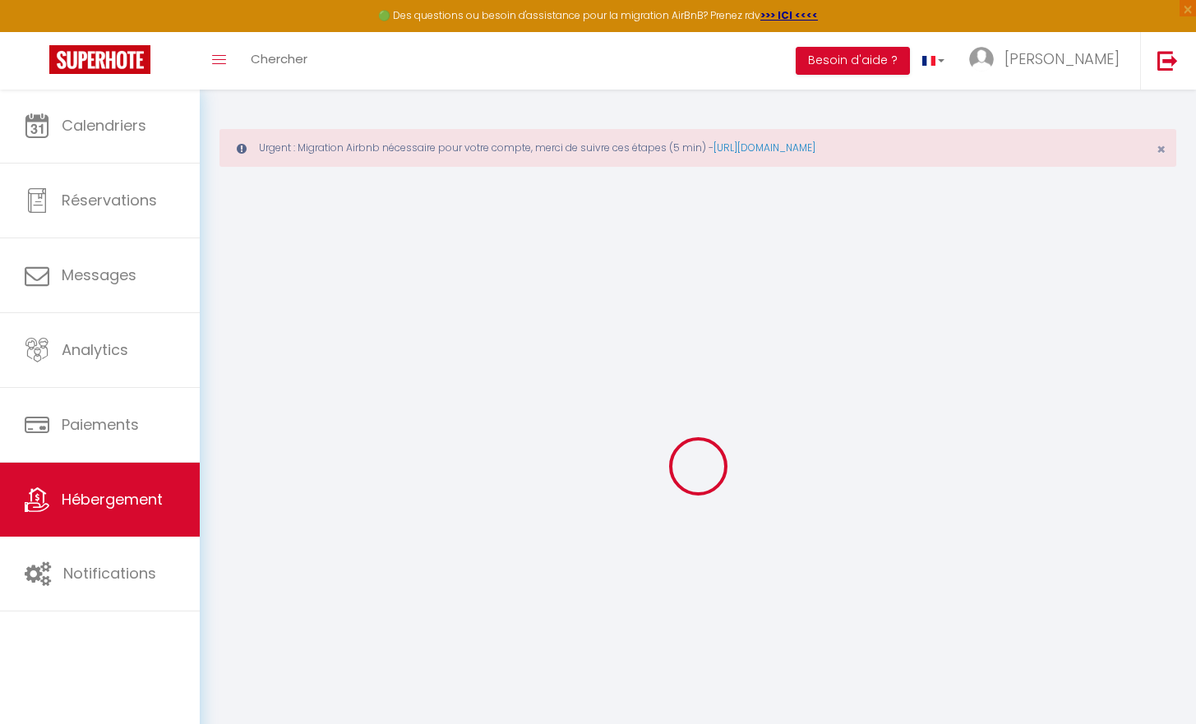
checkbox input "false"
select select
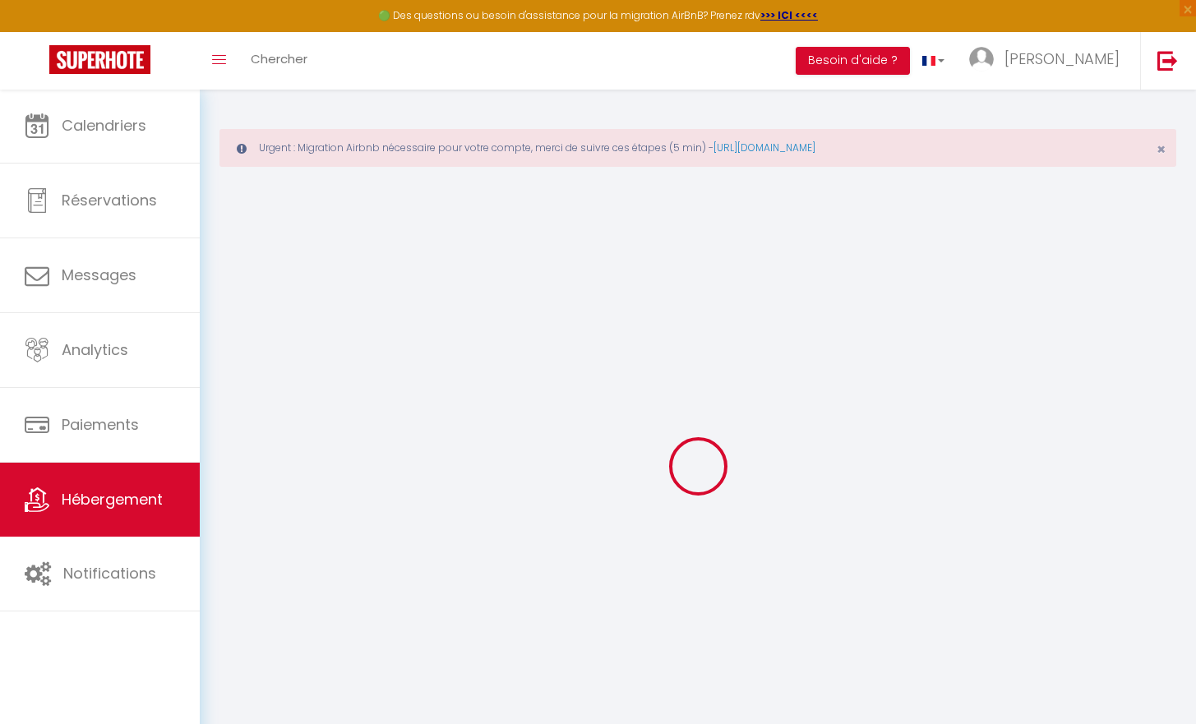
select select
checkbox input "false"
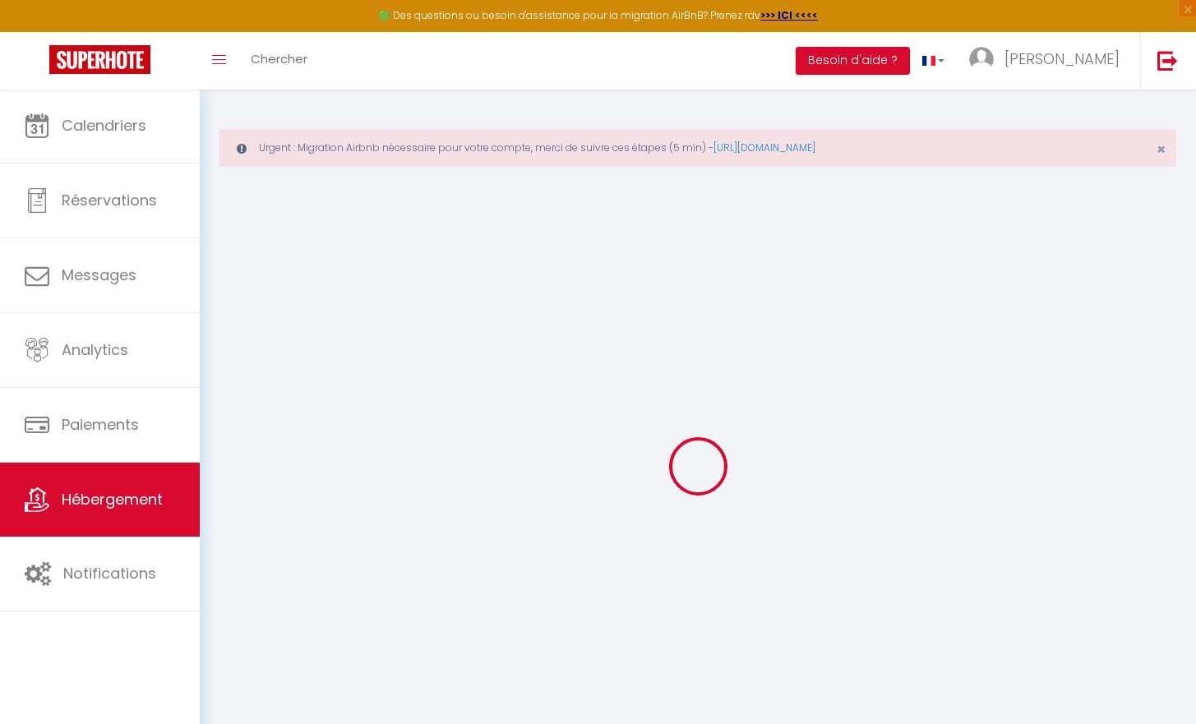
checkbox input "false"
select select
checkbox input "false"
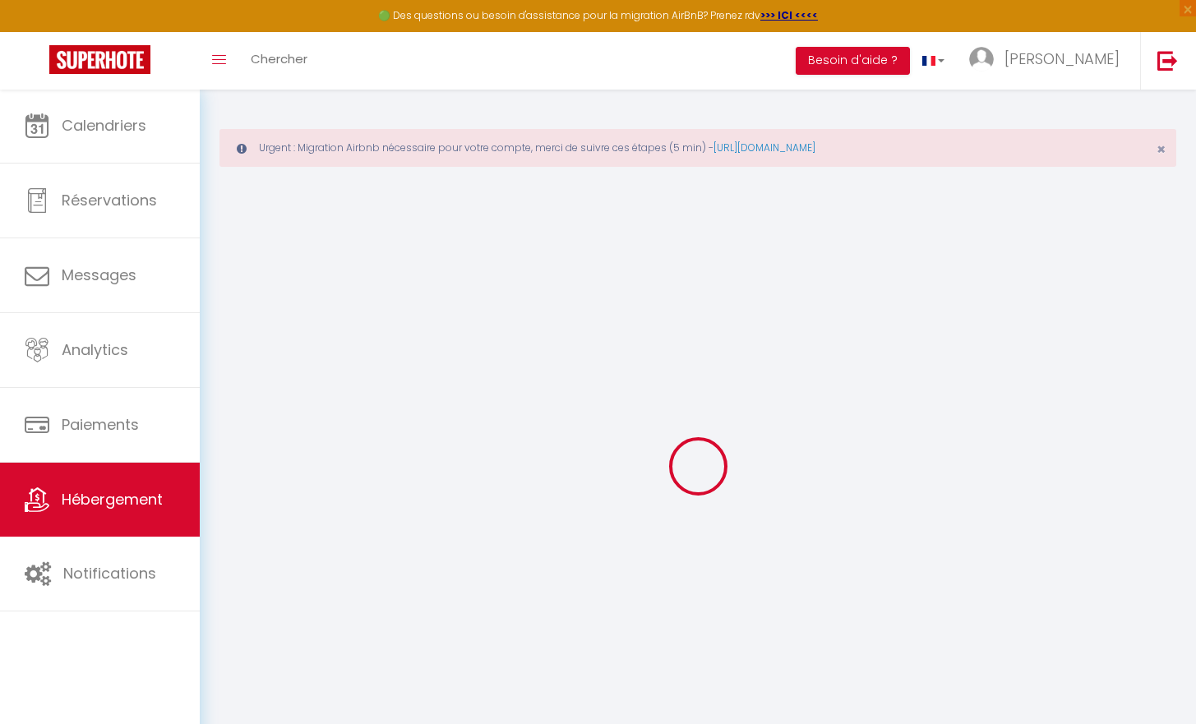
checkbox input "false"
select select "17:00"
select select "23:45"
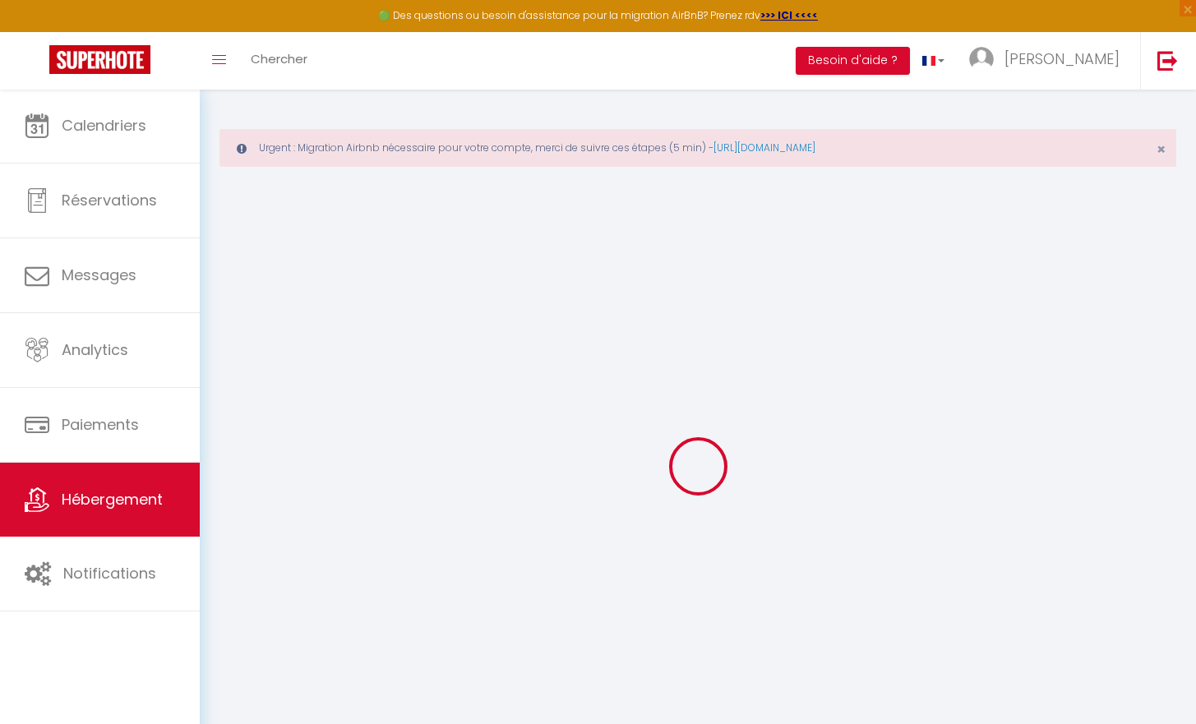
select select "10:00"
select select "30"
select select "120"
select select
checkbox input "false"
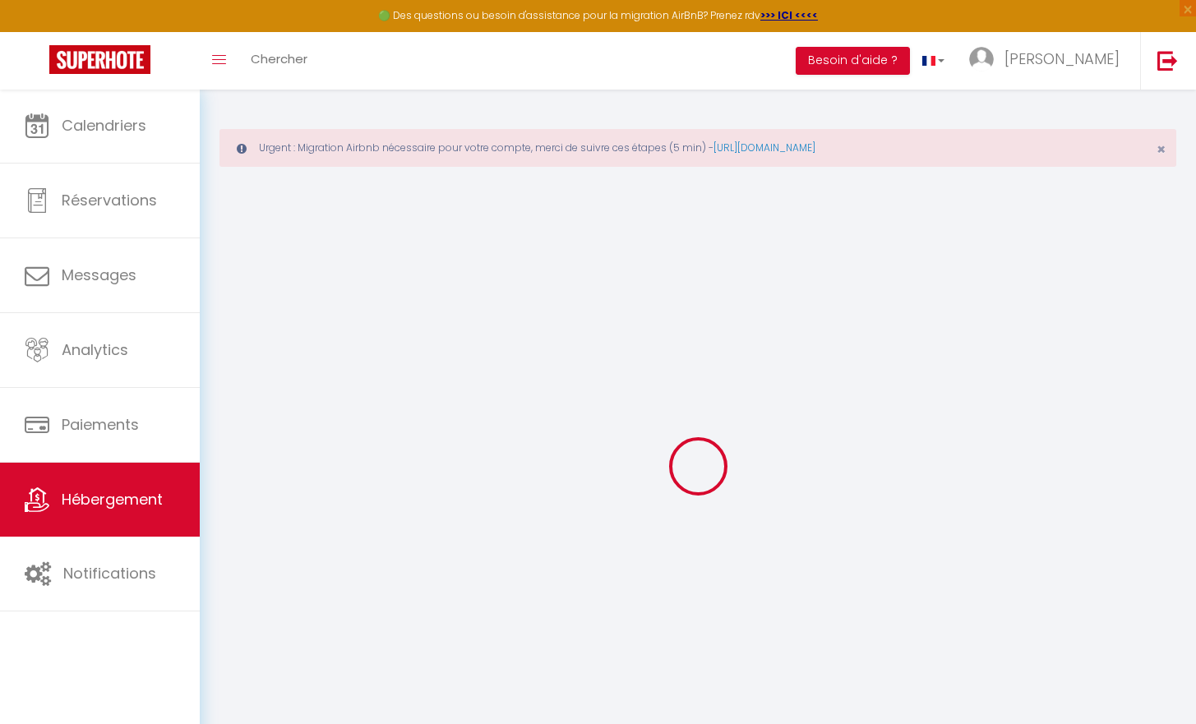
checkbox input "false"
select select
checkbox input "false"
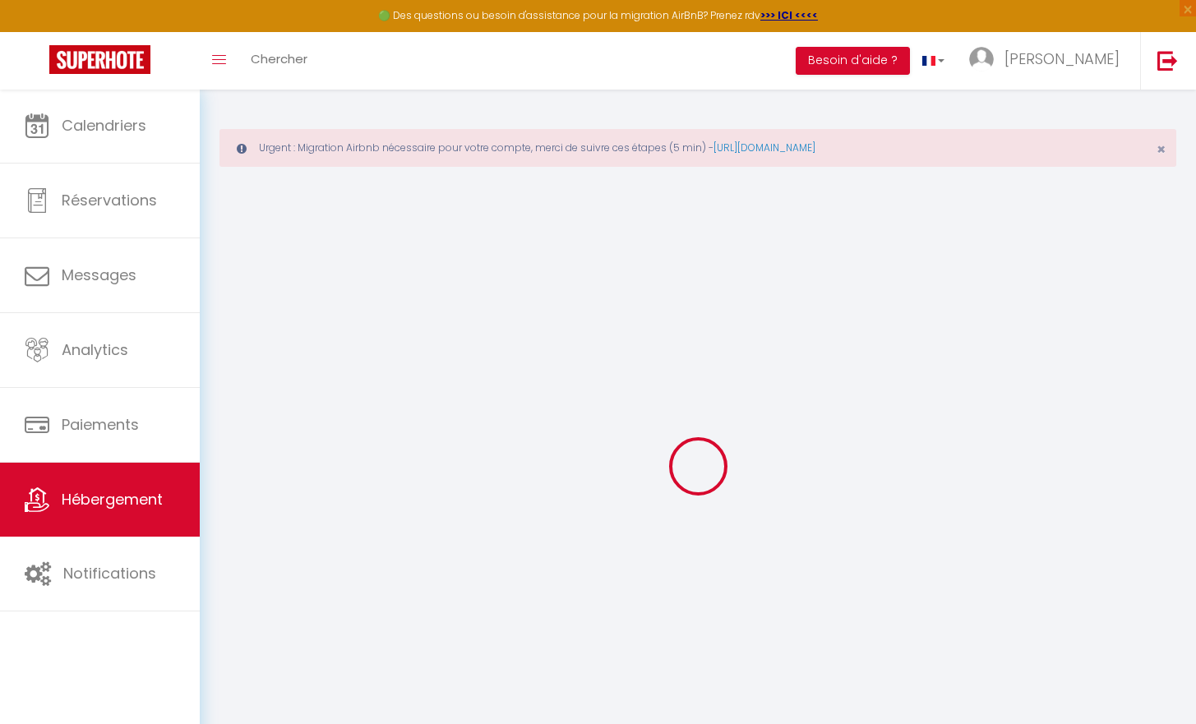
checkbox input "false"
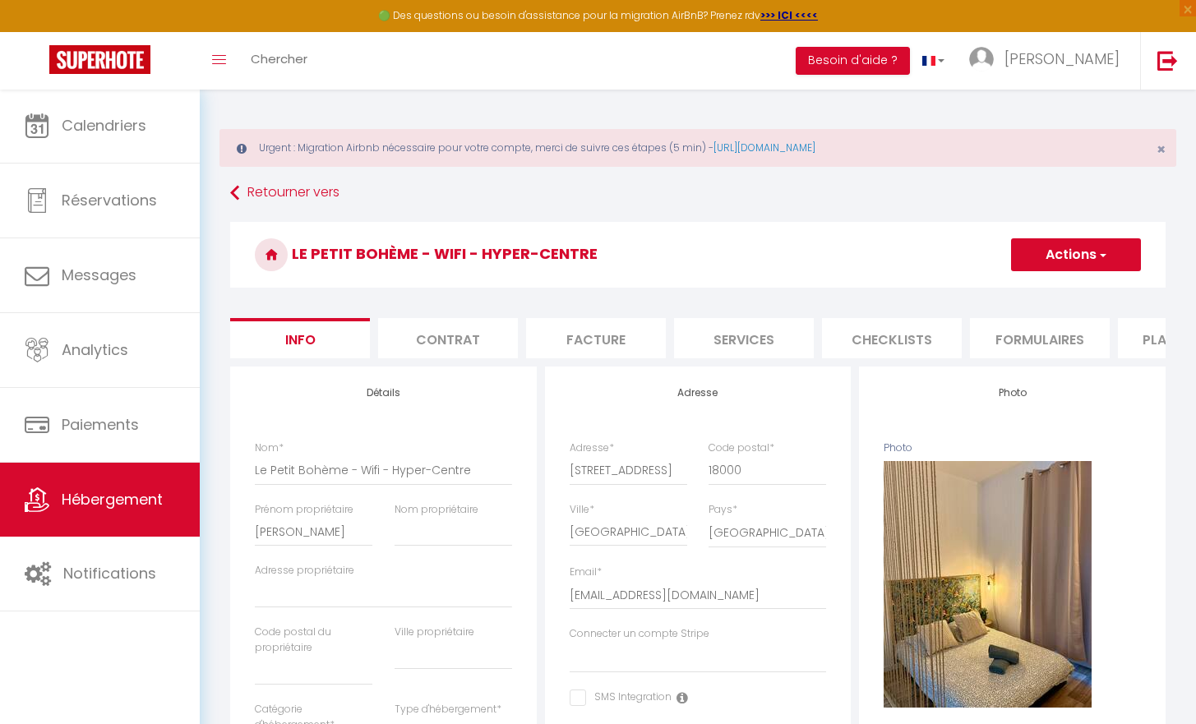
select select
checkbox input "false"
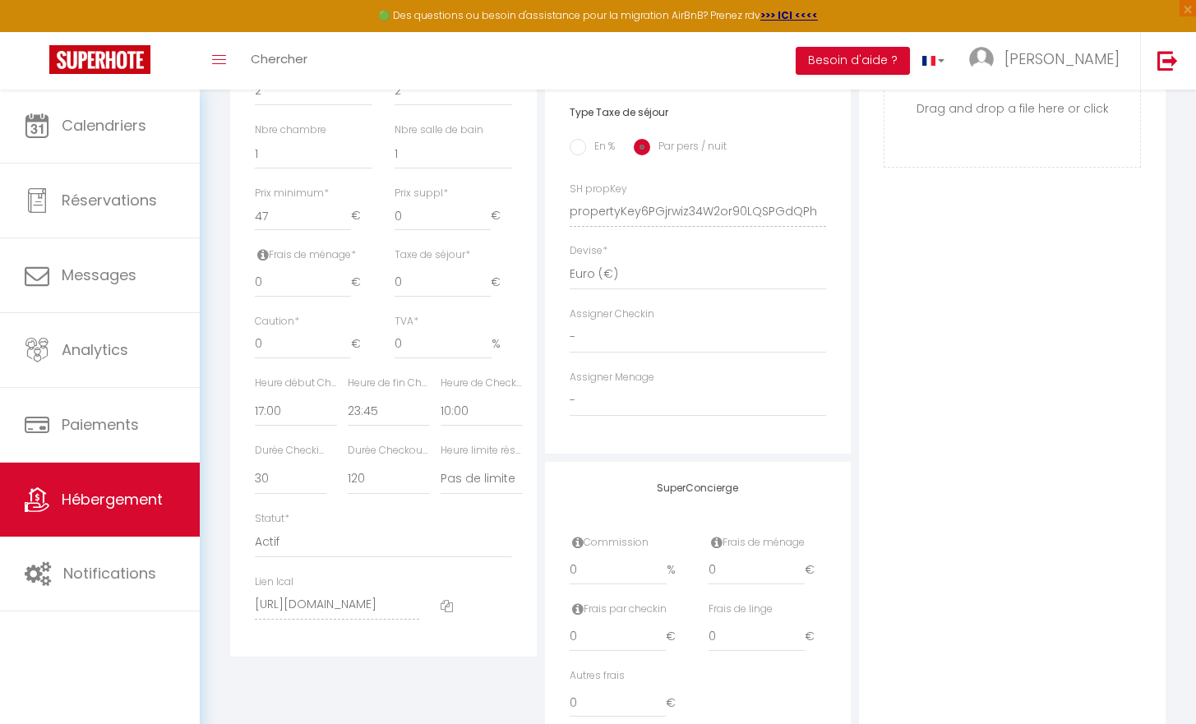
scroll to position [723, 0]
drag, startPoint x: 1195, startPoint y: 546, endPoint x: 1204, endPoint y: 617, distance: 72.1
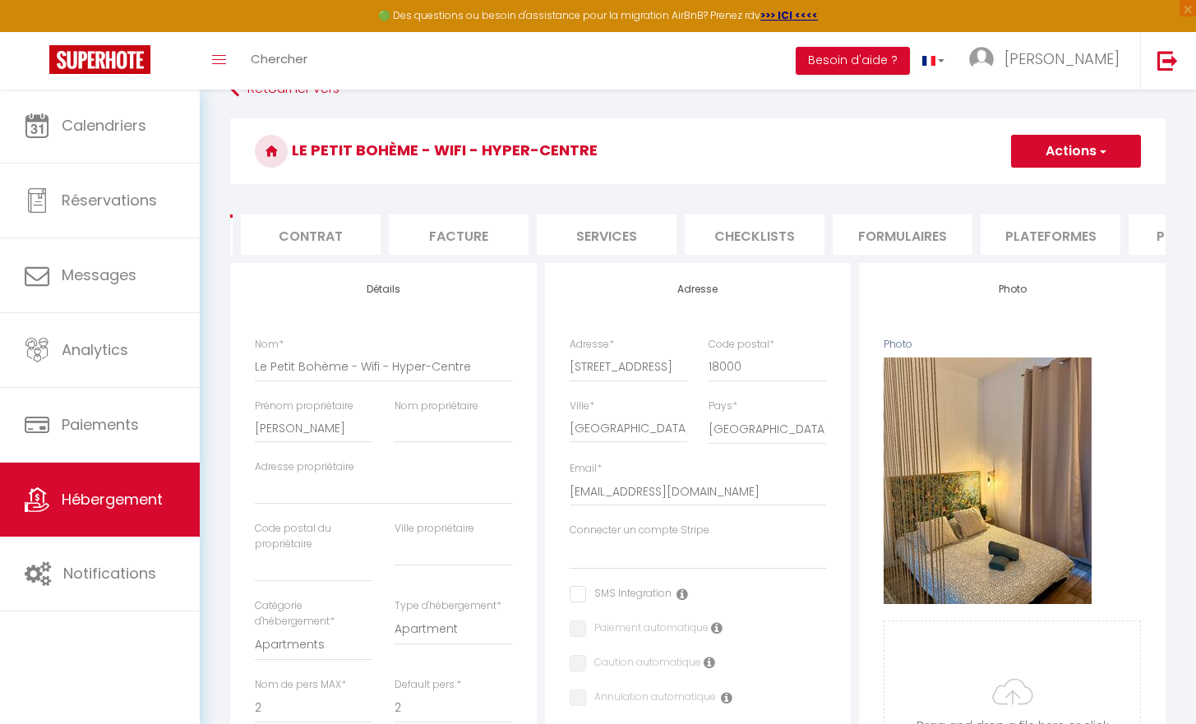
scroll to position [0, 0]
click at [424, 228] on li "Contrat" at bounding box center [448, 235] width 140 height 40
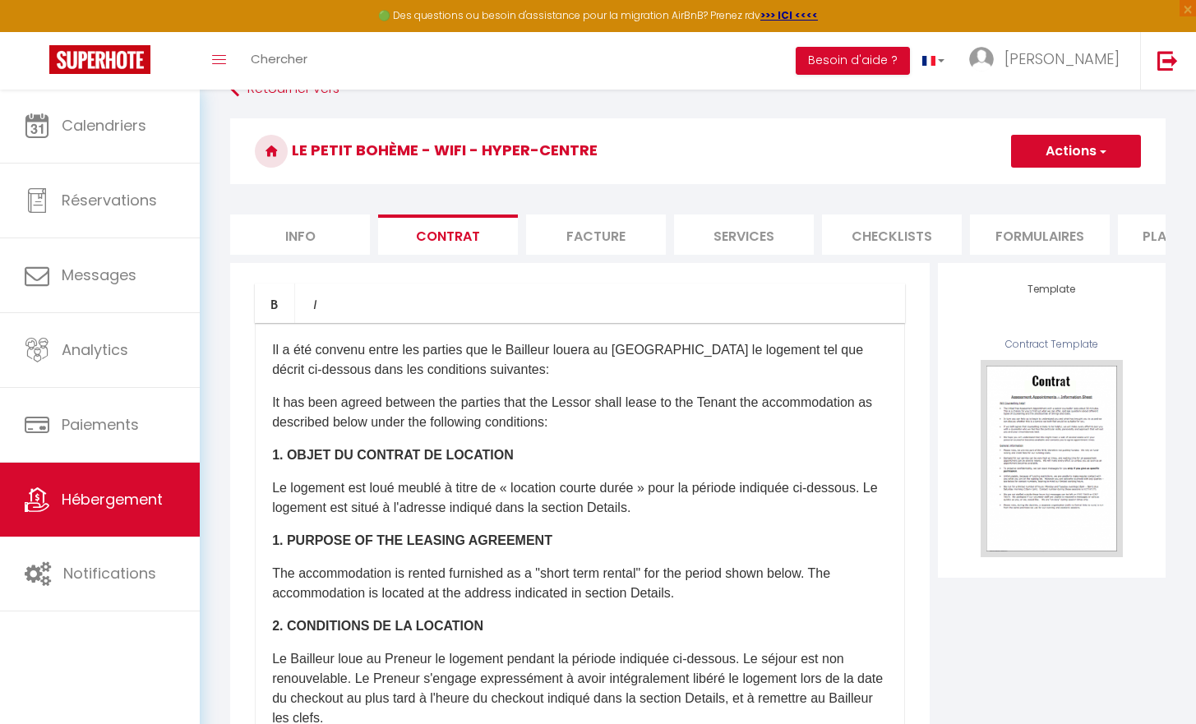
drag, startPoint x: 1033, startPoint y: 238, endPoint x: 1159, endPoint y: 318, distance: 149.6
click at [1158, 313] on form "Le Petit Bohème - Wifi - Hyper-Centre Actions Enregistrer Sauvegarder en tant q…" at bounding box center [698, 559] width 936 height 883
click at [1158, 238] on li "Plateformes" at bounding box center [1188, 235] width 140 height 40
select select
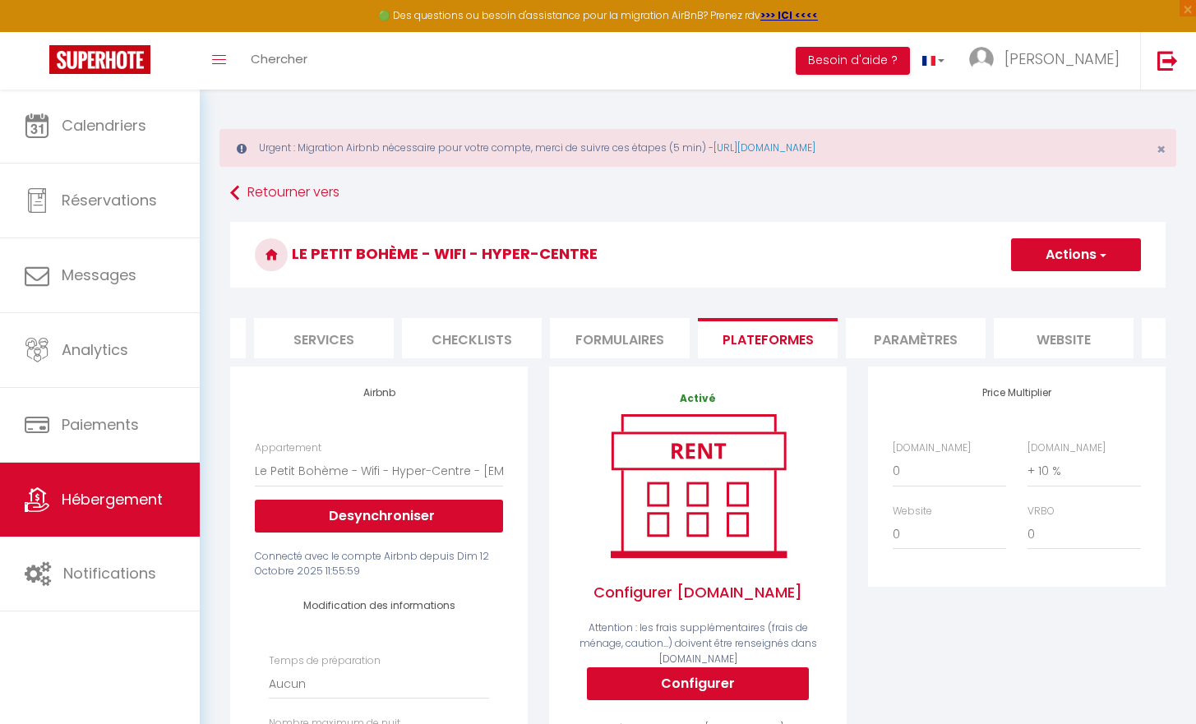
scroll to position [0, 439]
click at [904, 349] on li "Paramètres" at bounding box center [897, 338] width 140 height 40
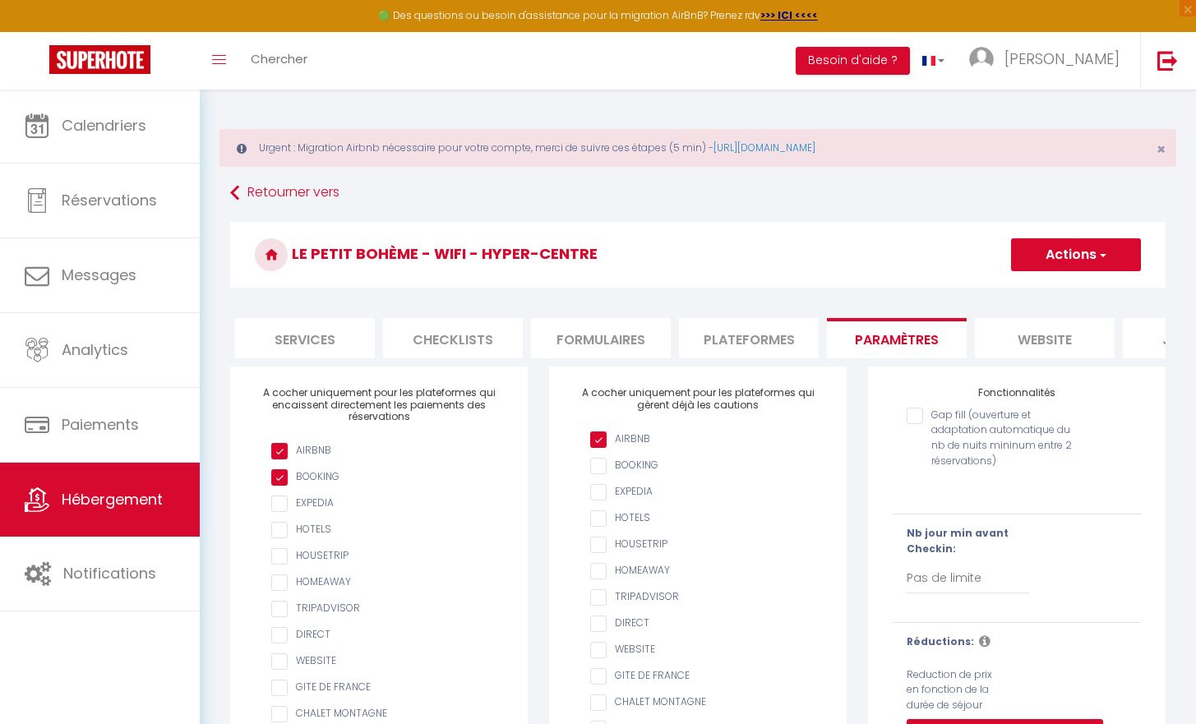
click at [1020, 354] on li "website" at bounding box center [1045, 338] width 140 height 40
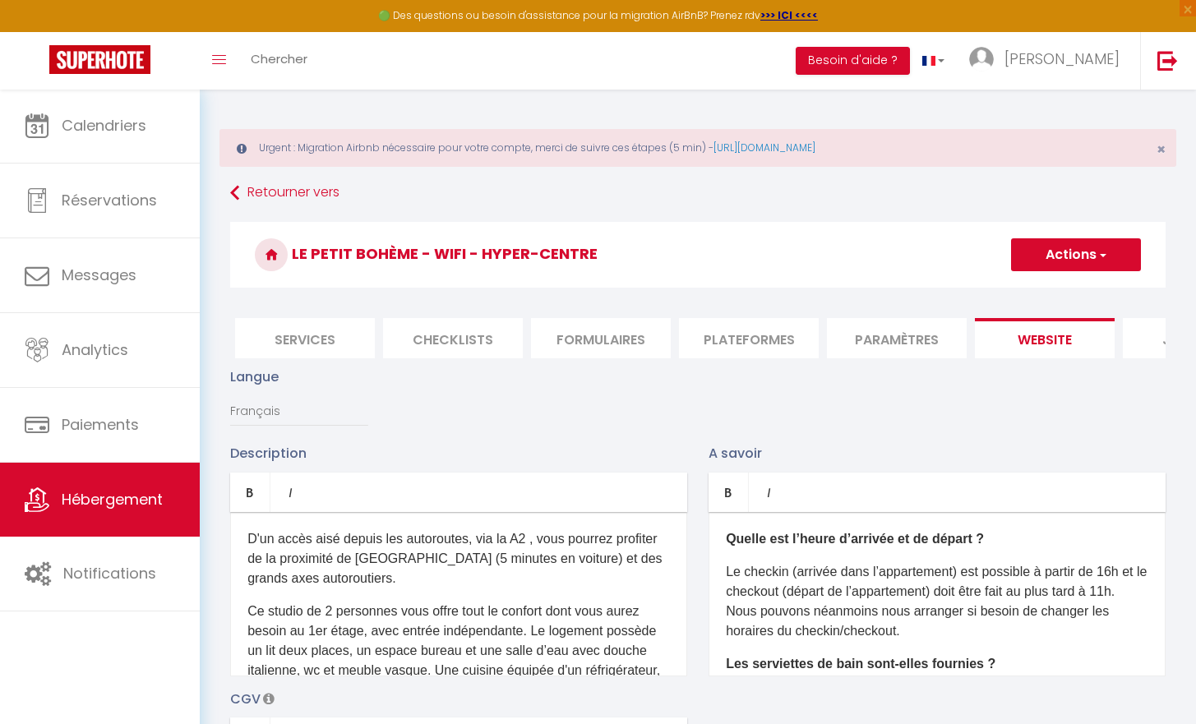
click at [834, 345] on li "Paramètres" at bounding box center [897, 338] width 140 height 40
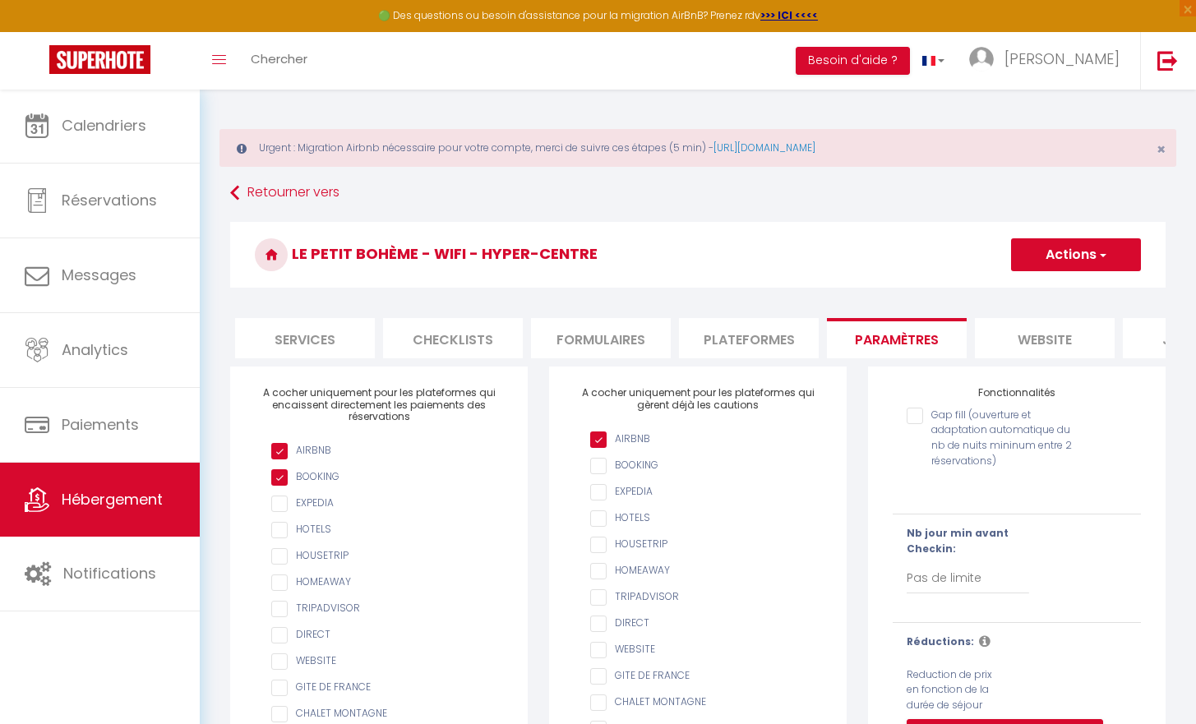
click at [568, 354] on li "Formulaires" at bounding box center [601, 338] width 140 height 40
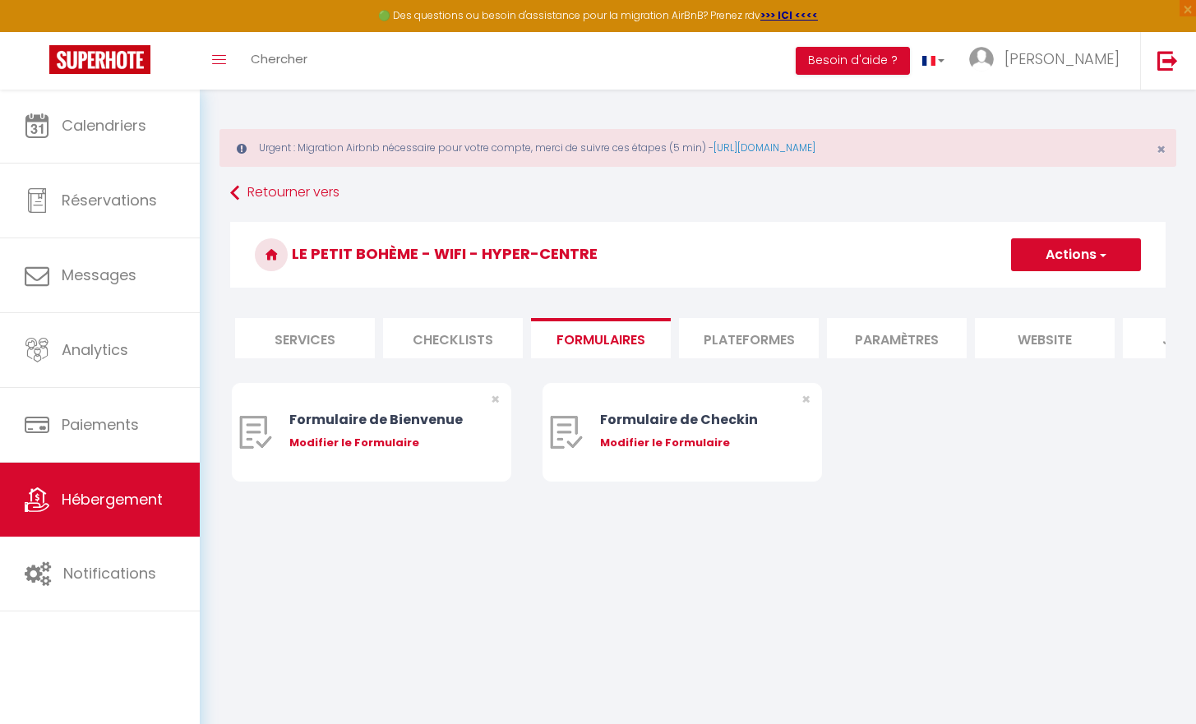
click at [493, 324] on li "Checklists" at bounding box center [453, 338] width 140 height 40
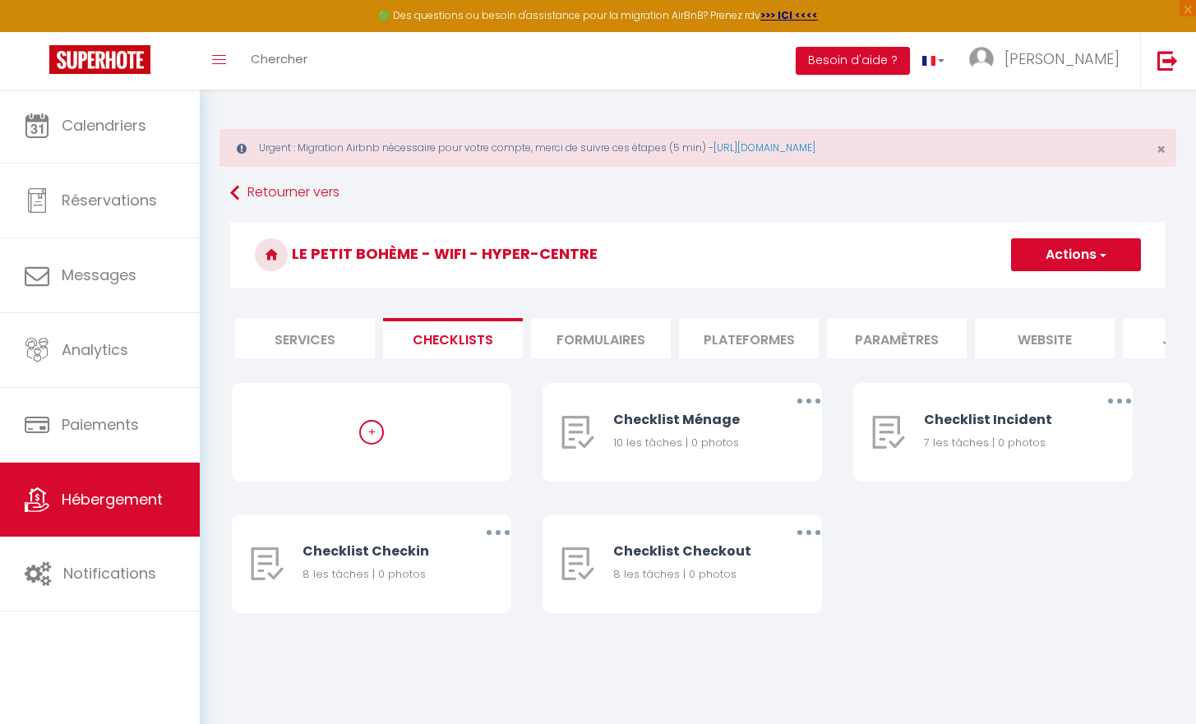
click at [346, 330] on li "Services" at bounding box center [305, 338] width 140 height 40
select select
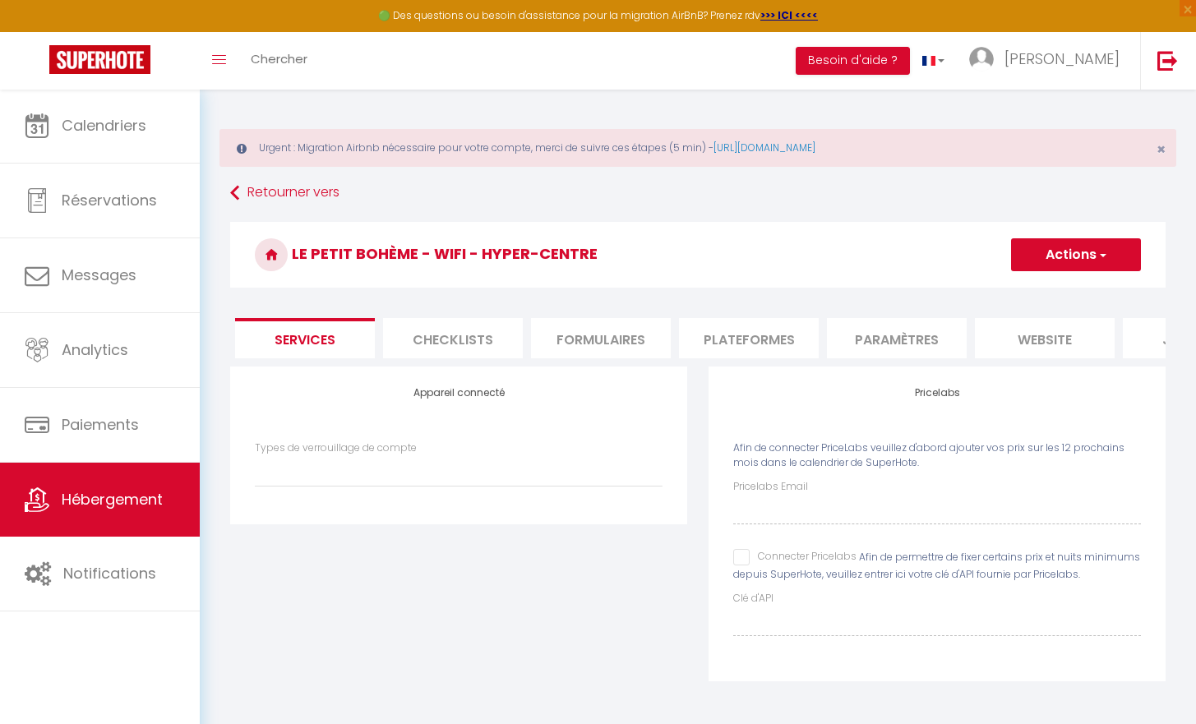
click at [150, 514] on link "Hébergement" at bounding box center [100, 500] width 200 height 74
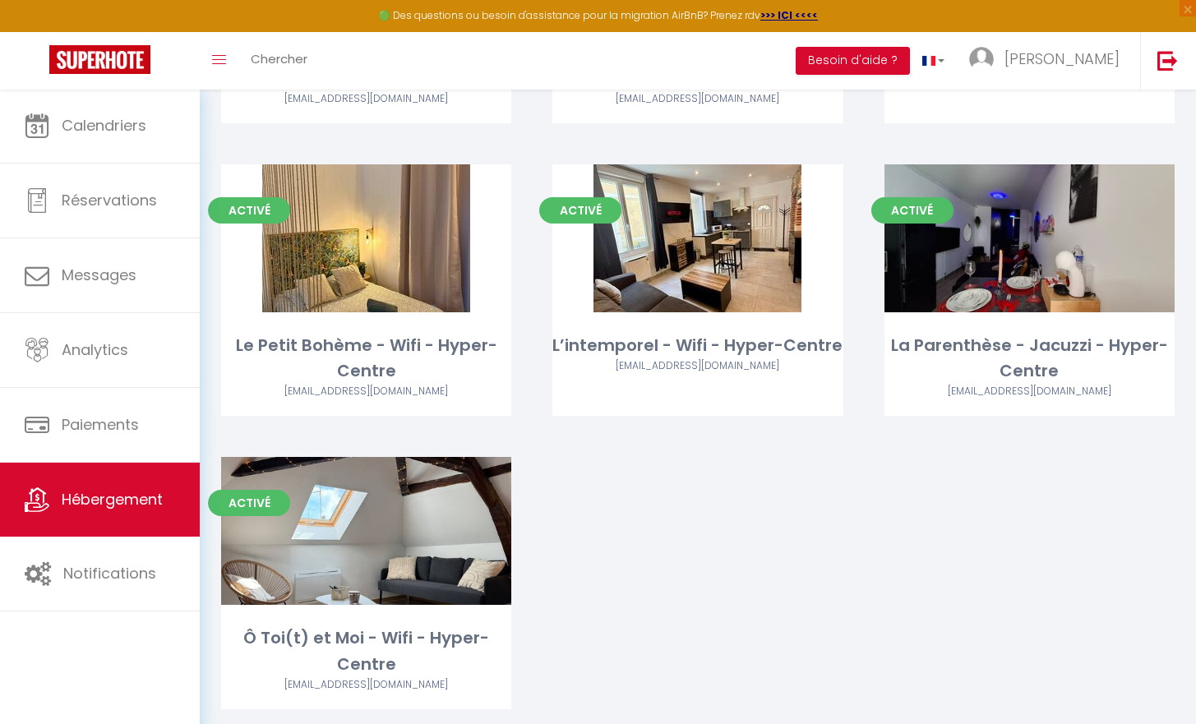
scroll to position [418, 0]
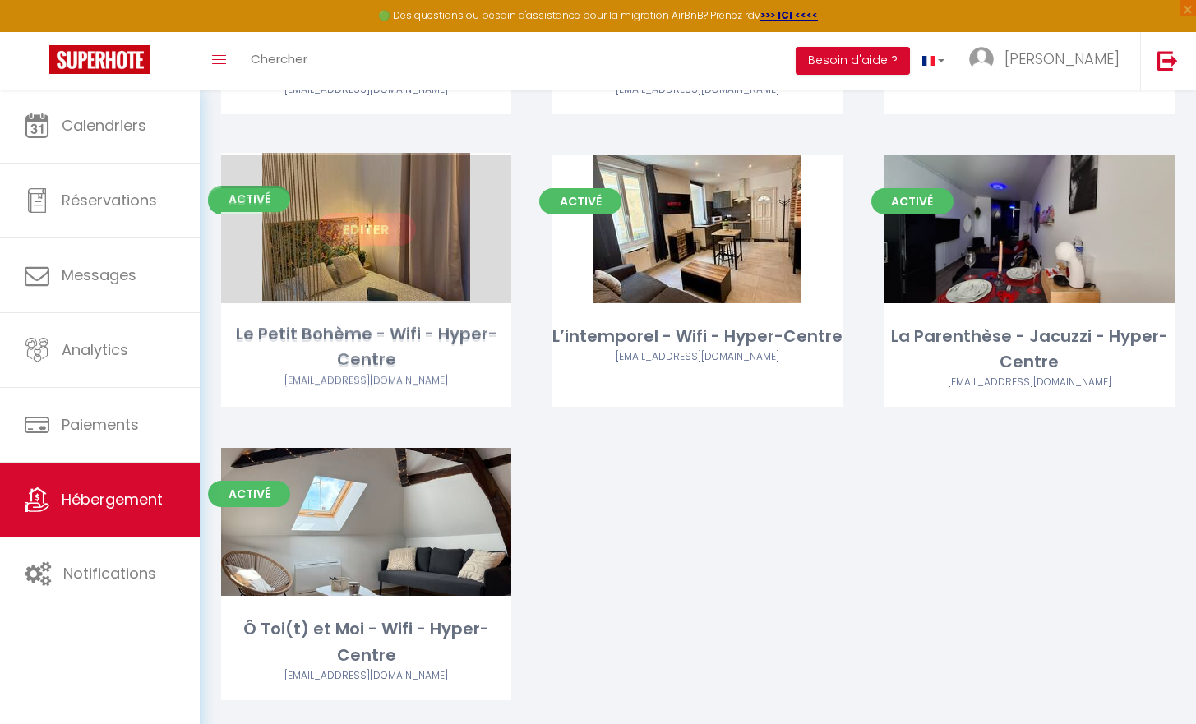
click at [456, 381] on div "[EMAIL_ADDRESS][DOMAIN_NAME]" at bounding box center [366, 383] width 290 height 16
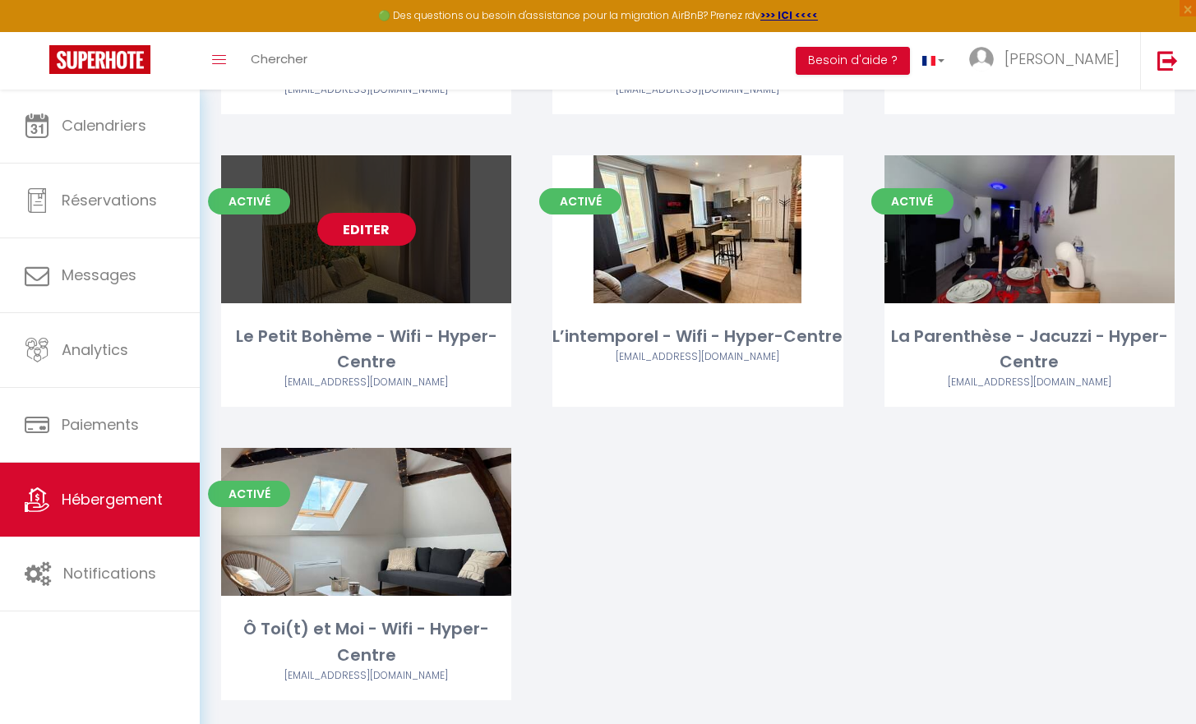
click at [378, 233] on link "Editer" at bounding box center [366, 229] width 99 height 33
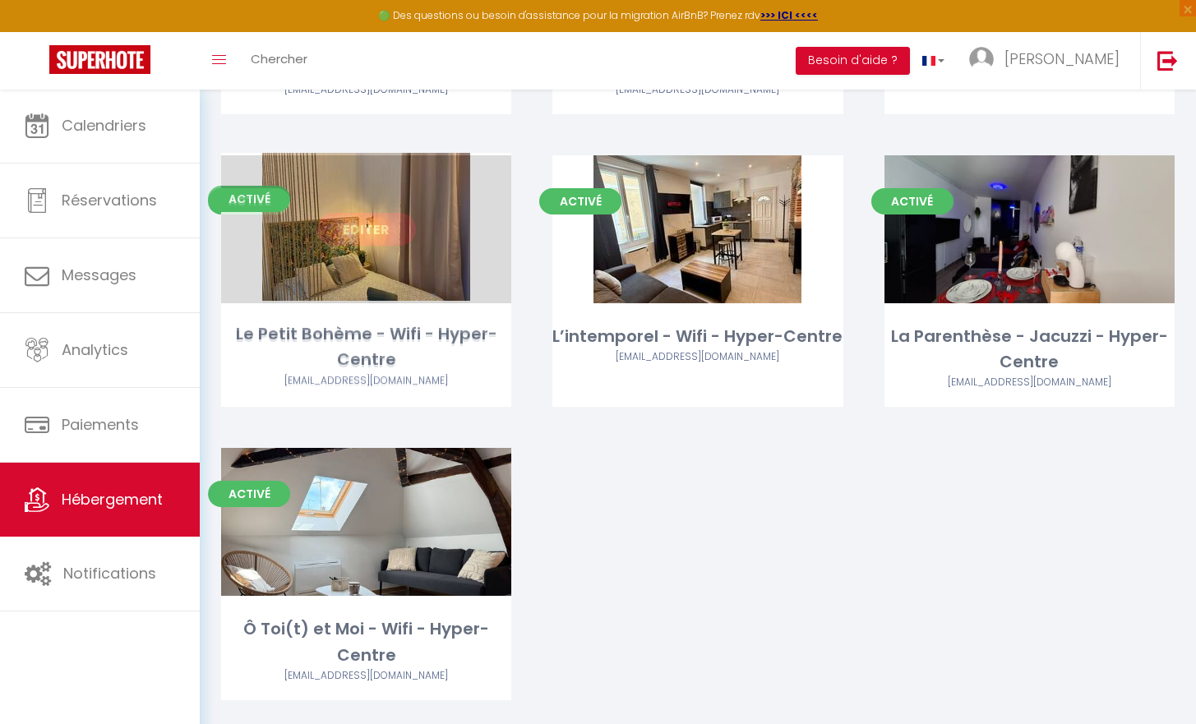
click at [375, 230] on link "Editer" at bounding box center [366, 229] width 99 height 33
click at [350, 224] on link "Editer" at bounding box center [366, 229] width 99 height 33
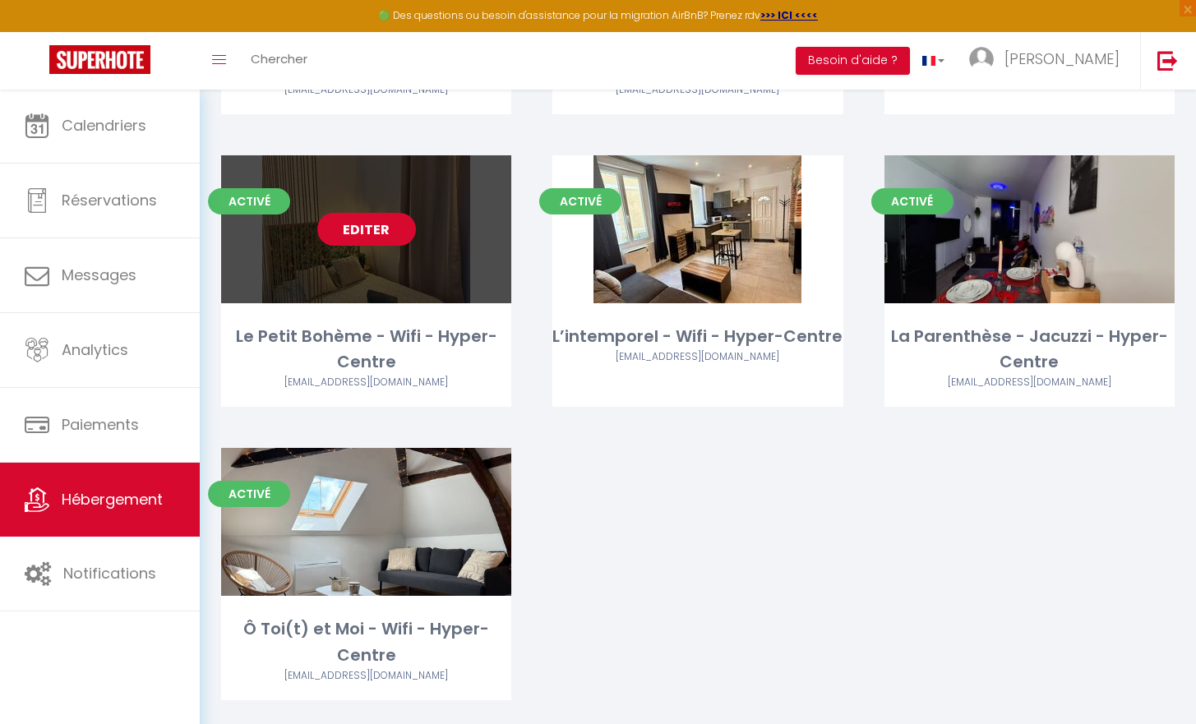
click at [348, 224] on link "Editer" at bounding box center [366, 229] width 99 height 33
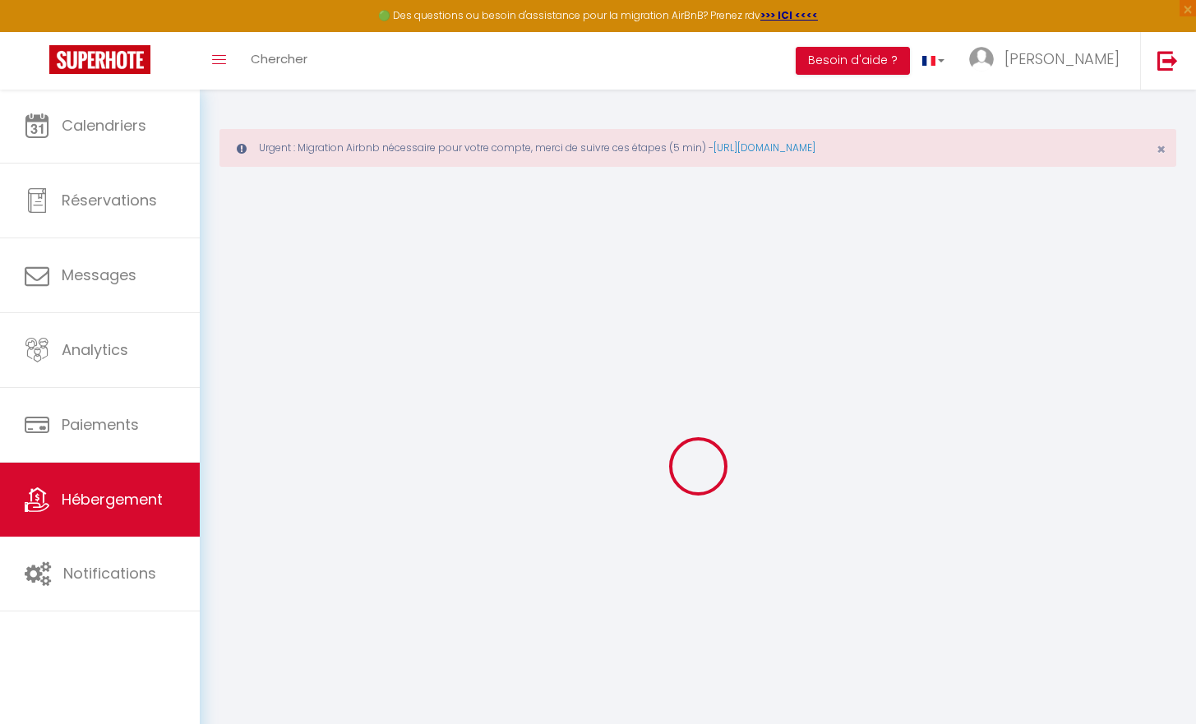
select select
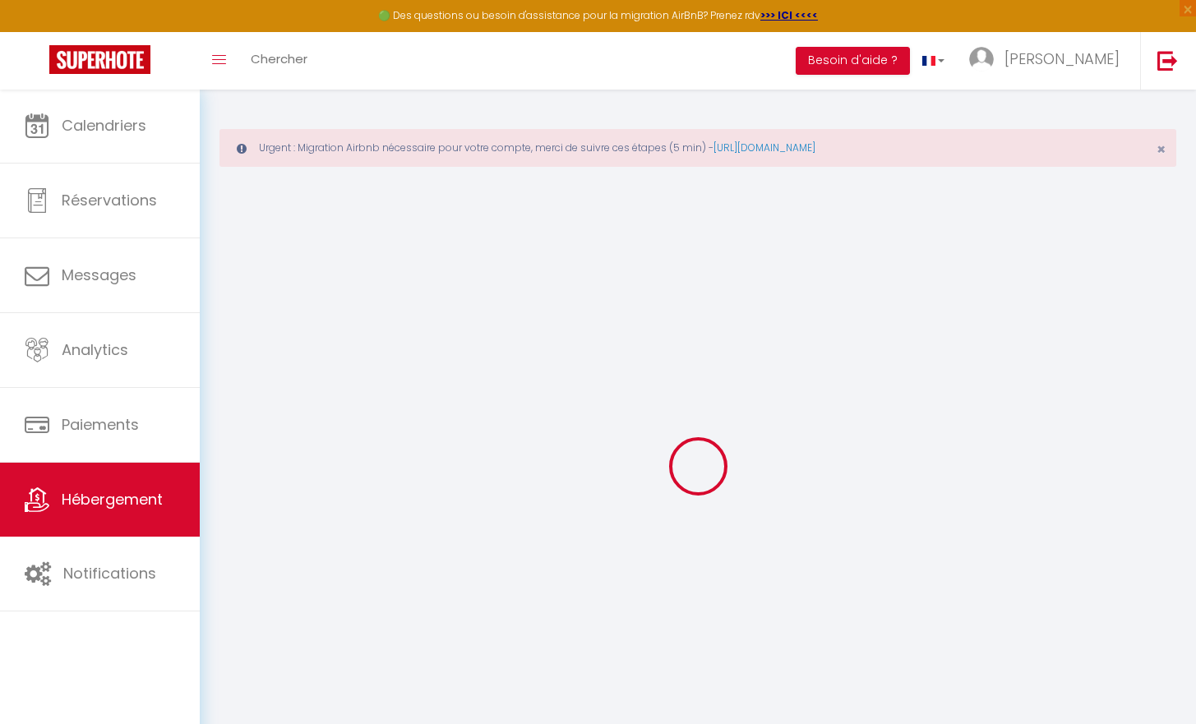
select select
checkbox input "false"
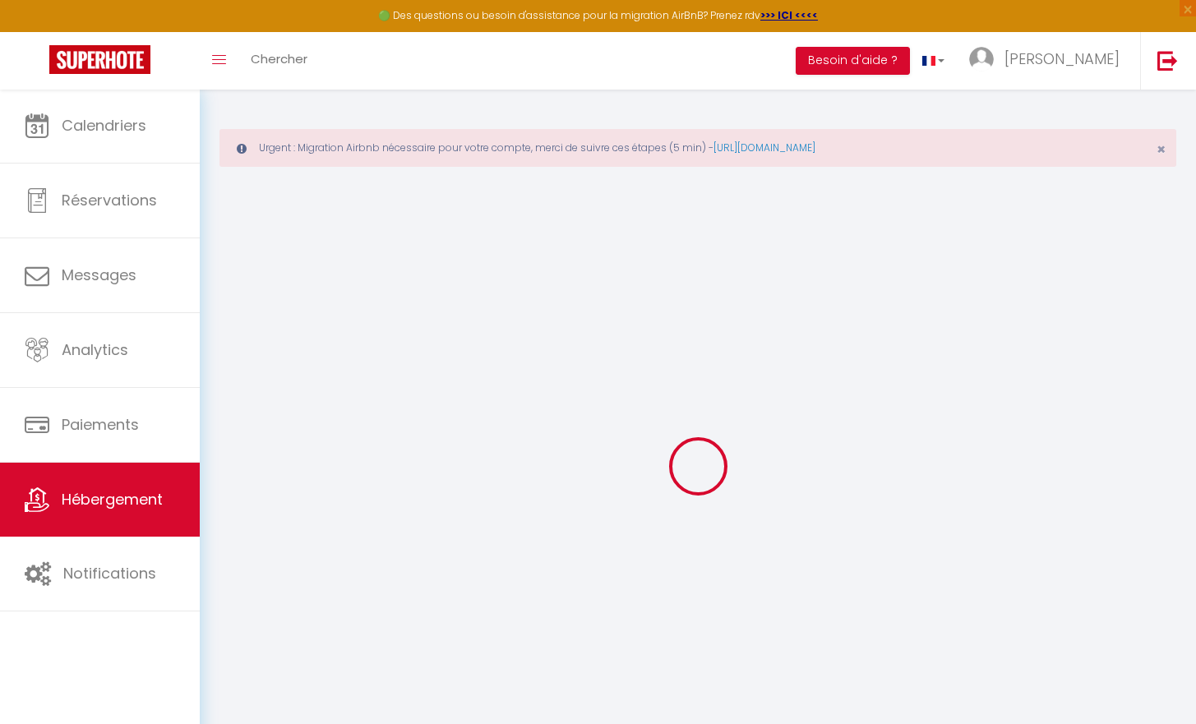
select select
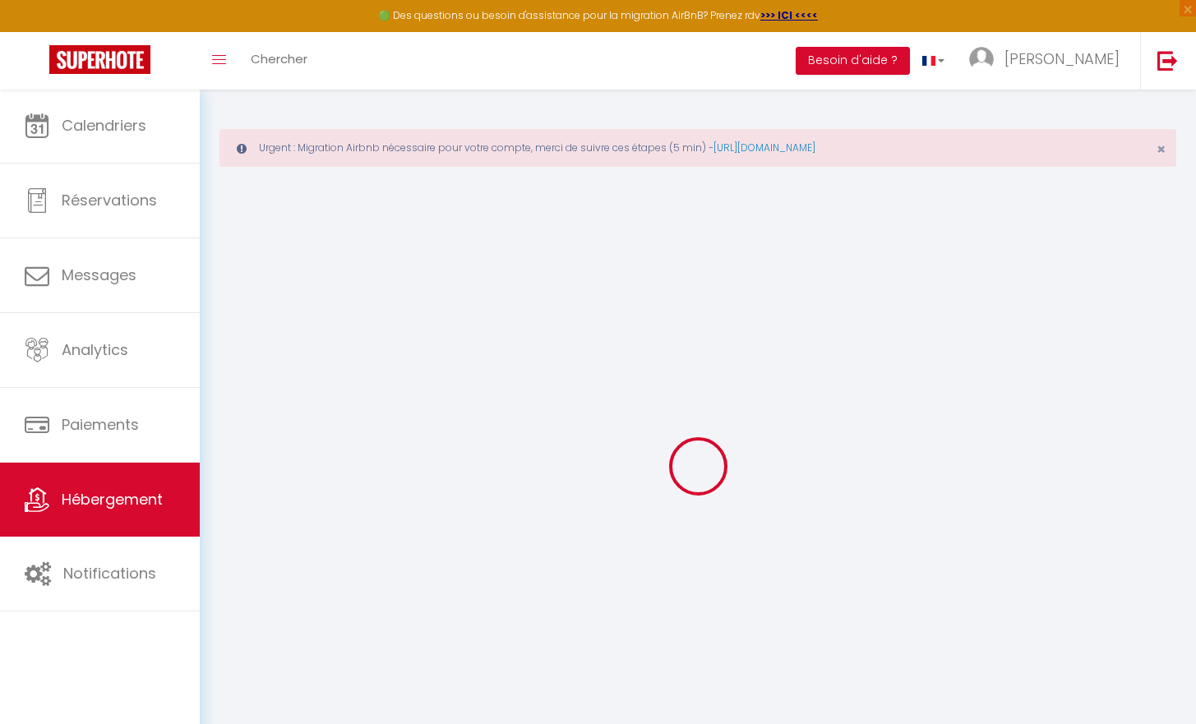
select select
checkbox input "false"
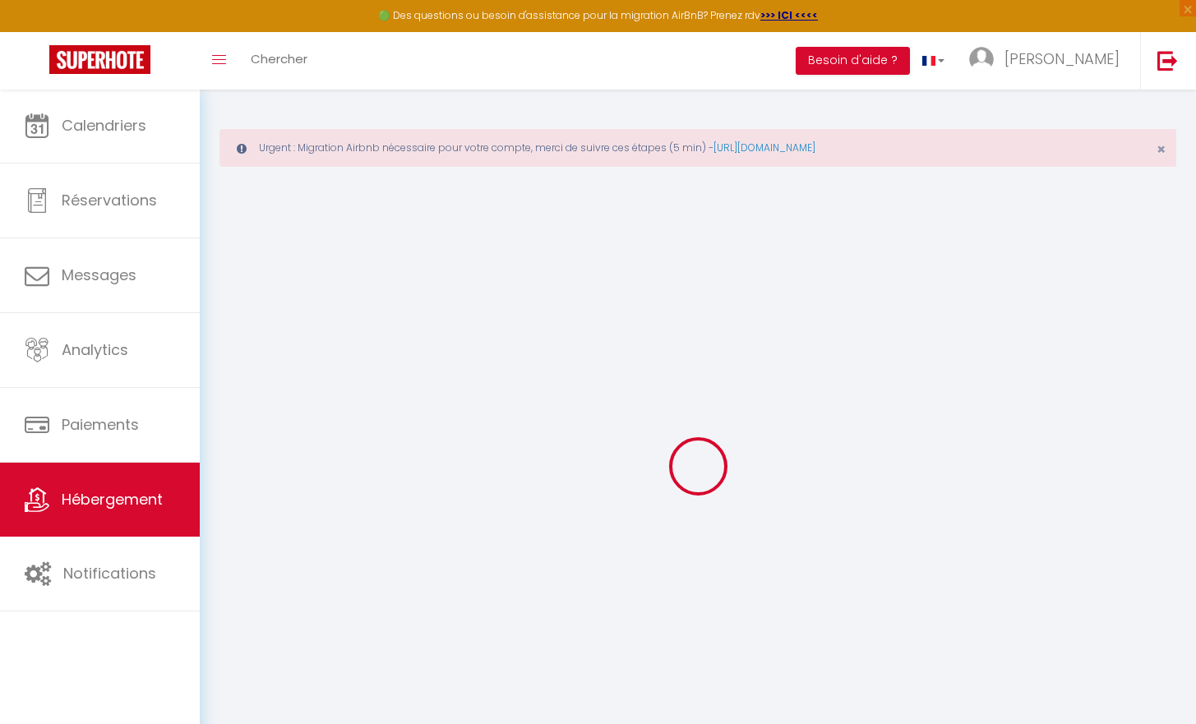
checkbox input "false"
select select
type input "Le Petit Bohème - Wifi - Hyper-Centre"
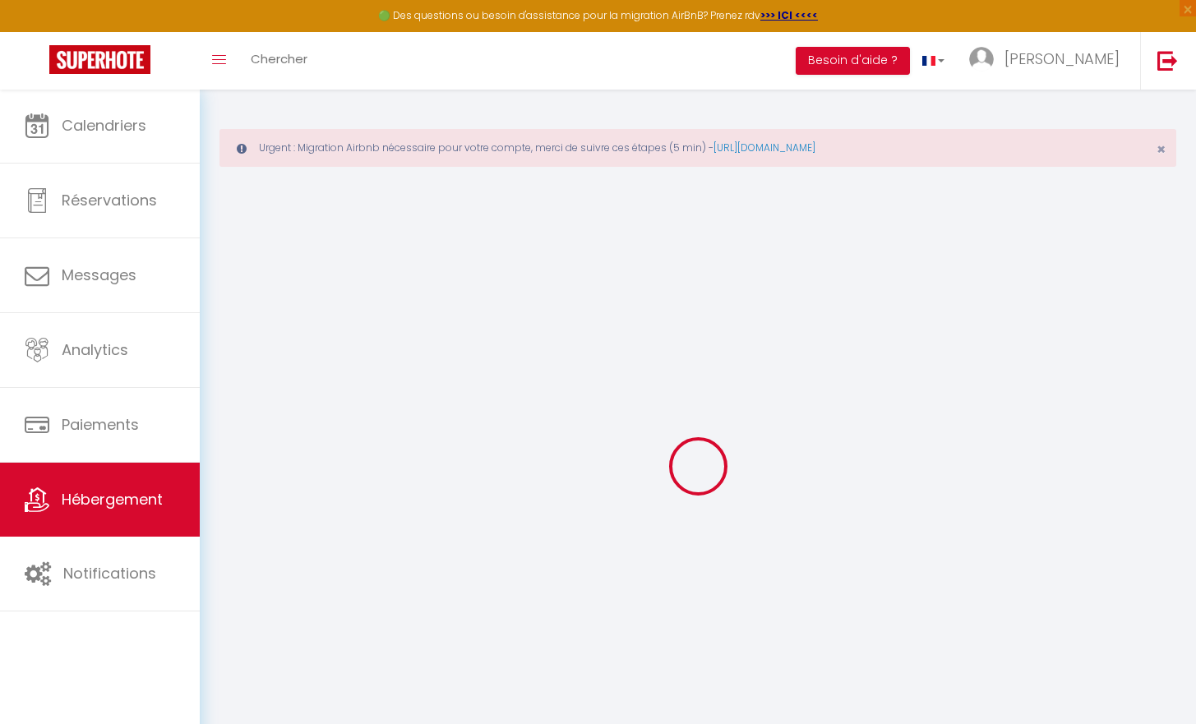
type input "[PERSON_NAME]"
select select "2"
type input "47"
select select
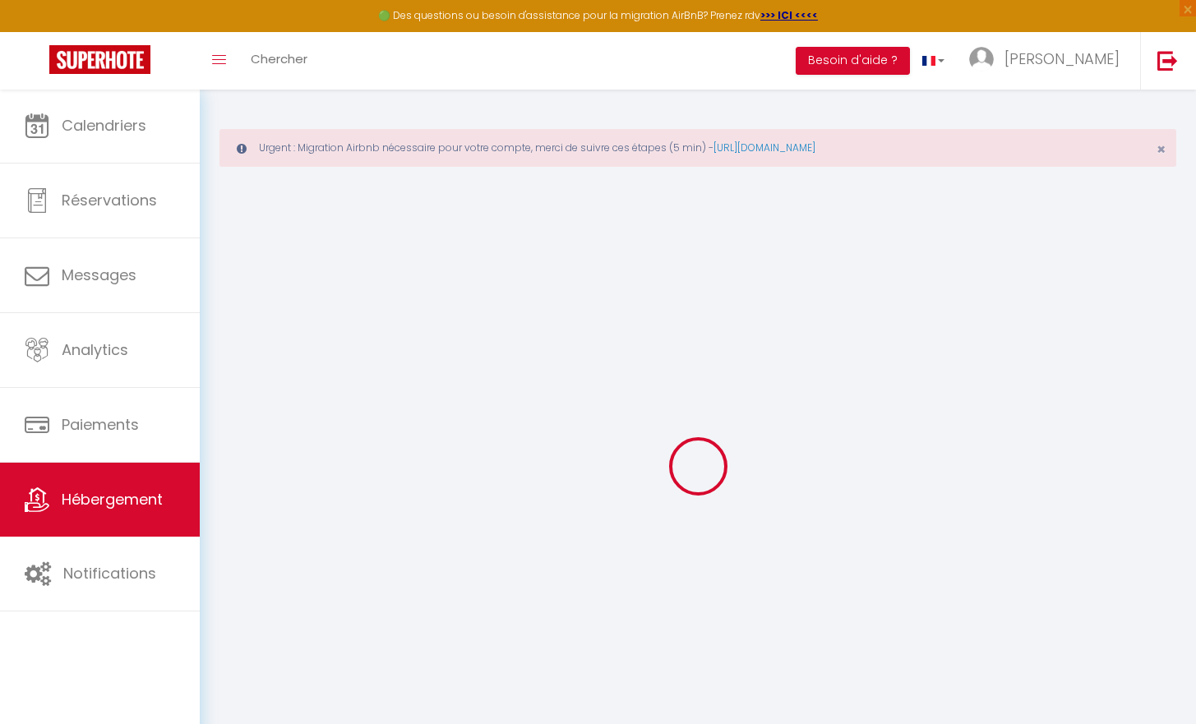
select select
type input "[STREET_ADDRESS]"
type input "18000"
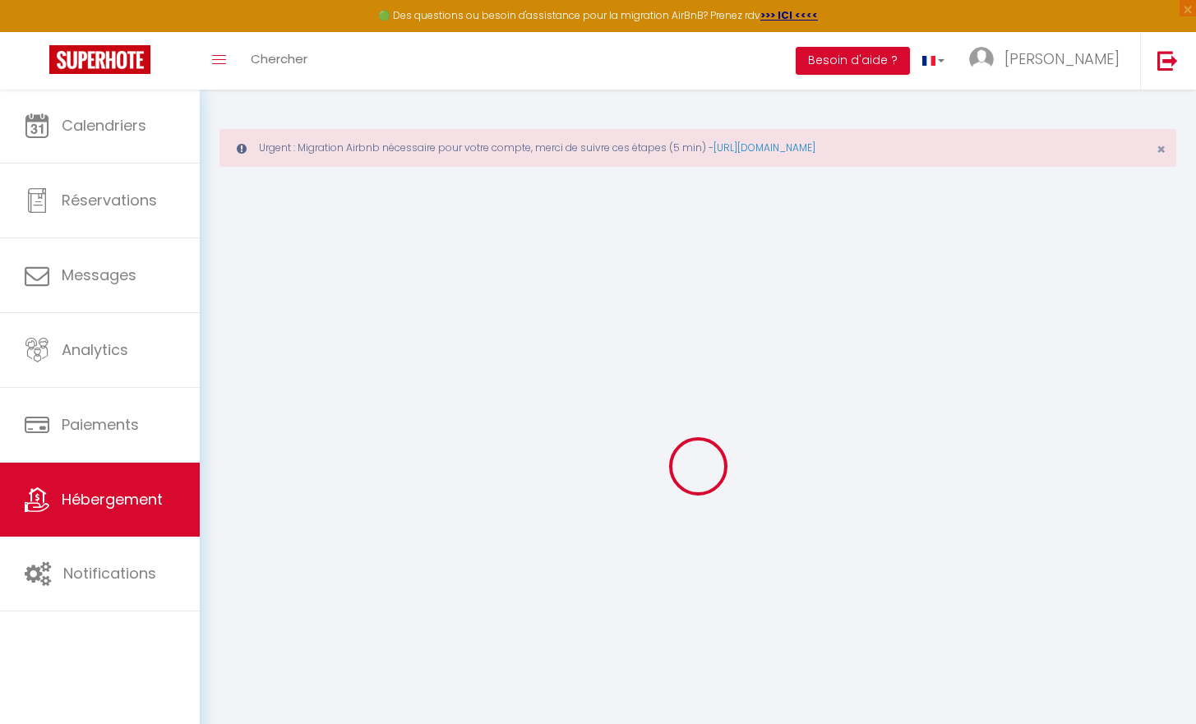
type input "[GEOGRAPHIC_DATA]"
type input "[EMAIL_ADDRESS][DOMAIN_NAME]"
select select
checkbox input "false"
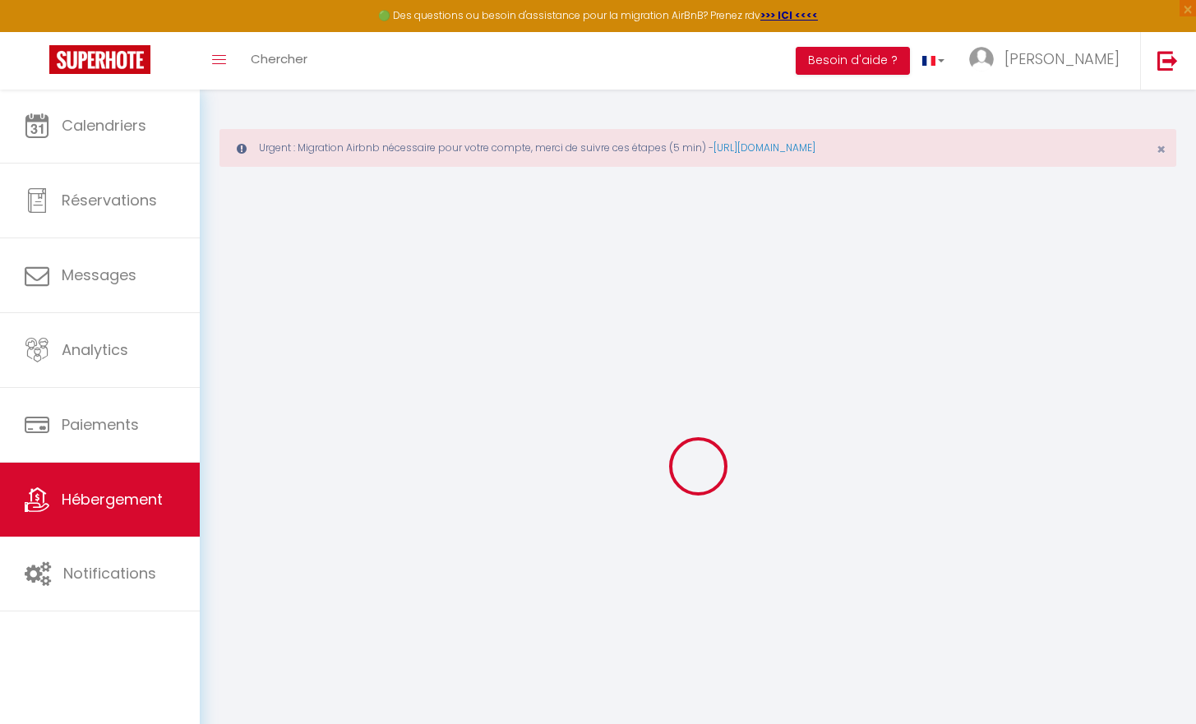
checkbox input "false"
type input "0"
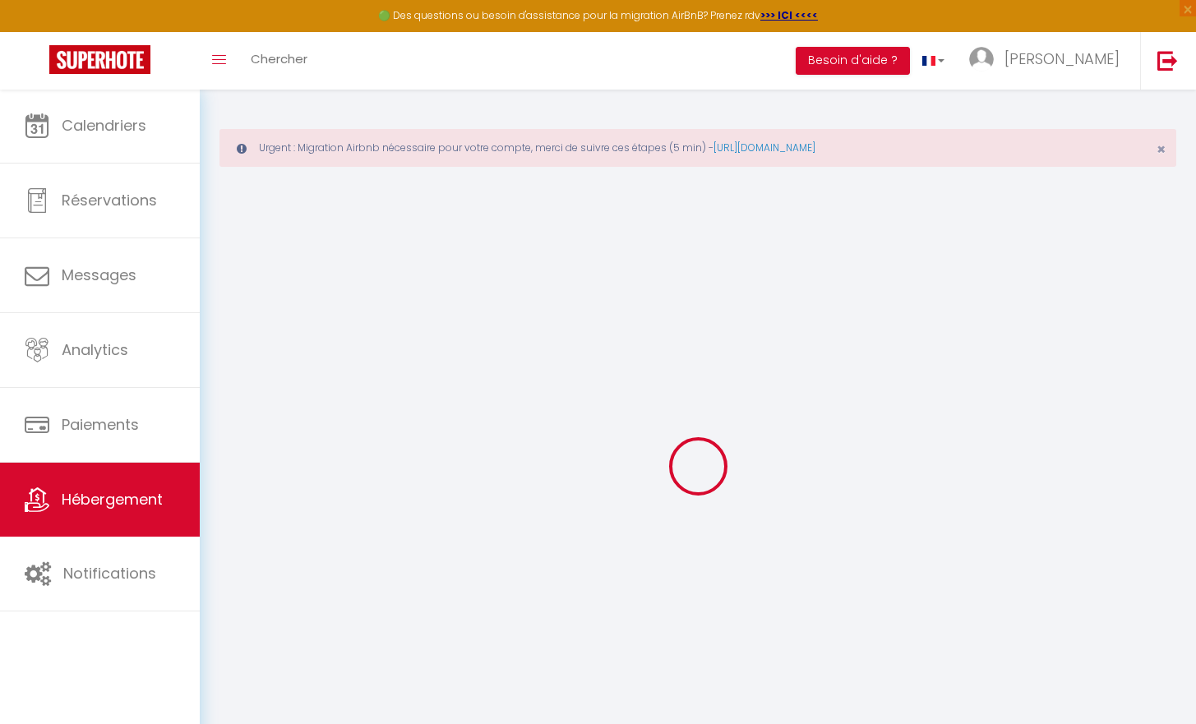
type input "0"
select select
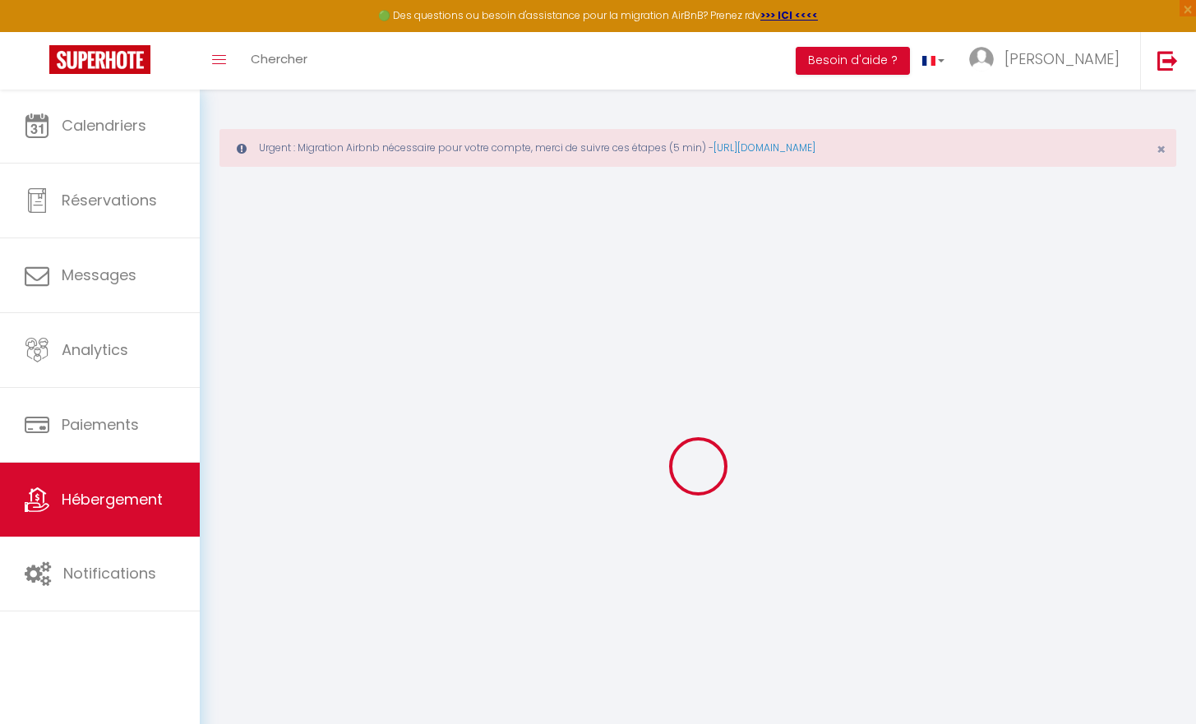
select select
checkbox input "false"
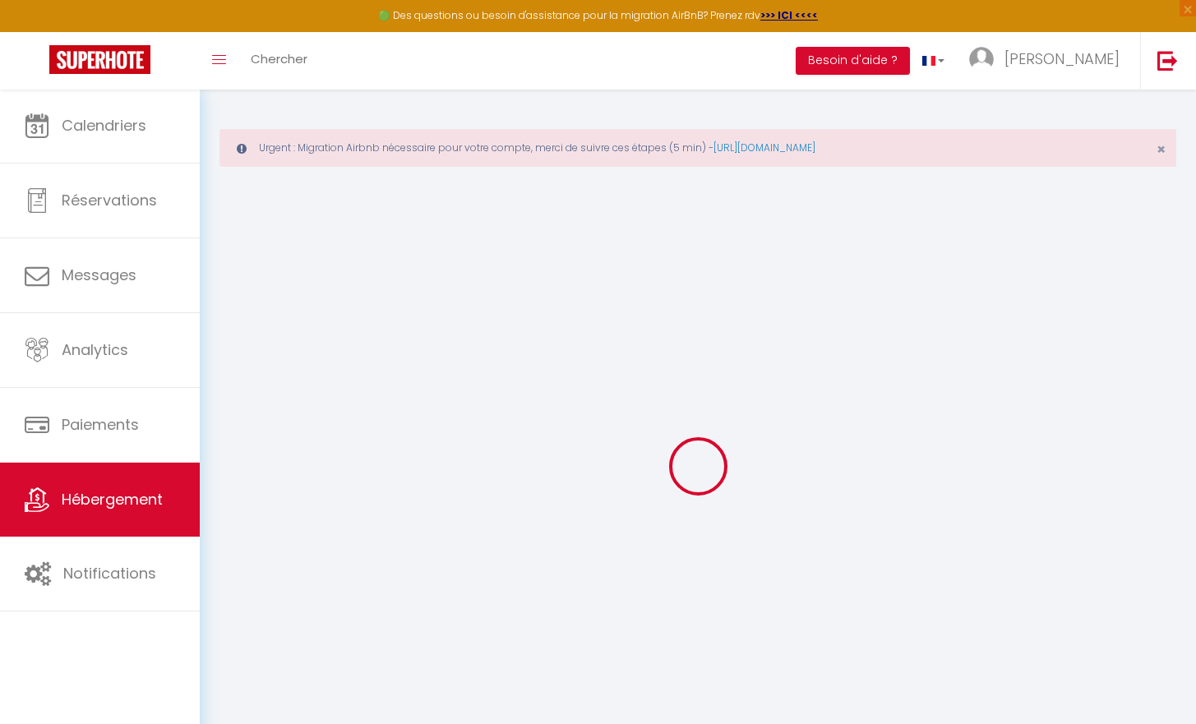
checkbox input "false"
select select
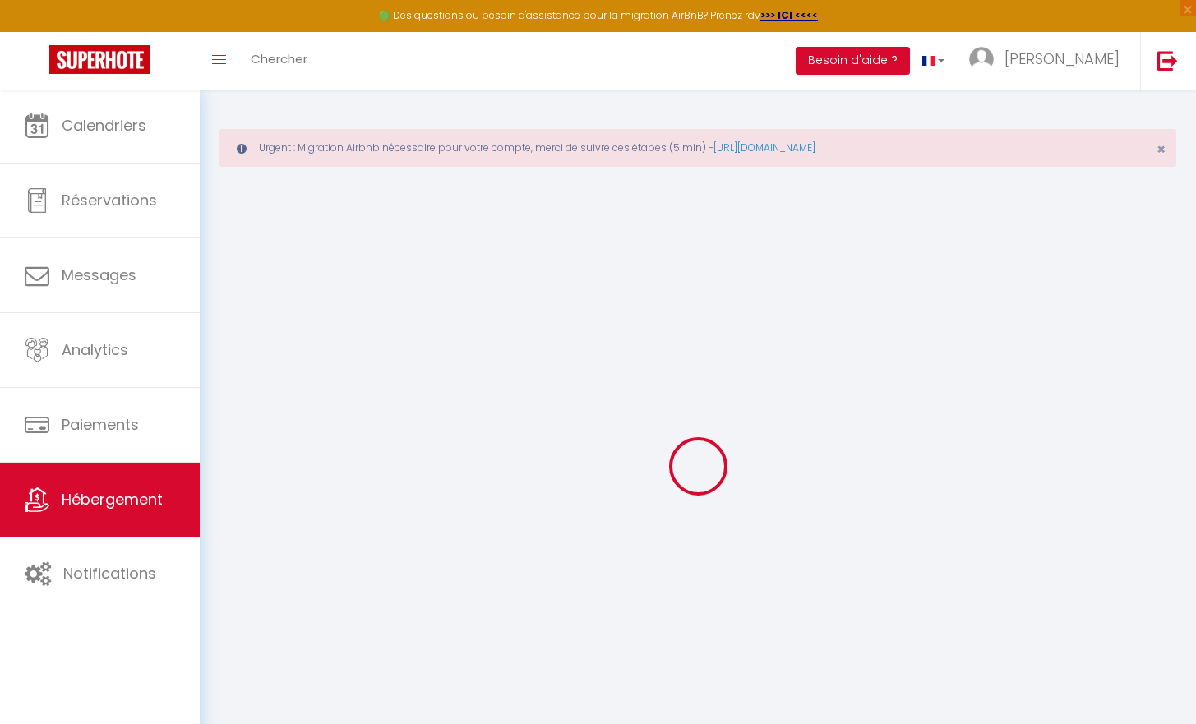
select select
checkbox input "false"
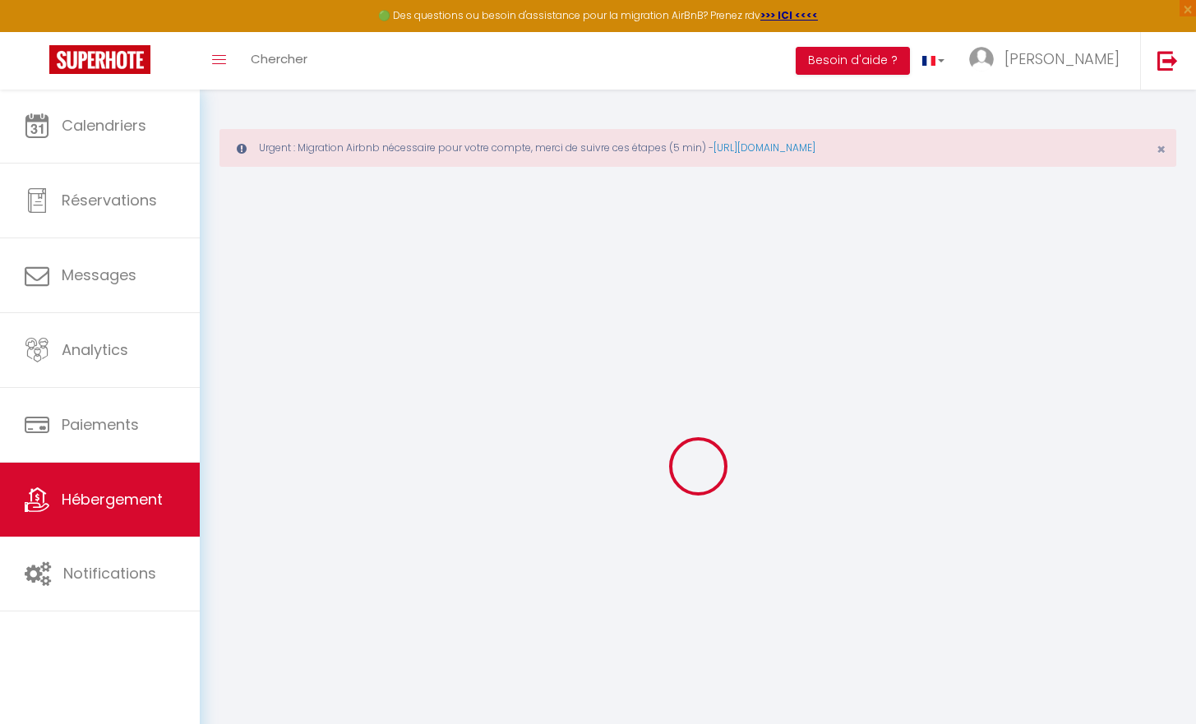
checkbox input "false"
select select
checkbox input "false"
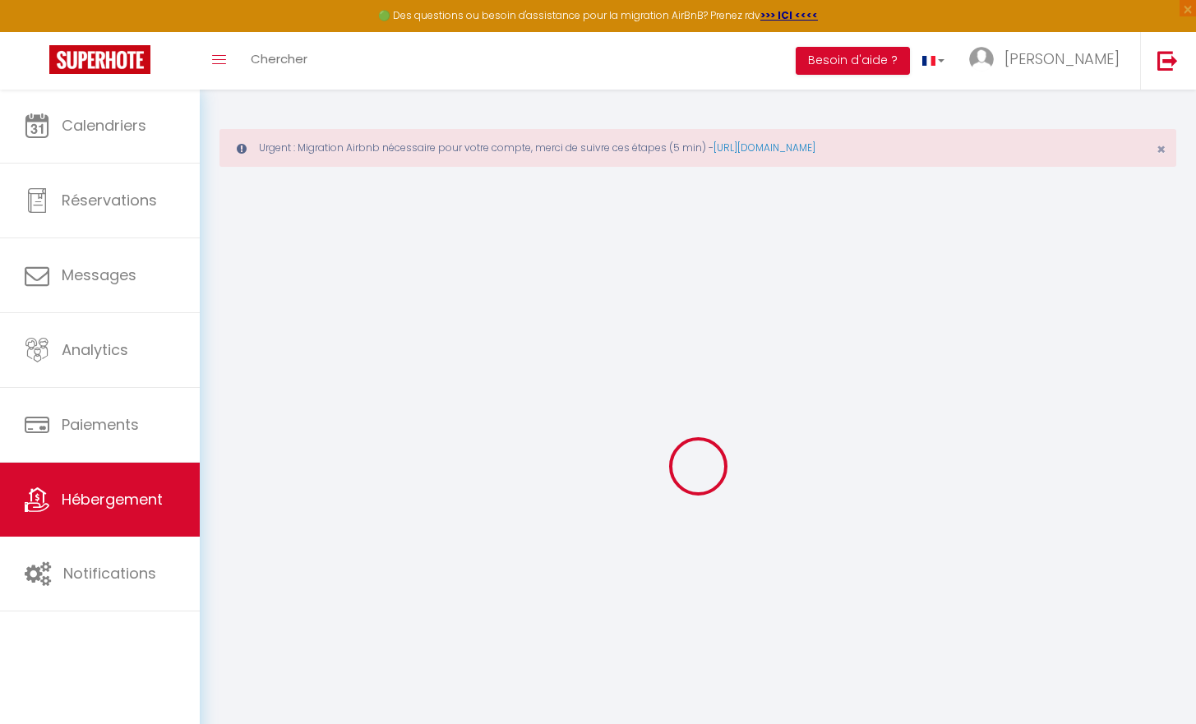
checkbox input "false"
select select "17:00"
select select "23:45"
select select "10:00"
select select "30"
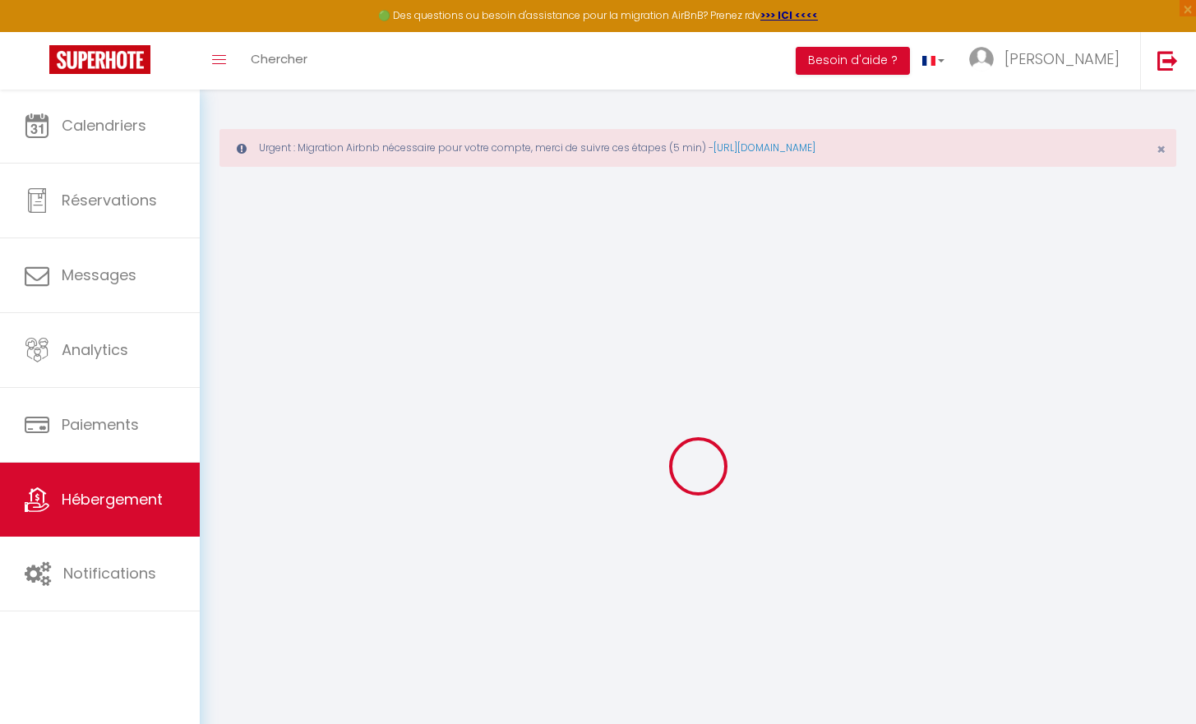
select select "120"
select select
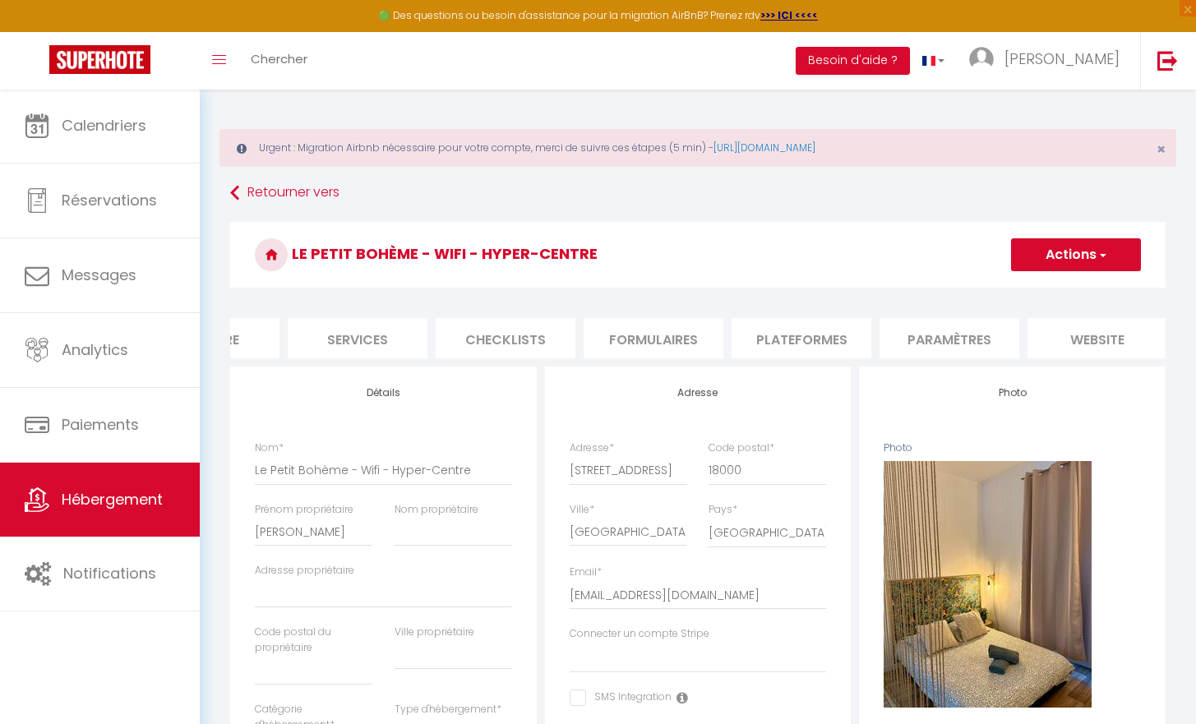
scroll to position [0, 416]
click at [723, 349] on li "Plateformes" at bounding box center [772, 338] width 140 height 40
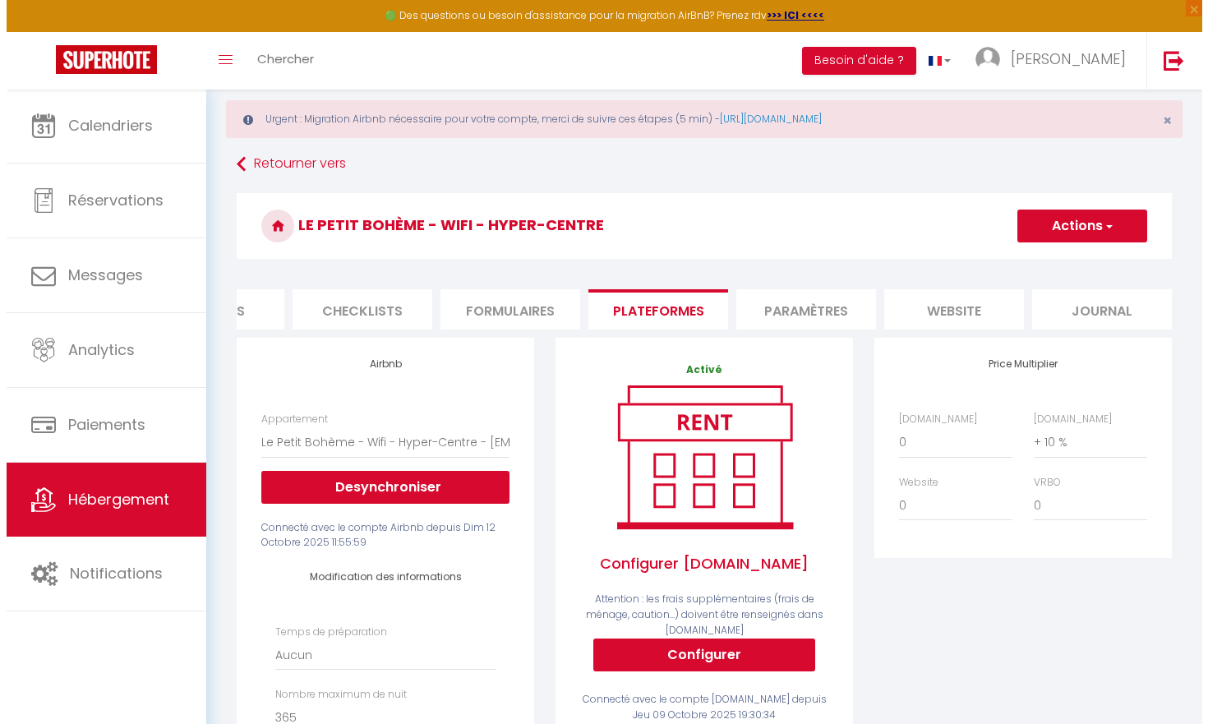
scroll to position [28, 0]
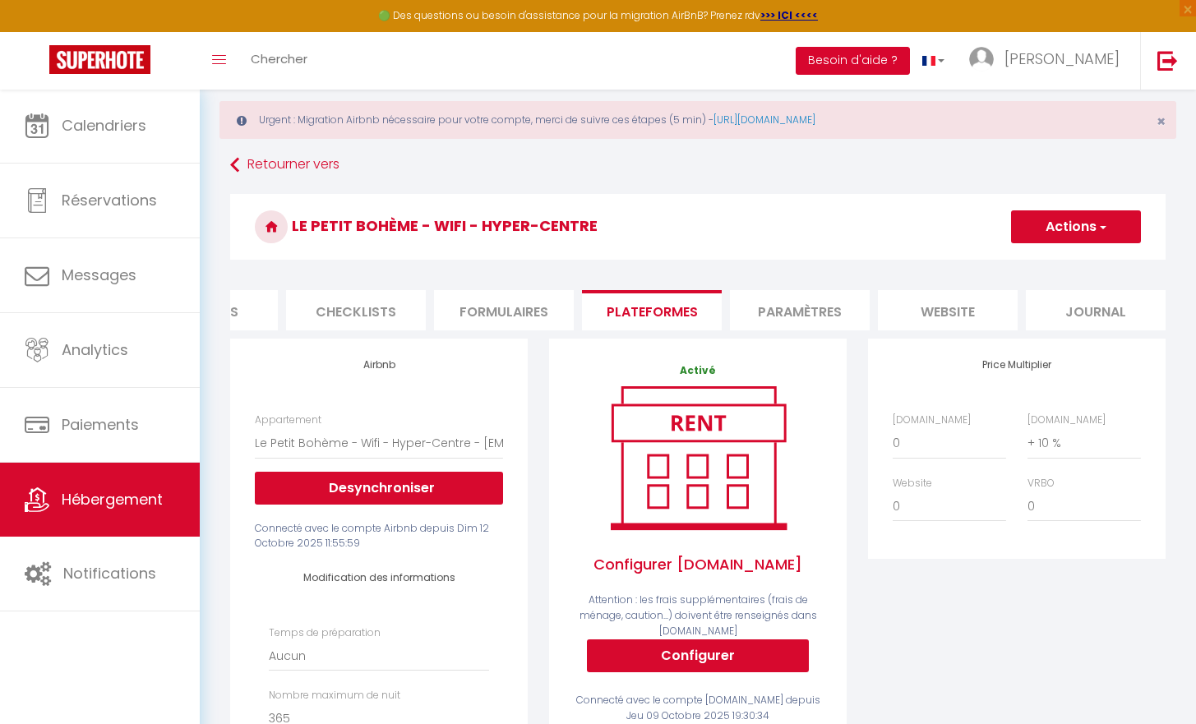
click at [910, 64] on button "Besoin d'aide ?" at bounding box center [853, 61] width 114 height 28
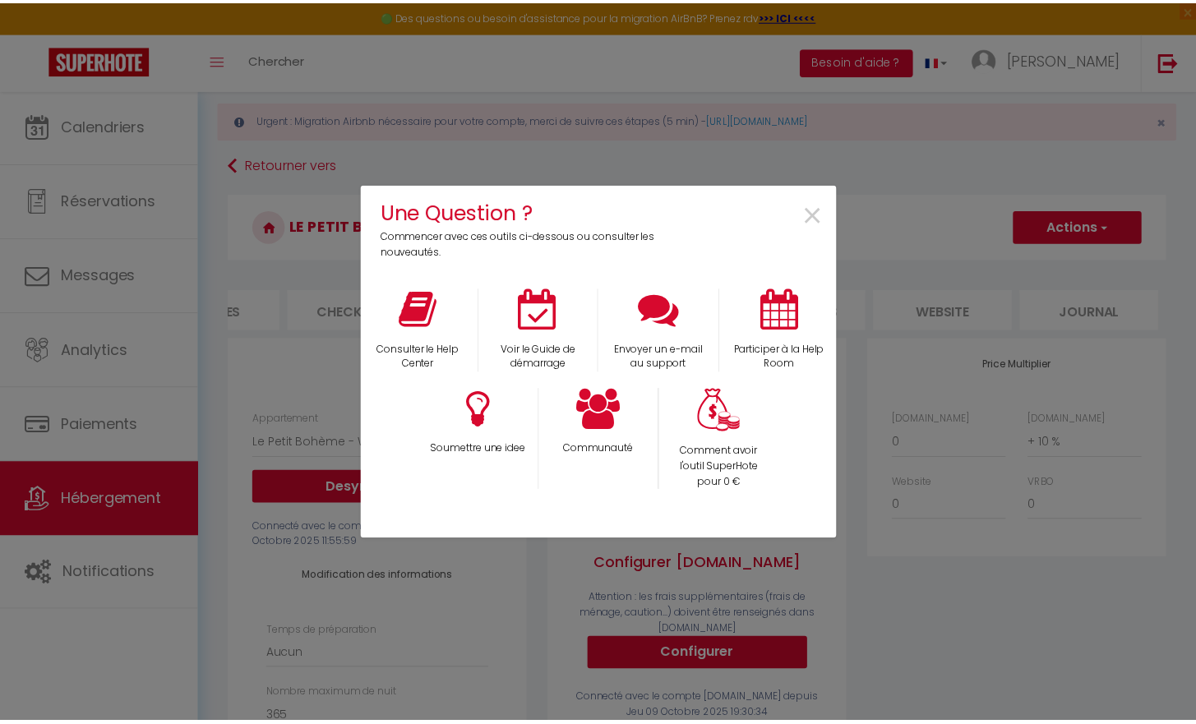
scroll to position [0, 524]
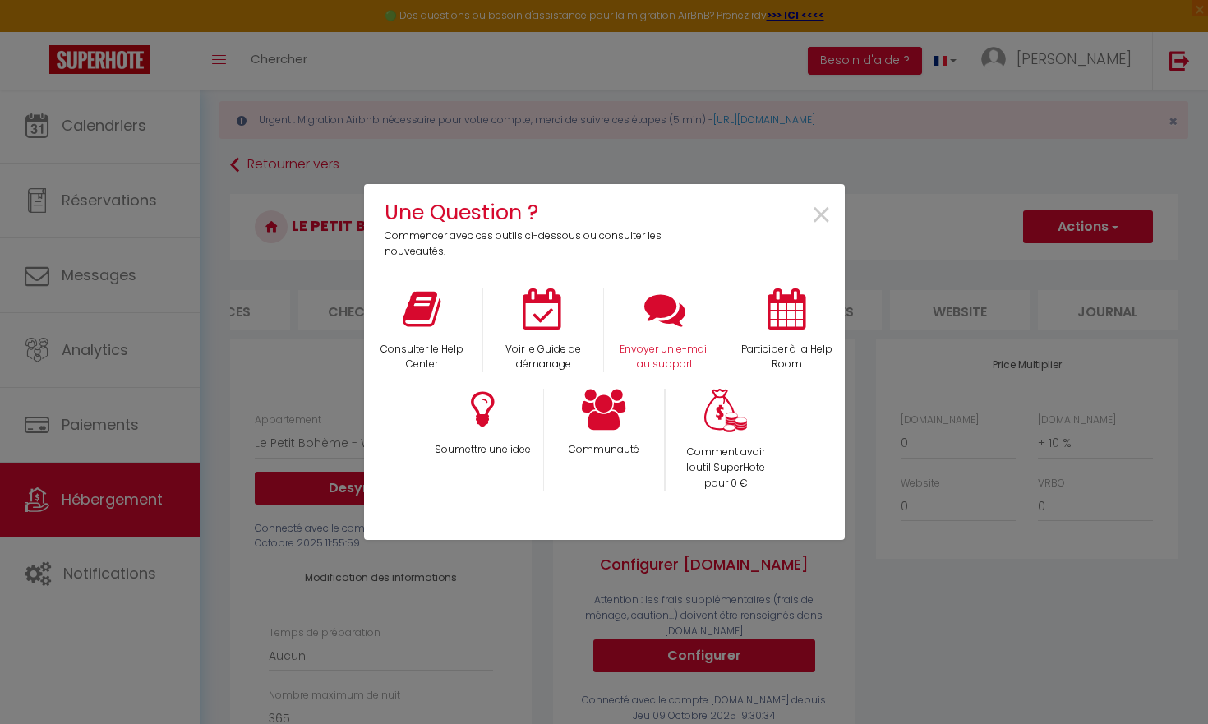
click at [678, 342] on p "Envoyer un e-mail au support" at bounding box center [665, 357] width 100 height 31
click at [825, 211] on span "×" at bounding box center [822, 216] width 22 height 52
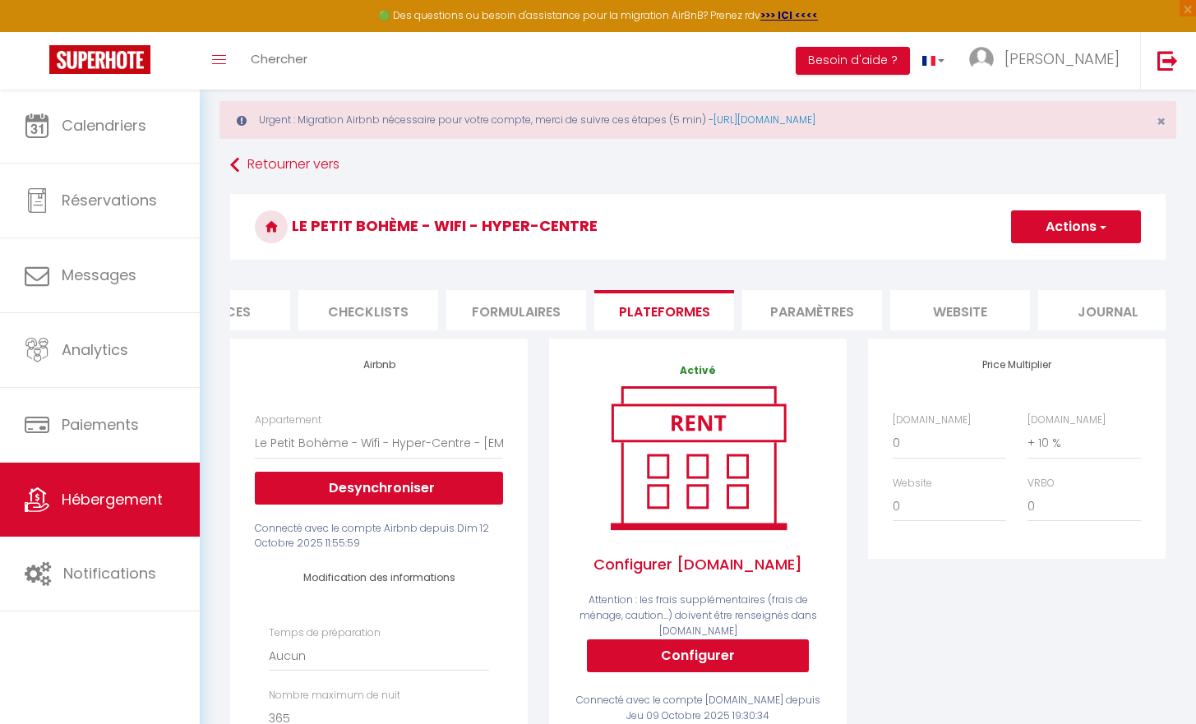
click at [776, 312] on li "Paramètres" at bounding box center [812, 310] width 140 height 40
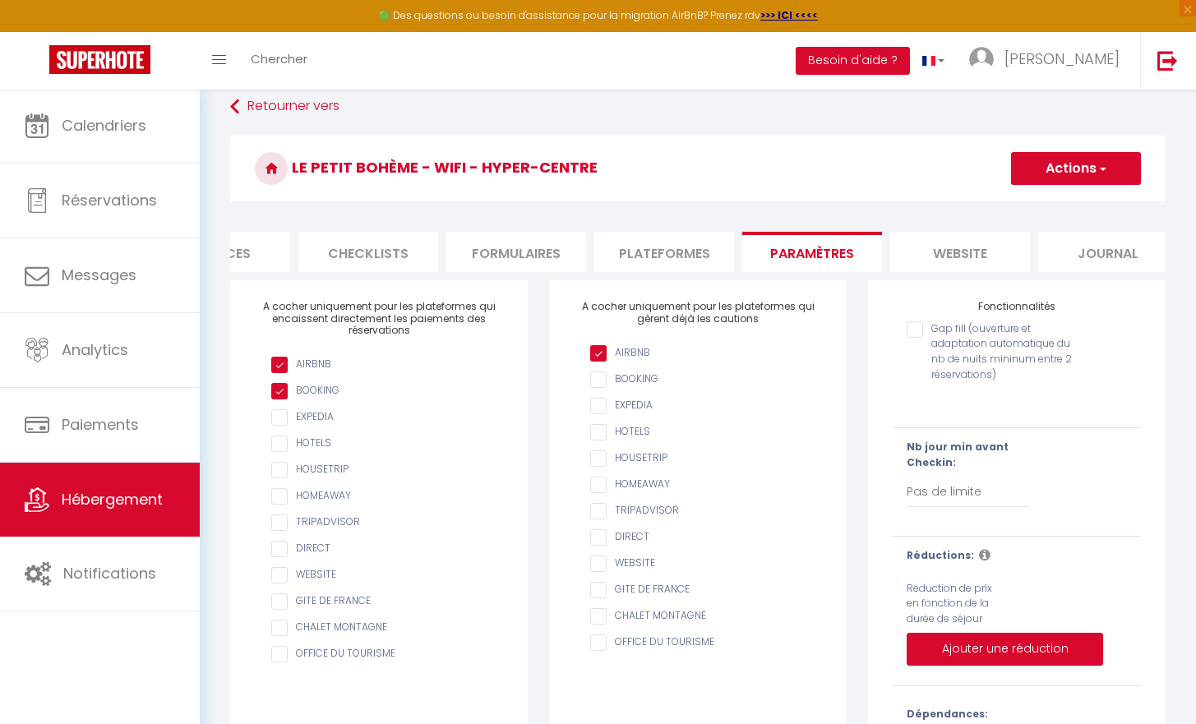
scroll to position [66, 0]
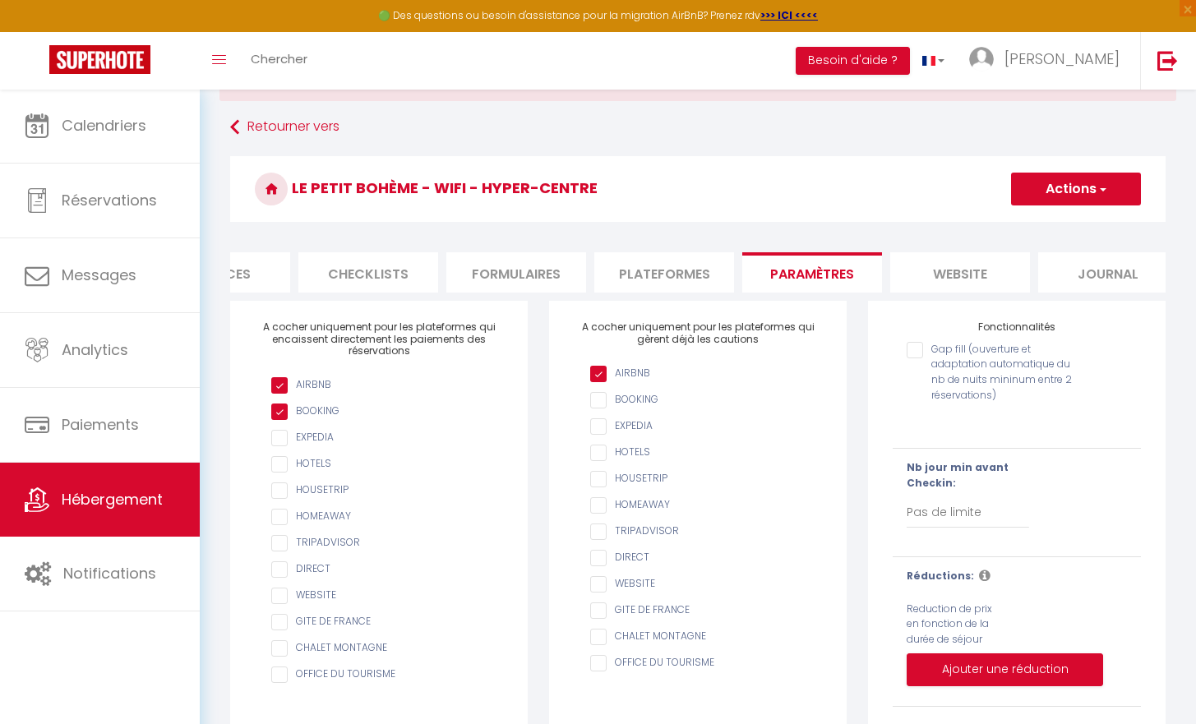
click at [942, 277] on li "website" at bounding box center [960, 272] width 140 height 40
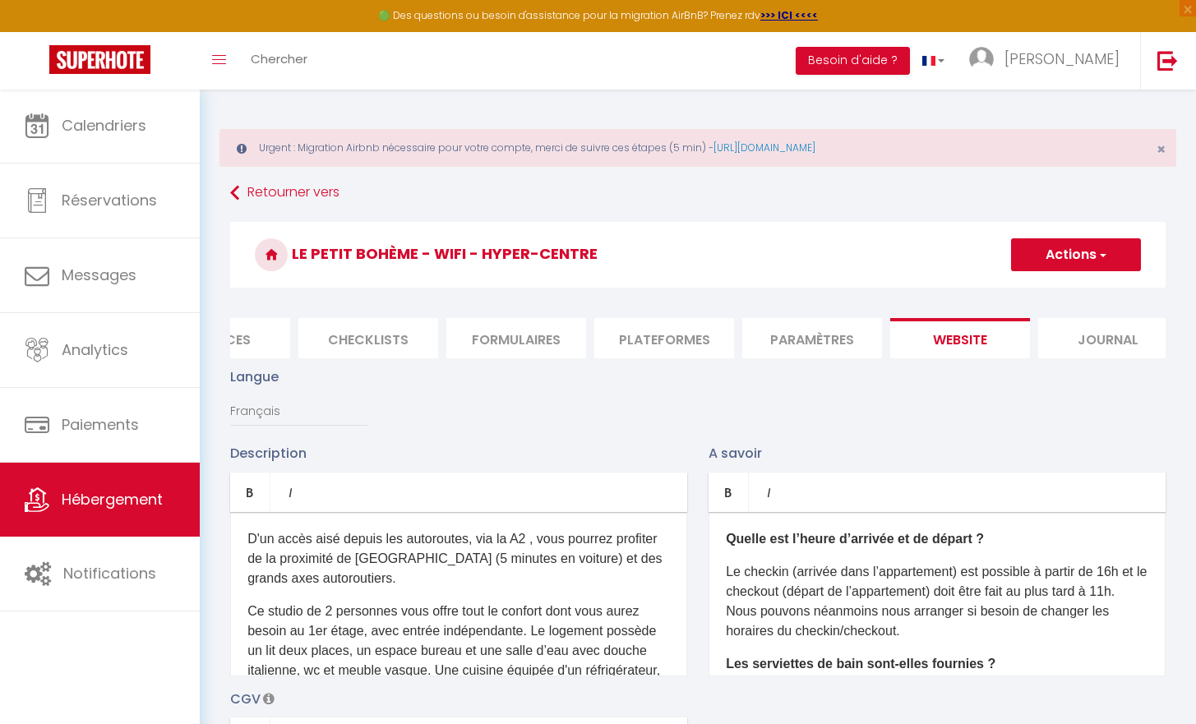
drag, startPoint x: 622, startPoint y: 136, endPoint x: 467, endPoint y: 57, distance: 173.5
click at [467, 57] on div "Toggle menubar Chercher BUTTON Besoin d'aide ? Florian Paramètres Équipe" at bounding box center [651, 61] width 1065 height 58
click at [284, 51] on span "Chercher" at bounding box center [279, 58] width 57 height 17
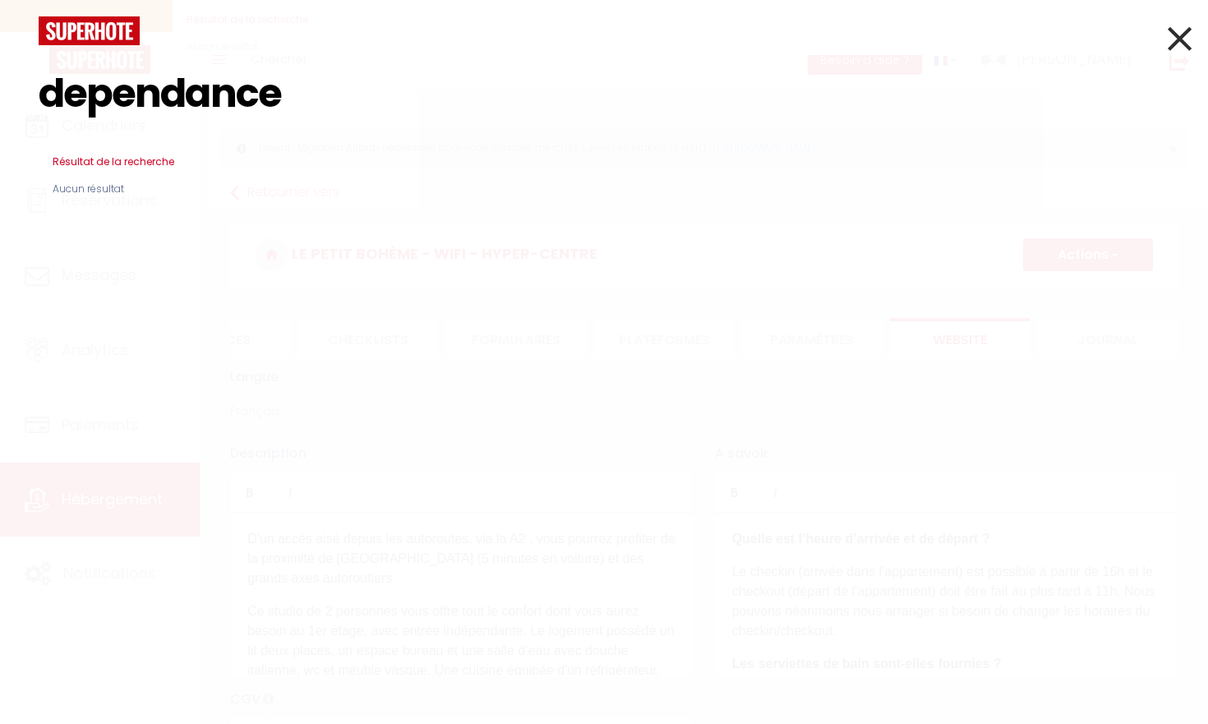
click at [85, 160] on h3 "Résultat de la recherche" at bounding box center [604, 161] width 1131 height 39
click at [1175, 33] on icon at bounding box center [1180, 38] width 24 height 41
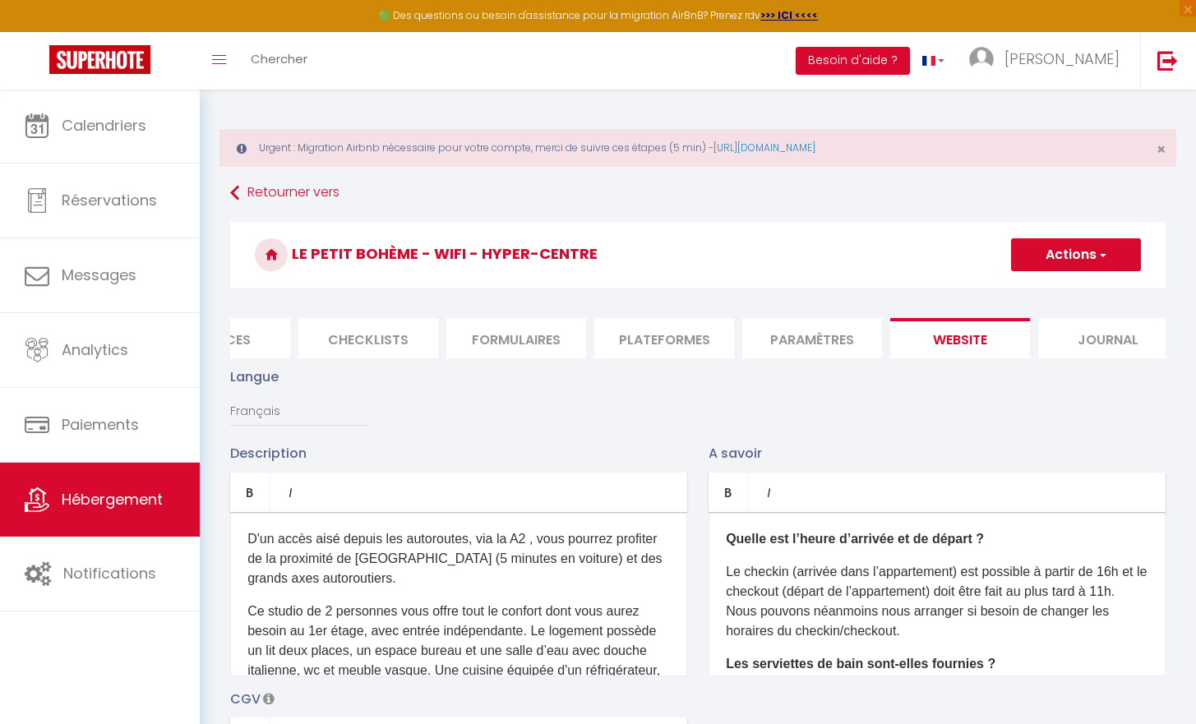
click at [424, 53] on div "Toggle menubar Chercher BUTTON Besoin d'aide ? Florian Paramètres Équipe" at bounding box center [651, 61] width 1065 height 58
click at [499, 330] on li "Formulaires" at bounding box center [516, 338] width 140 height 40
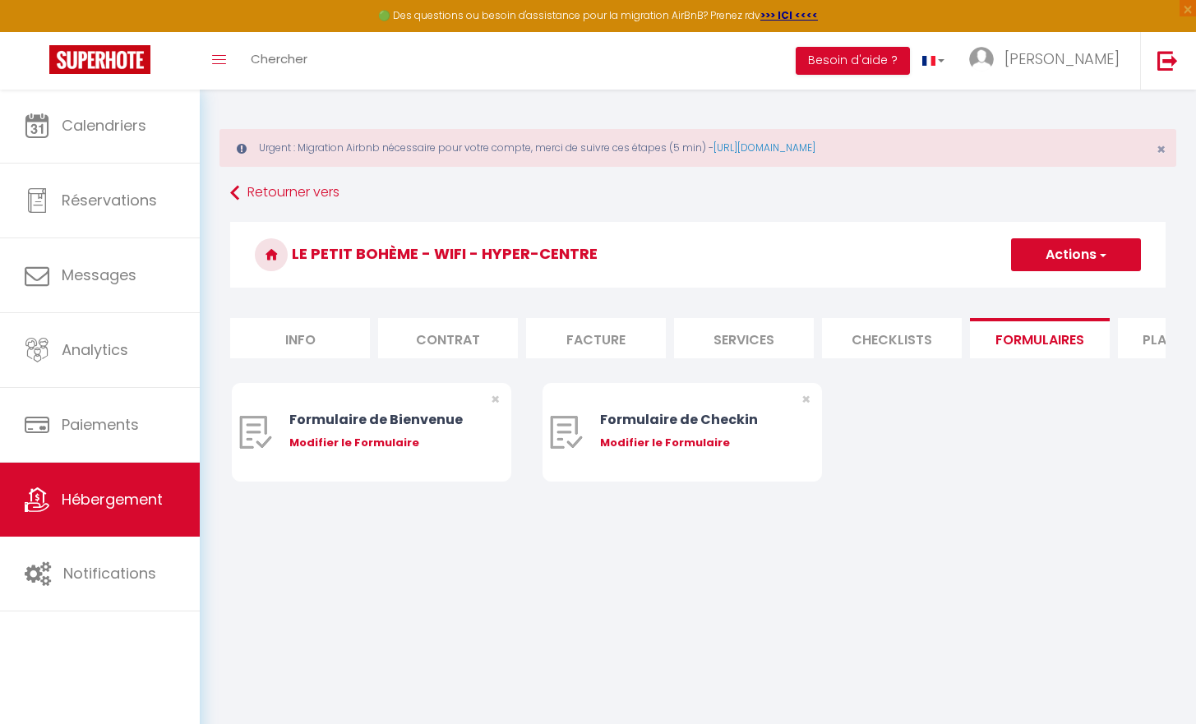
click at [442, 340] on li "Contrat" at bounding box center [448, 338] width 140 height 40
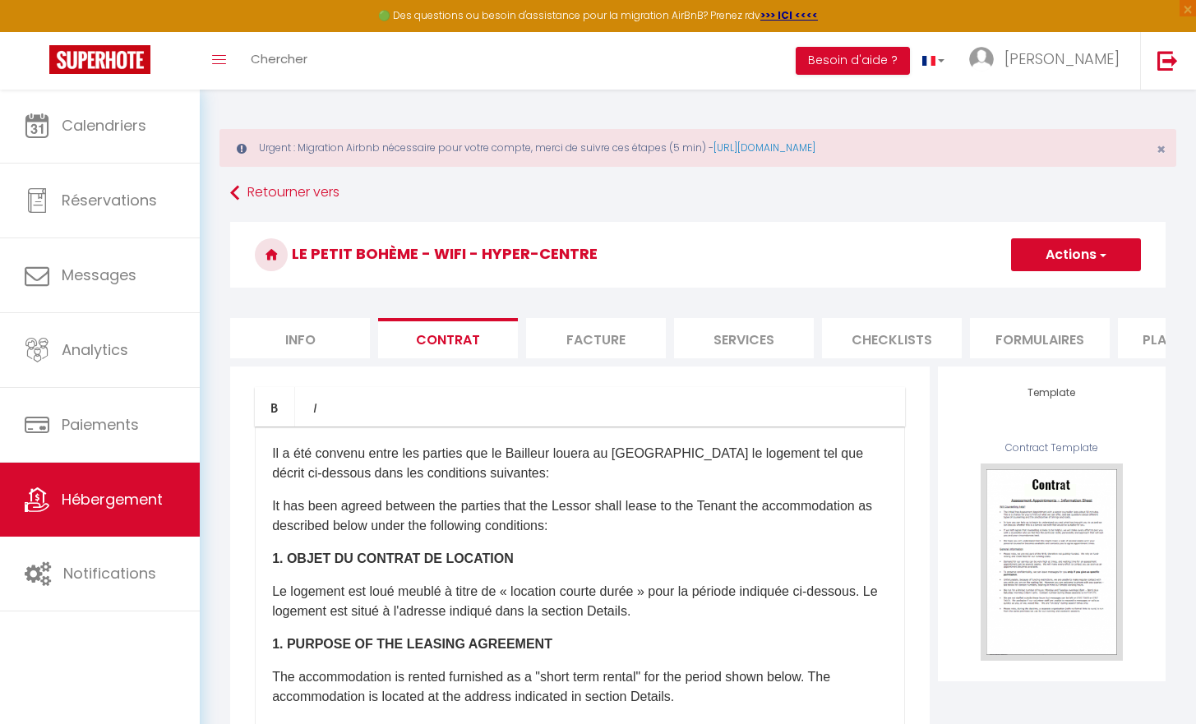
click at [563, 348] on li "Facture" at bounding box center [596, 338] width 140 height 40
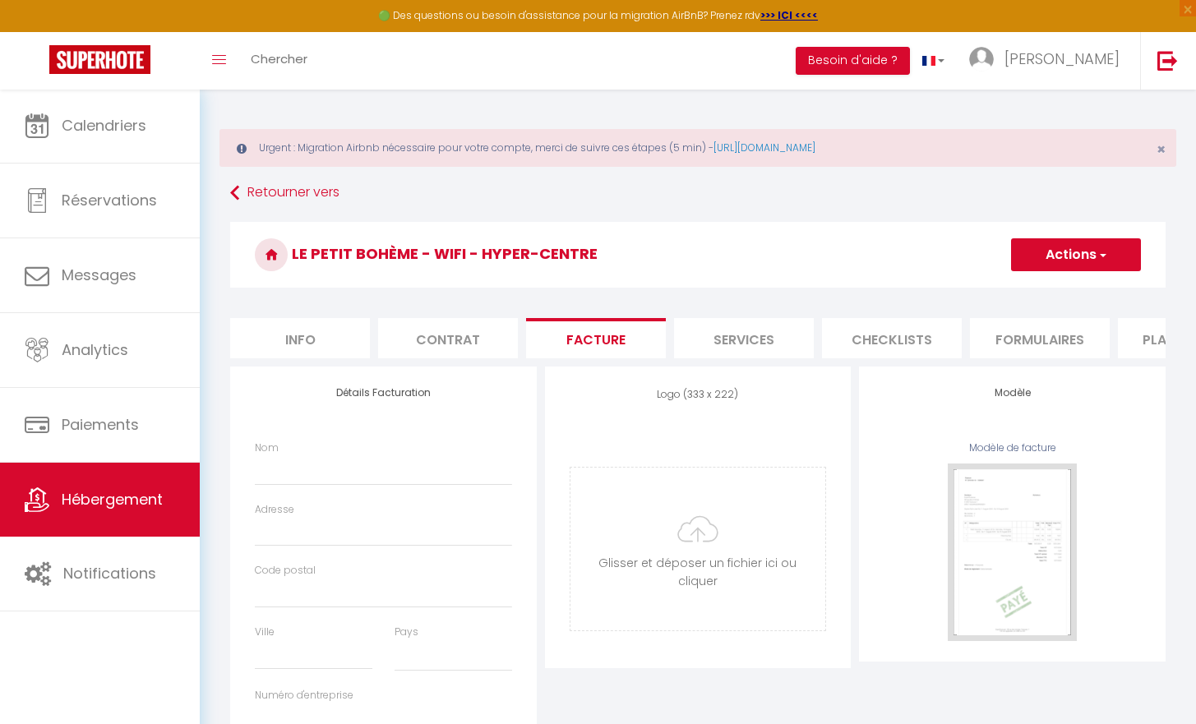
click at [739, 340] on li "Services" at bounding box center [744, 338] width 140 height 40
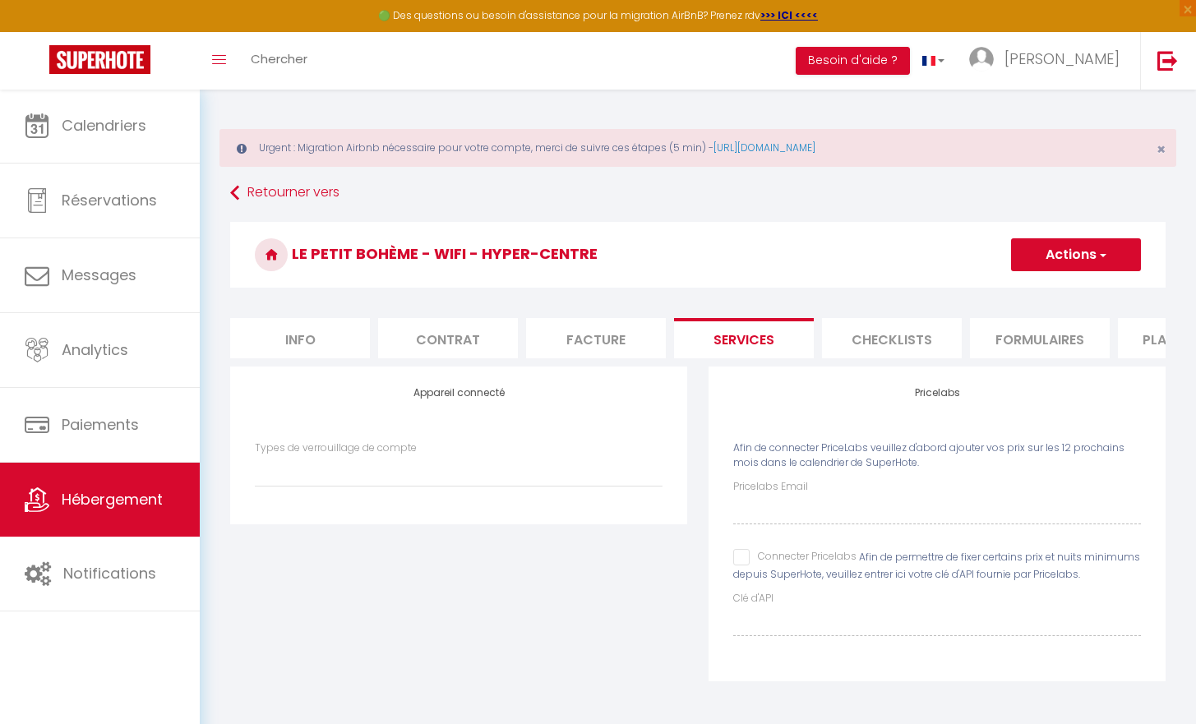
click at [890, 349] on li "Checklists" at bounding box center [892, 338] width 140 height 40
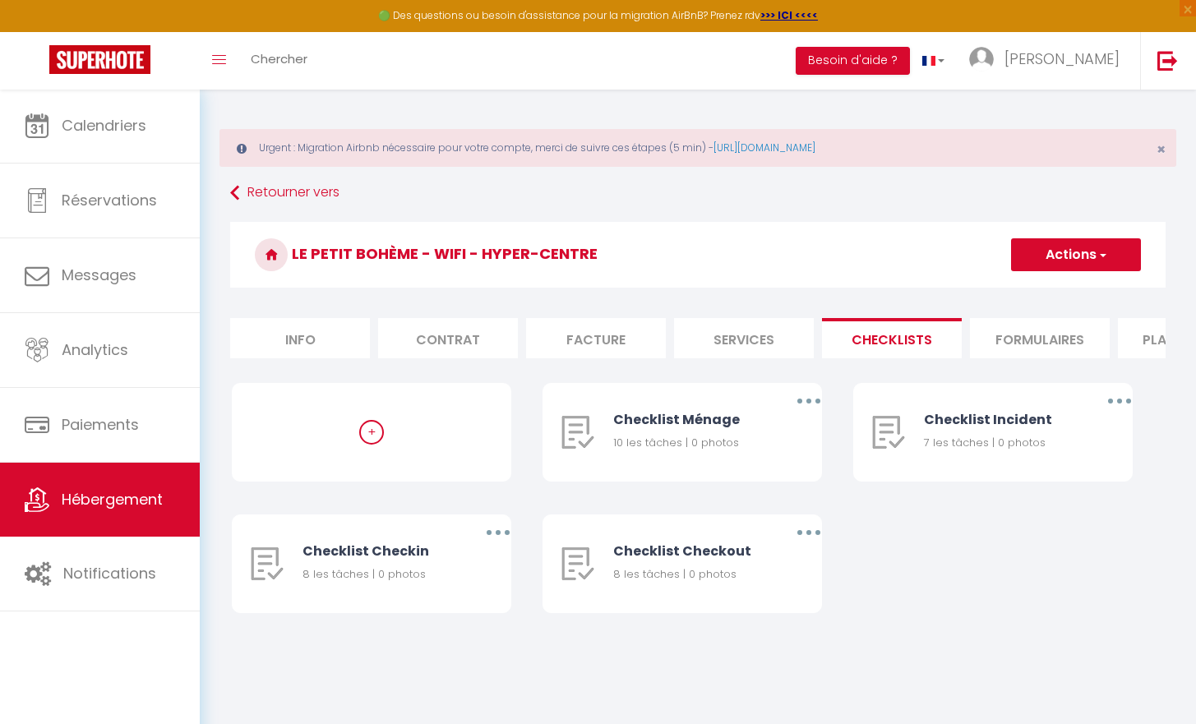
click at [257, 312] on form "Le Petit Bohème - Wifi - Hyper-Centre Actions Créer une nouvelle liste de check…" at bounding box center [698, 434] width 936 height 424
click at [269, 332] on li "Info" at bounding box center [300, 338] width 140 height 40
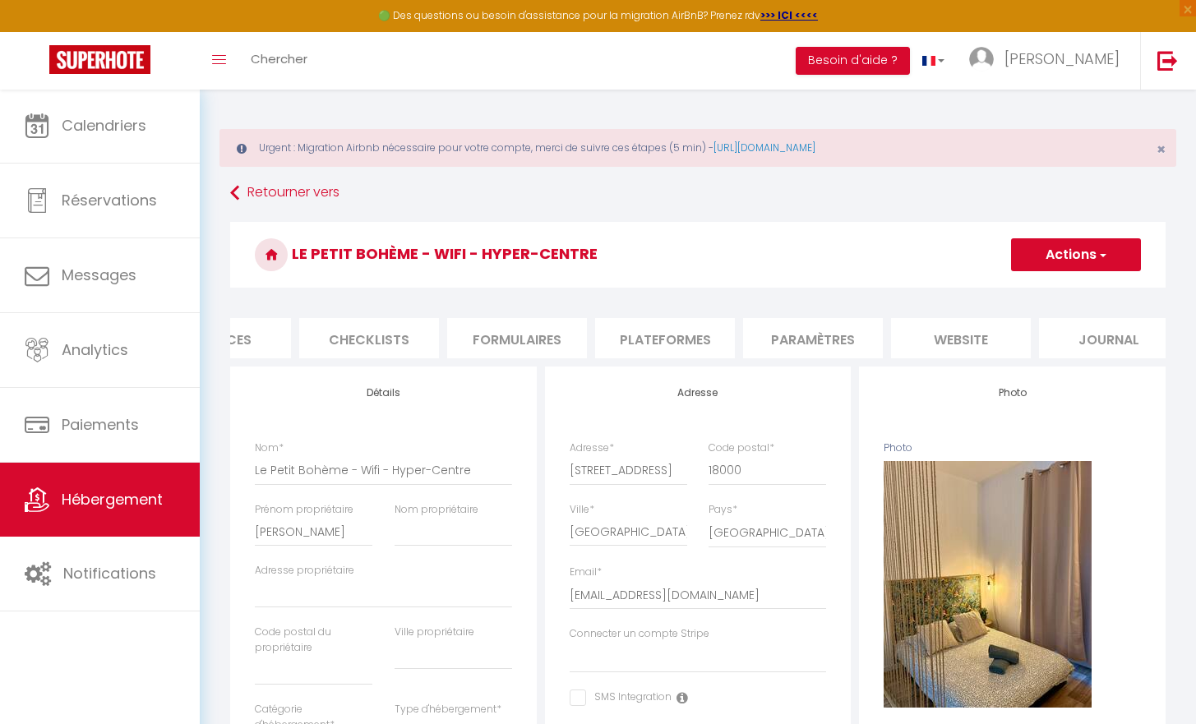
scroll to position [0, 536]
click at [1121, 261] on button "Actions" at bounding box center [1076, 254] width 130 height 33
click at [1022, 356] on link "Importer les réservations" at bounding box center [1052, 354] width 176 height 21
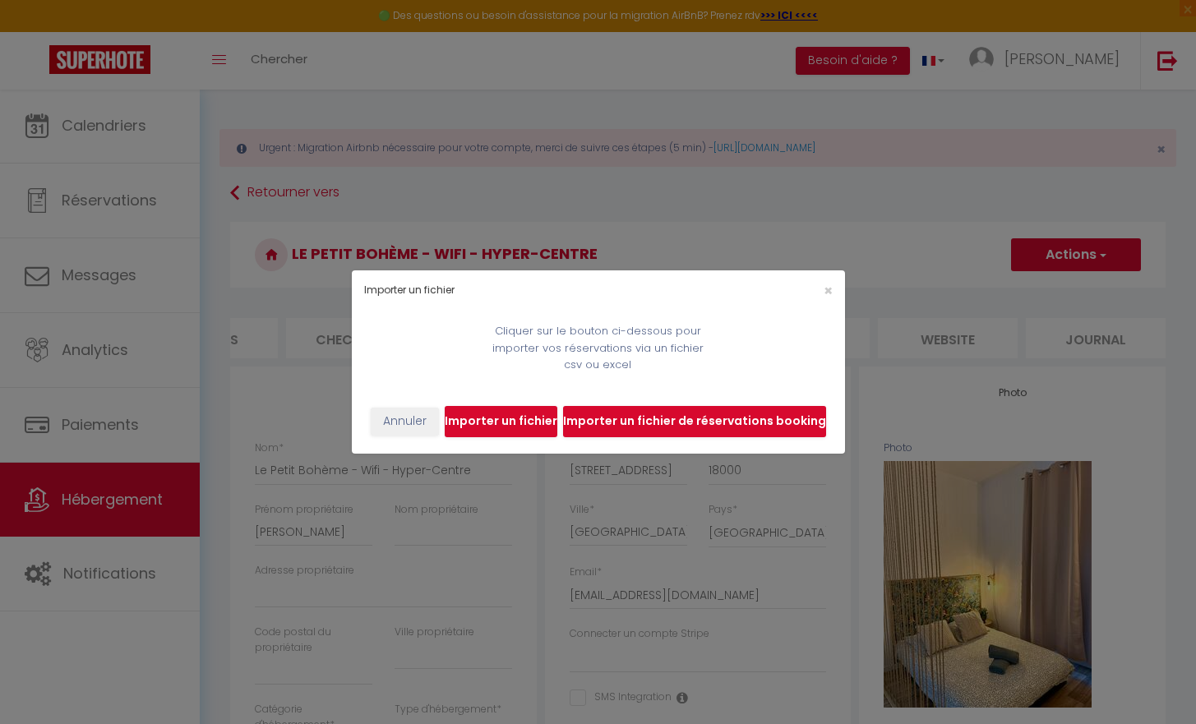
click at [834, 289] on div "×" at bounding box center [762, 291] width 164 height 16
click at [826, 289] on span "×" at bounding box center [828, 290] width 9 height 21
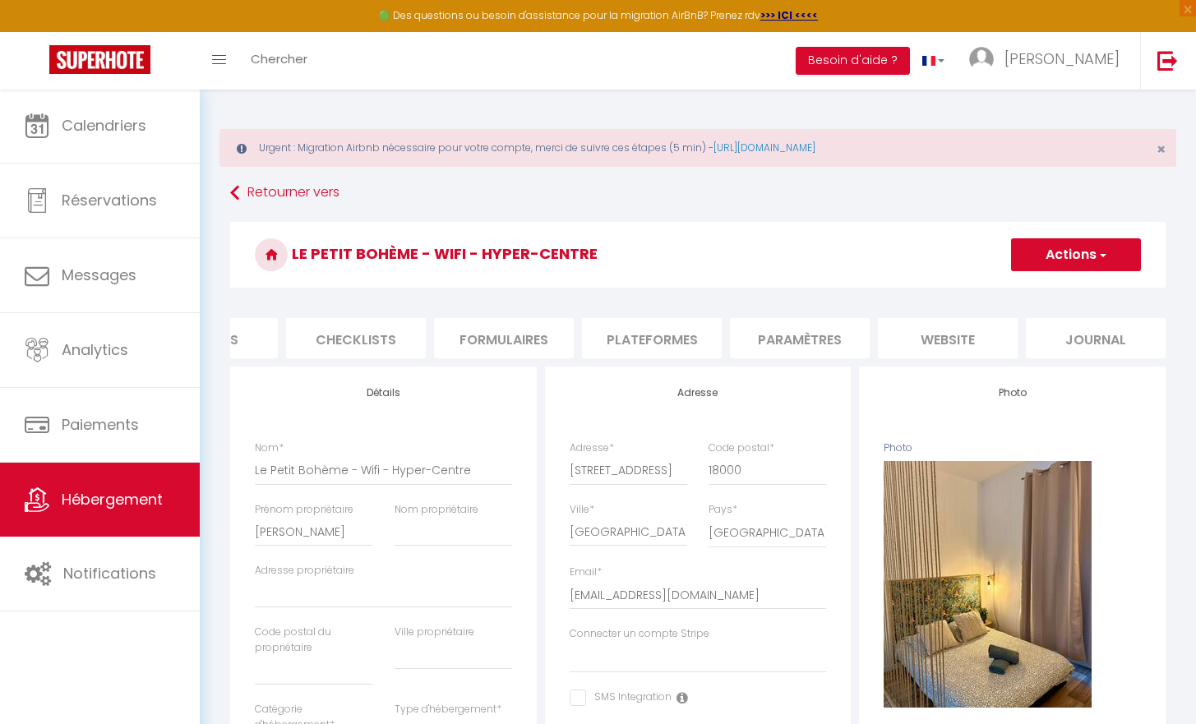
click at [1068, 255] on button "Actions" at bounding box center [1076, 254] width 130 height 33
click at [751, 334] on li "Paramètres" at bounding box center [800, 338] width 140 height 40
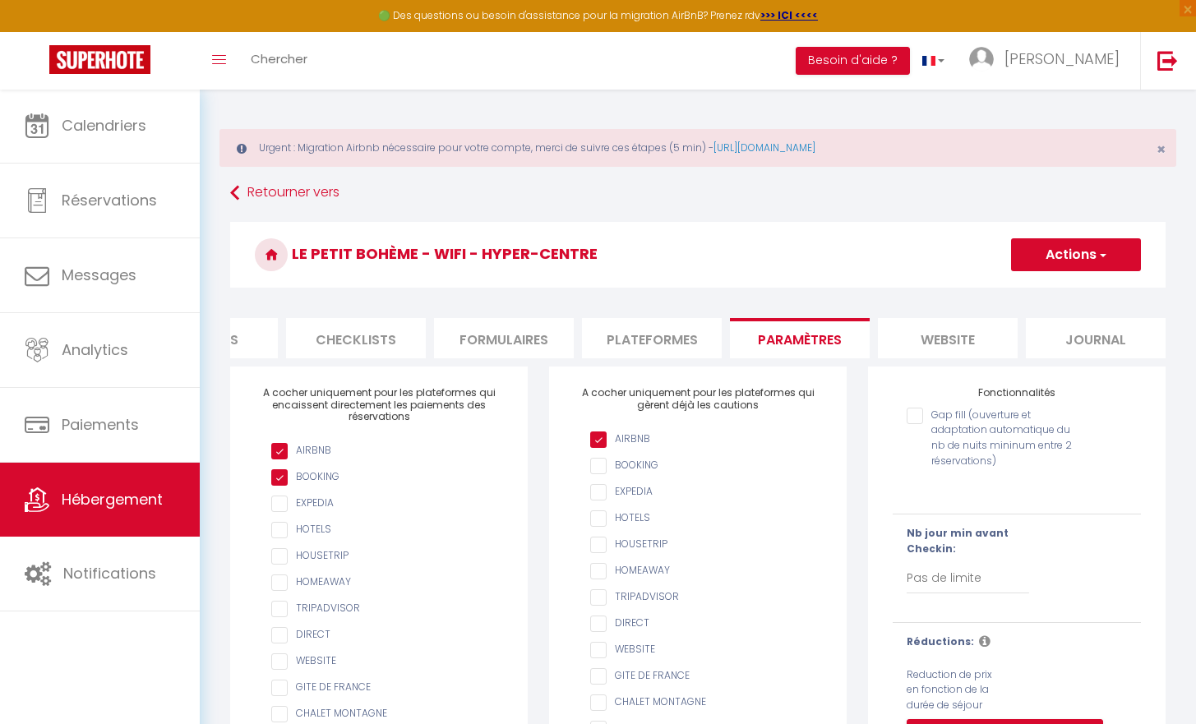
click at [654, 327] on li "Plateformes" at bounding box center [652, 338] width 140 height 40
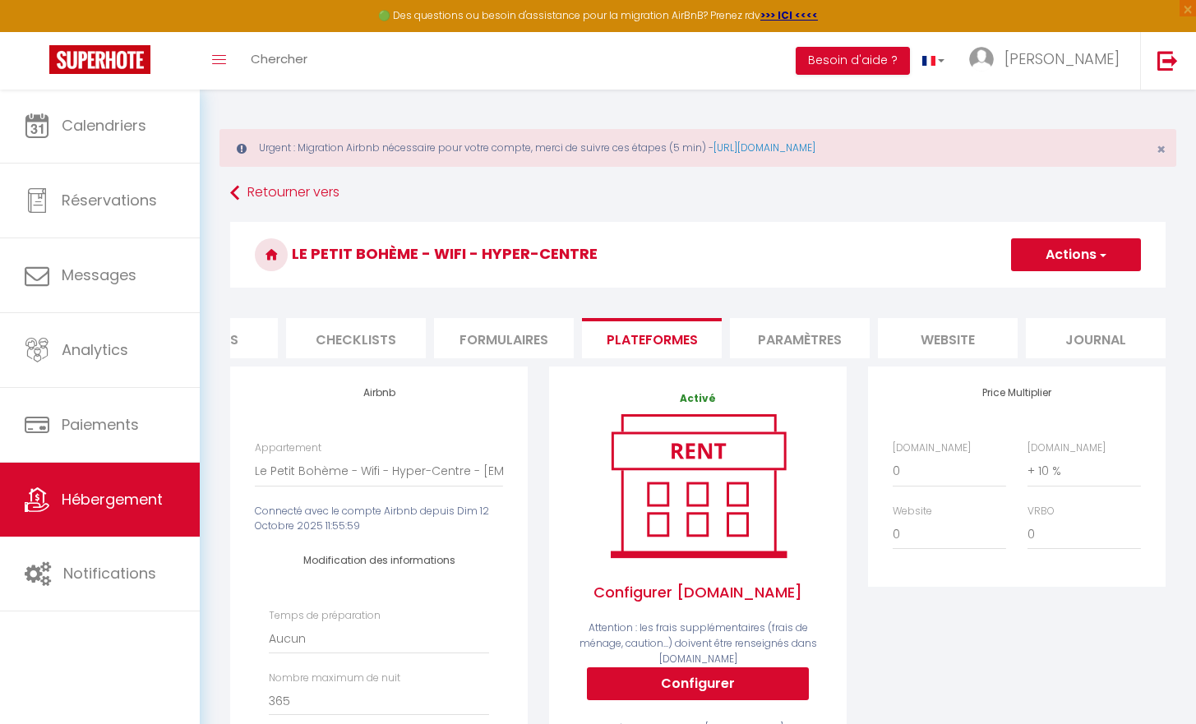
click at [714, 344] on li "Plateformes" at bounding box center [652, 338] width 140 height 40
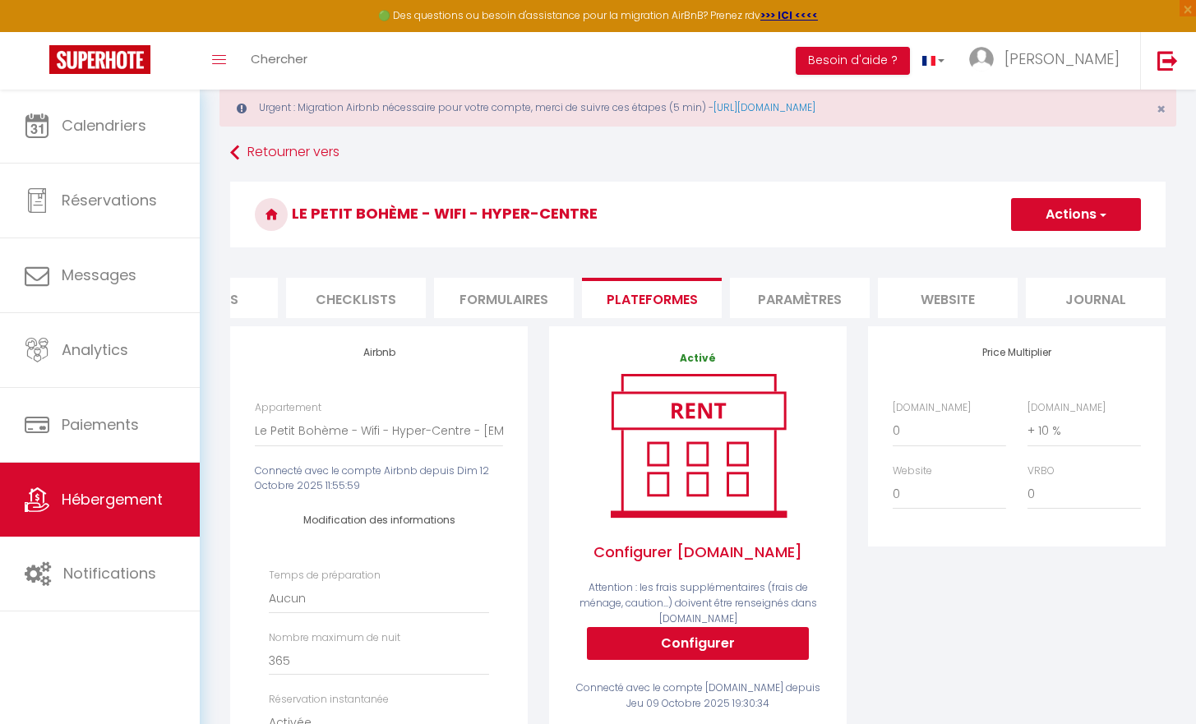
scroll to position [27, 0]
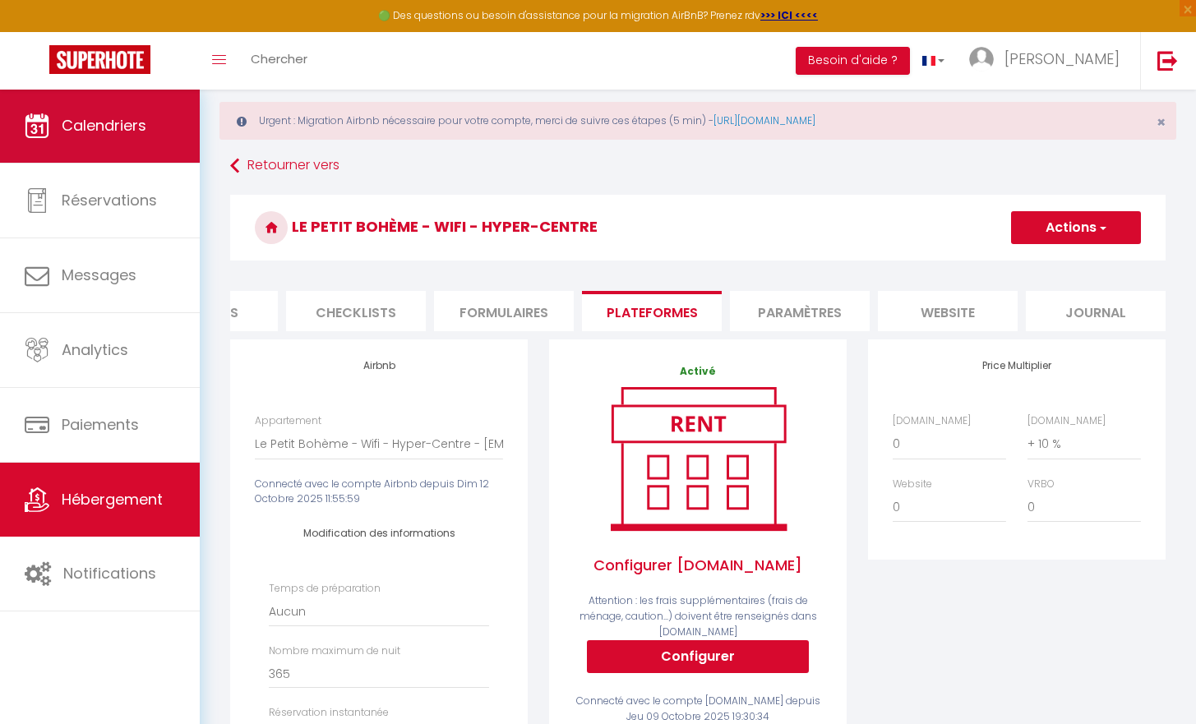
click at [32, 115] on icon at bounding box center [37, 125] width 25 height 25
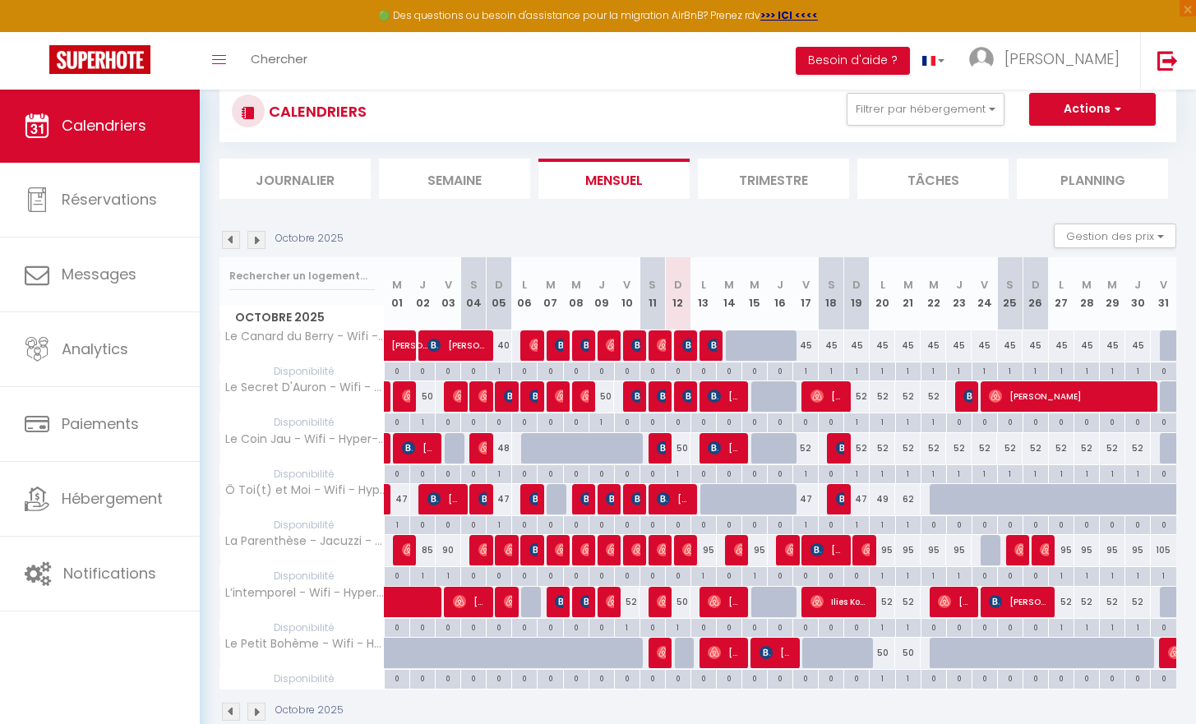
scroll to position [143, 0]
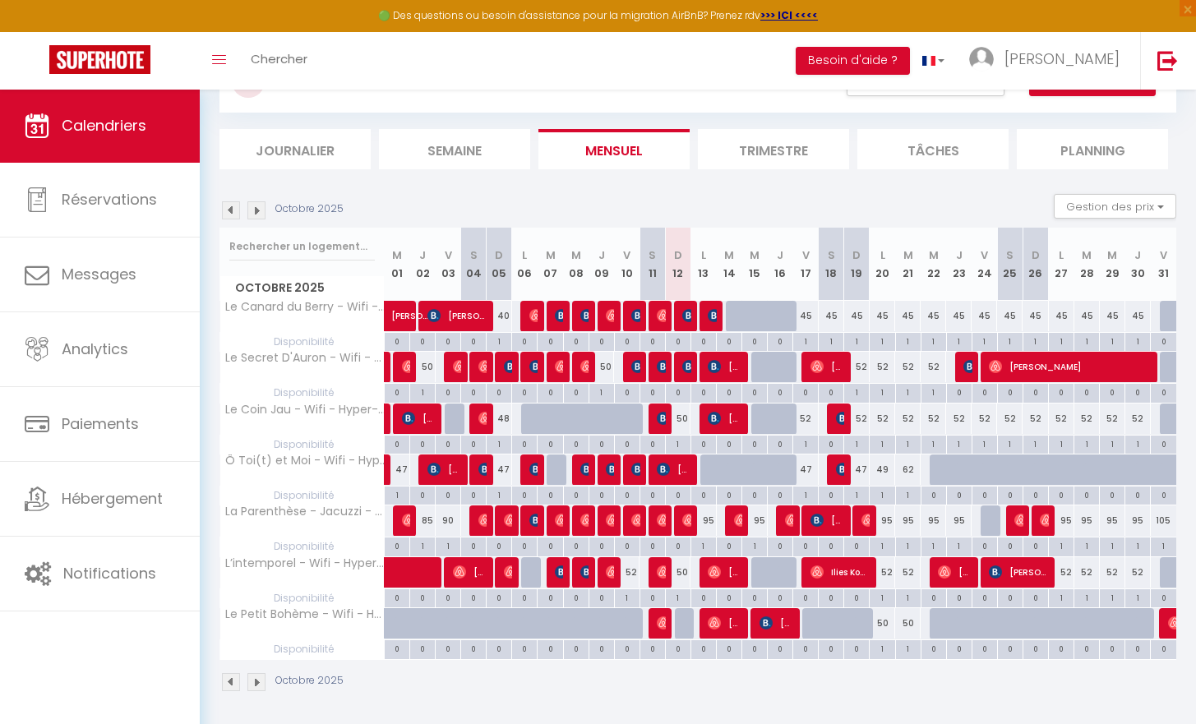
click at [645, 32] on div "Toggle menubar Chercher BUTTON Besoin d'aide ? Florian Paramètres Équipe" at bounding box center [651, 61] width 1065 height 58
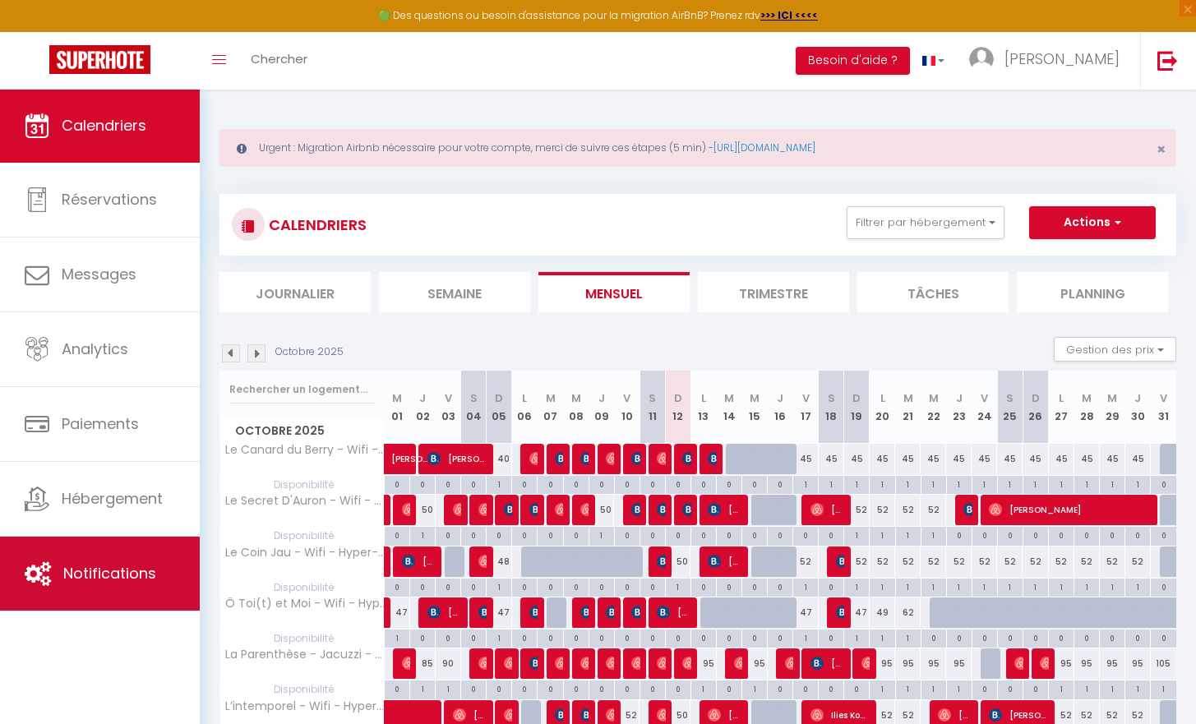
click at [79, 570] on span "Notifications" at bounding box center [109, 573] width 93 height 21
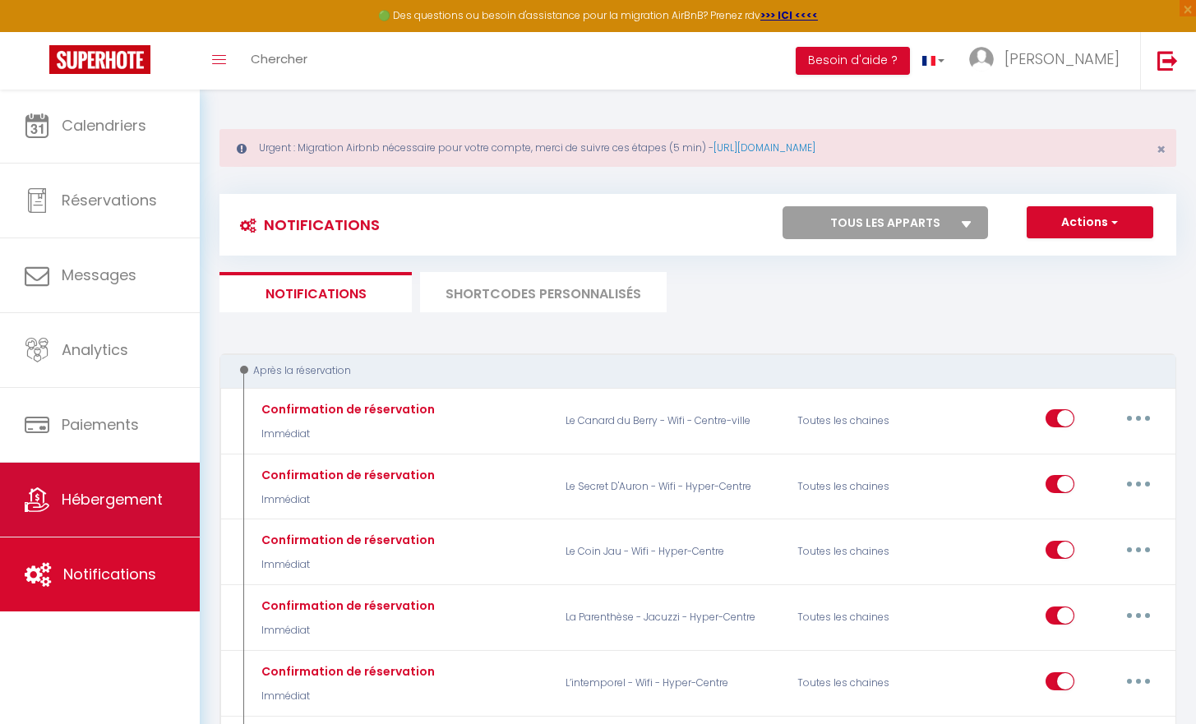
click at [110, 519] on link "Hébergement" at bounding box center [100, 500] width 200 height 74
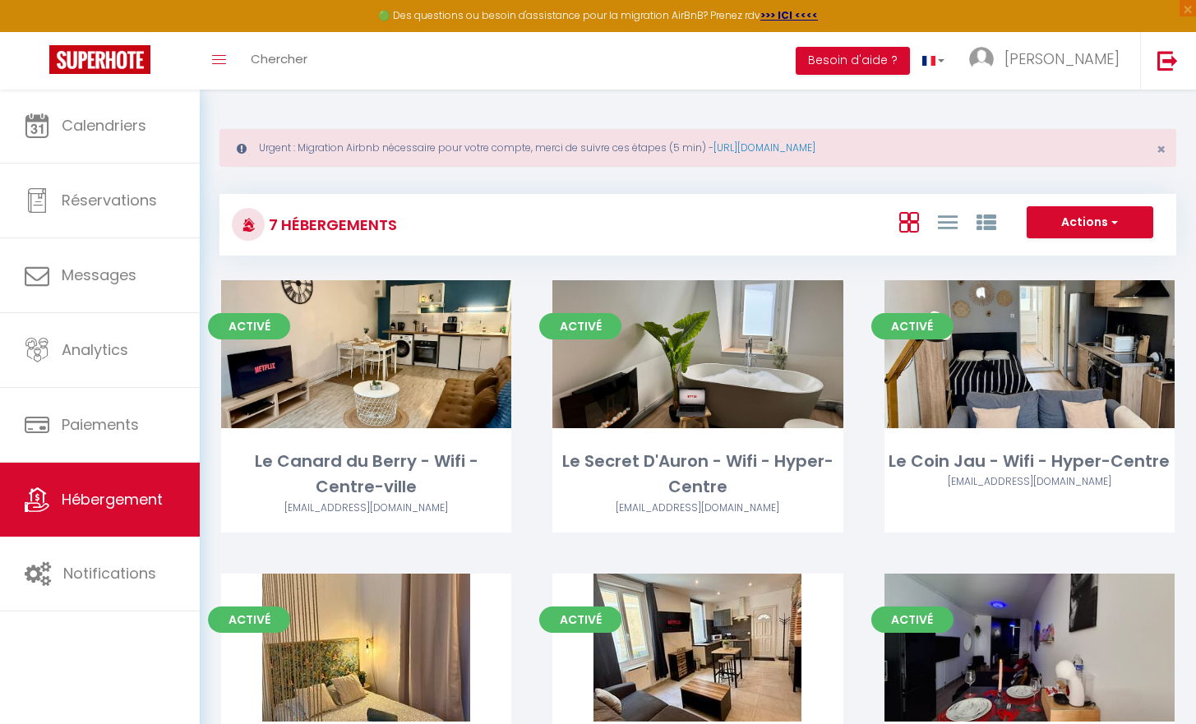
click at [1125, 221] on button "Actions" at bounding box center [1090, 222] width 127 height 33
click at [1024, 267] on li "Nouveau groupe" at bounding box center [1077, 275] width 150 height 18
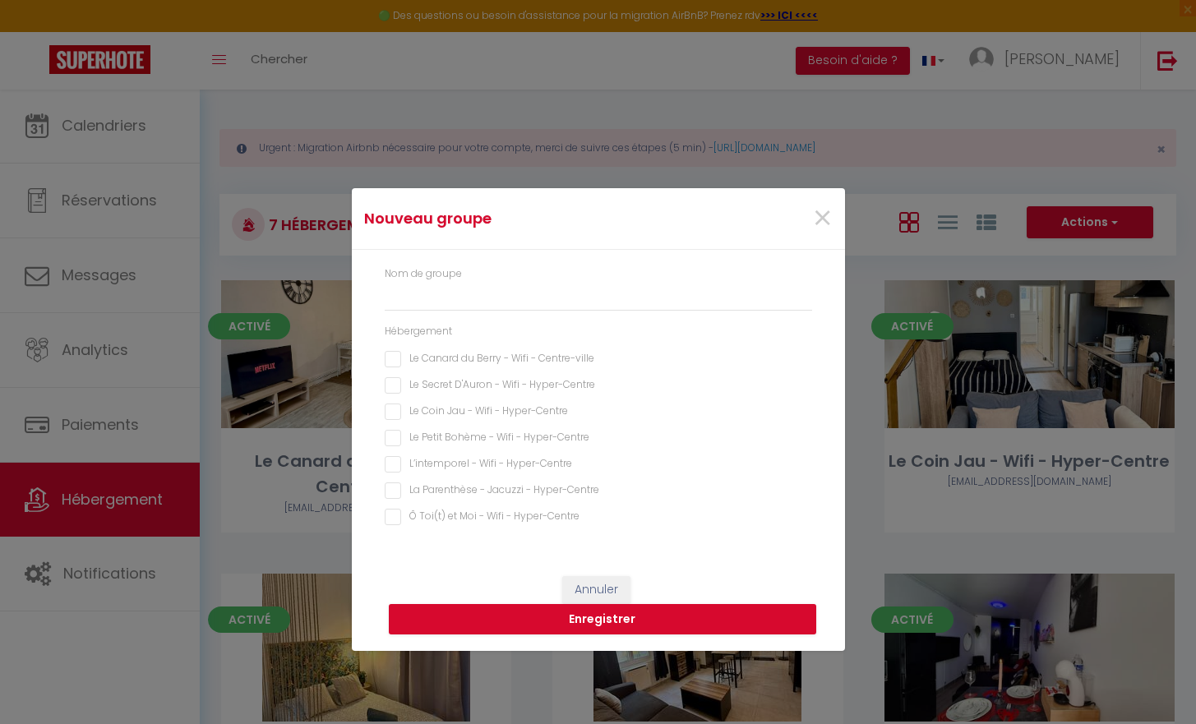
click at [474, 349] on div "Nom de groupe Hébergement Le Canard du Berry - Wifi - Centre-ville Le Secret D'…" at bounding box center [598, 396] width 427 height 261
click at [473, 331] on div "Hébergement" at bounding box center [598, 332] width 427 height 16
click at [473, 357] on Centre-ville "Le Canard du Berry - Wifi - Centre-ville" at bounding box center [598, 359] width 427 height 16
drag, startPoint x: 473, startPoint y: 373, endPoint x: 473, endPoint y: 395, distance: 22.2
click at [473, 374] on div "Nom de groupe Hébergement Le Canard du Berry - Wifi - Centre-ville Le Secret D'…" at bounding box center [598, 396] width 427 height 261
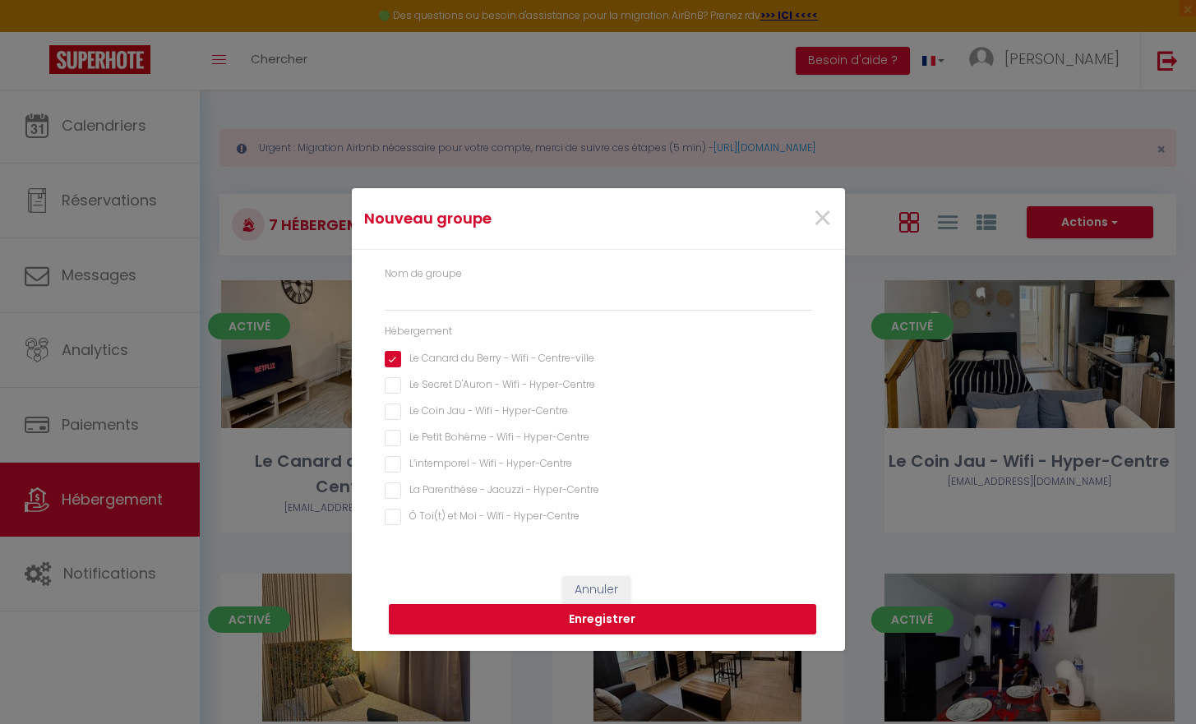
click at [473, 395] on div "Nom de groupe Hébergement Le Canard du Berry - Wifi - Centre-ville Le Secret D'…" at bounding box center [598, 396] width 427 height 261
click at [472, 395] on div "Nom de groupe Hébergement Le Canard du Berry - Wifi - Centre-ville Le Secret D'…" at bounding box center [598, 396] width 427 height 261
click at [472, 390] on Hyper-Centre "Le Secret D'Auron - Wifi - Hyper-Centre" at bounding box center [598, 385] width 427 height 16
drag, startPoint x: 471, startPoint y: 406, endPoint x: 471, endPoint y: 418, distance: 11.5
click at [471, 409] on Hyper-Centre "Le Coin Jau - Wifi - Hyper-Centre" at bounding box center [598, 412] width 427 height 16
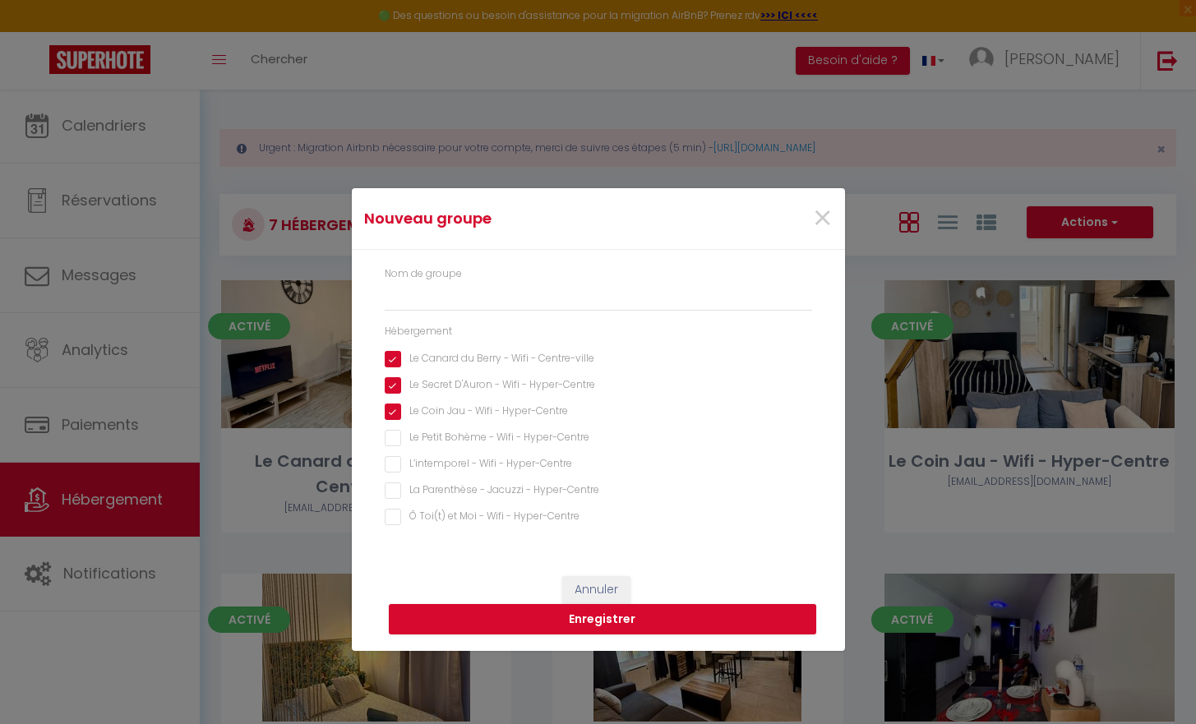
click at [464, 441] on Hyper-Centre "Le Petit Bohème - Wifi - Hyper-Centre" at bounding box center [598, 438] width 427 height 16
click at [445, 497] on Hyper-Centre "La Parenthèse - Jacuzzi - Hyper-Centre" at bounding box center [598, 491] width 427 height 16
click at [453, 460] on Hyper-Centre "L’intemporel - Wifi - Hyper-Centre" at bounding box center [598, 464] width 427 height 16
click at [453, 490] on Hyper-Centre "La Parenthèse - Jacuzzi - Hyper-Centre" at bounding box center [598, 491] width 427 height 16
click at [453, 514] on Hyper-Centre "Ô Toi(t) et Moi - Wifi - Hyper-Centre" at bounding box center [598, 517] width 427 height 16
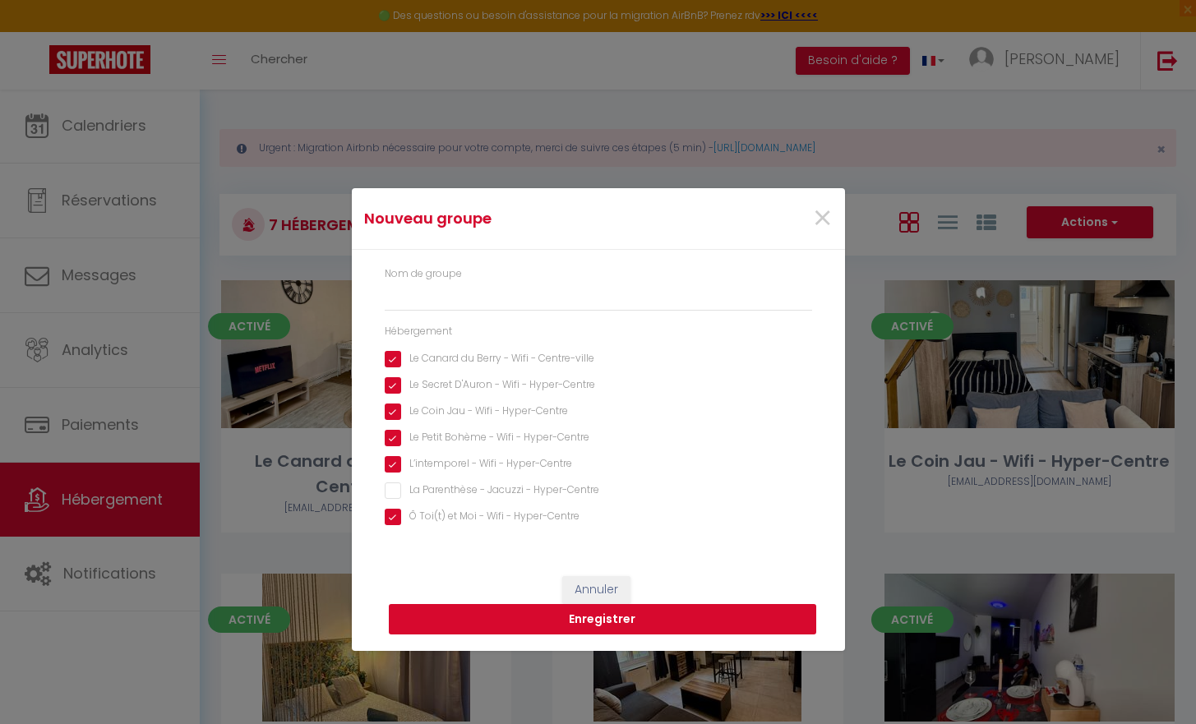
click at [524, 627] on button "Enregistrer" at bounding box center [602, 619] width 427 height 31
click at [693, 609] on button "Enregistrer" at bounding box center [602, 619] width 427 height 31
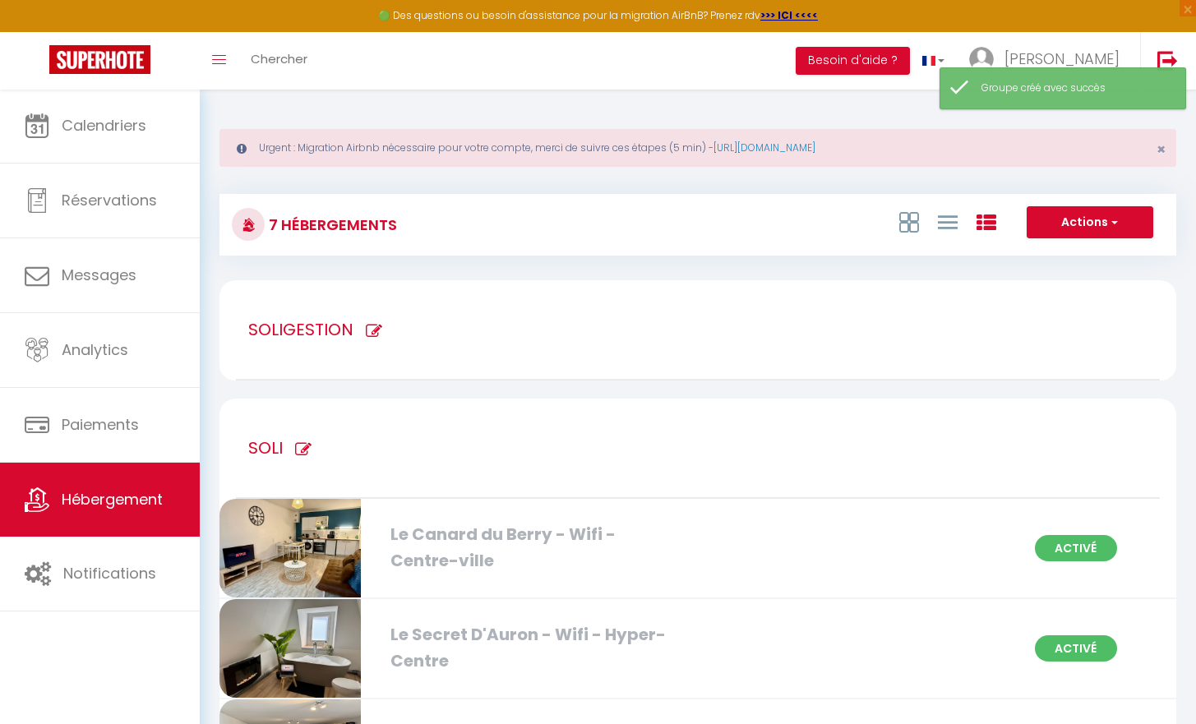
click at [371, 326] on icon at bounding box center [374, 331] width 16 height 16
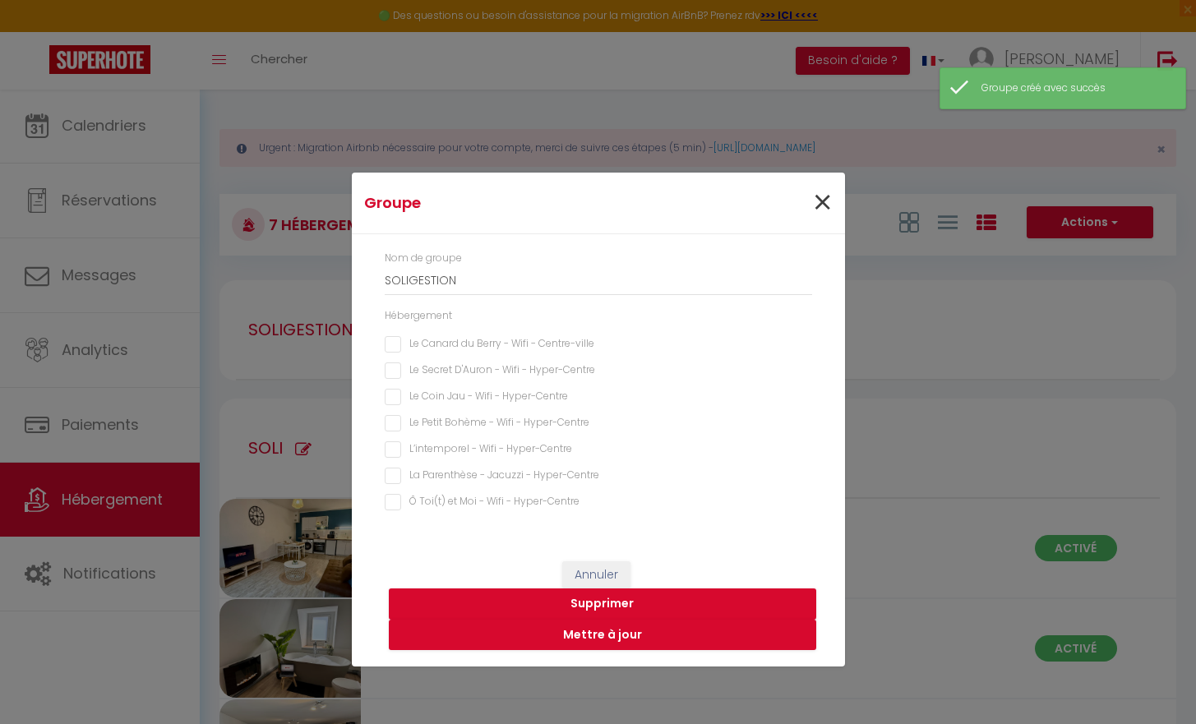
click at [825, 196] on span "×" at bounding box center [822, 202] width 21 height 49
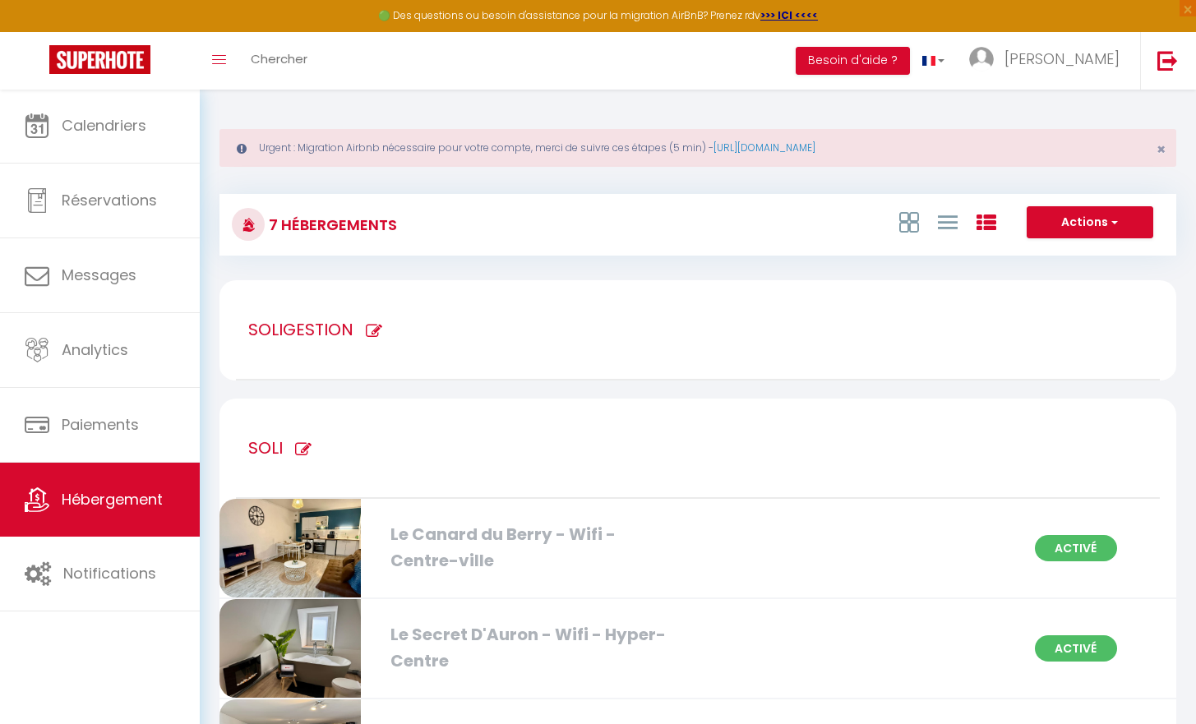
click at [306, 446] on icon at bounding box center [303, 449] width 16 height 16
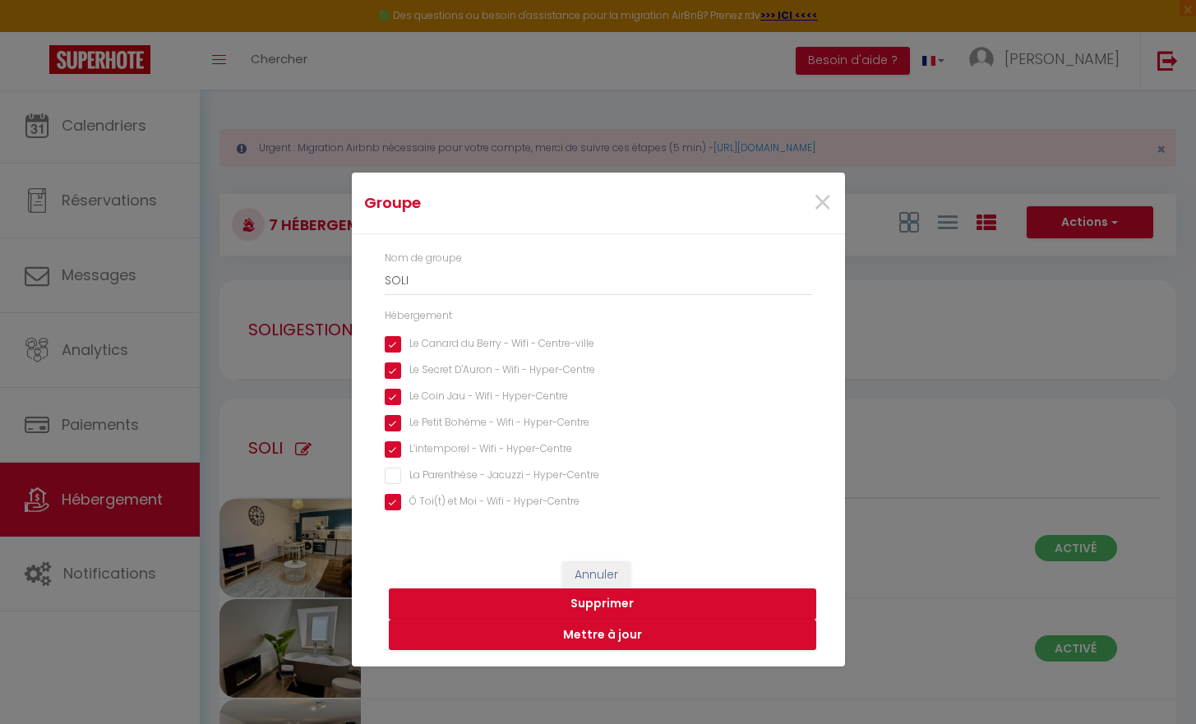
click at [609, 600] on button "Supprimer" at bounding box center [602, 604] width 427 height 31
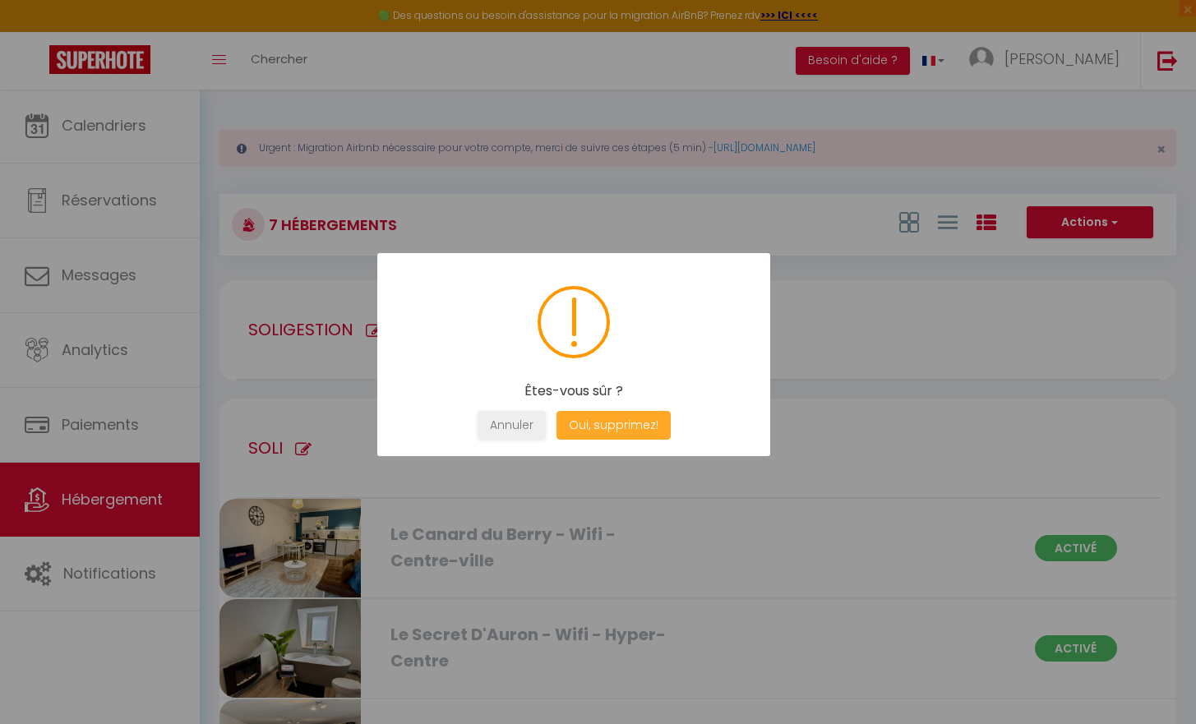
click at [616, 419] on button "Oui, supprimez!" at bounding box center [613, 425] width 114 height 29
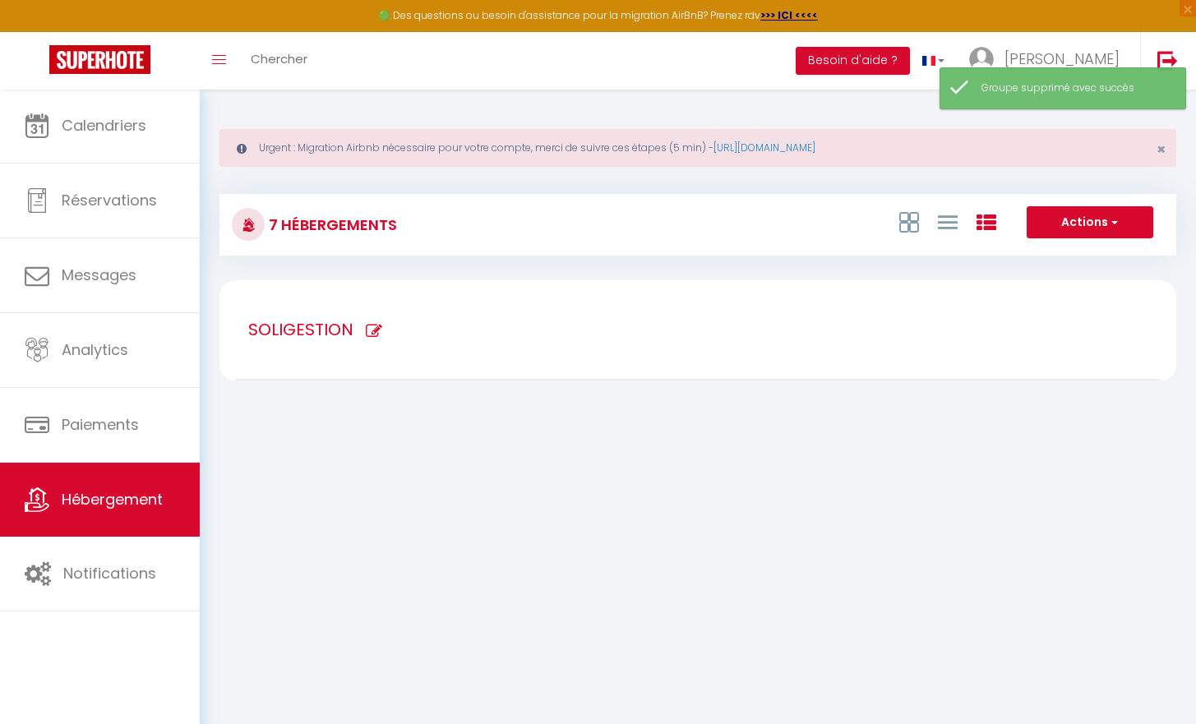
click at [378, 325] on icon at bounding box center [374, 331] width 16 height 16
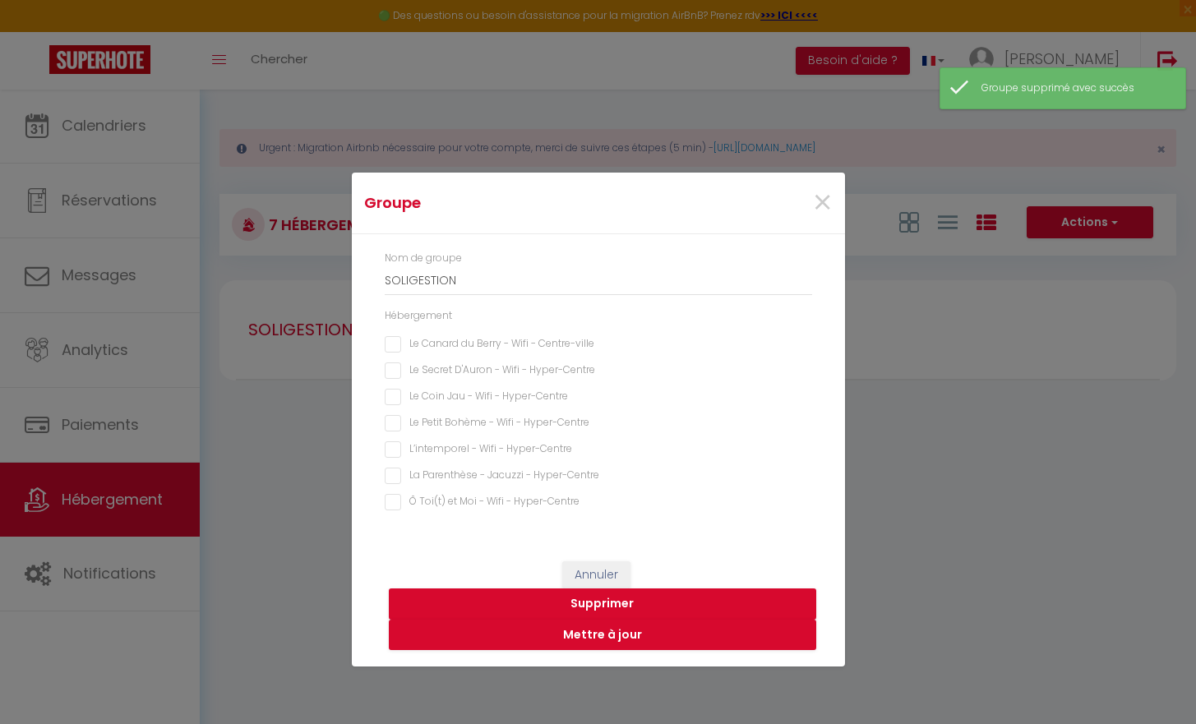
click at [400, 345] on Centre-ville "Le Canard du Berry - Wifi - Centre-ville" at bounding box center [598, 344] width 427 height 16
click at [400, 377] on Hyper-Centre "Le Secret D'Auron - Wifi - Hyper-Centre" at bounding box center [598, 371] width 427 height 16
click at [396, 403] on Hyper-Centre "Le Coin Jau - Wifi - Hyper-Centre" at bounding box center [598, 397] width 427 height 16
click at [396, 419] on Hyper-Centre "Le Petit Bohème - Wifi - Hyper-Centre" at bounding box center [598, 423] width 427 height 16
click at [394, 449] on Hyper-Centre "L’intemporel - Wifi - Hyper-Centre" at bounding box center [598, 449] width 427 height 16
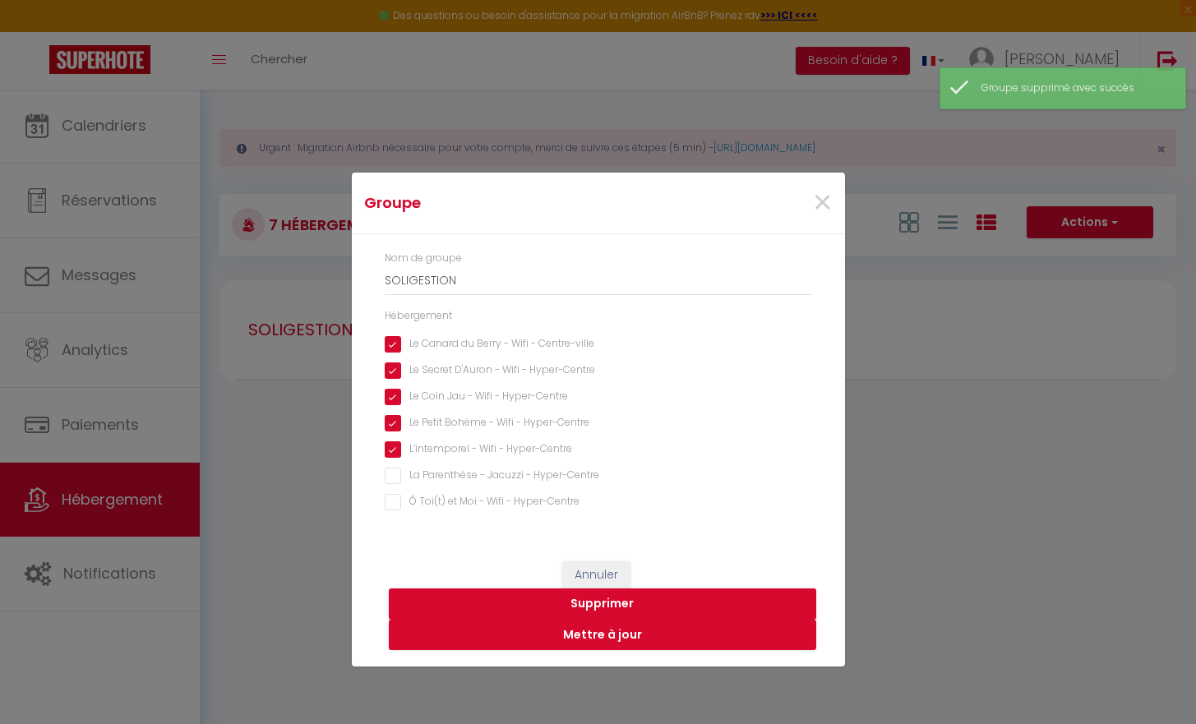
click at [393, 498] on Hyper-Centre "Ô Toi(t) et Moi - Wifi - Hyper-Centre" at bounding box center [598, 502] width 427 height 16
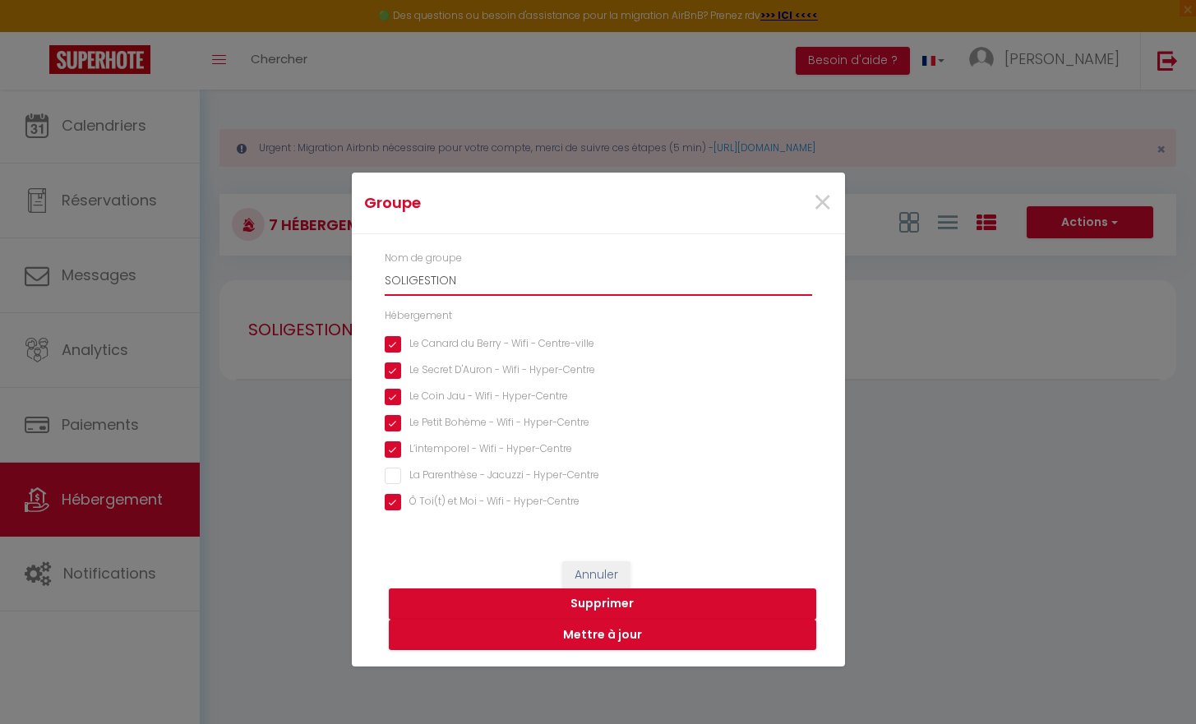
click at [477, 280] on input "SOLIGESTION" at bounding box center [598, 281] width 427 height 30
click at [614, 637] on button "Mettre à jour" at bounding box center [602, 635] width 427 height 31
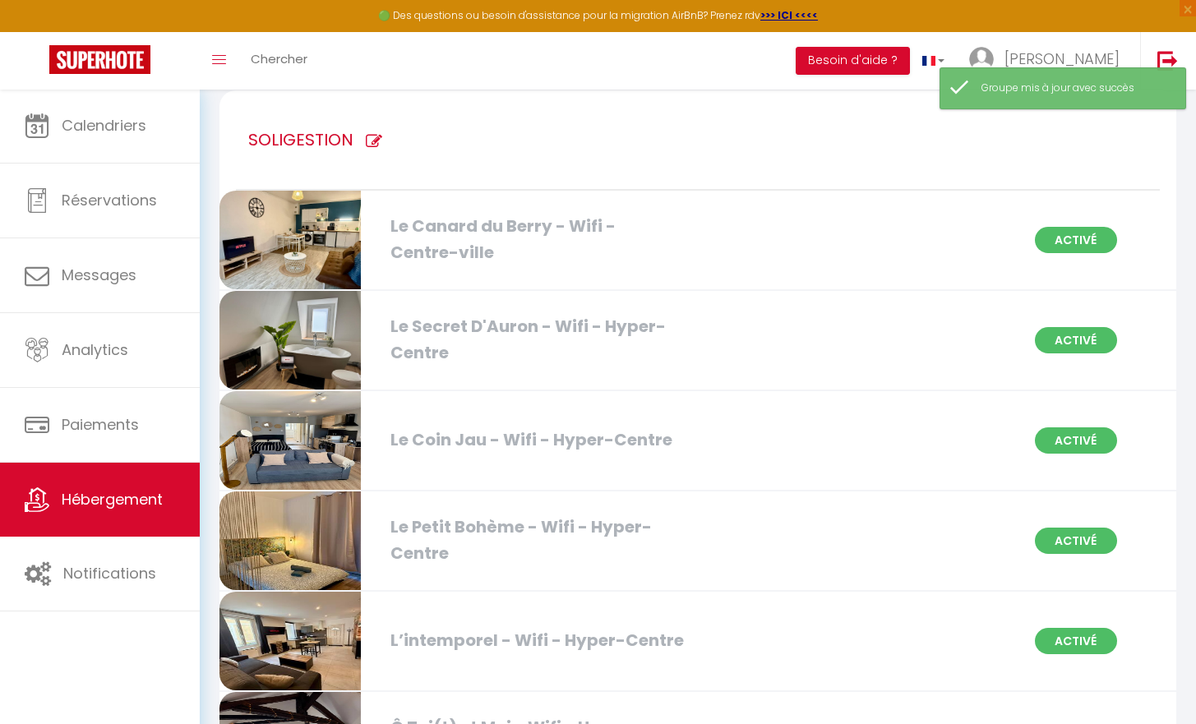
scroll to position [295, 0]
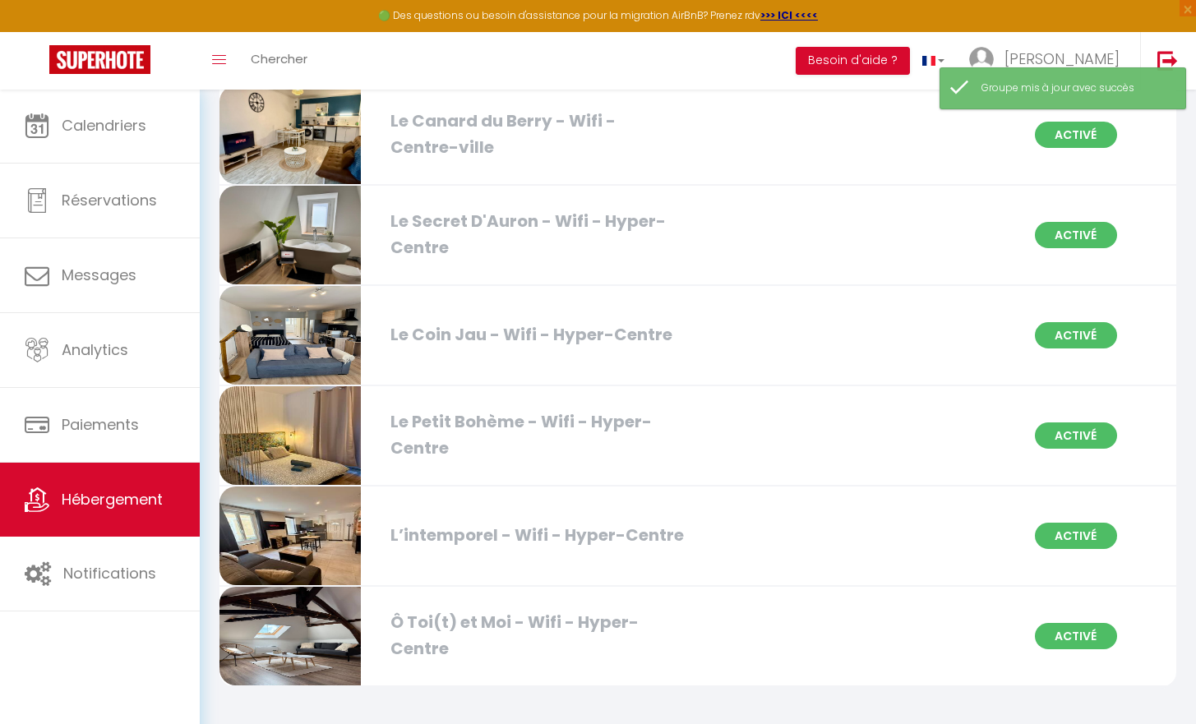
click at [643, 436] on div "Le Petit Bohème - Wifi - Hyper-Centre" at bounding box center [534, 435] width 305 height 52
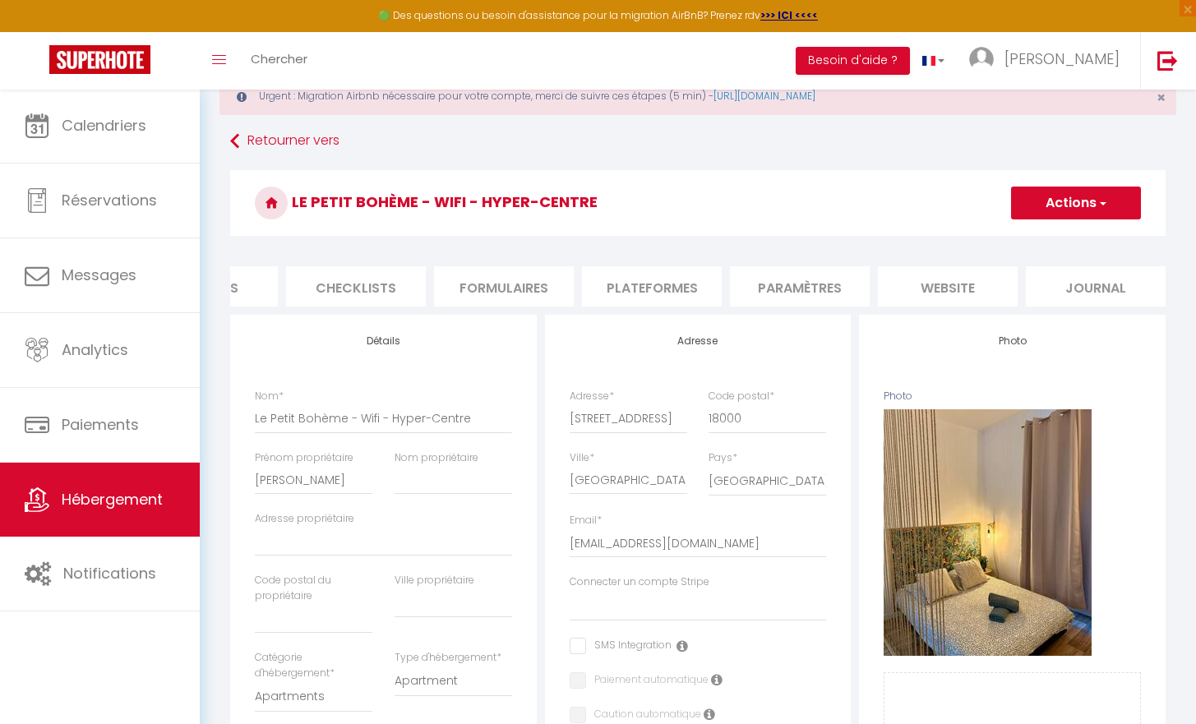
scroll to position [49, 0]
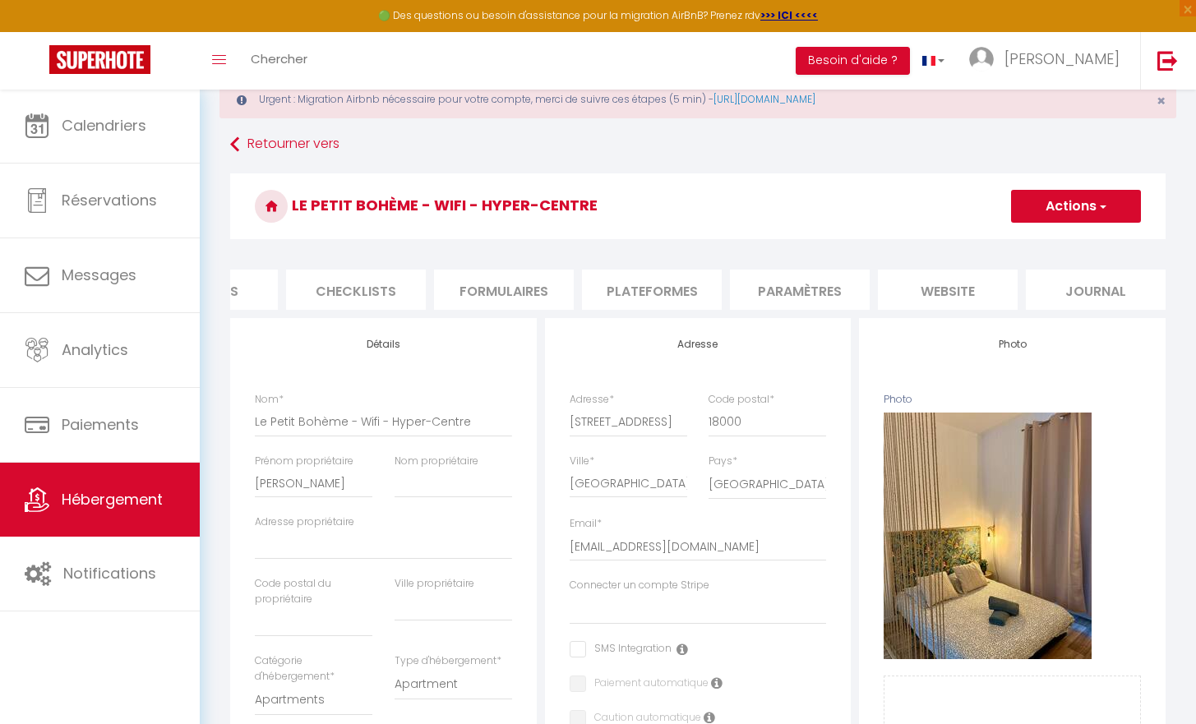
click at [544, 306] on li "Formulaires" at bounding box center [504, 290] width 140 height 40
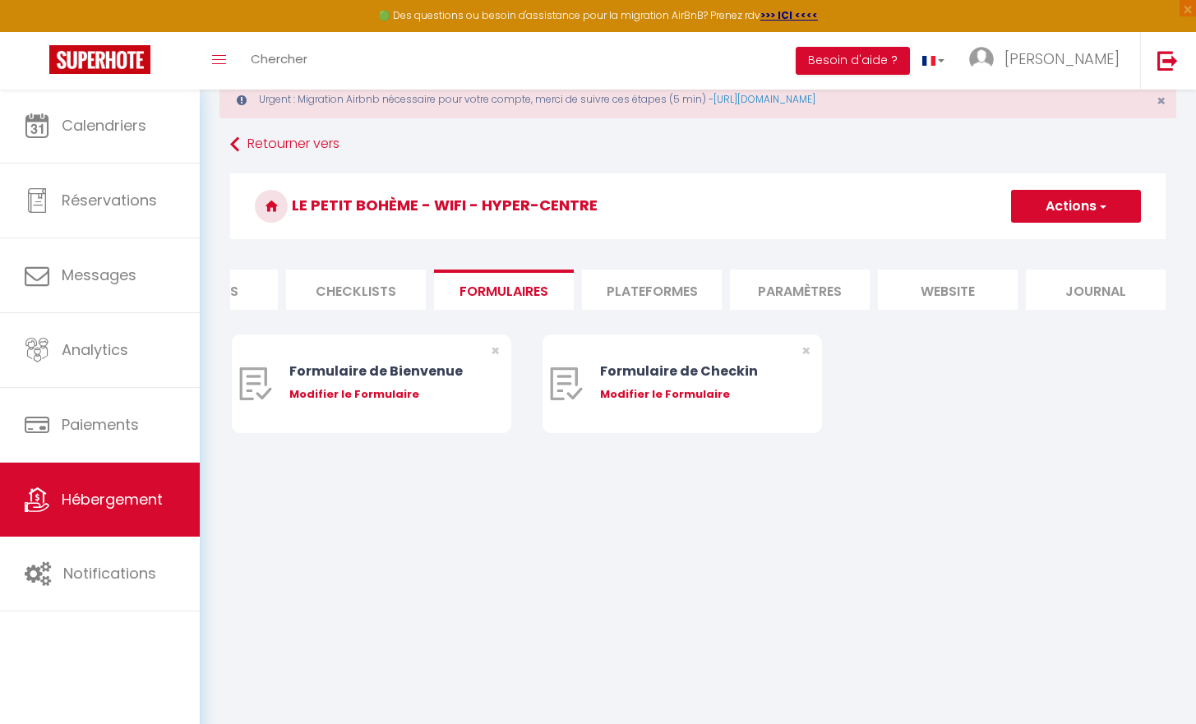
click at [705, 286] on li "Plateformes" at bounding box center [652, 290] width 140 height 40
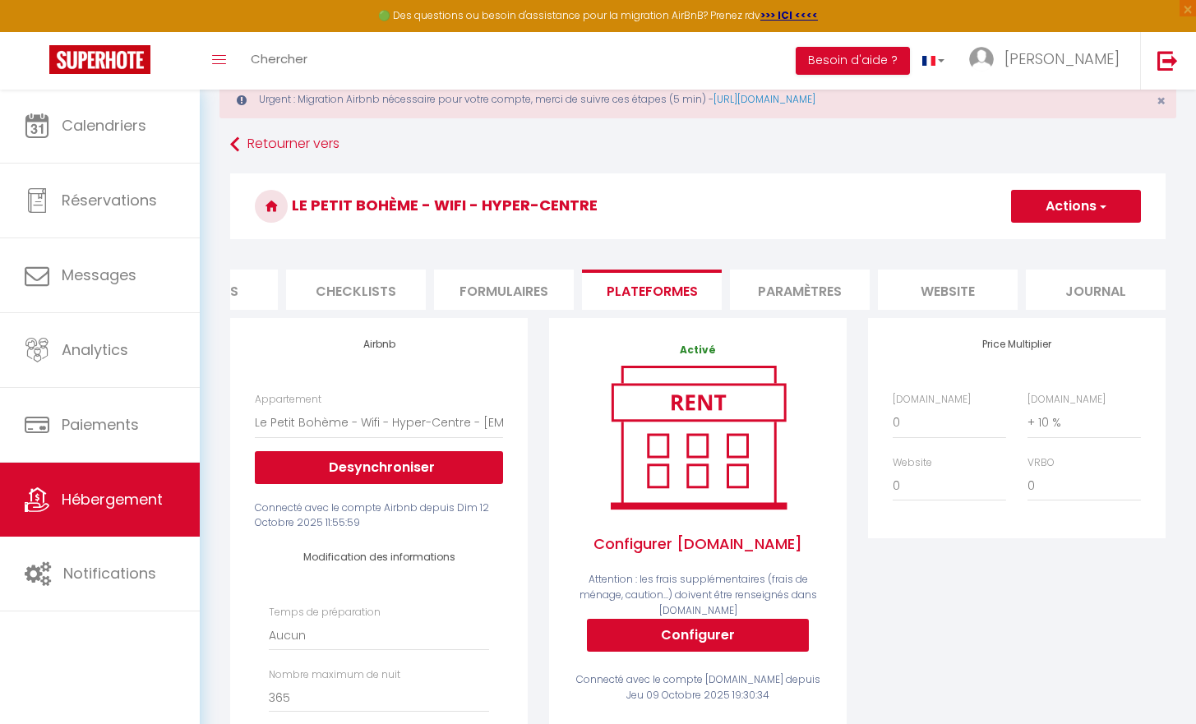
click at [792, 289] on li "Paramètres" at bounding box center [800, 290] width 140 height 40
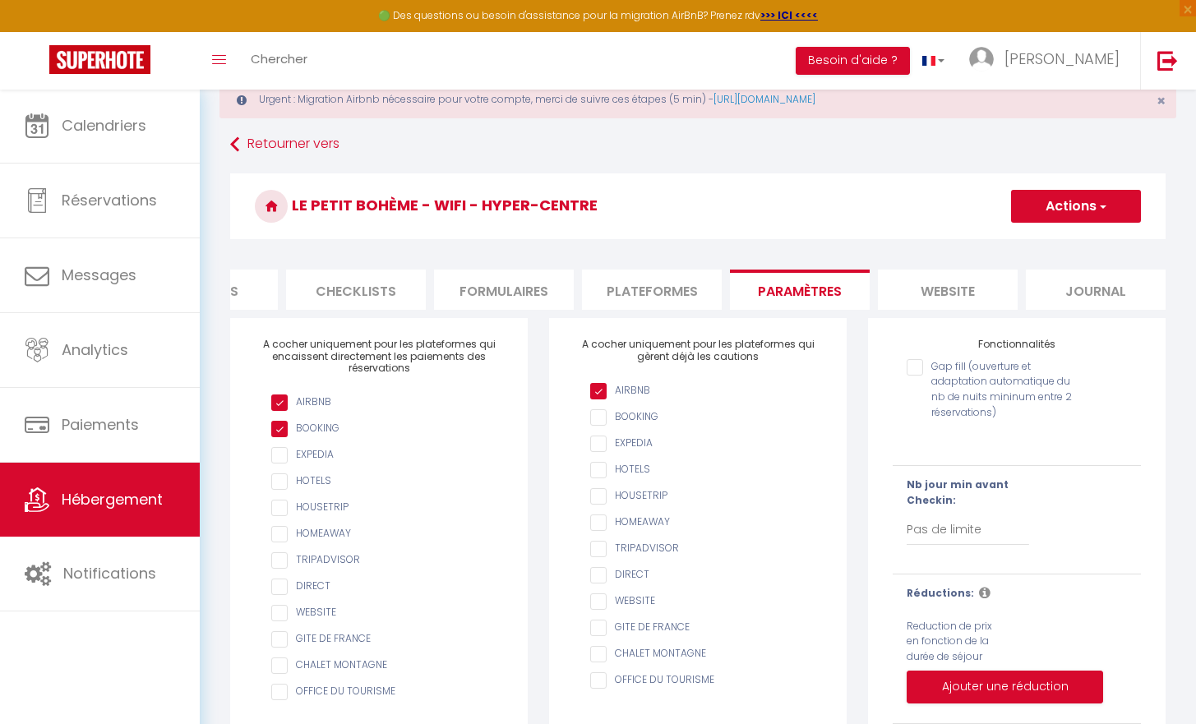
click at [922, 294] on li "website" at bounding box center [948, 290] width 140 height 40
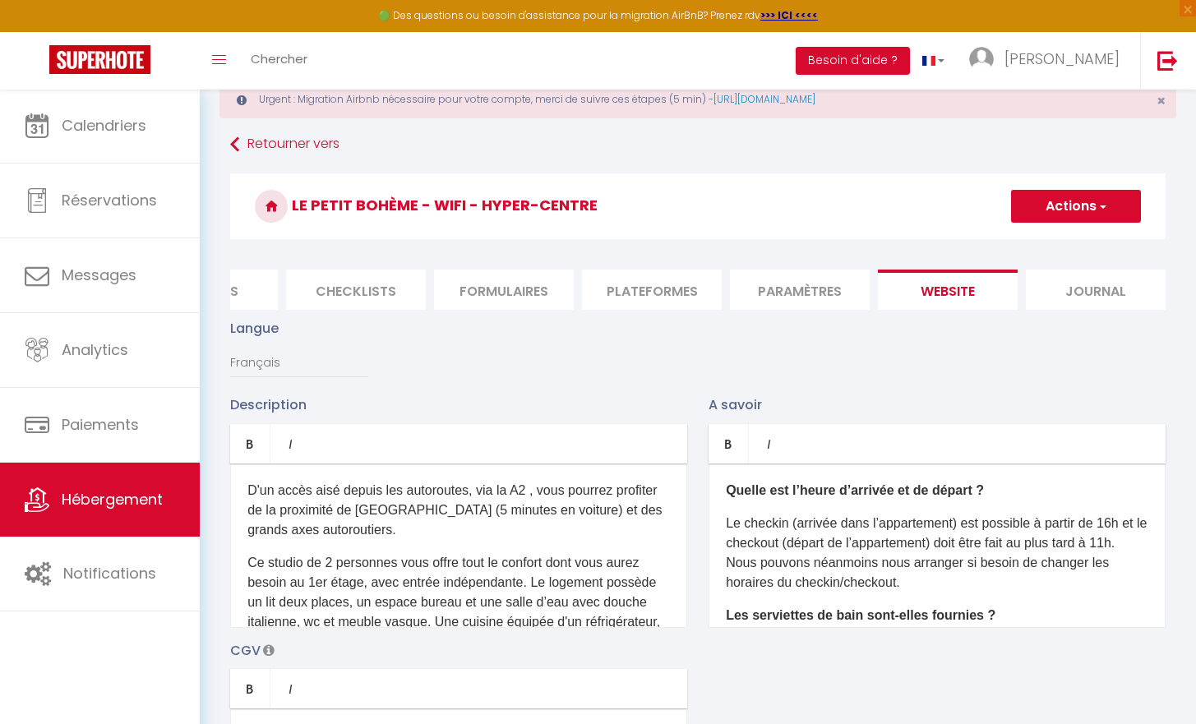
click at [1084, 289] on li "Journal" at bounding box center [1096, 290] width 140 height 40
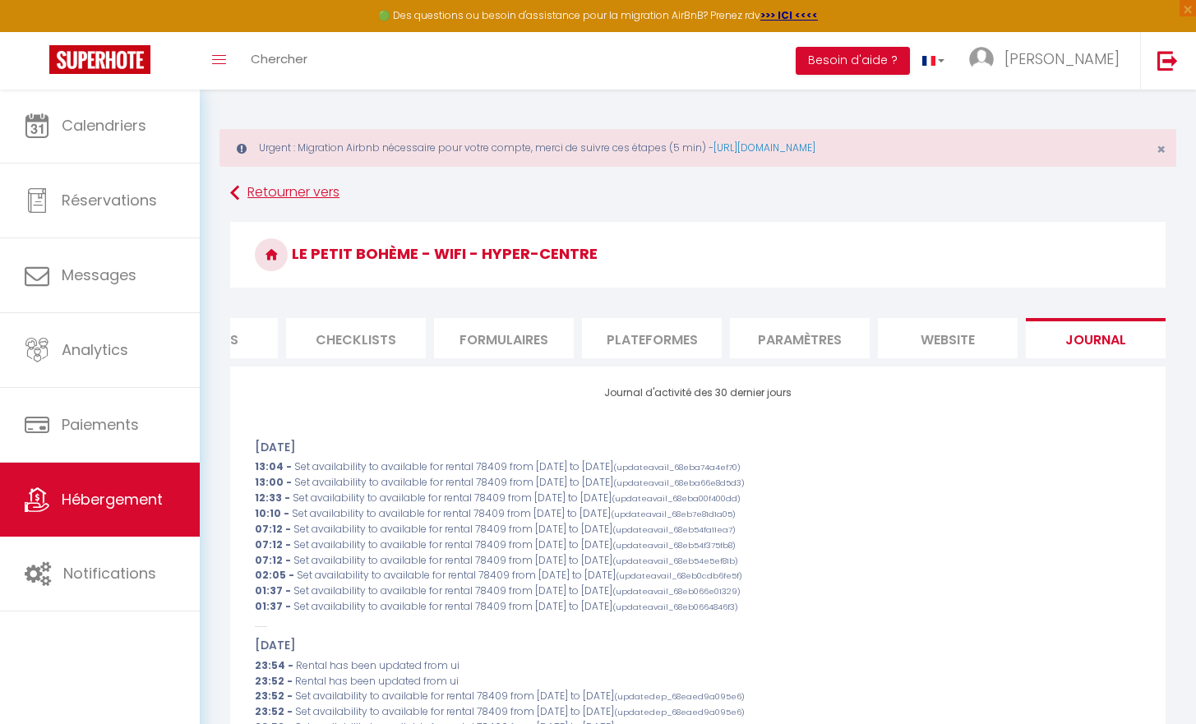
click at [233, 183] on icon at bounding box center [234, 193] width 9 height 30
